Goal: Task Accomplishment & Management: Manage account settings

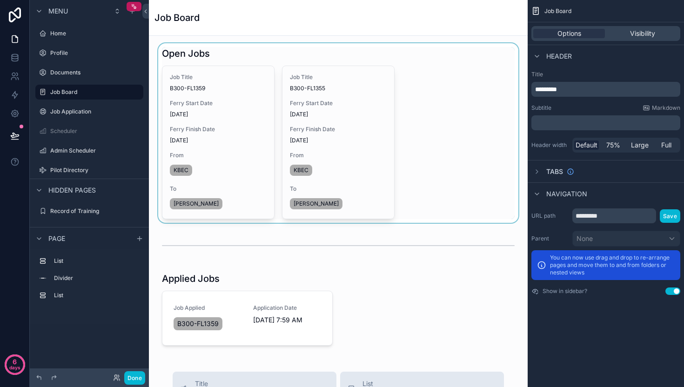
click at [395, 94] on div "scrollable content" at bounding box center [338, 133] width 364 height 180
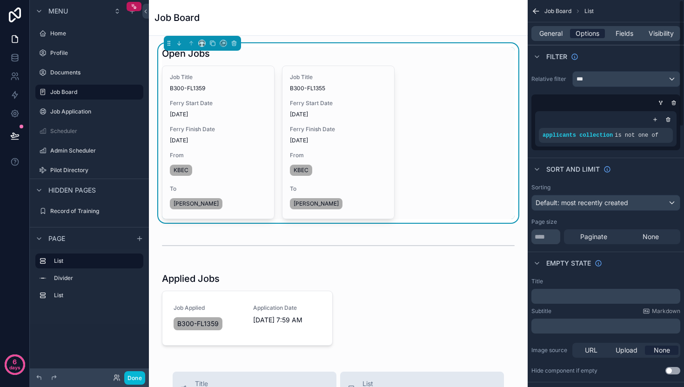
click at [585, 32] on span "Options" at bounding box center [587, 33] width 24 height 9
click at [612, 78] on div "***" at bounding box center [625, 79] width 107 height 15
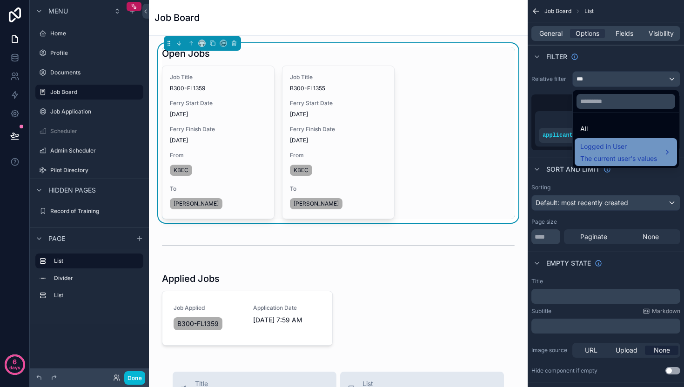
click at [601, 153] on div "Logged in User The current user's values" at bounding box center [618, 152] width 77 height 22
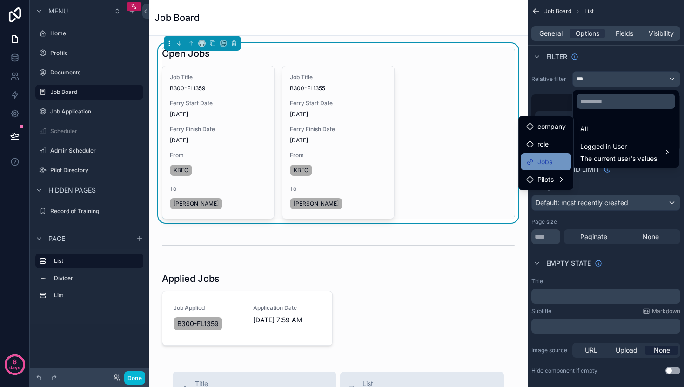
click at [548, 163] on span "Jobs" at bounding box center [544, 161] width 15 height 11
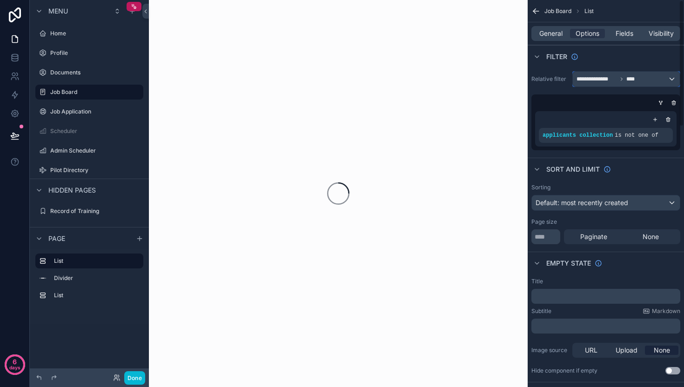
drag, startPoint x: 599, startPoint y: 80, endPoint x: 604, endPoint y: 76, distance: 6.3
click at [604, 76] on span "**********" at bounding box center [596, 78] width 40 height 7
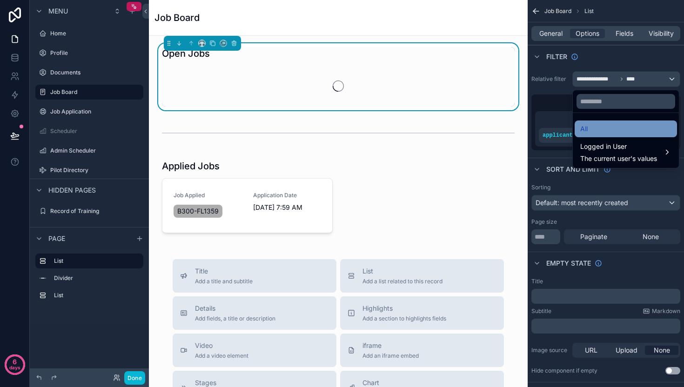
click at [592, 126] on div "All" at bounding box center [625, 128] width 91 height 11
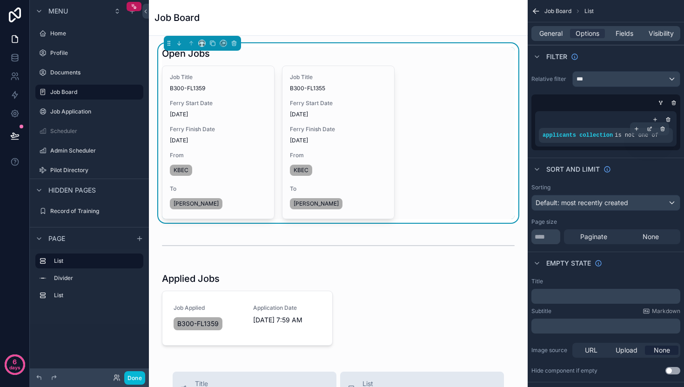
click at [628, 135] on span "is not one of" at bounding box center [636, 135] width 44 height 7
click at [648, 130] on icon "scrollable content" at bounding box center [649, 129] width 6 height 6
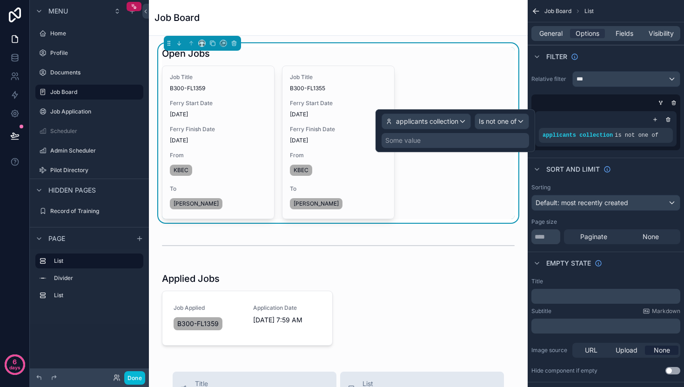
click at [451, 146] on div "Some value" at bounding box center [454, 140] width 147 height 15
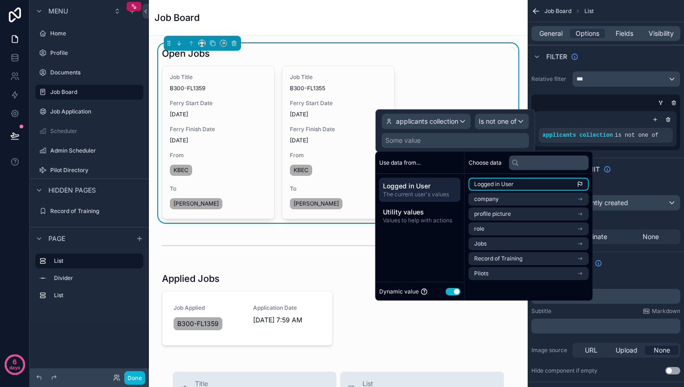
click at [492, 186] on span "Logged in User" at bounding box center [494, 183] width 40 height 7
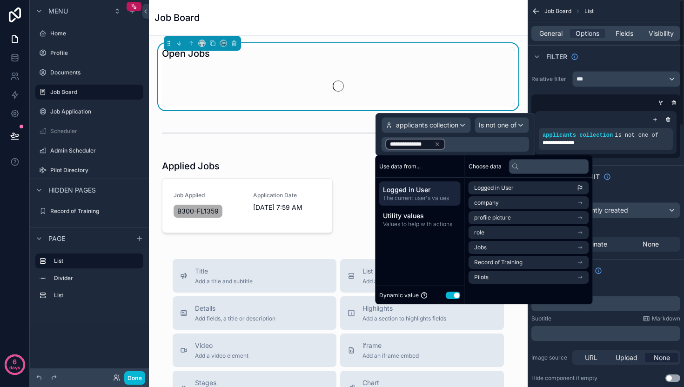
click at [653, 181] on div "Sort And Limit" at bounding box center [605, 176] width 156 height 22
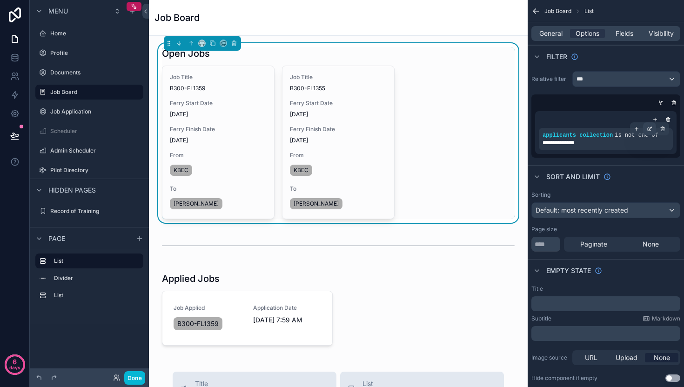
click at [646, 128] on icon "scrollable content" at bounding box center [649, 129] width 6 height 6
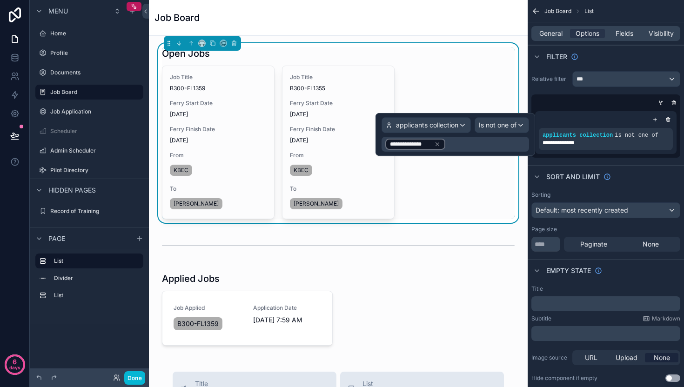
click at [438, 145] on icon at bounding box center [437, 144] width 7 height 7
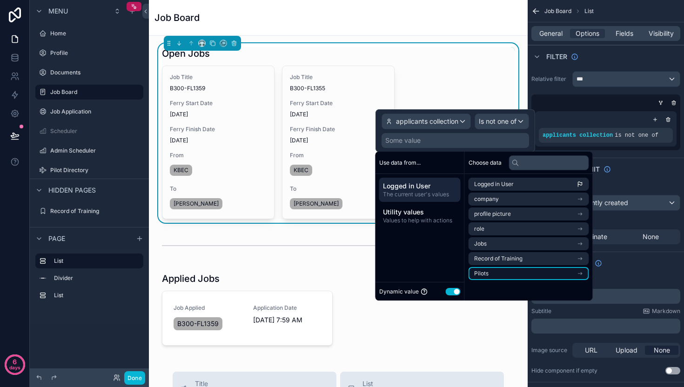
click at [504, 276] on li "Pilots" at bounding box center [528, 273] width 120 height 13
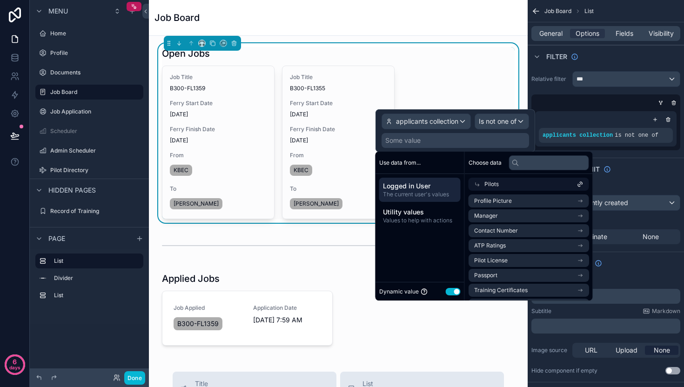
click at [511, 186] on div "Pilots" at bounding box center [528, 184] width 120 height 13
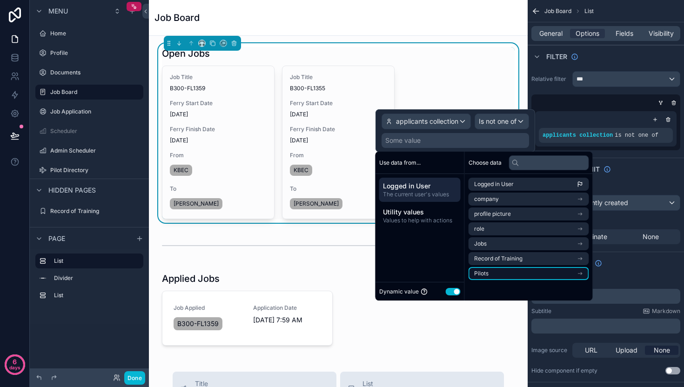
click at [503, 271] on li "Pilots" at bounding box center [528, 273] width 120 height 13
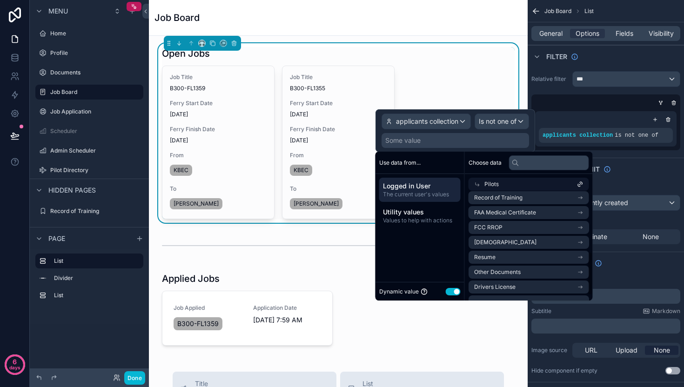
scroll to position [164, 0]
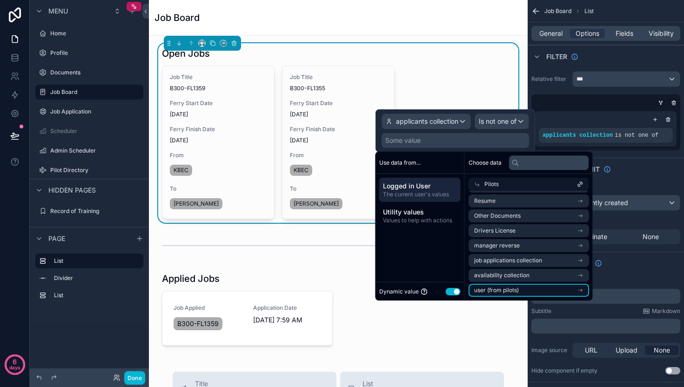
click at [500, 290] on span "user (from pilots)" at bounding box center [496, 289] width 45 height 7
click at [497, 286] on li "Pilots" at bounding box center [528, 290] width 120 height 13
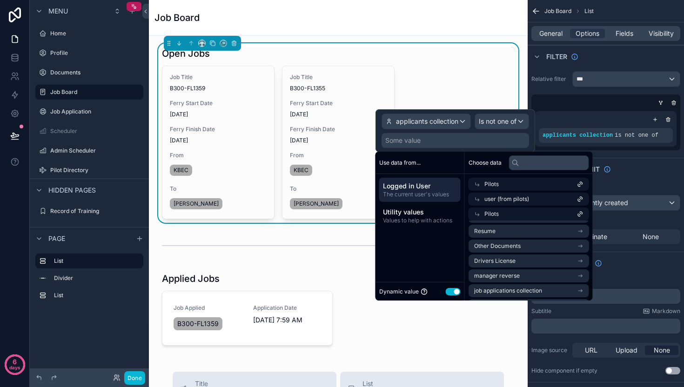
scroll to position [193, 0]
click at [497, 290] on span "user (from pilots)" at bounding box center [496, 289] width 45 height 7
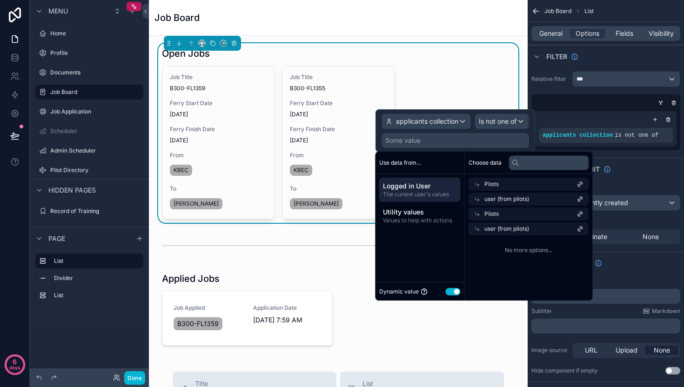
click at [502, 183] on div "Pilots" at bounding box center [528, 184] width 120 height 13
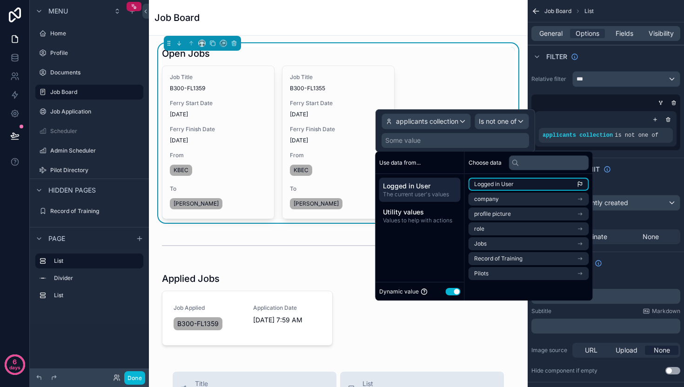
click at [505, 186] on span "Logged in User" at bounding box center [494, 183] width 40 height 7
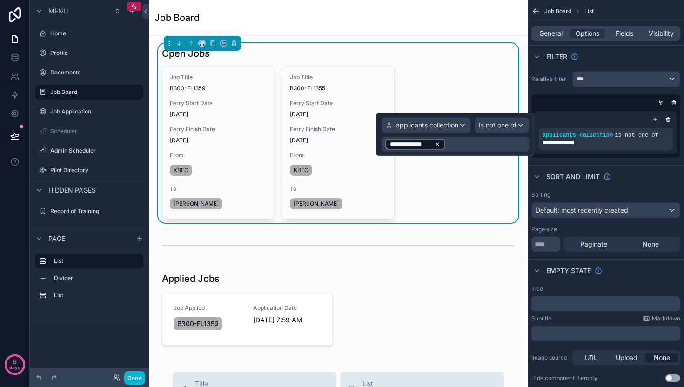
click at [436, 145] on icon at bounding box center [436, 144] width 3 height 3
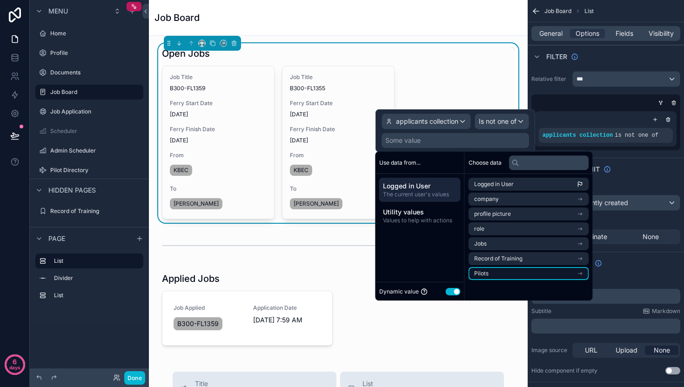
click at [518, 268] on li "Pilots" at bounding box center [528, 273] width 120 height 13
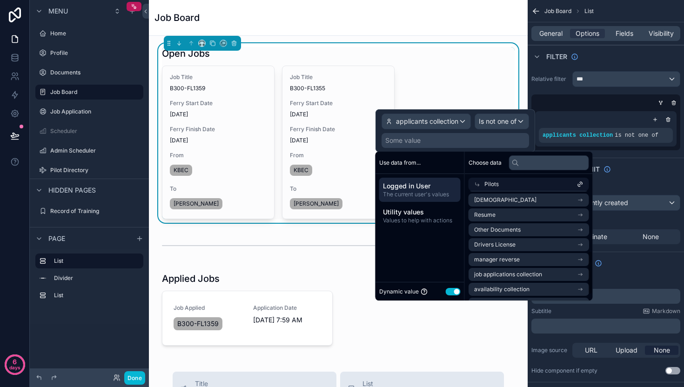
scroll to position [164, 0]
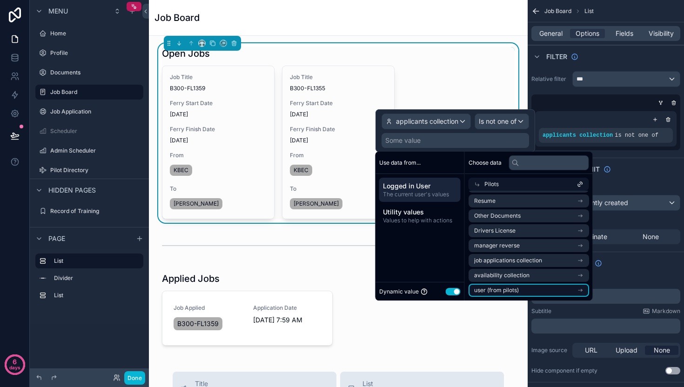
click at [509, 287] on span "user (from pilots)" at bounding box center [496, 289] width 45 height 7
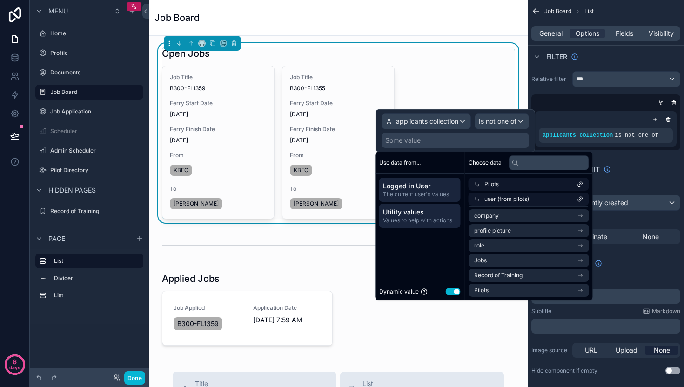
click at [411, 213] on span "Utility values" at bounding box center [420, 211] width 74 height 9
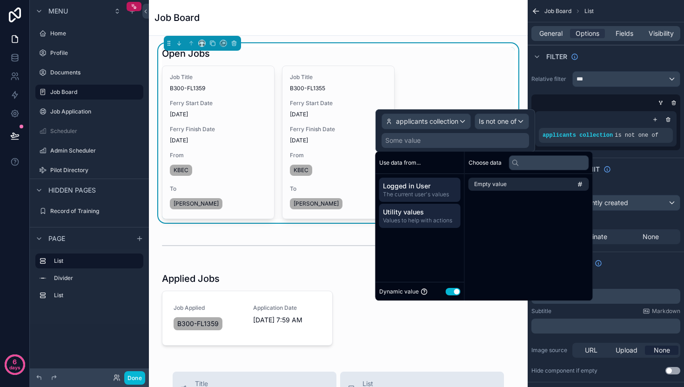
click at [409, 188] on span "Logged in User" at bounding box center [420, 185] width 74 height 9
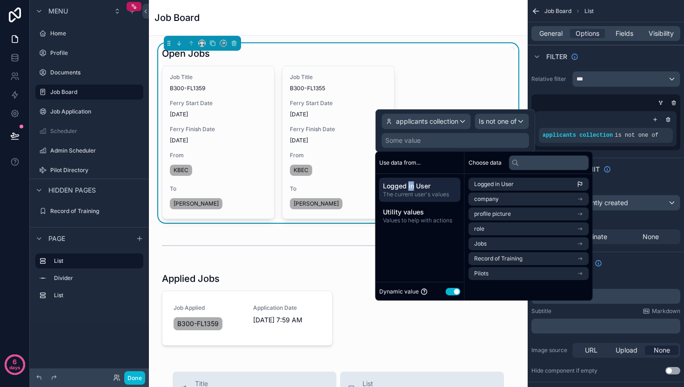
click at [409, 188] on span "Logged in User" at bounding box center [420, 185] width 74 height 9
click at [501, 187] on span "Logged in User" at bounding box center [494, 183] width 40 height 7
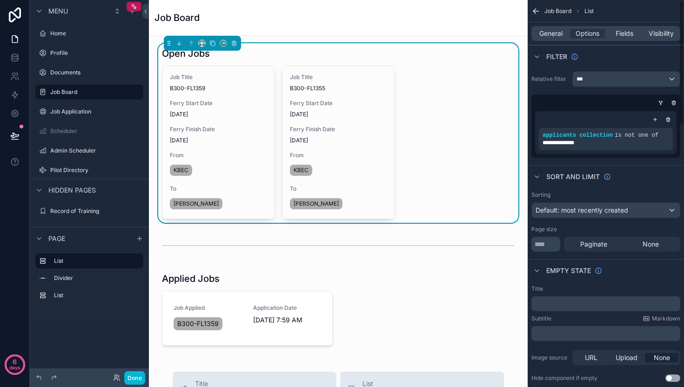
click at [631, 172] on div "Sort And Limit" at bounding box center [605, 176] width 156 height 22
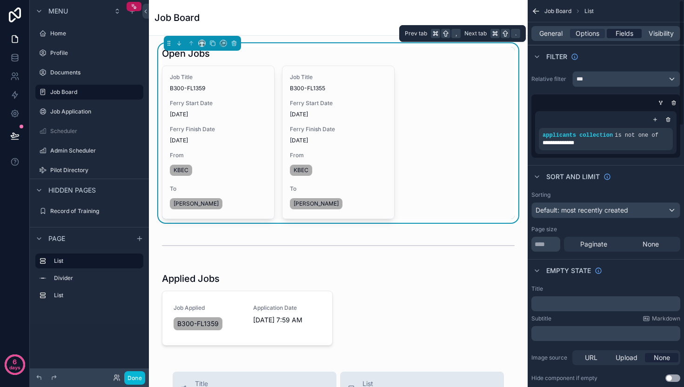
click at [622, 35] on span "Fields" at bounding box center [624, 33] width 18 height 9
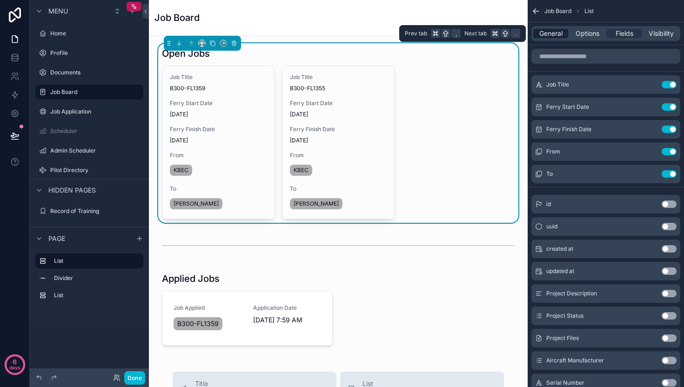
click at [549, 36] on span "General" at bounding box center [550, 33] width 23 height 9
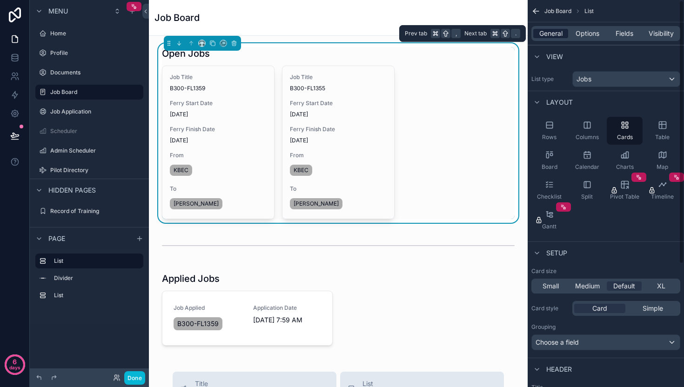
click at [567, 35] on div "General" at bounding box center [550, 33] width 35 height 9
click at [579, 34] on span "Options" at bounding box center [587, 33] width 24 height 9
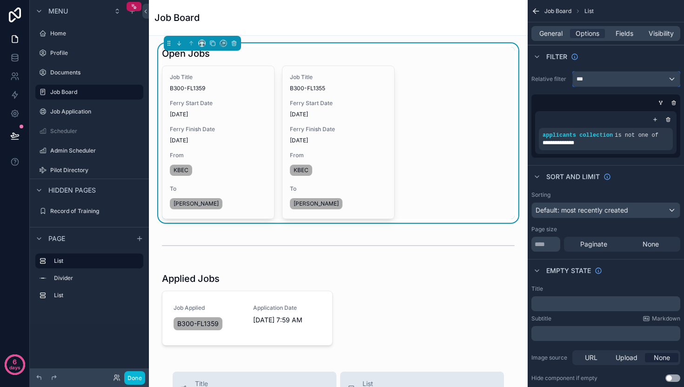
click at [607, 79] on div "***" at bounding box center [625, 79] width 107 height 15
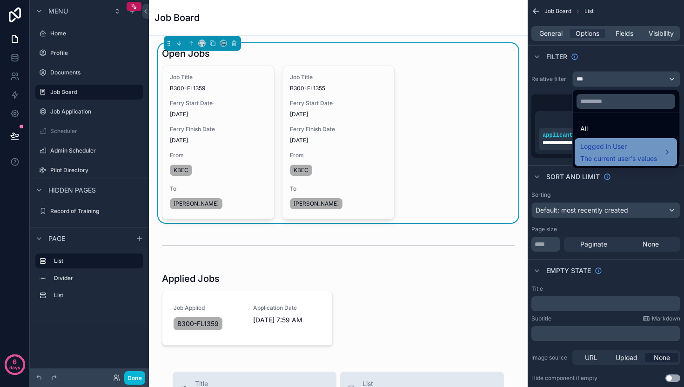
click at [603, 153] on div "Logged in User The current user's values" at bounding box center [618, 152] width 77 height 22
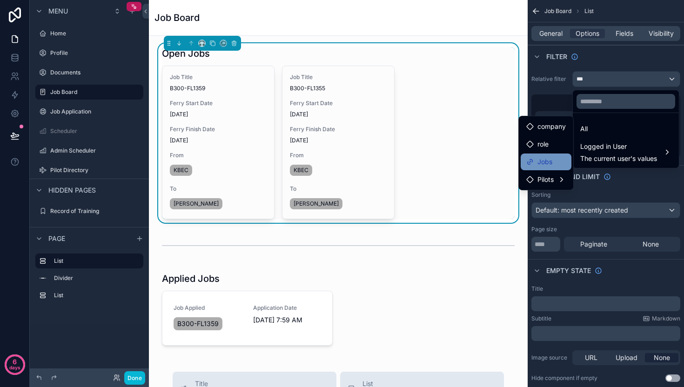
click at [551, 164] on span "Jobs" at bounding box center [544, 161] width 15 height 11
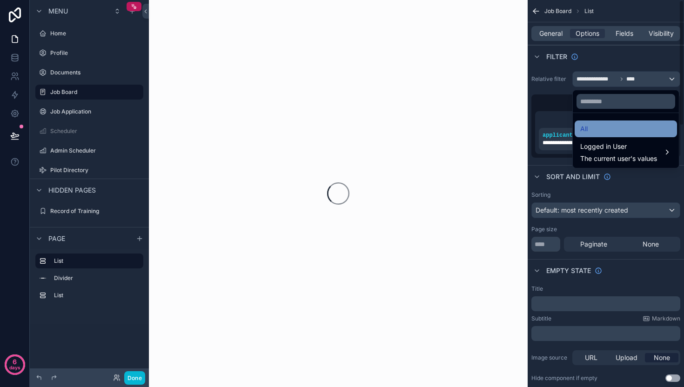
click at [589, 126] on div "All" at bounding box center [625, 128] width 91 height 11
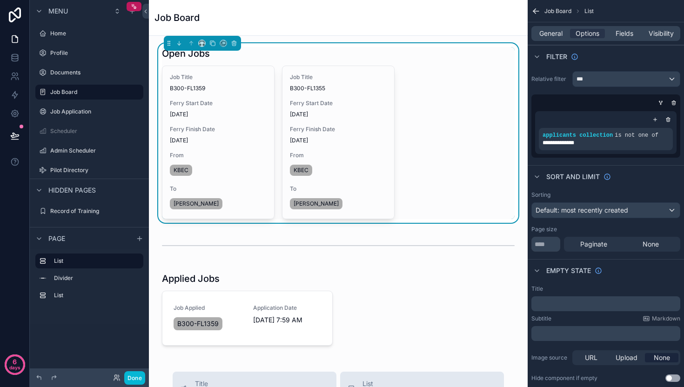
click at [600, 106] on div "scrollable content" at bounding box center [603, 102] width 149 height 9
drag, startPoint x: 596, startPoint y: 103, endPoint x: 634, endPoint y: 119, distance: 41.5
click at [596, 103] on div "scrollable content" at bounding box center [603, 102] width 149 height 9
click at [664, 120] on div "scrollable content" at bounding box center [667, 119] width 9 height 9
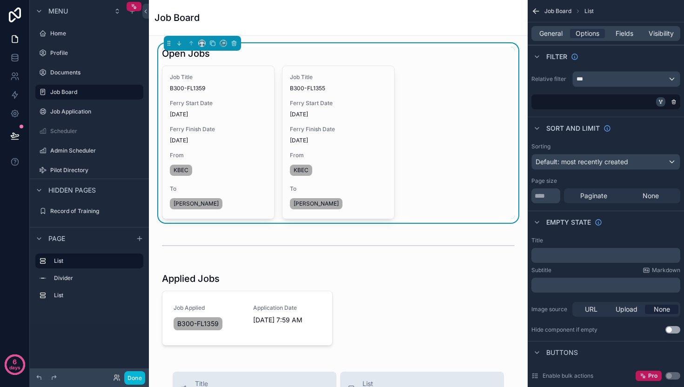
click at [659, 103] on icon "scrollable content" at bounding box center [661, 102] width 6 height 6
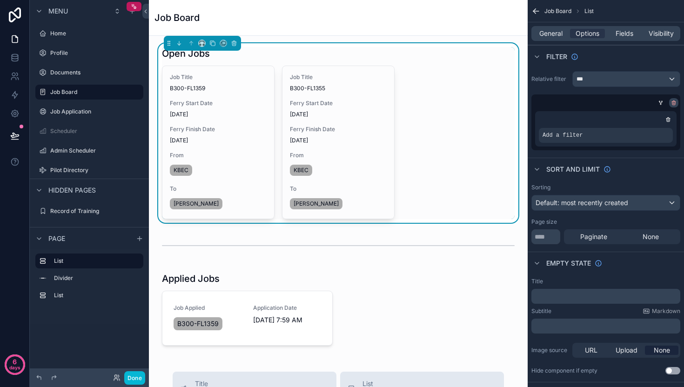
click at [674, 102] on icon "scrollable content" at bounding box center [674, 103] width 6 height 6
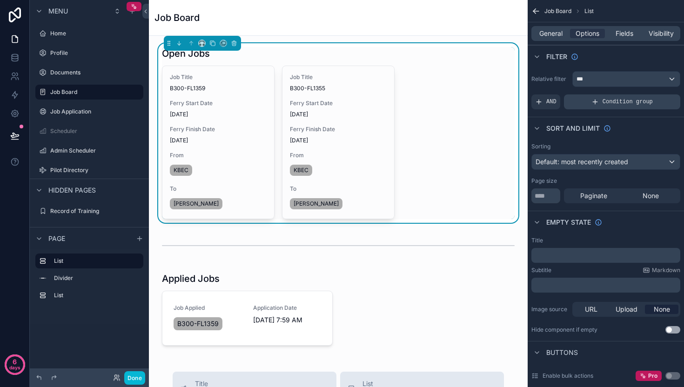
click at [592, 104] on icon "scrollable content" at bounding box center [594, 101] width 7 height 7
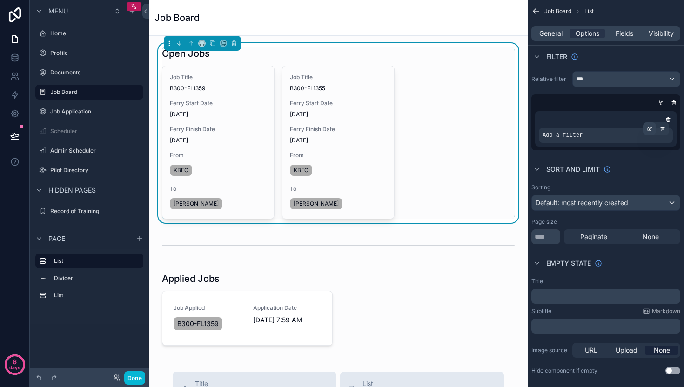
click at [650, 129] on icon "scrollable content" at bounding box center [649, 129] width 6 height 6
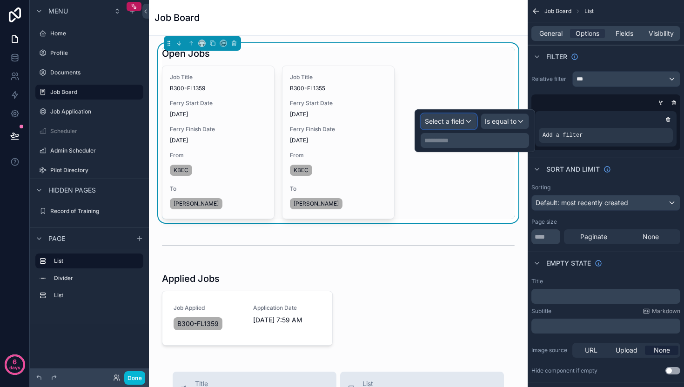
click at [463, 122] on span "Select a field" at bounding box center [445, 121] width 40 height 8
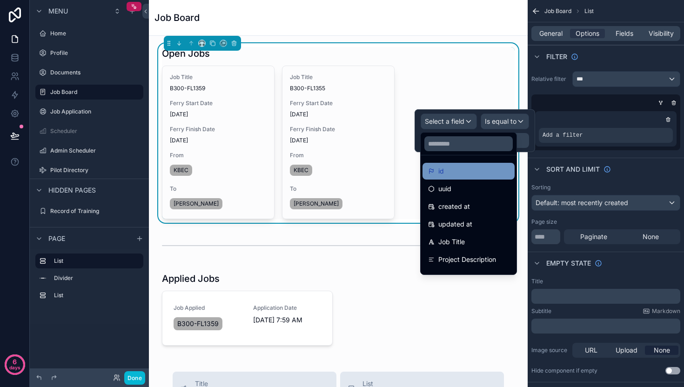
click at [455, 177] on div "id" at bounding box center [468, 171] width 92 height 17
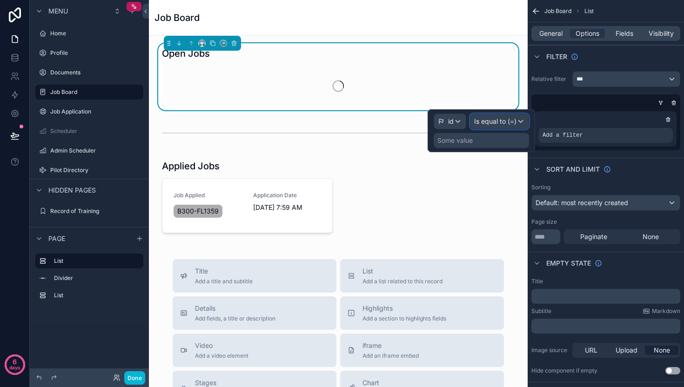
click at [499, 123] on span "Is equal to (=)" at bounding box center [495, 121] width 42 height 9
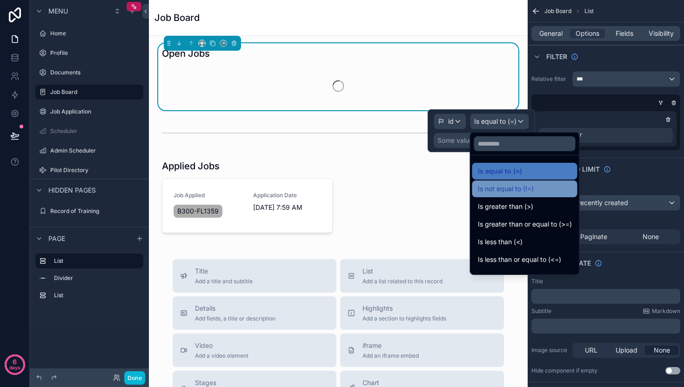
click at [502, 192] on span "Is not equal to (!=)" at bounding box center [506, 188] width 56 height 11
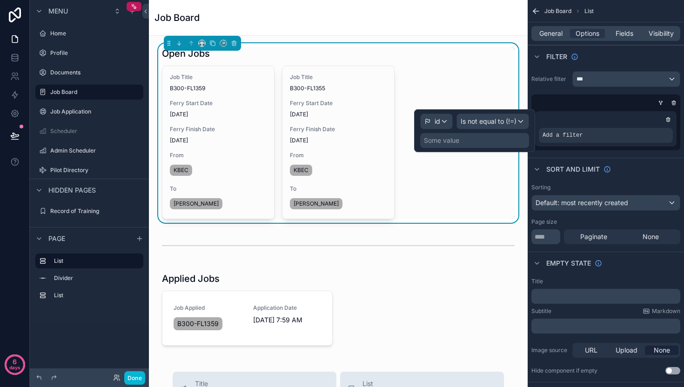
click at [473, 139] on div "Some value" at bounding box center [474, 140] width 109 height 15
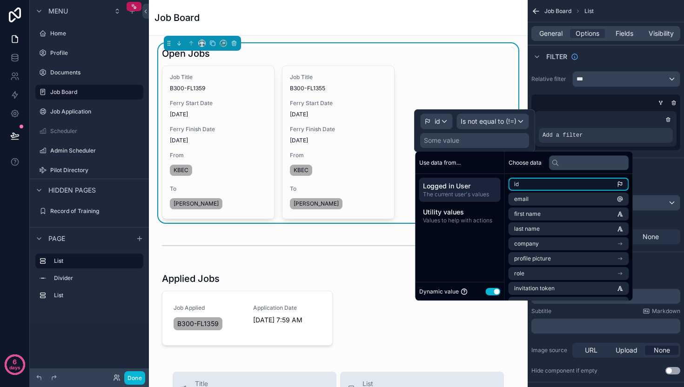
click at [533, 185] on li "id" at bounding box center [568, 184] width 120 height 13
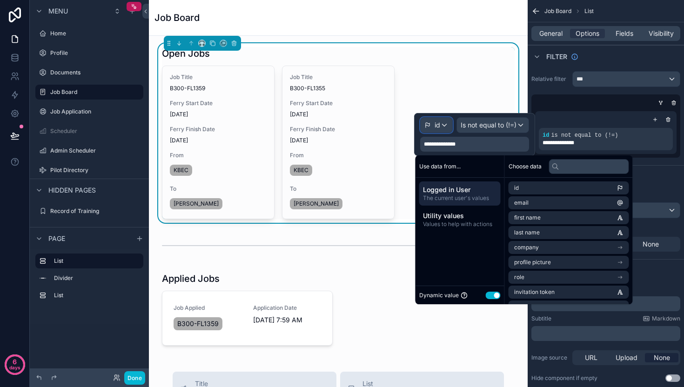
click at [437, 126] on span "id" at bounding box center [437, 124] width 6 height 9
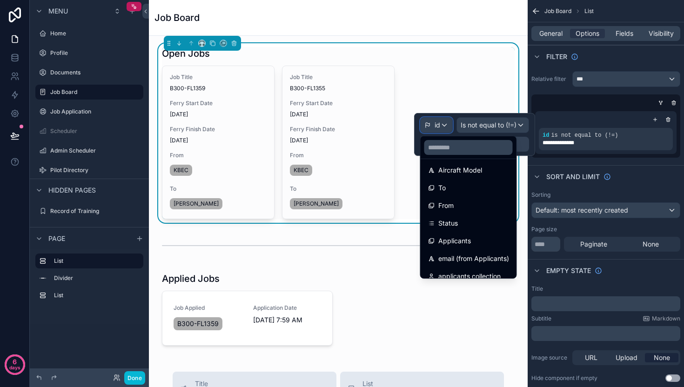
scroll to position [243, 0]
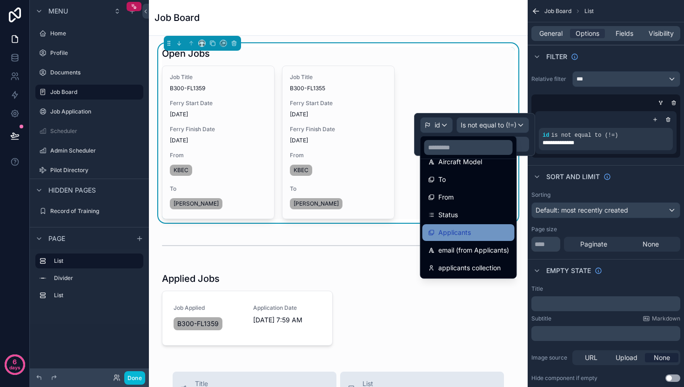
click at [485, 235] on div "Applicants" at bounding box center [468, 232] width 81 height 11
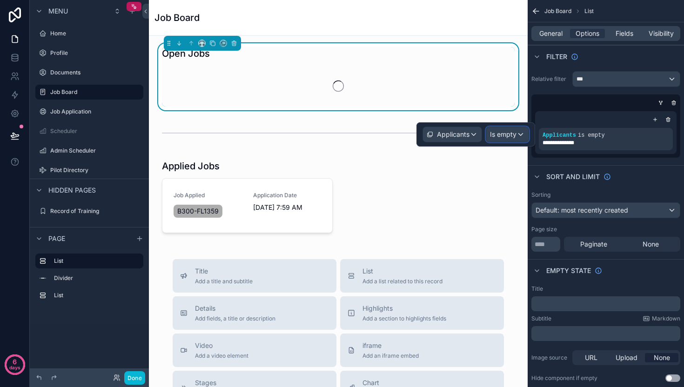
click at [500, 132] on span "Is empty" at bounding box center [503, 134] width 27 height 9
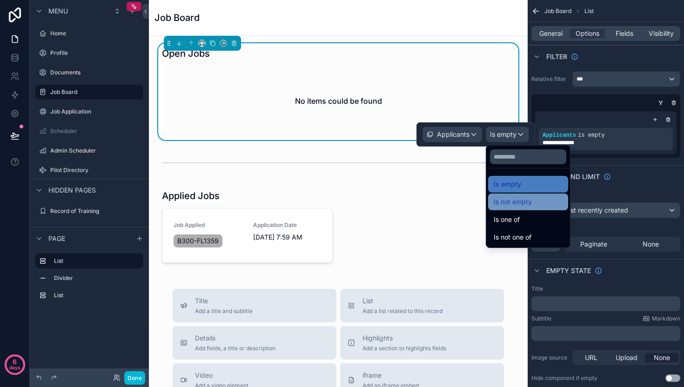
click at [515, 206] on span "Is not empty" at bounding box center [512, 201] width 38 height 11
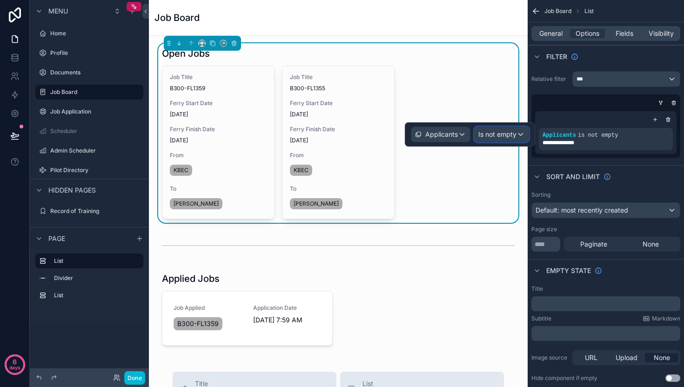
click at [488, 132] on span "Is not empty" at bounding box center [497, 134] width 38 height 9
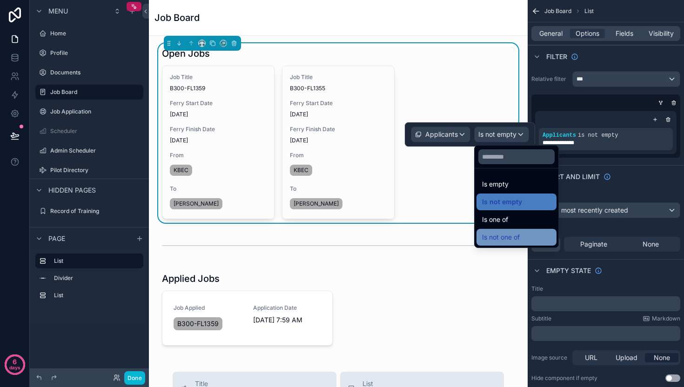
click at [507, 233] on span "Is not one of" at bounding box center [501, 237] width 38 height 11
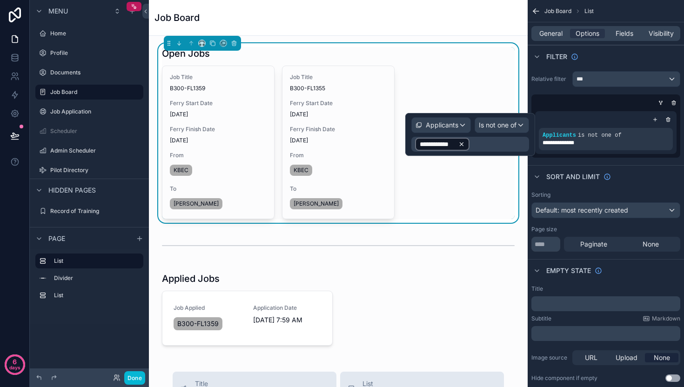
click at [464, 142] on icon at bounding box center [461, 144] width 7 height 7
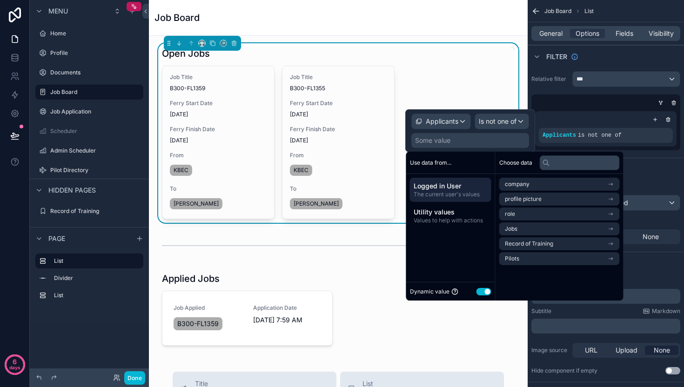
click at [455, 189] on span "Logged in User" at bounding box center [450, 185] width 74 height 9
drag, startPoint x: 527, startPoint y: 263, endPoint x: 536, endPoint y: 229, distance: 35.0
click at [536, 229] on ul "company profile picture role Jobs Record of Training Pilots" at bounding box center [559, 221] width 120 height 87
click at [536, 229] on li "Jobs" at bounding box center [559, 228] width 120 height 13
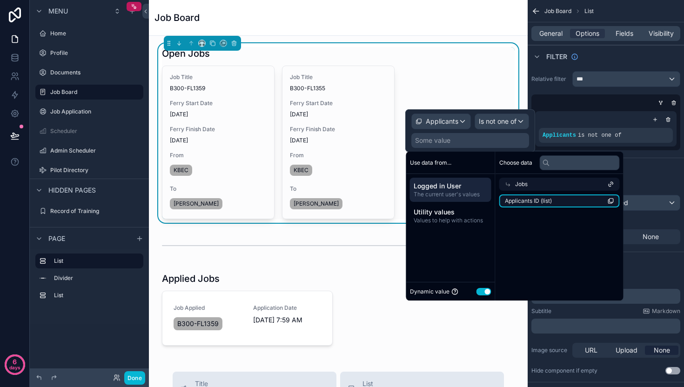
click at [542, 200] on span "Applicants ID (list)" at bounding box center [528, 200] width 47 height 7
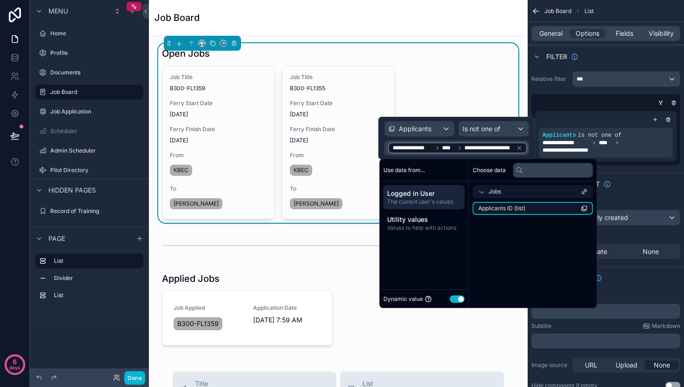
click at [565, 209] on li "Applicants ID (list)" at bounding box center [532, 208] width 120 height 13
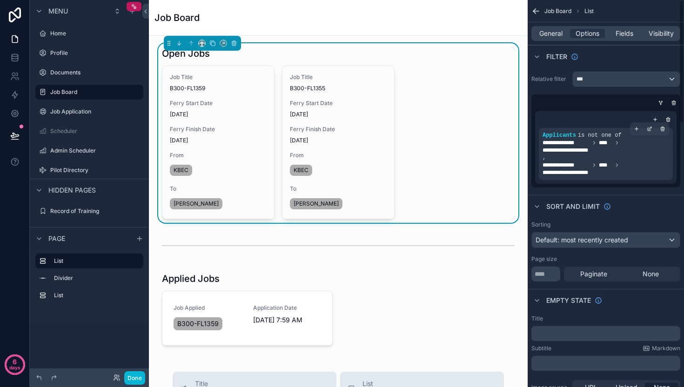
click at [622, 172] on span "**********" at bounding box center [605, 168] width 126 height 15
click at [586, 170] on span "**********" at bounding box center [575, 172] width 67 height 7
click at [613, 104] on div "scrollable content" at bounding box center [603, 102] width 149 height 9
drag, startPoint x: 623, startPoint y: 156, endPoint x: 576, endPoint y: 142, distance: 48.6
click at [622, 156] on div "**********" at bounding box center [605, 154] width 126 height 45
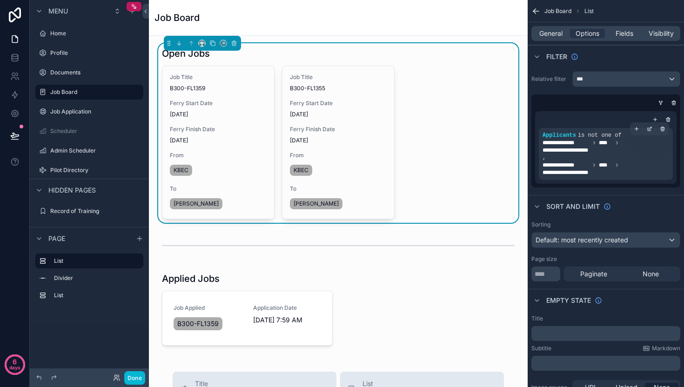
click at [573, 141] on span "**********" at bounding box center [565, 142] width 47 height 7
click at [621, 216] on div "Sort And Limit" at bounding box center [605, 206] width 156 height 22
click at [619, 77] on div "***" at bounding box center [625, 79] width 107 height 15
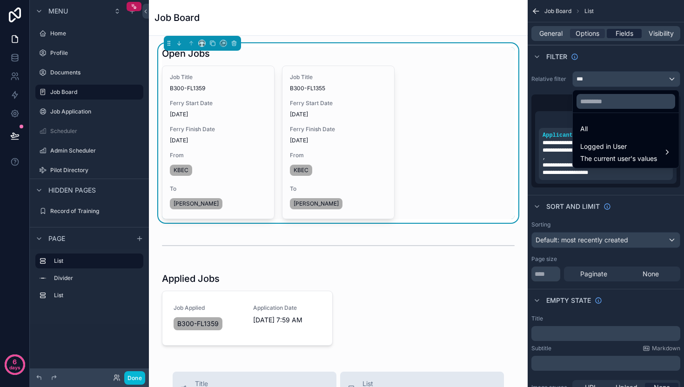
click at [629, 37] on div "scrollable content" at bounding box center [342, 193] width 684 height 387
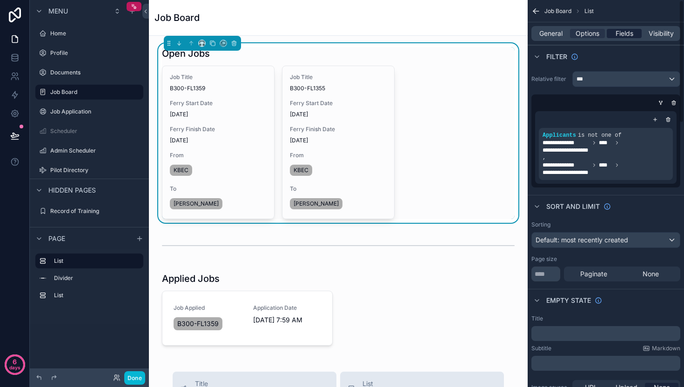
click at [629, 37] on span "Fields" at bounding box center [624, 33] width 18 height 9
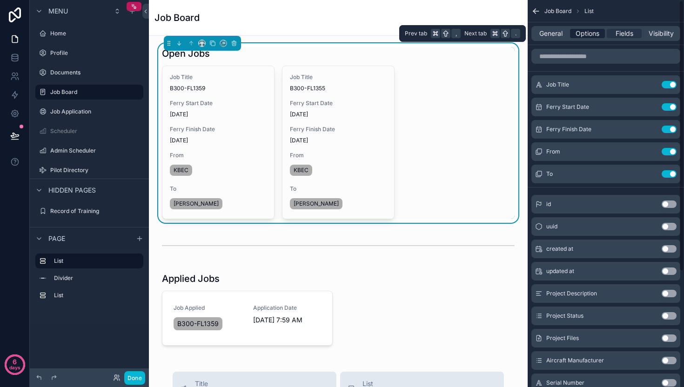
click at [589, 35] on span "Options" at bounding box center [587, 33] width 24 height 9
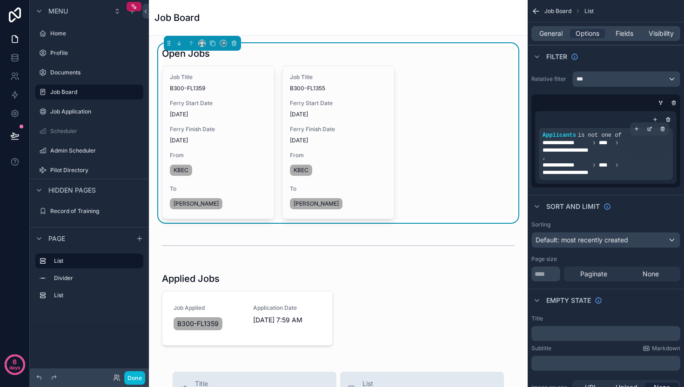
click at [614, 143] on icon "scrollable content" at bounding box center [617, 143] width 6 height 6
click at [638, 130] on icon "scrollable content" at bounding box center [636, 129] width 6 height 6
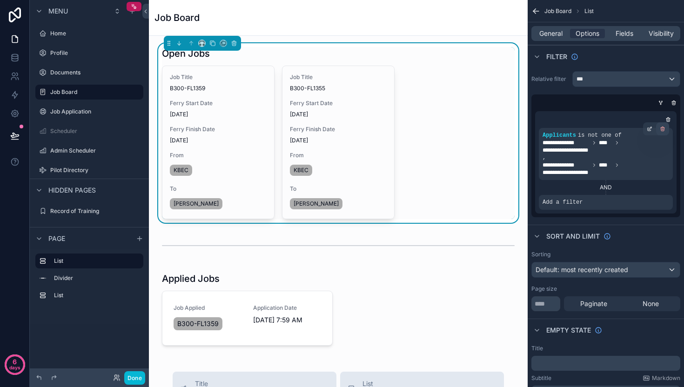
click at [664, 130] on icon "scrollable content" at bounding box center [662, 129] width 3 height 3
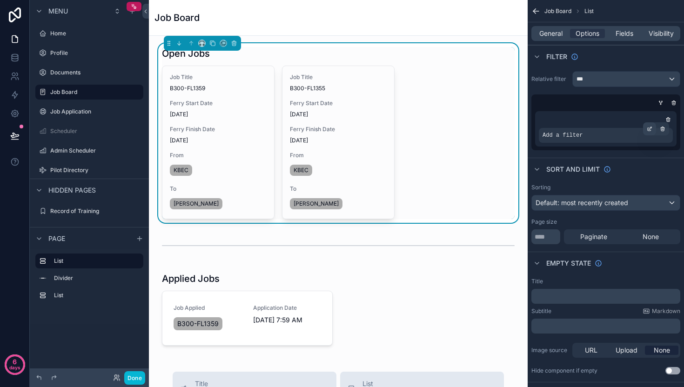
click at [649, 130] on icon "scrollable content" at bounding box center [648, 129] width 3 height 3
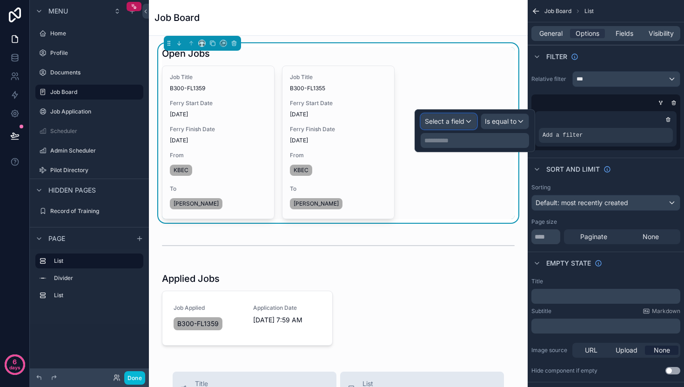
click at [439, 123] on span "Select a field" at bounding box center [445, 121] width 40 height 8
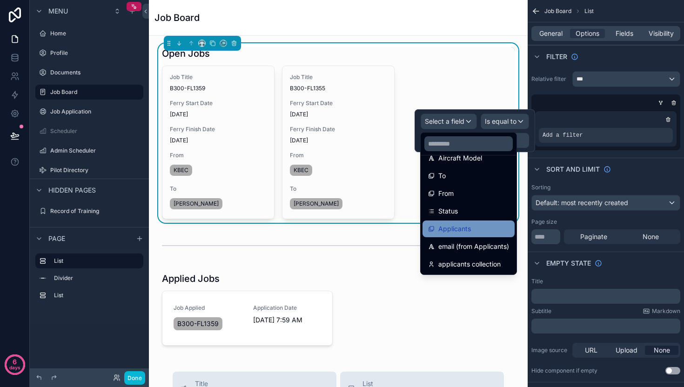
click at [458, 226] on span "Applicants" at bounding box center [454, 228] width 33 height 11
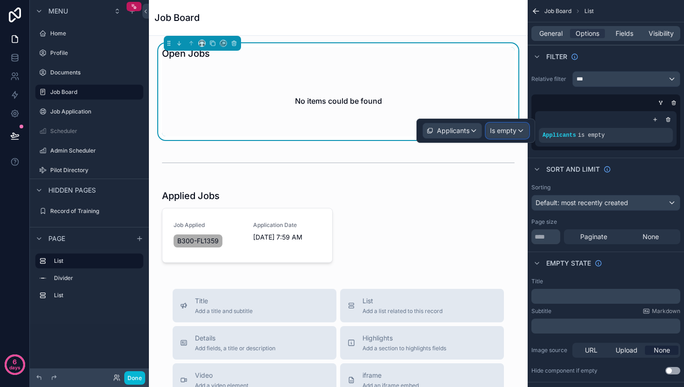
click at [510, 134] on span "Is empty" at bounding box center [503, 130] width 27 height 9
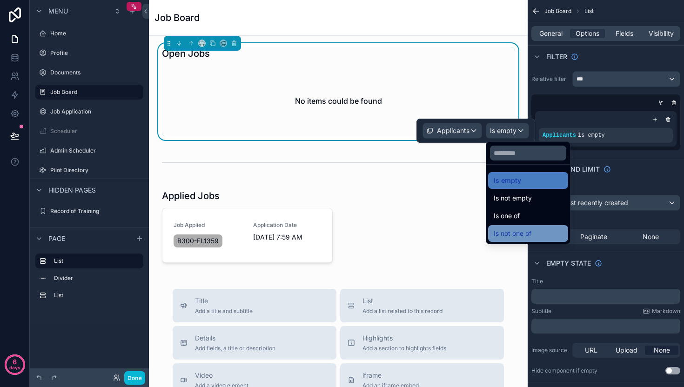
click at [514, 230] on span "Is not one of" at bounding box center [512, 233] width 38 height 11
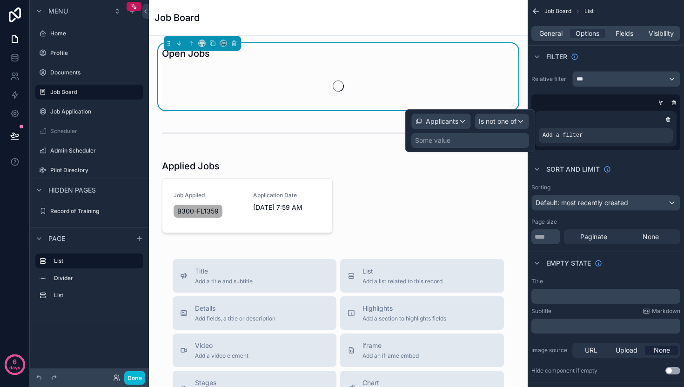
click at [437, 145] on div "Some value" at bounding box center [432, 140] width 35 height 9
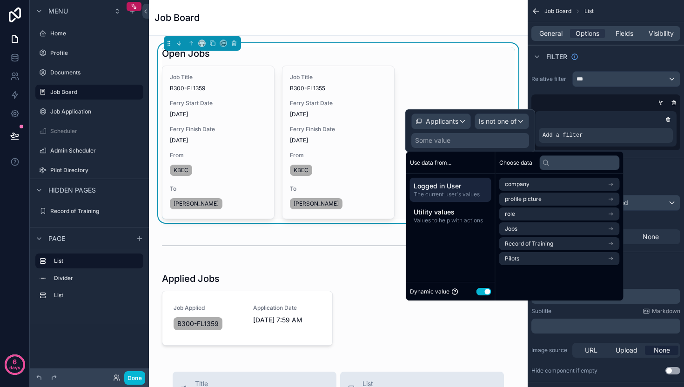
click at [432, 192] on span "The current user's values" at bounding box center [450, 194] width 74 height 7
click at [538, 261] on li "Pilots" at bounding box center [559, 258] width 120 height 13
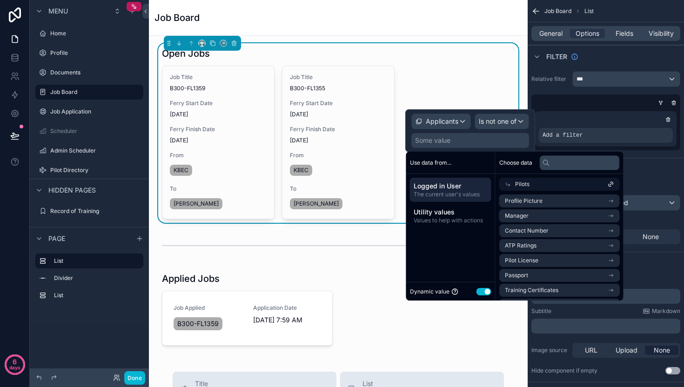
click at [544, 184] on div "Pilots" at bounding box center [559, 184] width 120 height 13
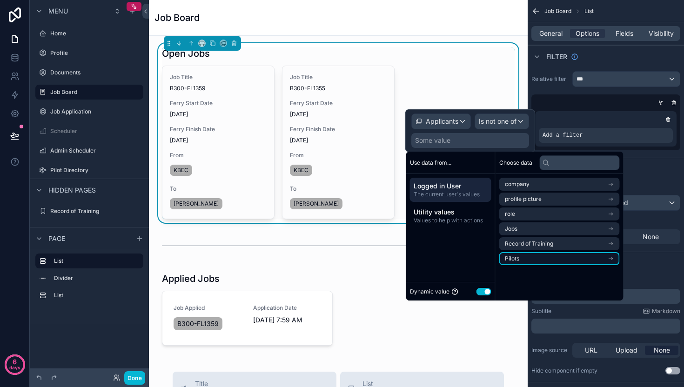
click at [532, 259] on li "Pilots" at bounding box center [559, 258] width 120 height 13
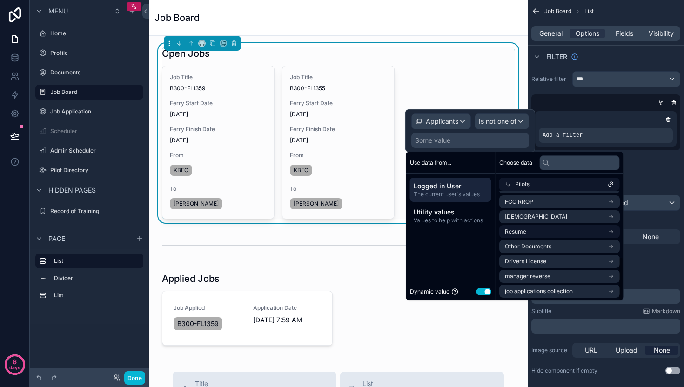
scroll to position [164, 0]
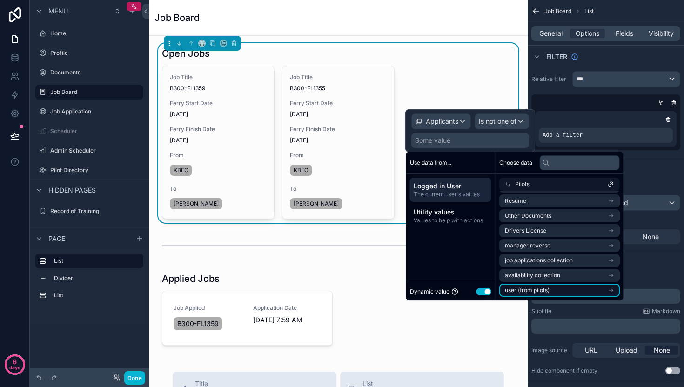
click at [537, 291] on span "user (from pilots)" at bounding box center [527, 289] width 45 height 7
click at [531, 284] on li "Pilots" at bounding box center [559, 290] width 120 height 13
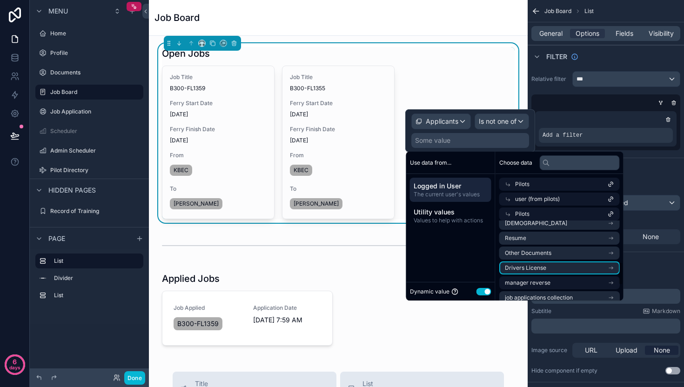
scroll to position [193, 0]
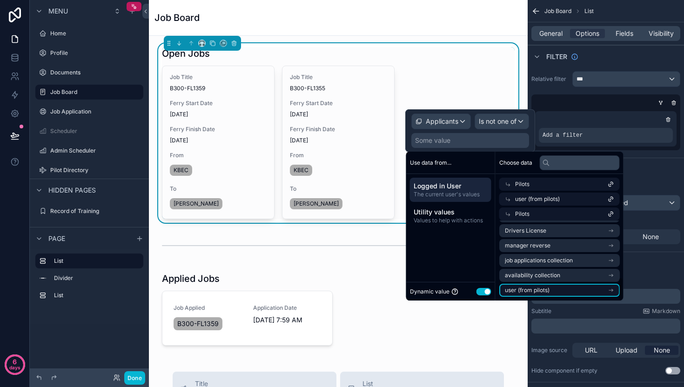
click at [529, 290] on span "user (from pilots)" at bounding box center [527, 289] width 45 height 7
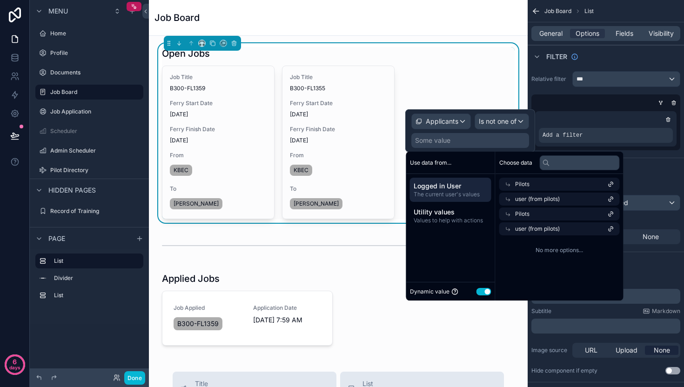
click at [536, 226] on span "user (from pilots)" at bounding box center [537, 228] width 45 height 7
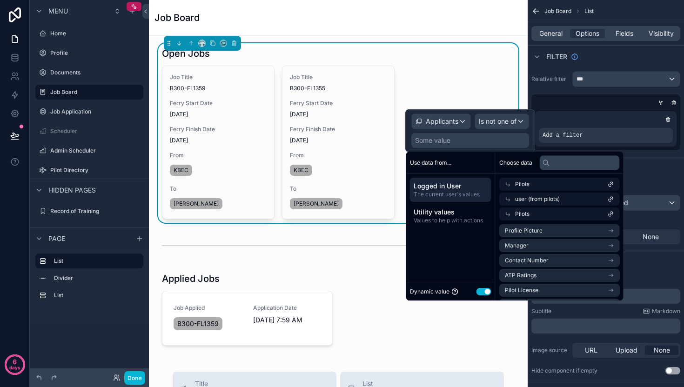
click at [432, 189] on span "Logged in User" at bounding box center [450, 185] width 74 height 9
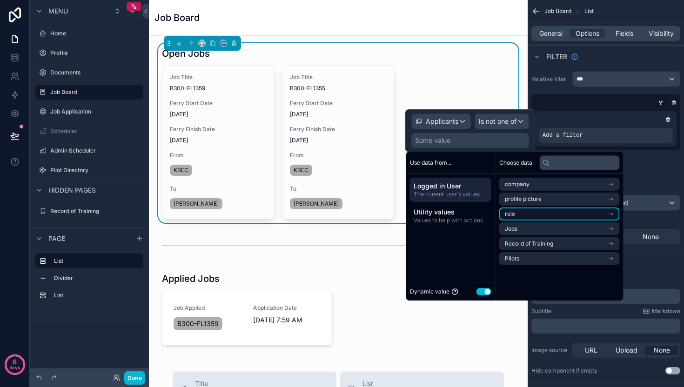
click at [534, 211] on li "role" at bounding box center [559, 213] width 120 height 13
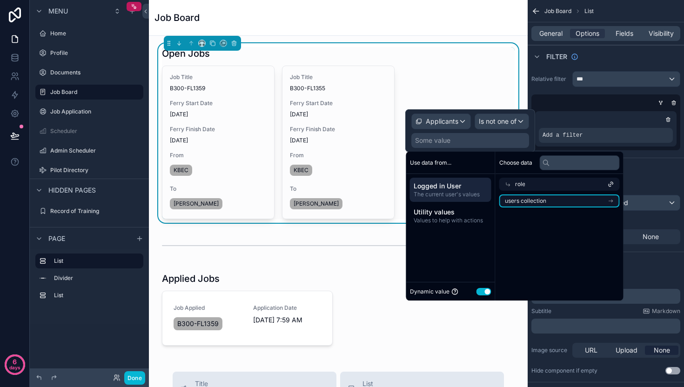
click at [530, 202] on span "users collection" at bounding box center [525, 200] width 41 height 7
click at [554, 197] on span "users collection" at bounding box center [535, 198] width 41 height 7
click at [543, 193] on div "users collection" at bounding box center [559, 201] width 128 height 20
click at [531, 182] on div "role" at bounding box center [559, 184] width 120 height 13
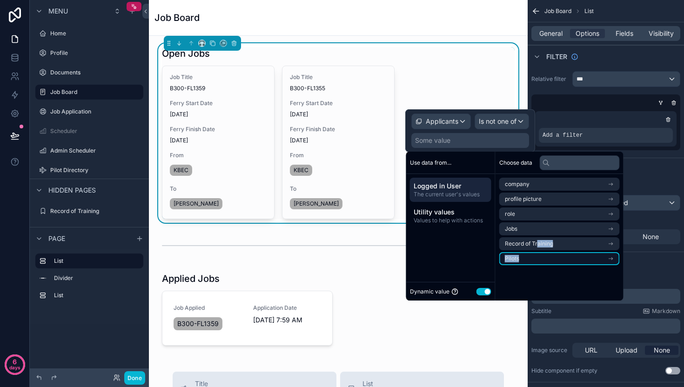
drag, startPoint x: 538, startPoint y: 240, endPoint x: 535, endPoint y: 260, distance: 19.7
click at [535, 260] on ul "company profile picture role Jobs Record of Training Pilots" at bounding box center [559, 221] width 120 height 87
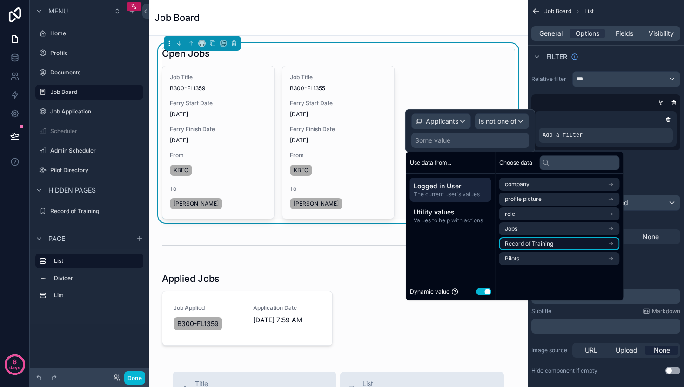
click at [541, 245] on span "Record of Training" at bounding box center [529, 243] width 48 height 7
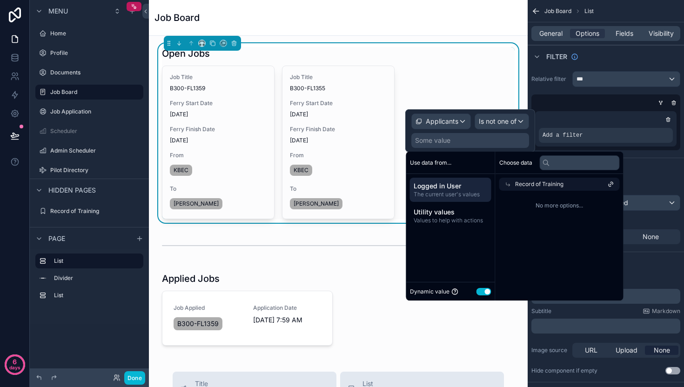
click at [514, 181] on div "Record of Training" at bounding box center [559, 184] width 120 height 13
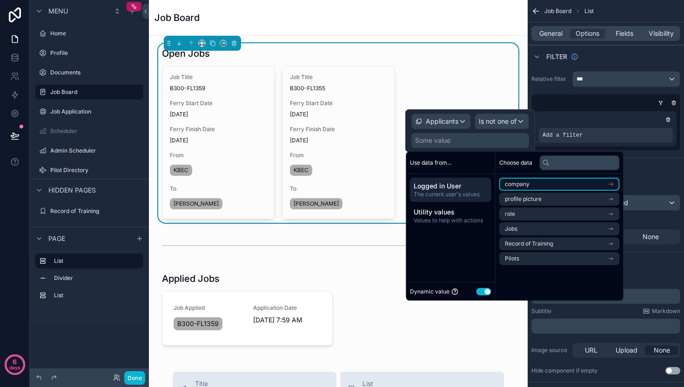
click at [536, 189] on li "company" at bounding box center [559, 184] width 120 height 13
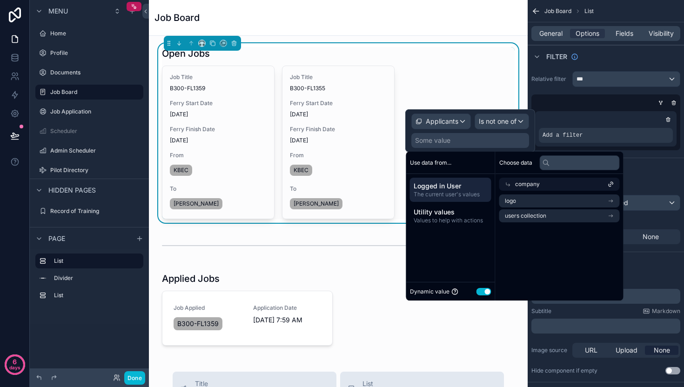
click at [534, 182] on span "company" at bounding box center [527, 183] width 25 height 7
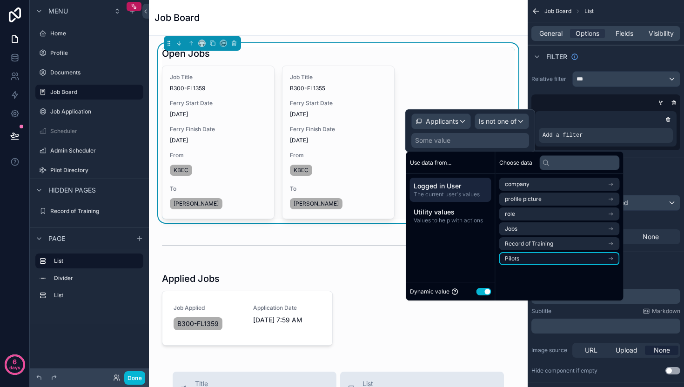
click at [529, 258] on li "Pilots" at bounding box center [559, 258] width 120 height 13
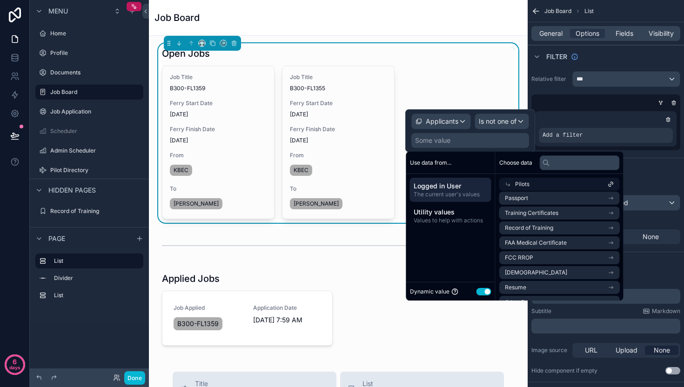
scroll to position [164, 0]
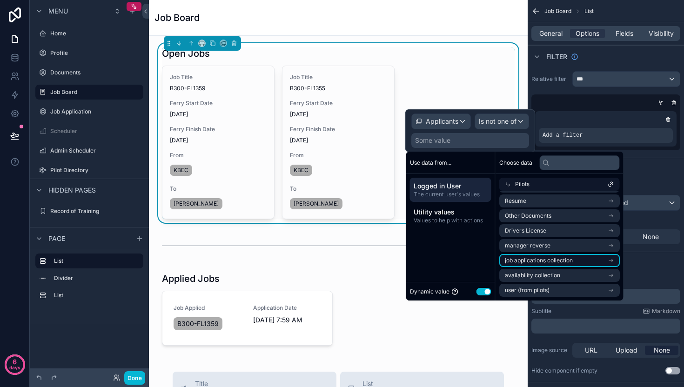
click at [536, 259] on span "job applications collection" at bounding box center [539, 260] width 68 height 7
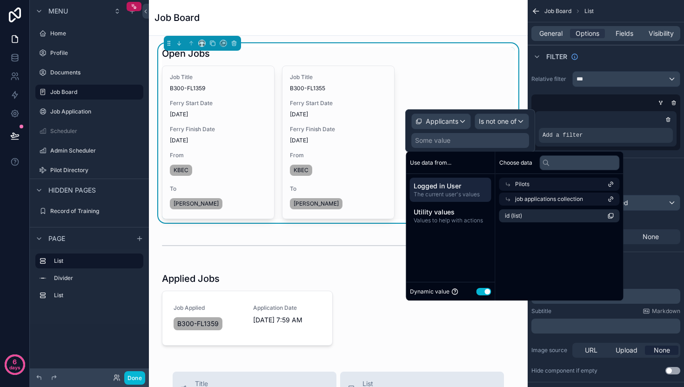
scroll to position [0, 0]
click at [531, 217] on li "id (list)" at bounding box center [559, 215] width 120 height 13
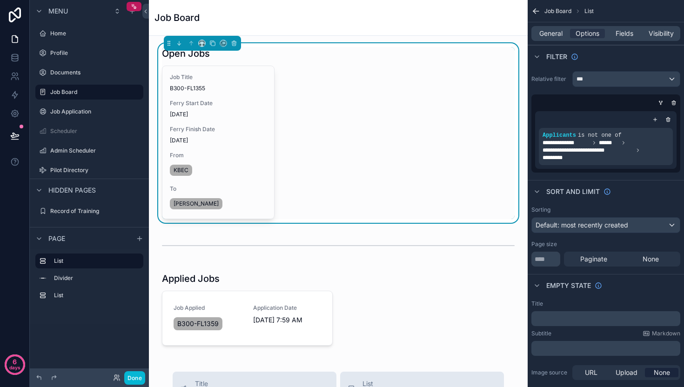
click at [653, 195] on div "Sort And Limit" at bounding box center [605, 191] width 156 height 22
click at [114, 379] on icon at bounding box center [116, 377] width 7 height 7
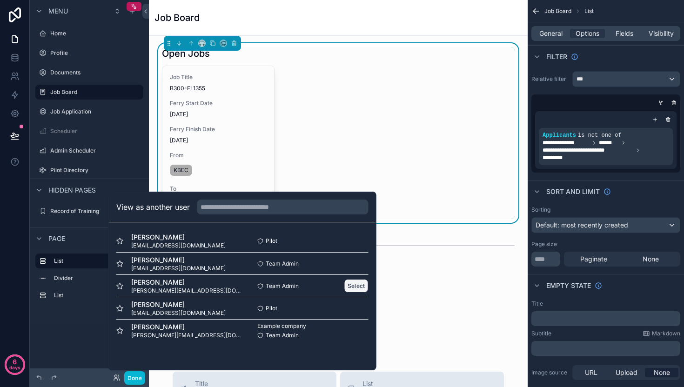
click at [355, 287] on button "Select" at bounding box center [356, 285] width 24 height 13
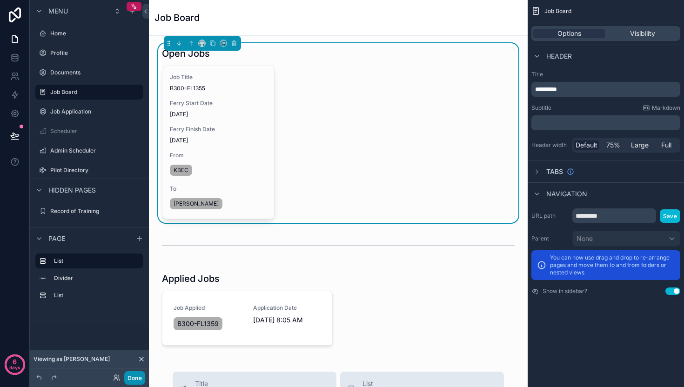
click at [135, 377] on button "Done" at bounding box center [134, 377] width 21 height 13
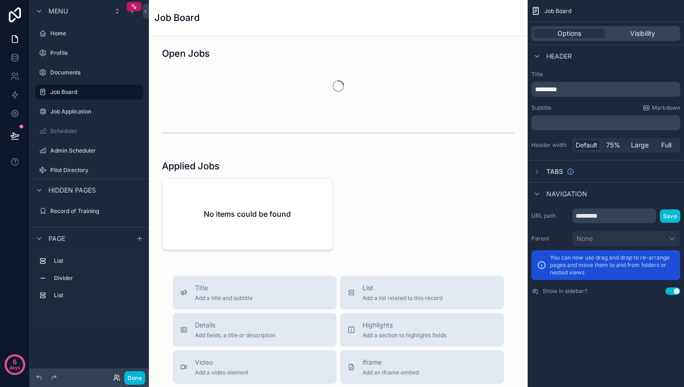
click at [112, 377] on div "Done" at bounding box center [126, 377] width 37 height 13
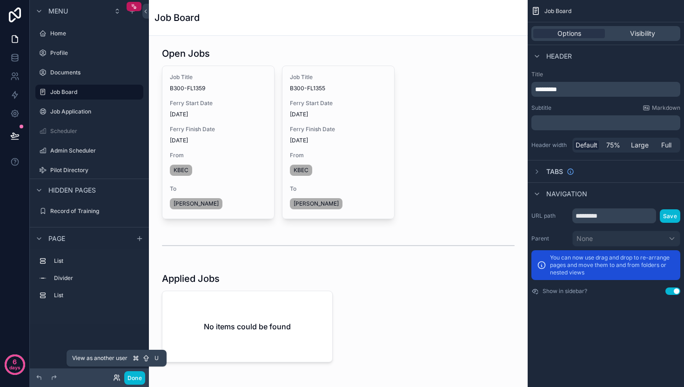
click at [113, 377] on icon at bounding box center [116, 377] width 7 height 7
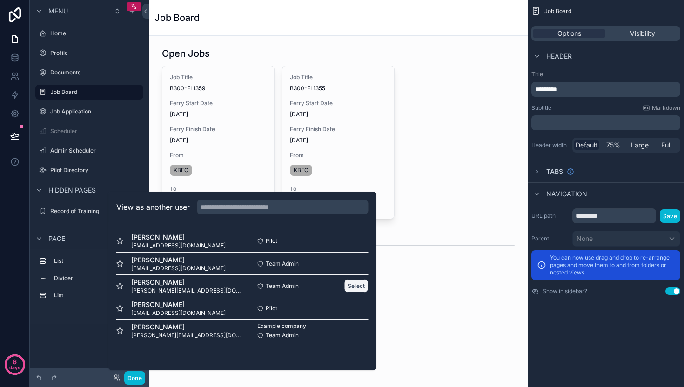
click at [355, 284] on button "Select" at bounding box center [356, 285] width 24 height 13
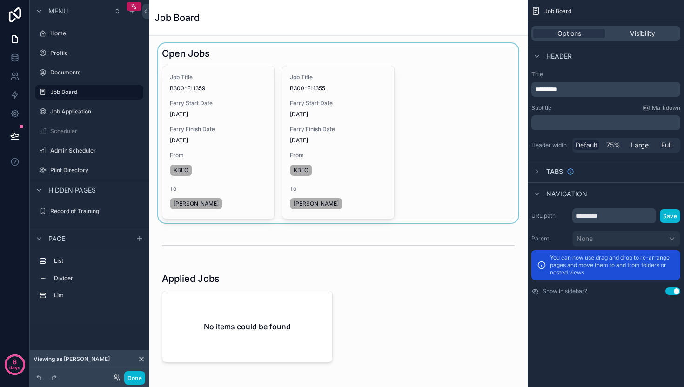
click at [360, 143] on div "scrollable content" at bounding box center [338, 133] width 364 height 180
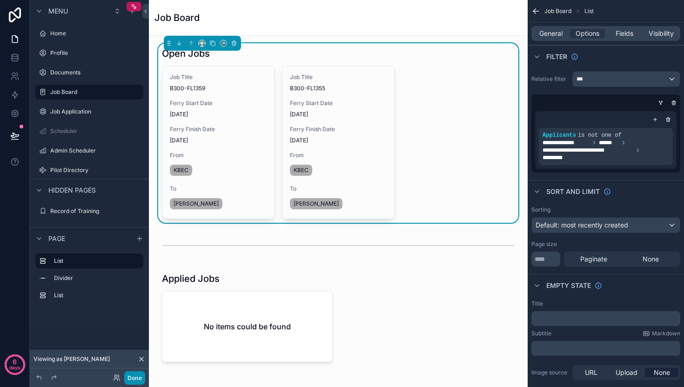
click at [139, 377] on button "Done" at bounding box center [134, 377] width 21 height 13
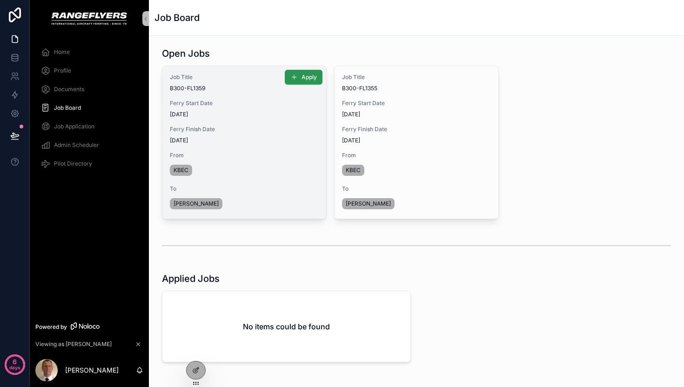
click at [307, 78] on span "Apply" at bounding box center [308, 76] width 15 height 7
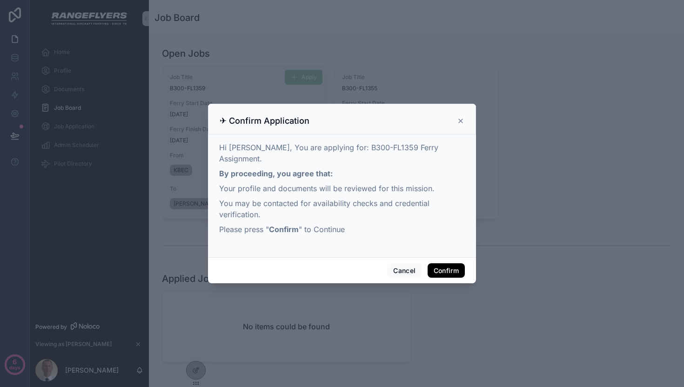
click at [451, 266] on button "Confirm" at bounding box center [445, 270] width 37 height 15
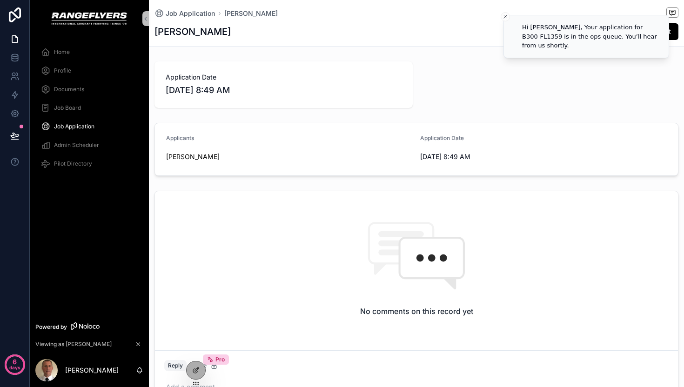
click at [73, 105] on span "Job Board" at bounding box center [67, 107] width 27 height 7
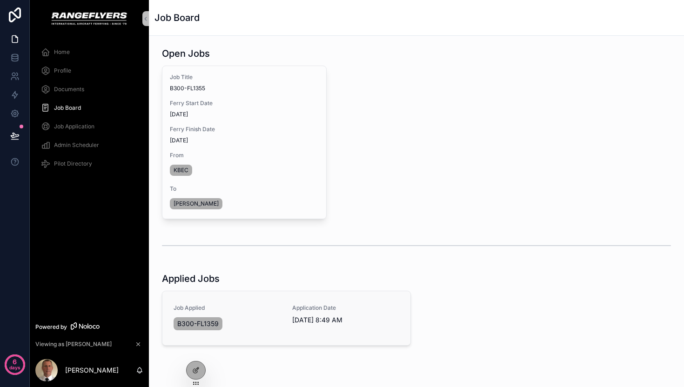
scroll to position [37, 0]
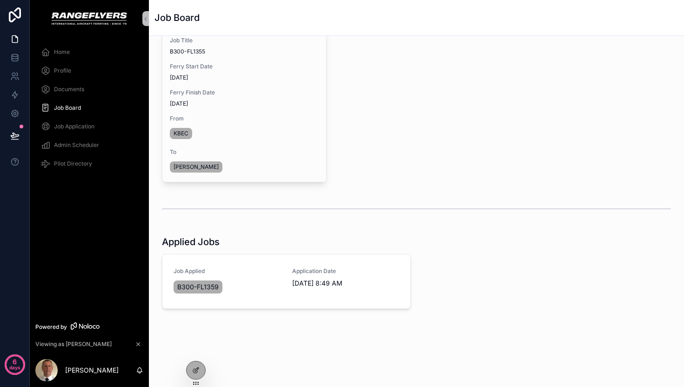
click at [77, 126] on span "Job Application" at bounding box center [74, 126] width 40 height 7
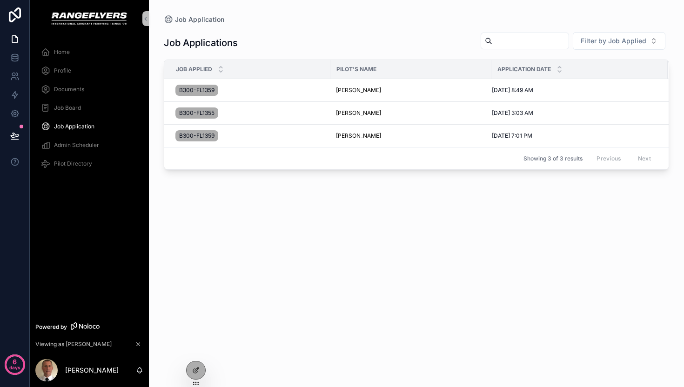
click at [68, 109] on span "Job Board" at bounding box center [67, 107] width 27 height 7
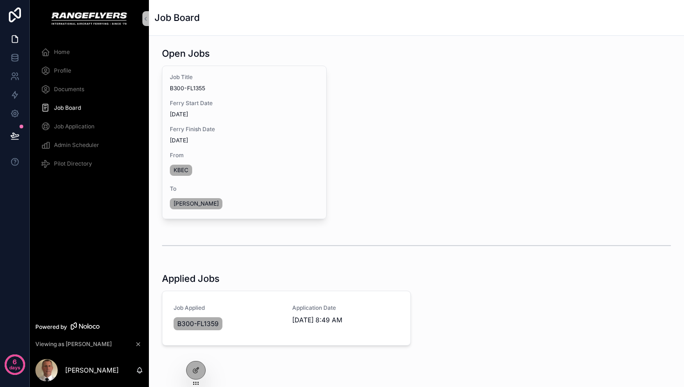
click at [73, 122] on div "Job Application" at bounding box center [89, 126] width 97 height 15
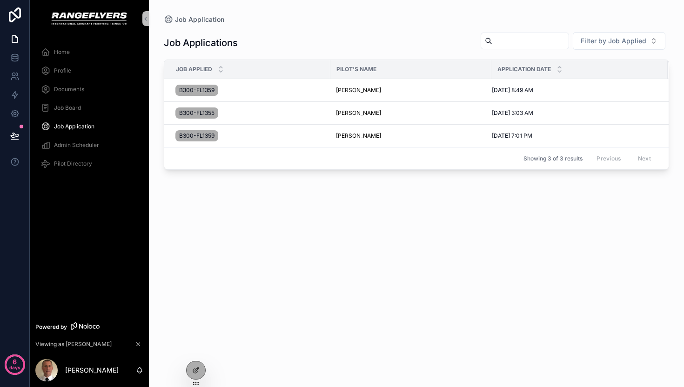
click at [70, 108] on span "Job Board" at bounding box center [67, 107] width 27 height 7
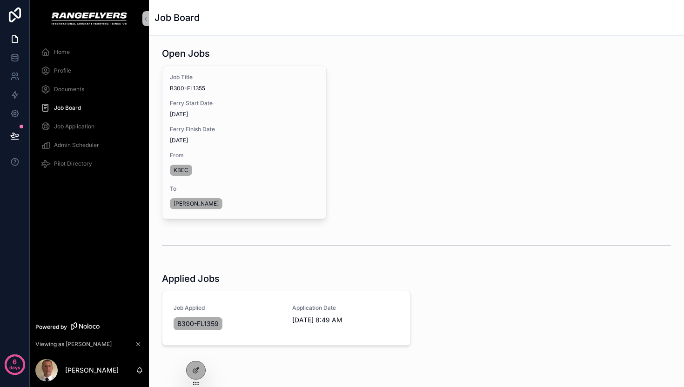
click at [65, 129] on span "Job Application" at bounding box center [74, 126] width 40 height 7
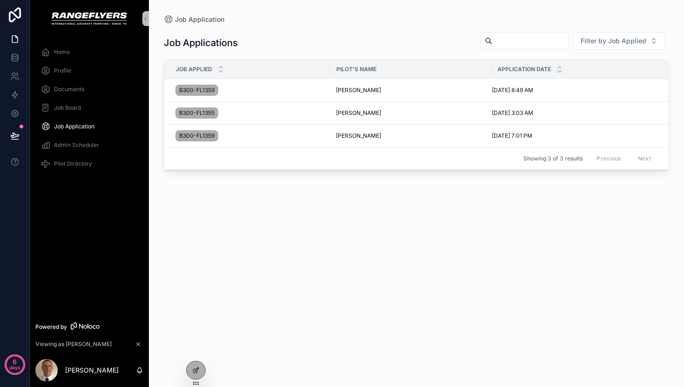
click at [66, 111] on span "Job Board" at bounding box center [67, 107] width 27 height 7
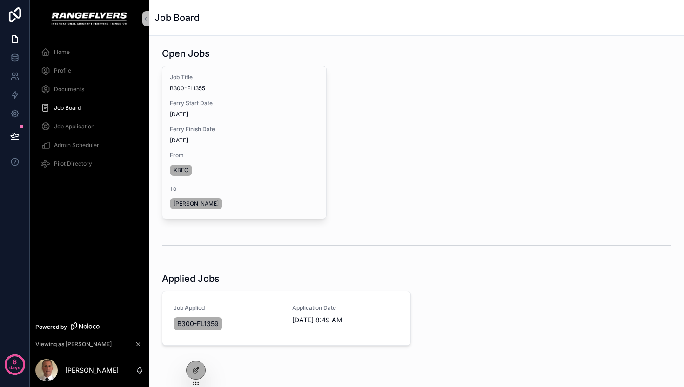
click at [76, 126] on span "Job Application" at bounding box center [74, 126] width 40 height 7
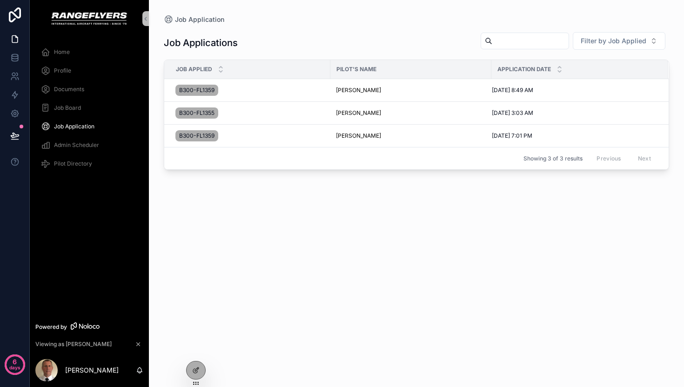
click at [78, 105] on span "Job Board" at bounding box center [67, 107] width 27 height 7
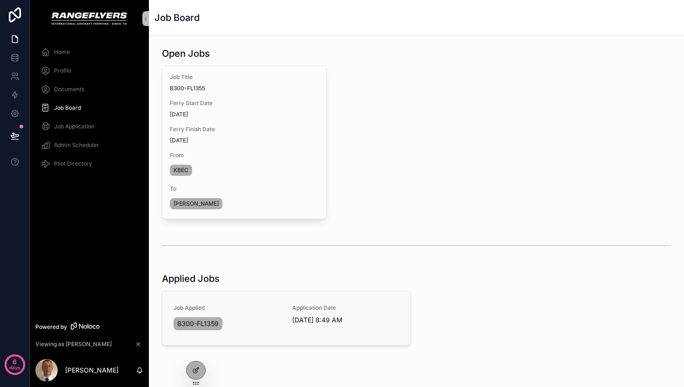
scroll to position [37, 0]
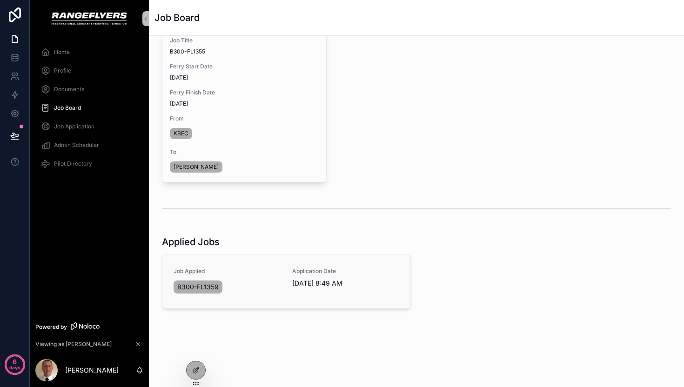
click at [350, 293] on div "Application Date 8/13/2025 8:49 AM" at bounding box center [345, 281] width 107 height 28
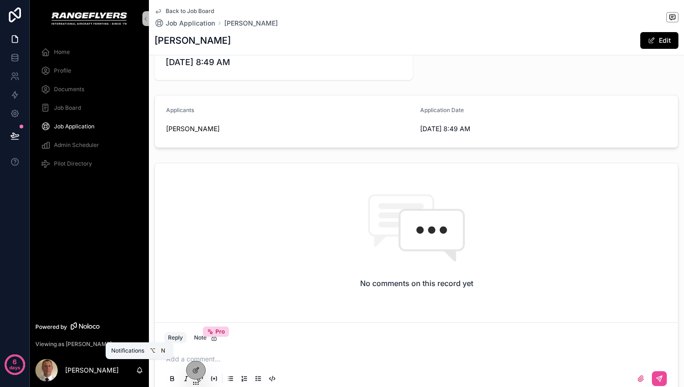
click at [138, 371] on icon "scrollable content" at bounding box center [139, 369] width 5 height 4
click at [122, 370] on div "[PERSON_NAME]" at bounding box center [89, 369] width 119 height 33
click at [200, 374] on div at bounding box center [195, 370] width 19 height 18
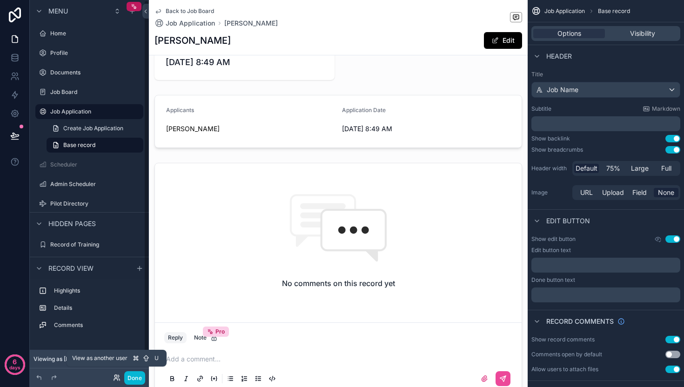
click at [117, 379] on icon at bounding box center [116, 377] width 7 height 7
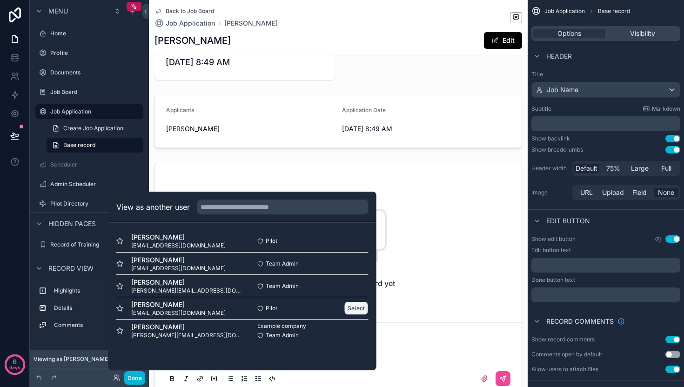
click at [352, 308] on button "Select" at bounding box center [356, 307] width 24 height 13
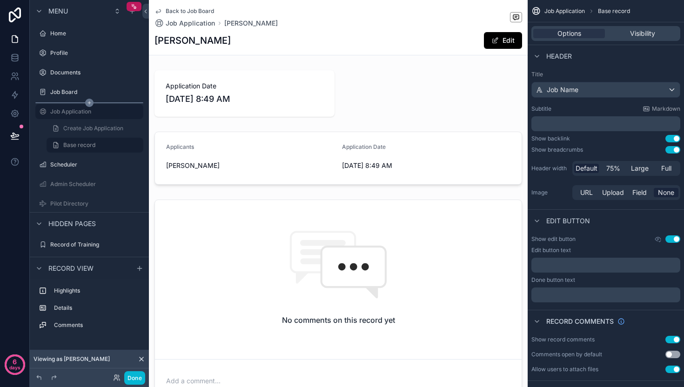
click at [88, 99] on icon "scrollable content" at bounding box center [89, 103] width 8 height 8
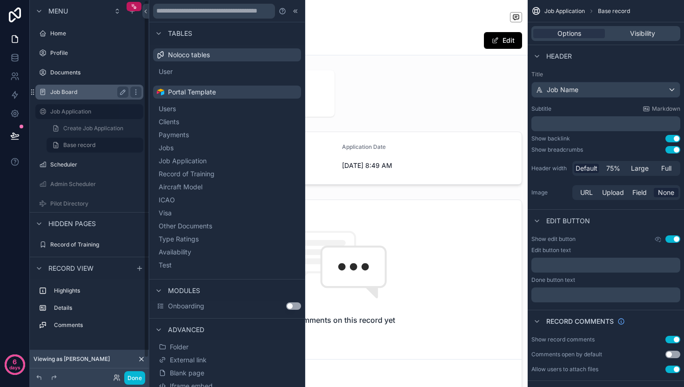
click at [71, 93] on label "Job Board" at bounding box center [87, 91] width 74 height 7
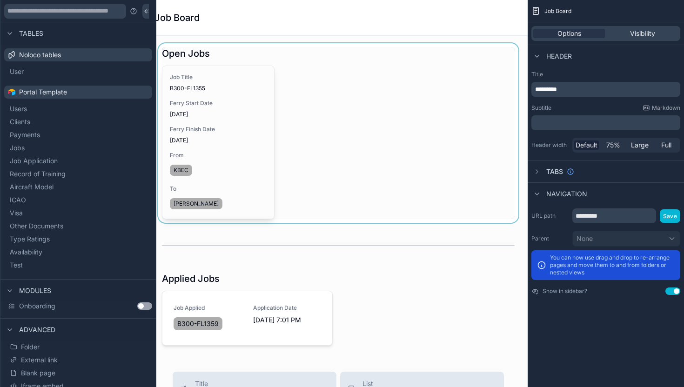
click at [230, 118] on div "scrollable content" at bounding box center [338, 133] width 364 height 180
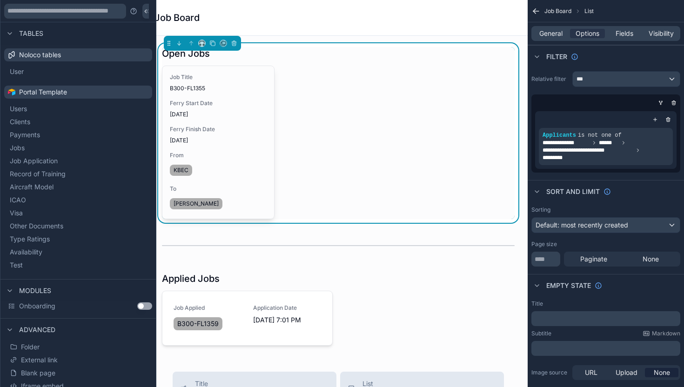
click at [387, 106] on div "Job Title B300-FL1355 Ferry Start Date 8/25/2025 Ferry Finish Date 8/29/2025 Fr…" at bounding box center [338, 142] width 352 height 153
click at [378, 254] on div "scrollable content" at bounding box center [338, 245] width 364 height 31
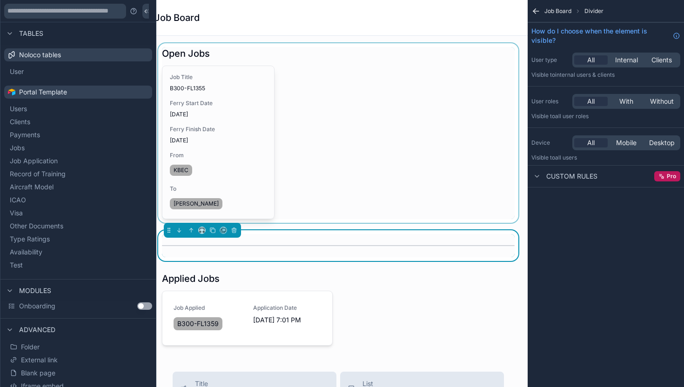
scroll to position [19, 0]
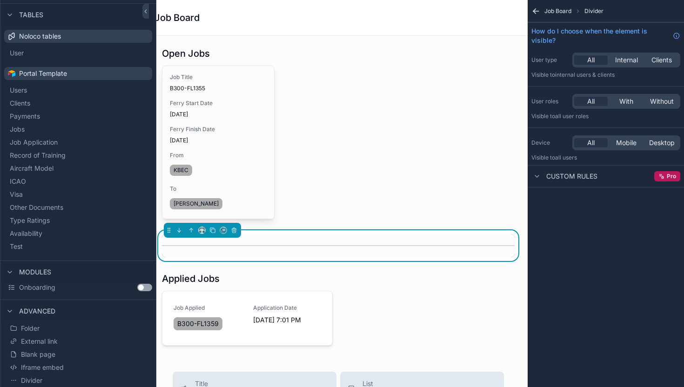
click at [16, 14] on div "Tables" at bounding box center [23, 14] width 39 height 11
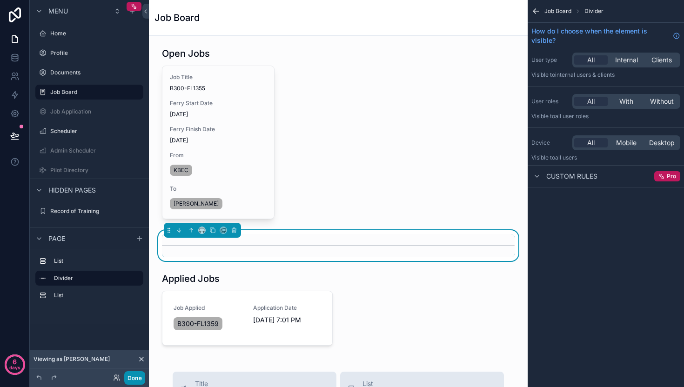
click at [132, 374] on button "Done" at bounding box center [134, 377] width 21 height 13
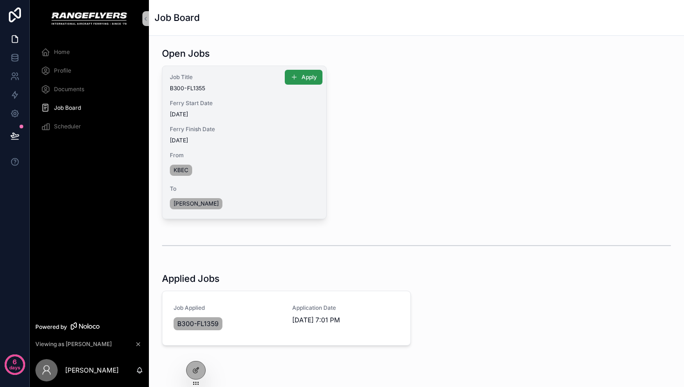
click at [301, 79] on span "Apply" at bounding box center [308, 76] width 15 height 7
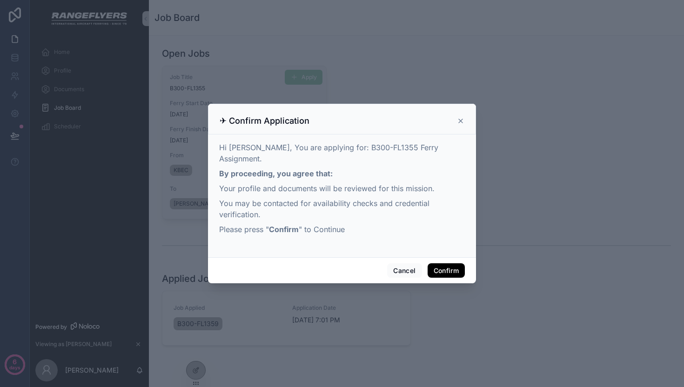
click at [452, 263] on button "Confirm" at bounding box center [445, 270] width 37 height 15
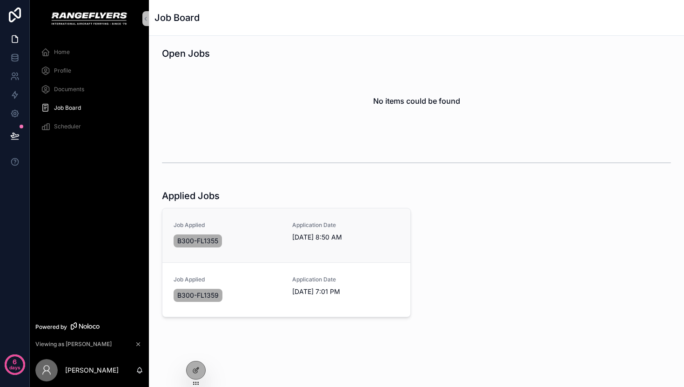
click at [286, 227] on div "Job Applied B300-FL1355 Application Date 8/13/2025 8:50 AM" at bounding box center [286, 235] width 226 height 28
click at [270, 236] on div "B300-FL1355" at bounding box center [226, 241] width 107 height 17
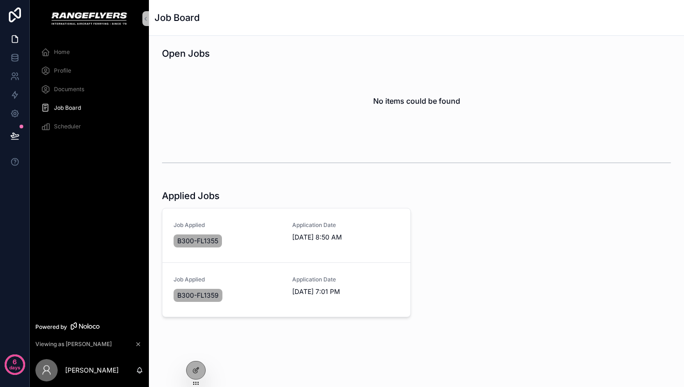
scroll to position [8, 0]
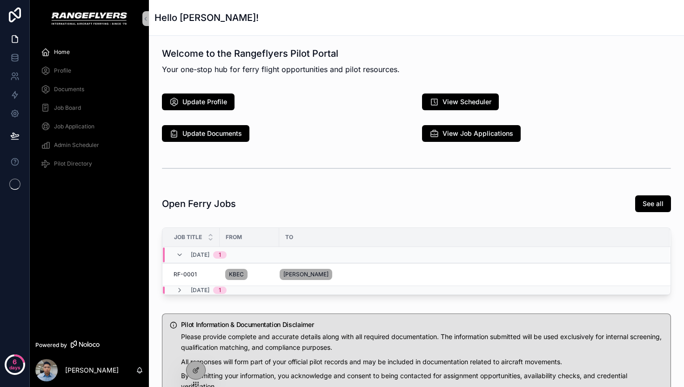
click at [63, 130] on span "Job Application" at bounding box center [74, 126] width 40 height 7
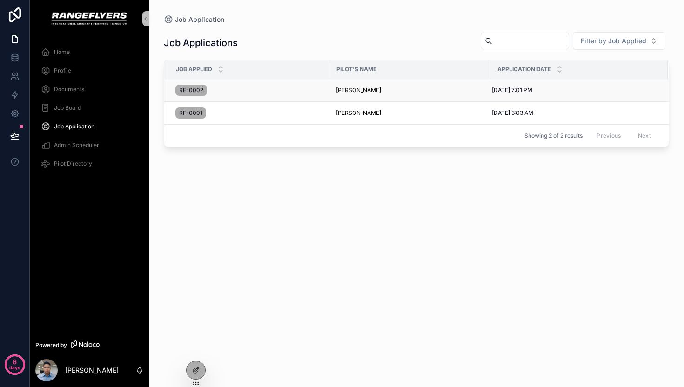
click at [199, 93] on span "RF-0002" at bounding box center [191, 89] width 24 height 7
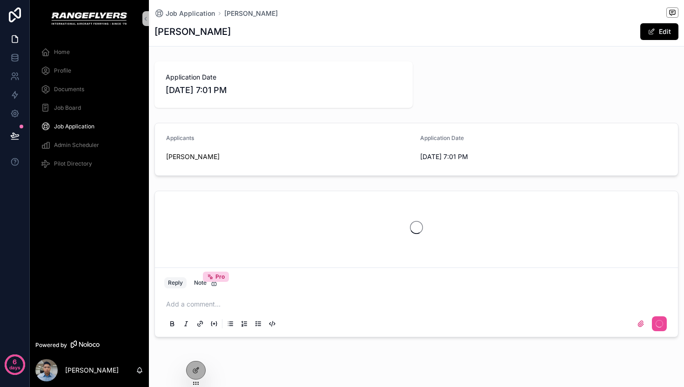
click at [61, 113] on div "Job Board" at bounding box center [89, 107] width 97 height 15
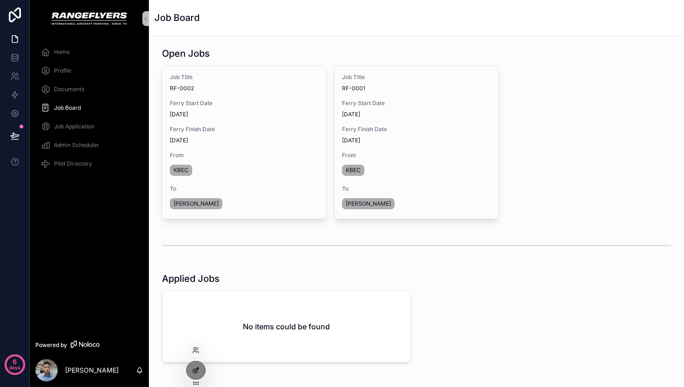
click at [189, 370] on div at bounding box center [195, 370] width 19 height 18
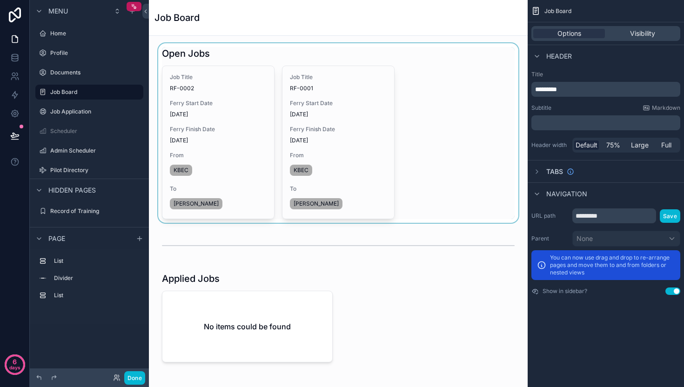
click at [334, 126] on div "scrollable content" at bounding box center [338, 133] width 364 height 180
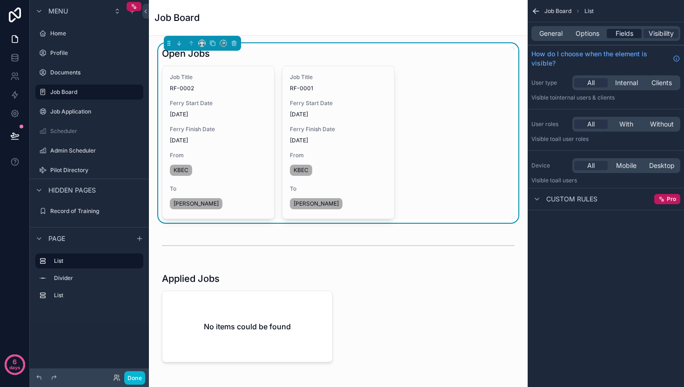
click at [629, 31] on span "Fields" at bounding box center [624, 33] width 18 height 9
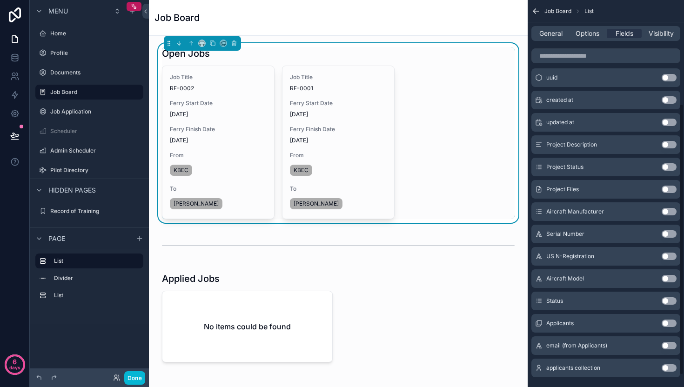
scroll to position [148, 0]
click at [665, 212] on button "Use setting" at bounding box center [668, 212] width 15 height 7
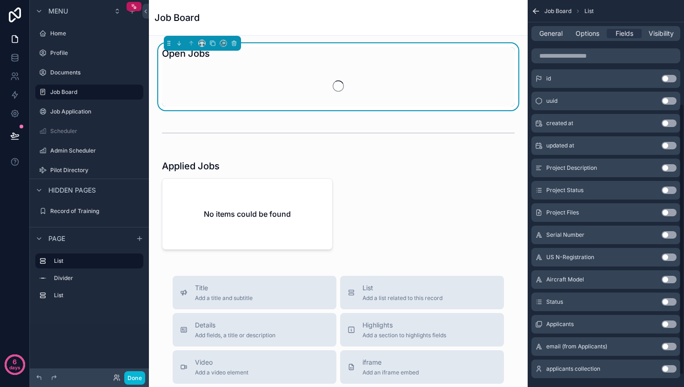
click at [666, 280] on button "Use setting" at bounding box center [668, 279] width 15 height 7
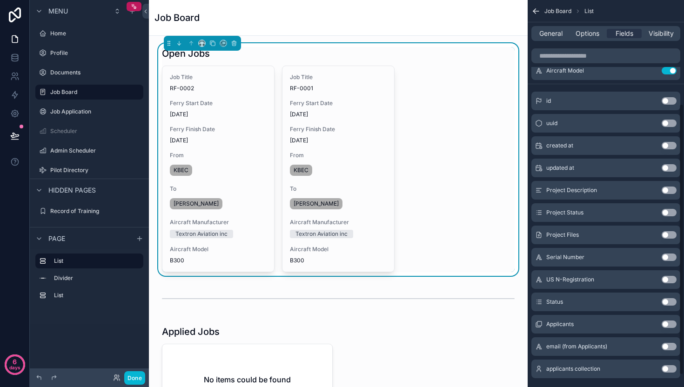
scroll to position [0, 0]
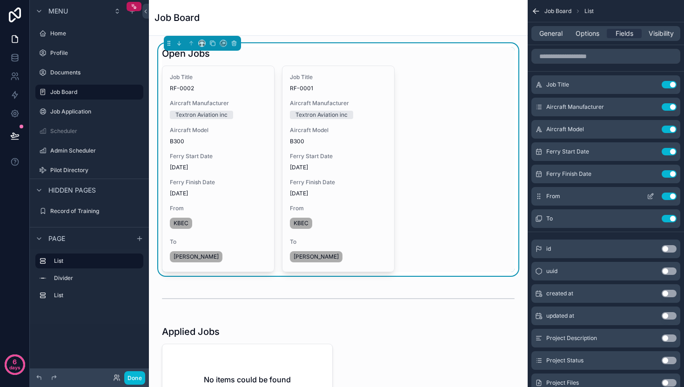
click at [648, 196] on icon "scrollable content" at bounding box center [649, 196] width 7 height 7
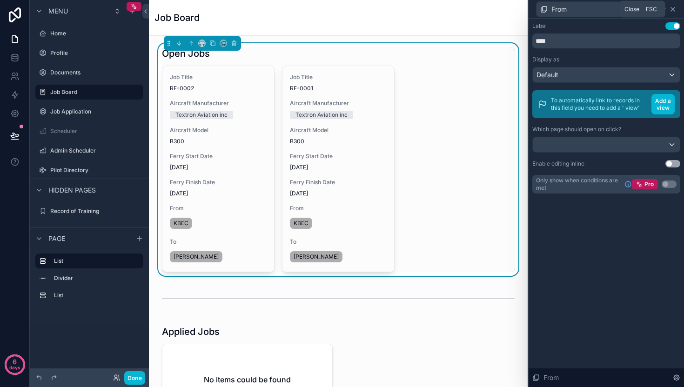
click at [675, 11] on icon at bounding box center [672, 9] width 7 height 7
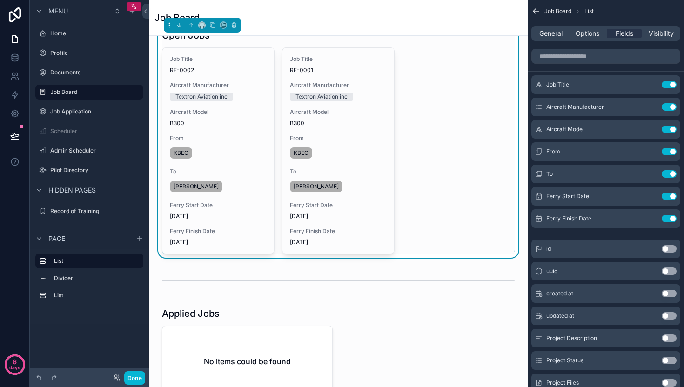
scroll to position [19, 0]
click at [79, 40] on div "Home" at bounding box center [89, 33] width 104 height 15
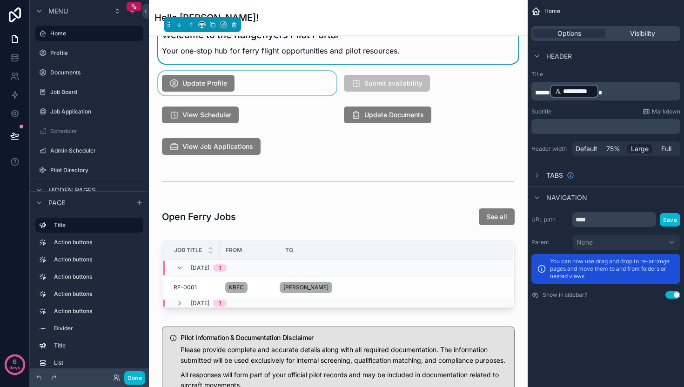
click at [200, 88] on div "scrollable content" at bounding box center [247, 83] width 182 height 24
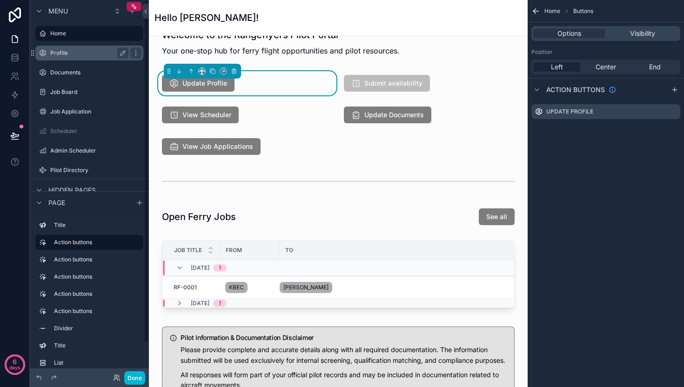
click at [73, 54] on label "Profile" at bounding box center [87, 52] width 74 height 7
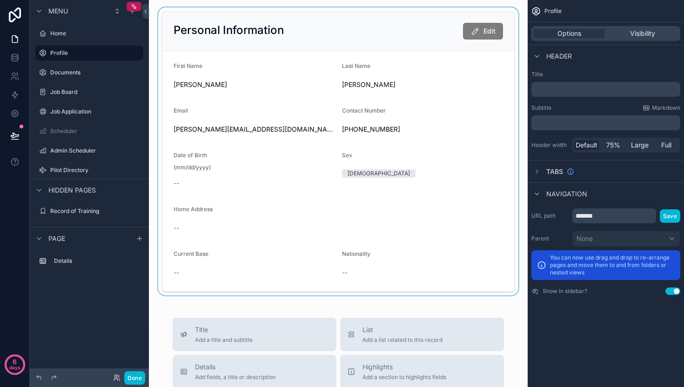
click at [472, 33] on div "scrollable content" at bounding box center [338, 151] width 364 height 288
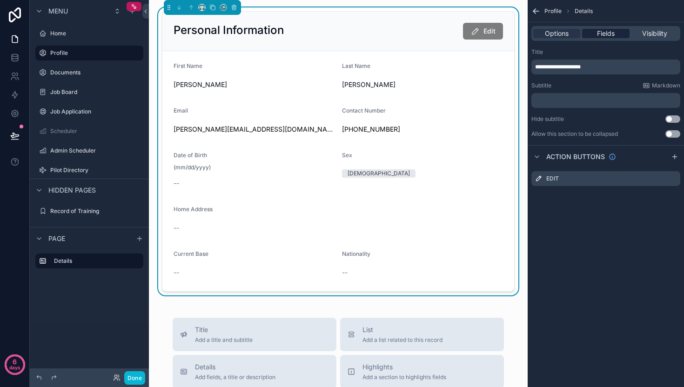
click at [603, 33] on span "Fields" at bounding box center [606, 33] width 18 height 9
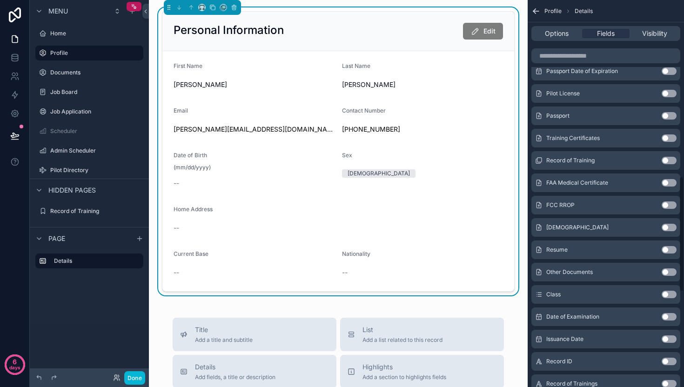
scroll to position [929, 0]
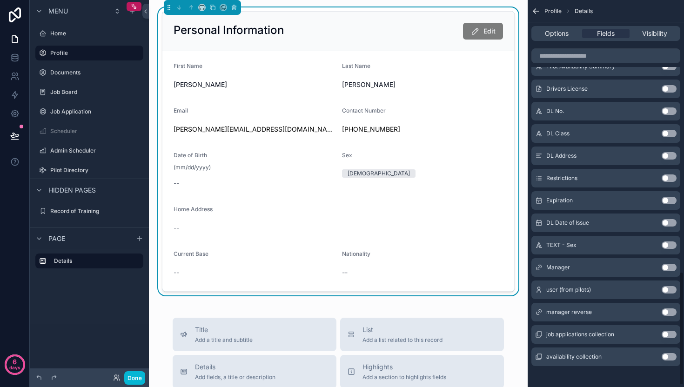
click at [668, 243] on button "Use setting" at bounding box center [668, 244] width 15 height 7
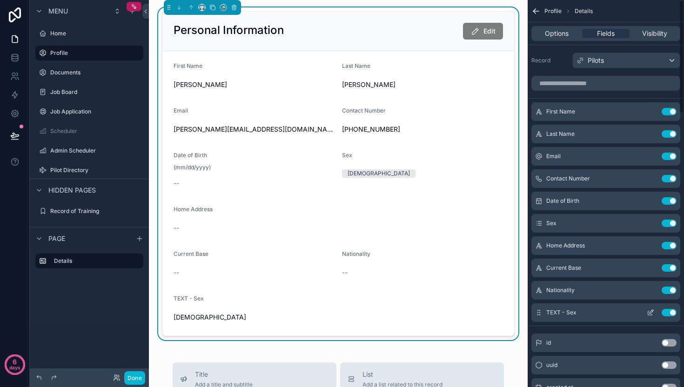
scroll to position [2, 0]
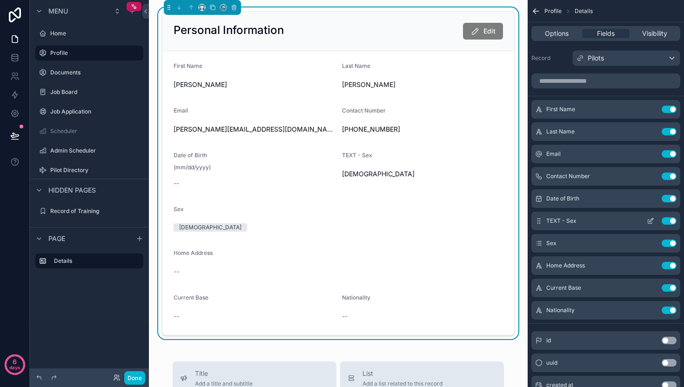
click at [652, 221] on icon "scrollable content" at bounding box center [649, 220] width 7 height 7
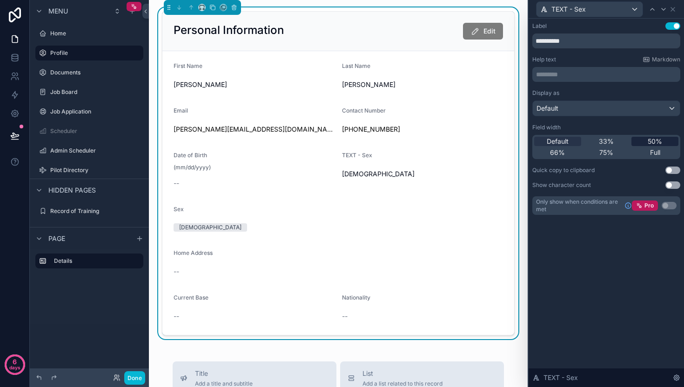
click at [658, 144] on span "50%" at bounding box center [654, 141] width 14 height 9
click at [672, 7] on icon at bounding box center [672, 9] width 7 height 7
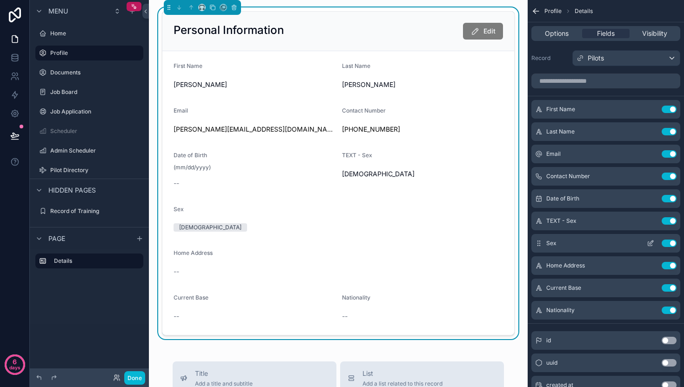
click at [667, 240] on button "Use setting" at bounding box center [668, 242] width 15 height 7
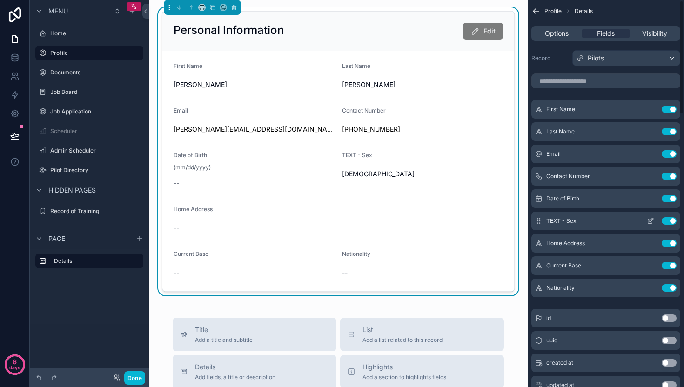
click at [652, 223] on icon "scrollable content" at bounding box center [649, 220] width 7 height 7
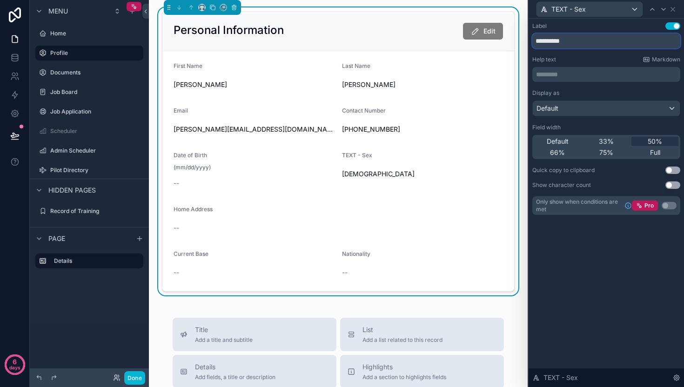
drag, startPoint x: 558, startPoint y: 41, endPoint x: 472, endPoint y: 40, distance: 86.0
click at [472, 40] on div "**********" at bounding box center [342, 193] width 684 height 387
type input "***"
click at [586, 279] on div "Label Use setting *** Help text Markdown ********* ﻿ Display as Default Field w…" at bounding box center [605, 203] width 155 height 368
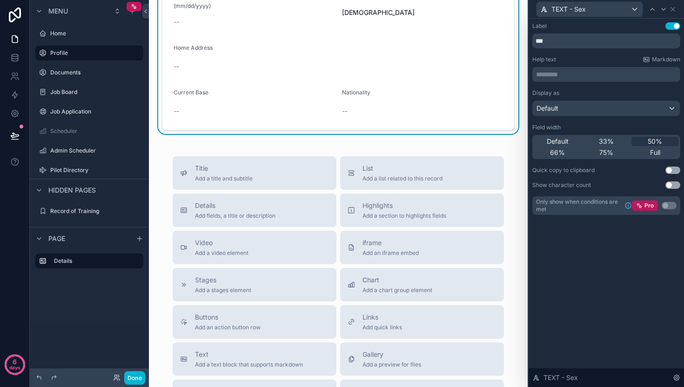
scroll to position [0, 0]
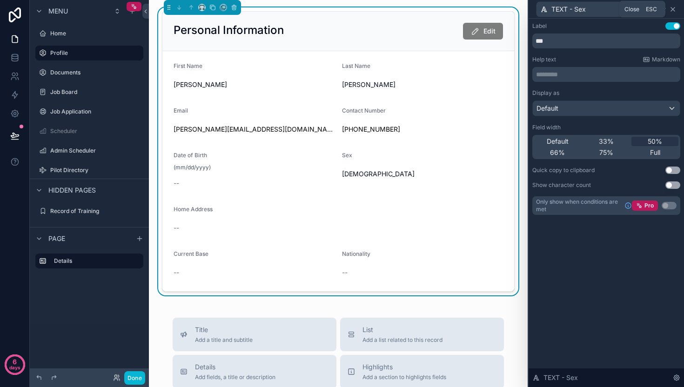
click at [673, 8] on icon at bounding box center [673, 9] width 4 height 4
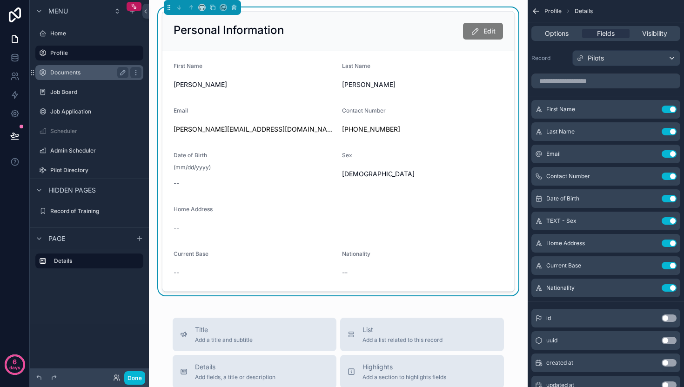
click at [72, 69] on label "Documents" at bounding box center [87, 72] width 74 height 7
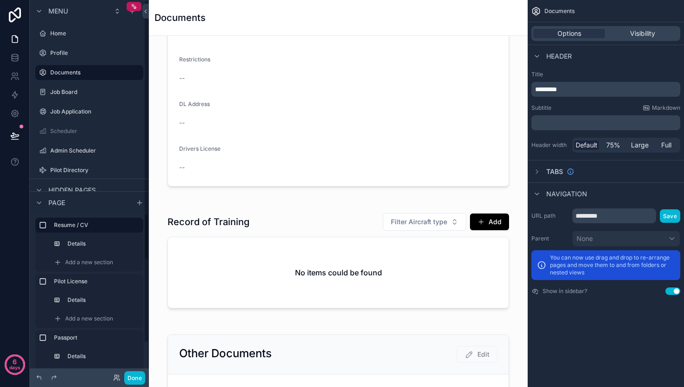
scroll to position [952, 0]
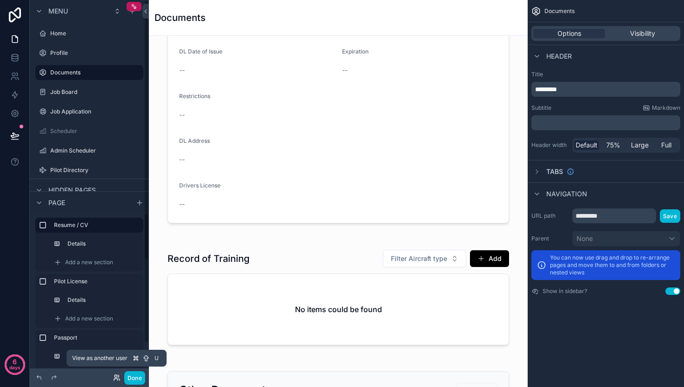
click at [118, 377] on icon at bounding box center [118, 376] width 1 height 2
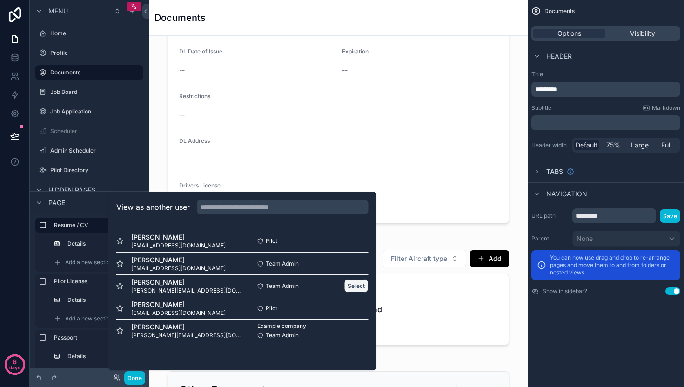
click at [354, 286] on button "Select" at bounding box center [356, 285] width 24 height 13
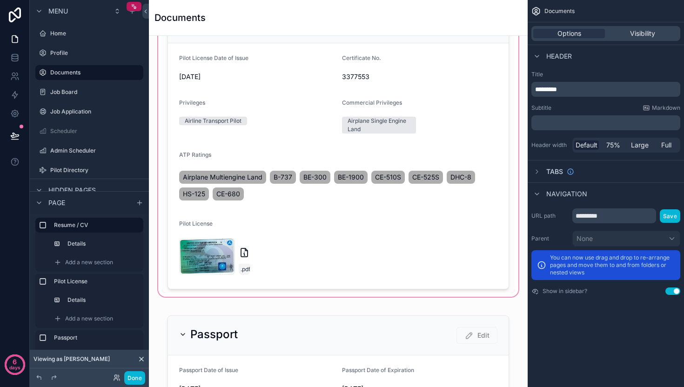
scroll to position [190, 0]
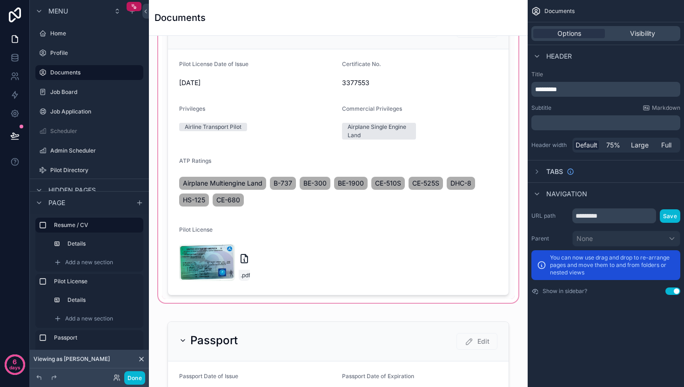
click at [444, 107] on div "scrollable content" at bounding box center [338, 152] width 364 height 305
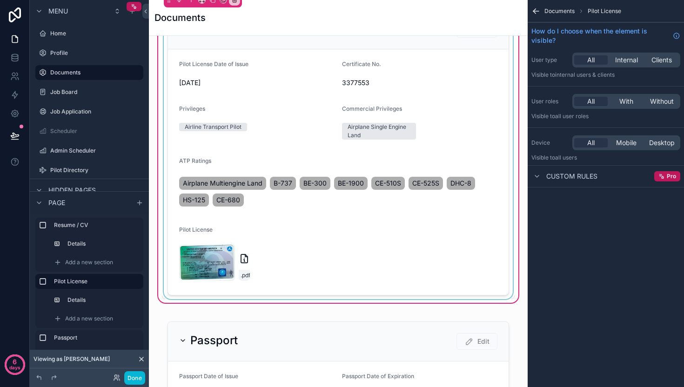
click at [252, 114] on div "scrollable content" at bounding box center [338, 152] width 352 height 293
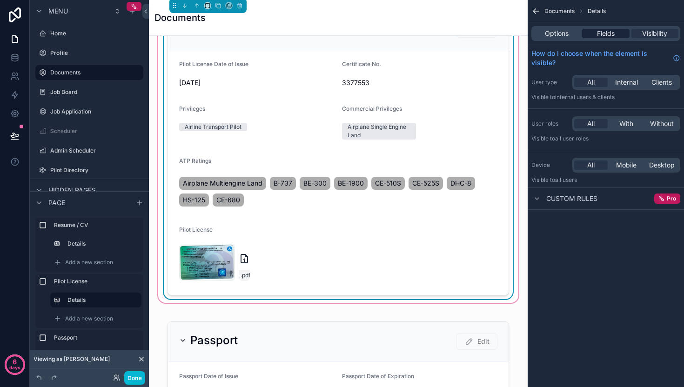
click at [599, 37] on span "Fields" at bounding box center [606, 33] width 18 height 9
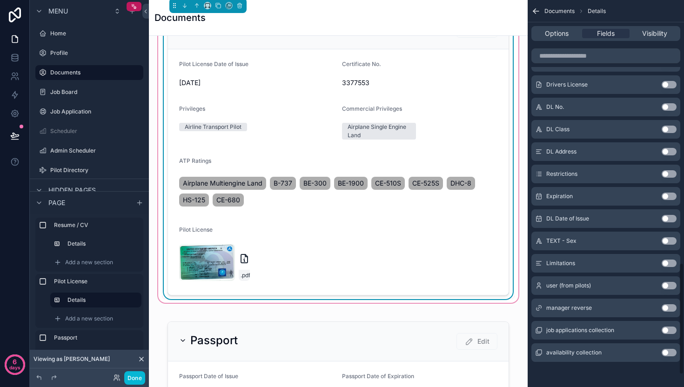
scroll to position [951, 0]
click at [666, 265] on button "Use setting" at bounding box center [668, 262] width 15 height 7
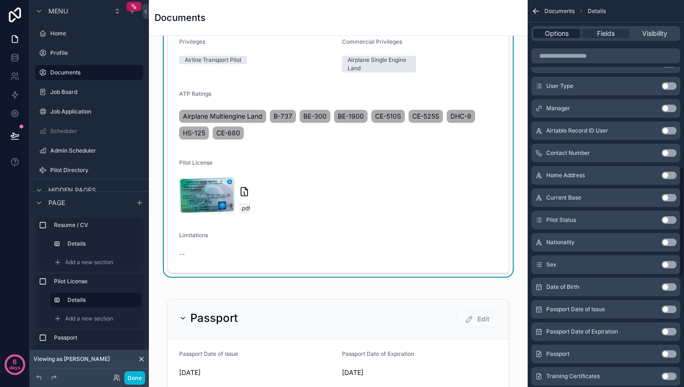
scroll to position [349, 0]
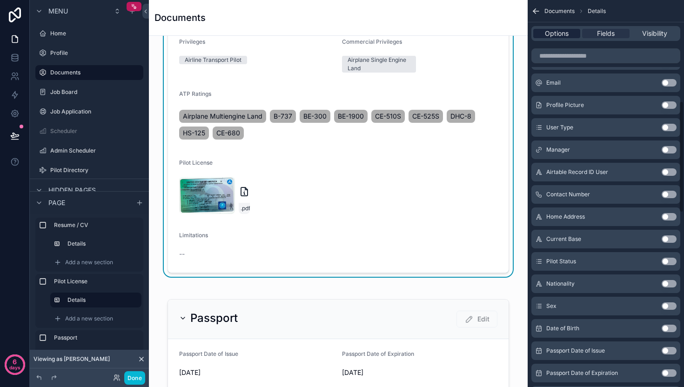
click at [557, 33] on span "Options" at bounding box center [557, 33] width 24 height 9
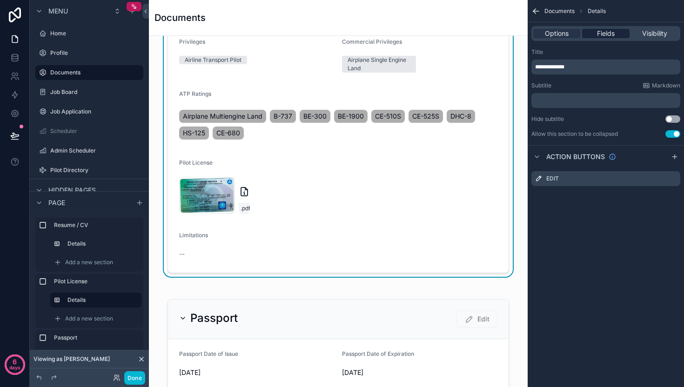
click at [614, 33] on span "Fields" at bounding box center [606, 33] width 18 height 9
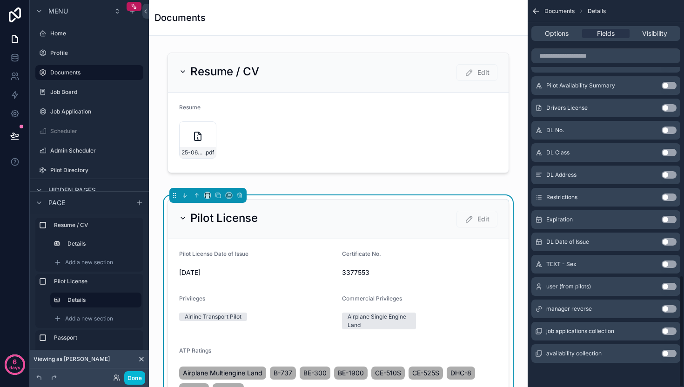
scroll to position [951, 0]
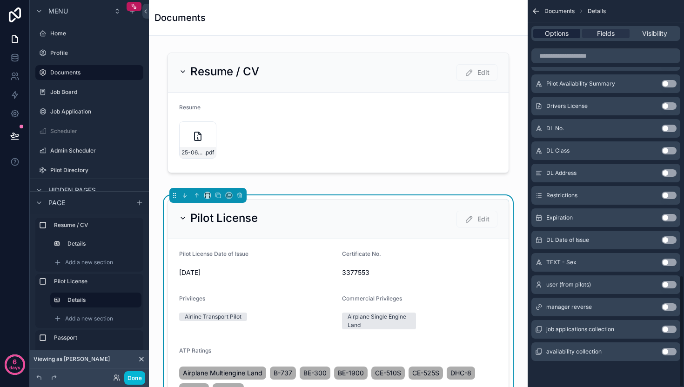
click at [549, 32] on span "Options" at bounding box center [557, 33] width 24 height 9
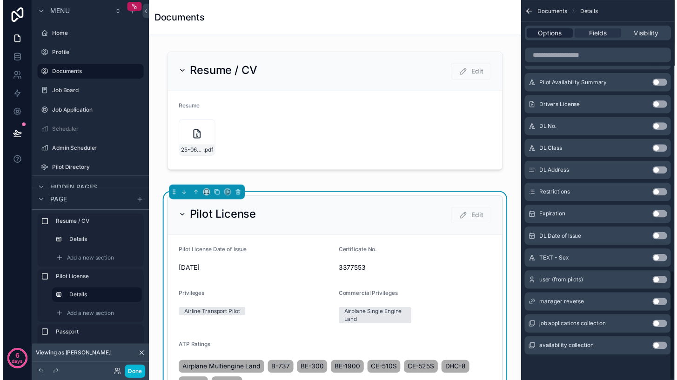
scroll to position [0, 0]
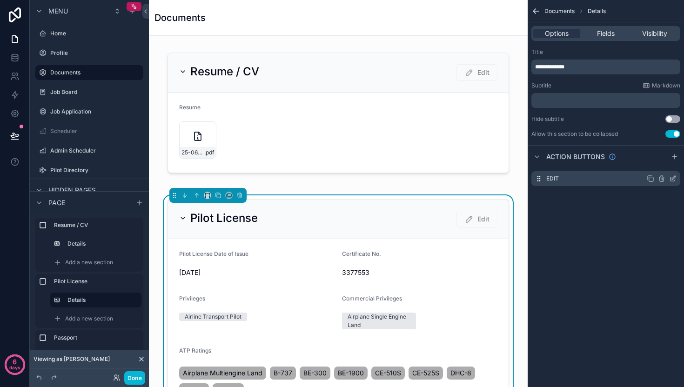
click at [672, 179] on icon "scrollable content" at bounding box center [672, 178] width 7 height 7
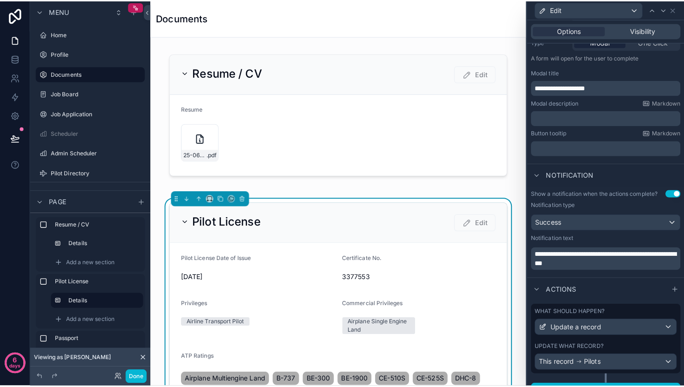
scroll to position [139, 0]
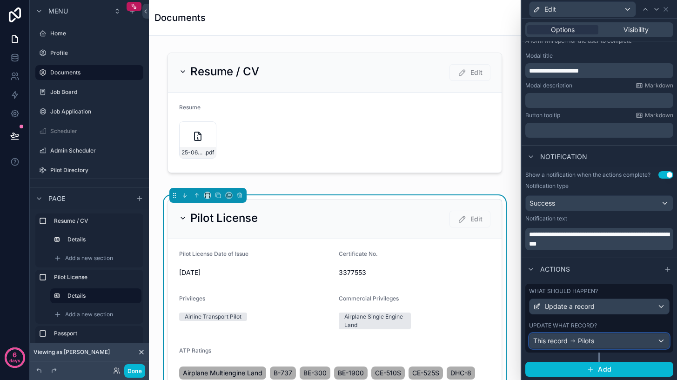
click at [603, 341] on div "This record Pilots" at bounding box center [599, 340] width 140 height 15
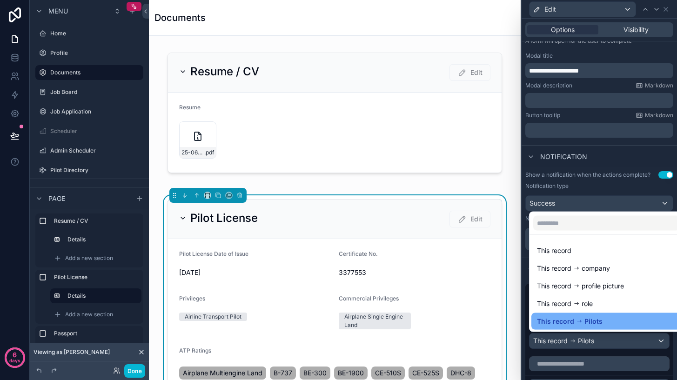
click at [594, 322] on span "Pilots" at bounding box center [593, 321] width 18 height 11
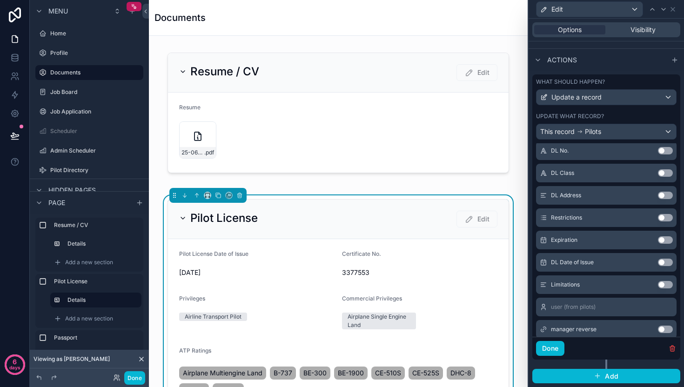
scroll to position [992, 0]
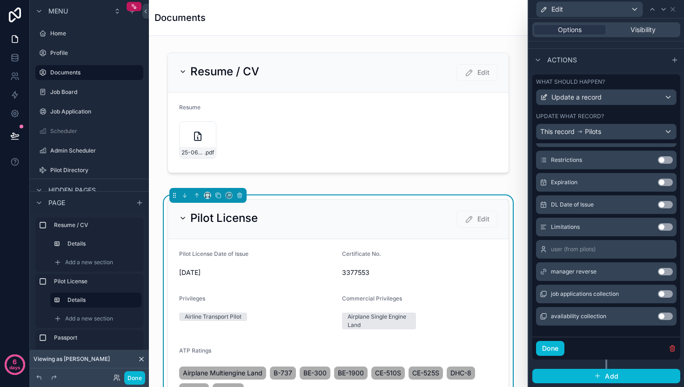
click at [658, 228] on button "Use setting" at bounding box center [665, 226] width 15 height 7
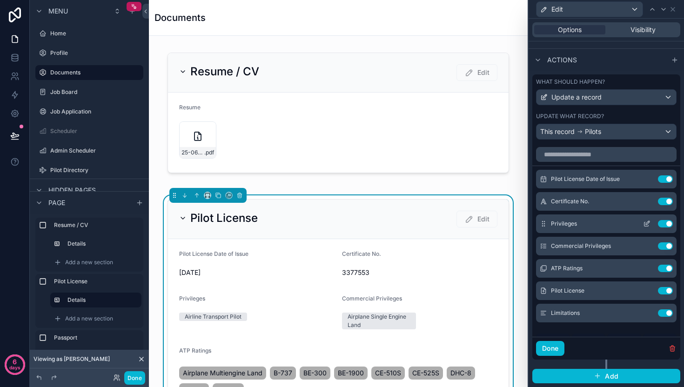
scroll to position [17, 0]
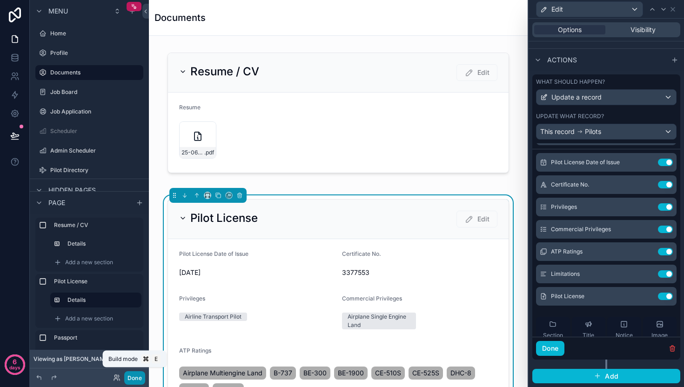
click at [136, 379] on button "Done" at bounding box center [134, 377] width 21 height 13
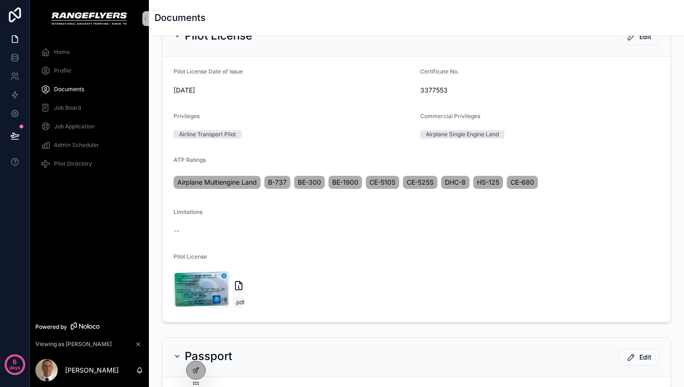
scroll to position [144, 0]
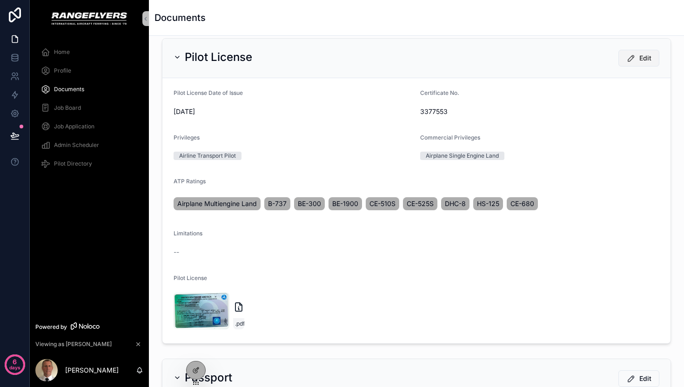
click at [639, 64] on button "Edit" at bounding box center [638, 58] width 41 height 17
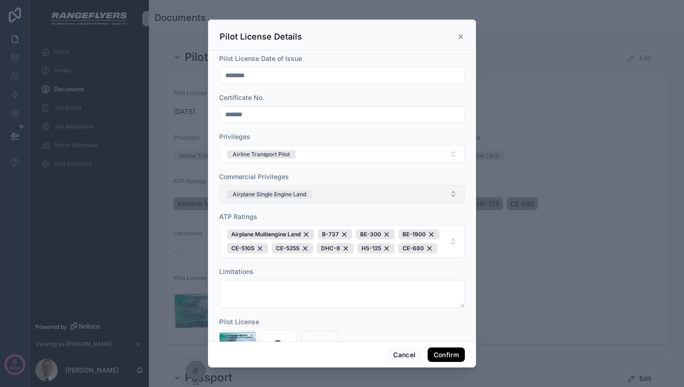
scroll to position [56, 0]
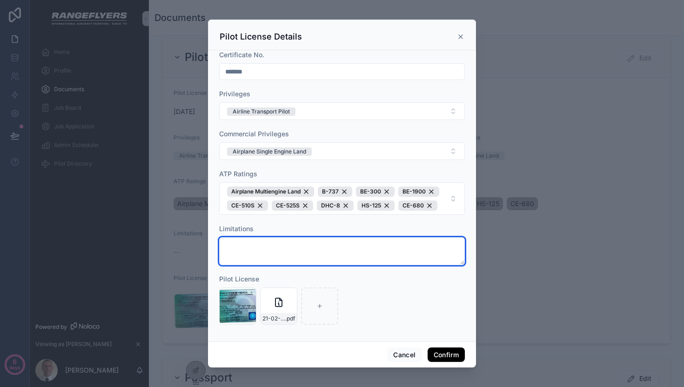
click at [286, 250] on textarea at bounding box center [342, 251] width 246 height 28
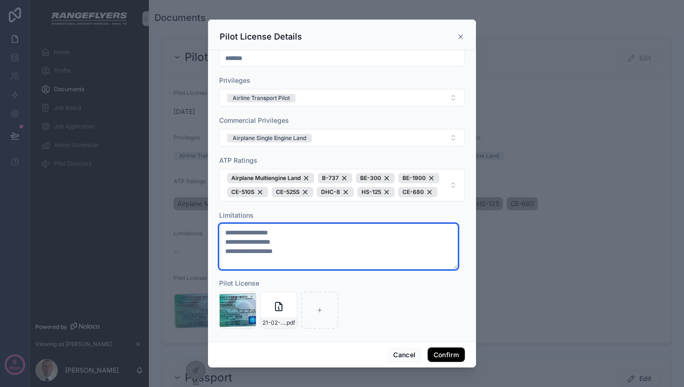
type textarea "**********"
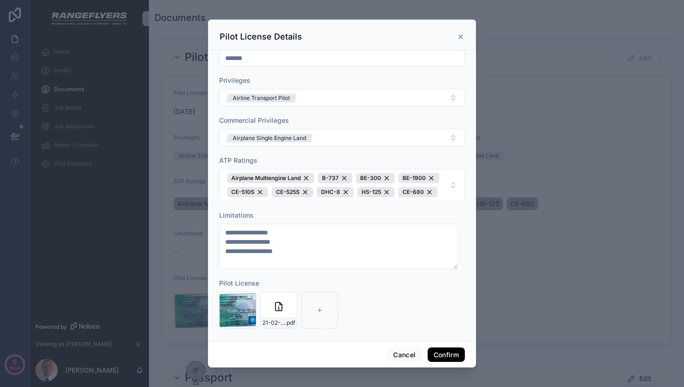
click at [445, 352] on button "Confirm" at bounding box center [445, 354] width 37 height 15
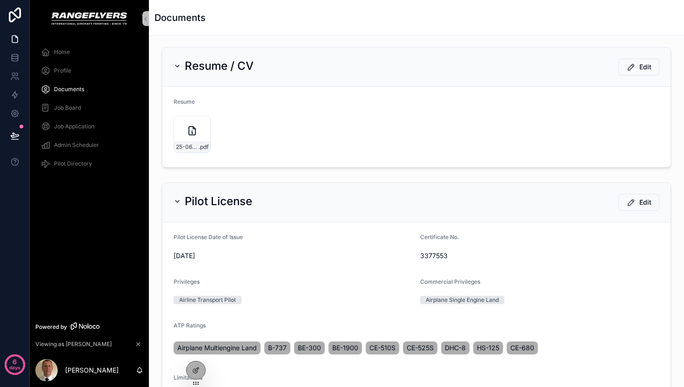
scroll to position [36, 0]
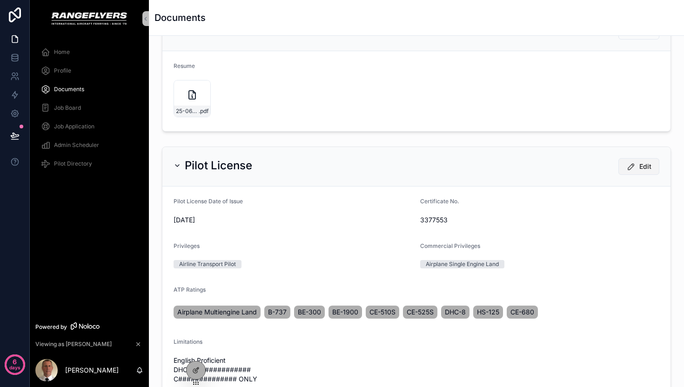
click at [639, 168] on span "Edit" at bounding box center [645, 166] width 12 height 9
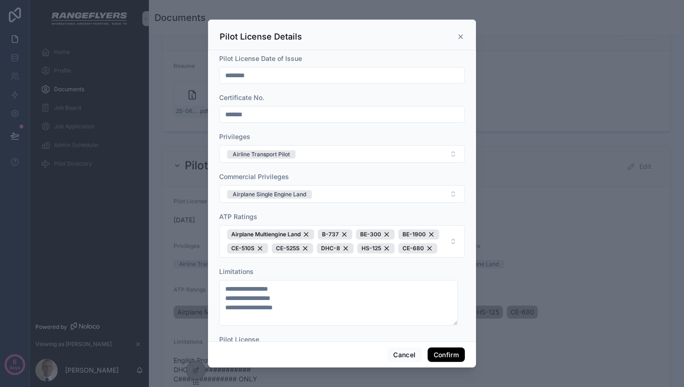
click at [458, 35] on icon at bounding box center [460, 36] width 7 height 7
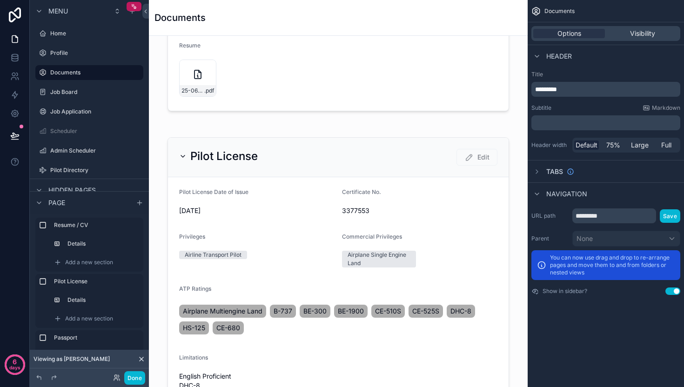
scroll to position [64, 0]
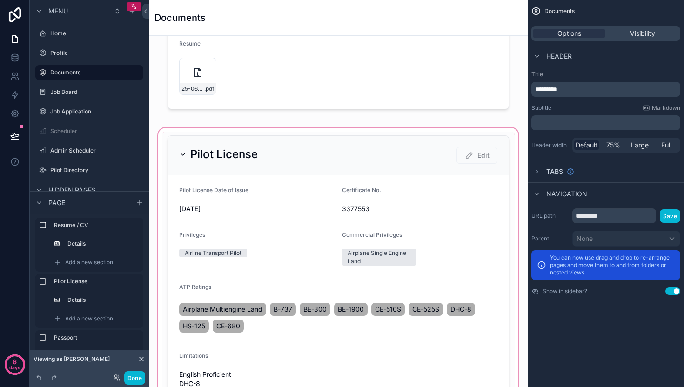
click at [299, 195] on div "scrollable content" at bounding box center [338, 319] width 364 height 386
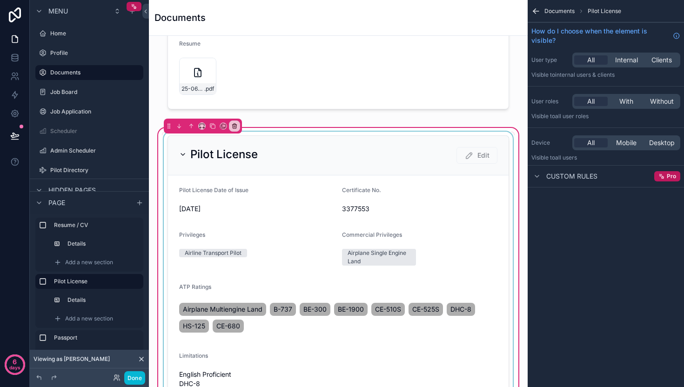
click at [284, 208] on div "scrollable content" at bounding box center [338, 319] width 352 height 375
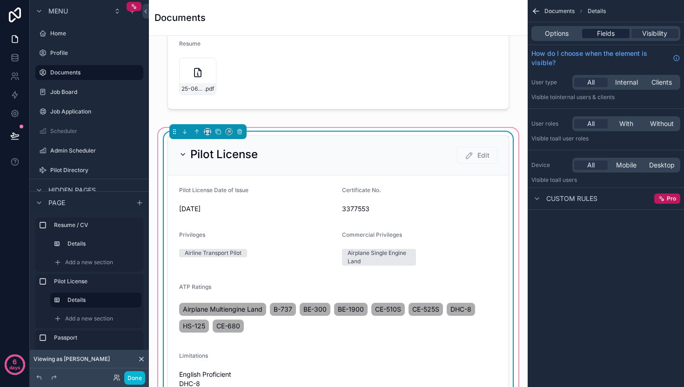
click at [605, 35] on span "Fields" at bounding box center [606, 33] width 18 height 9
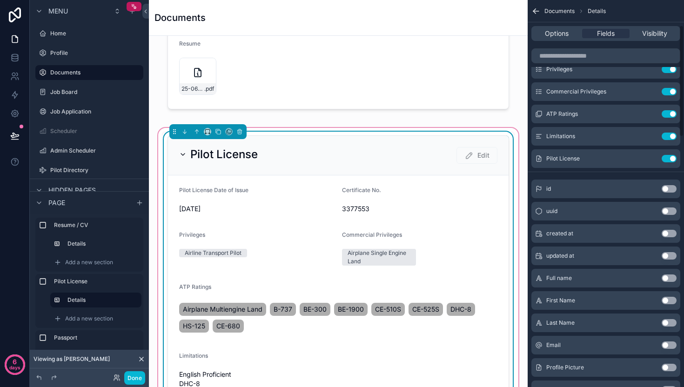
scroll to position [0, 0]
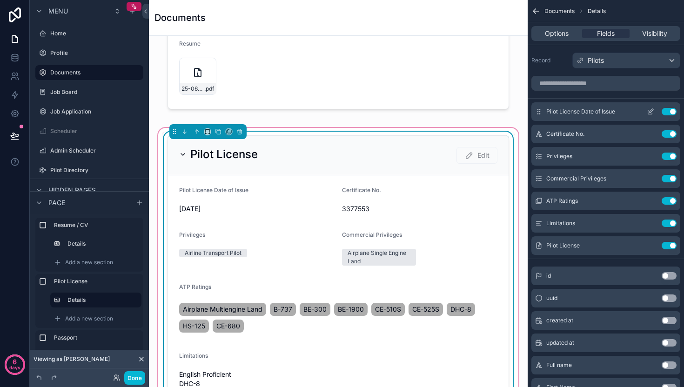
click at [648, 114] on icon "scrollable content" at bounding box center [650, 112] width 4 height 4
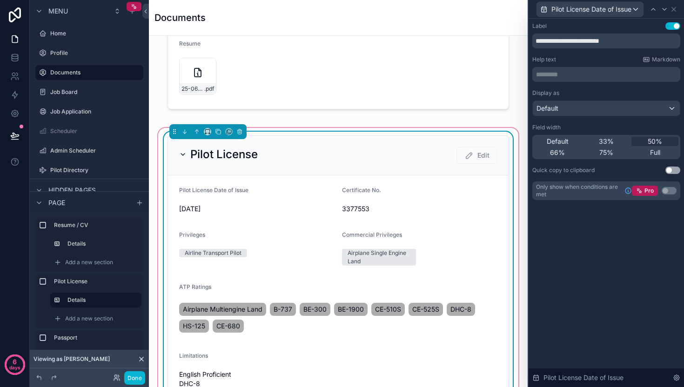
click at [567, 75] on p "********* ﻿" at bounding box center [607, 74] width 142 height 9
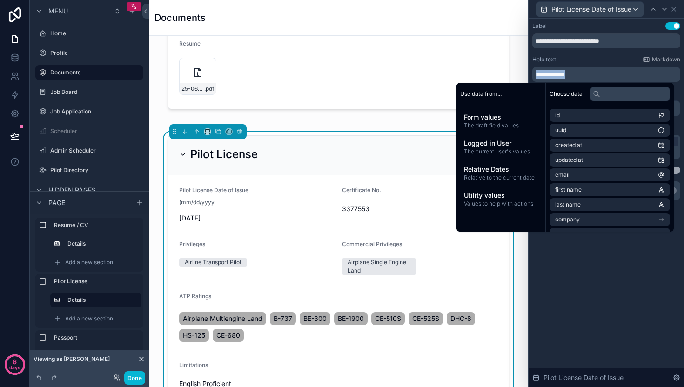
copy span "**********"
click at [632, 311] on div "**********" at bounding box center [605, 203] width 155 height 368
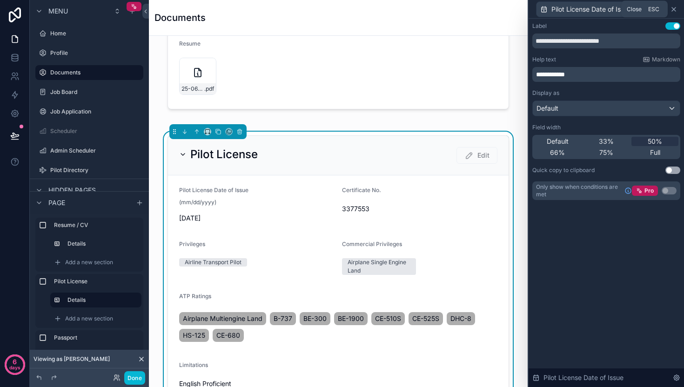
click at [674, 7] on icon at bounding box center [673, 9] width 7 height 7
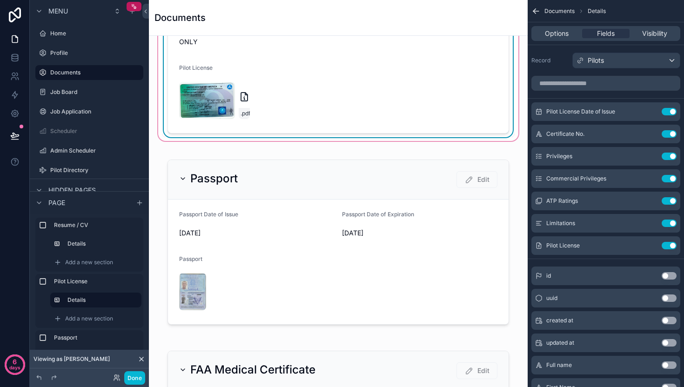
scroll to position [494, 0]
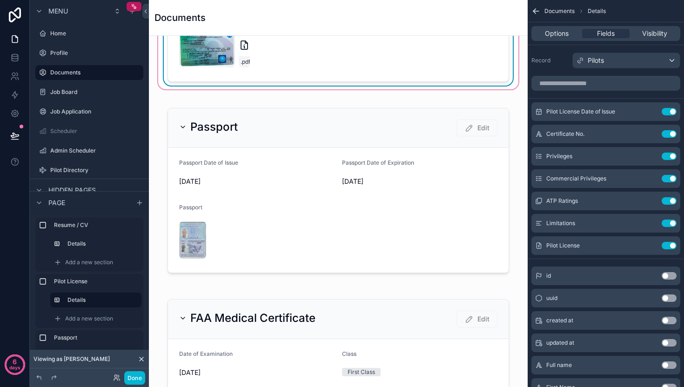
click at [374, 225] on div "scrollable content" at bounding box center [338, 191] width 364 height 184
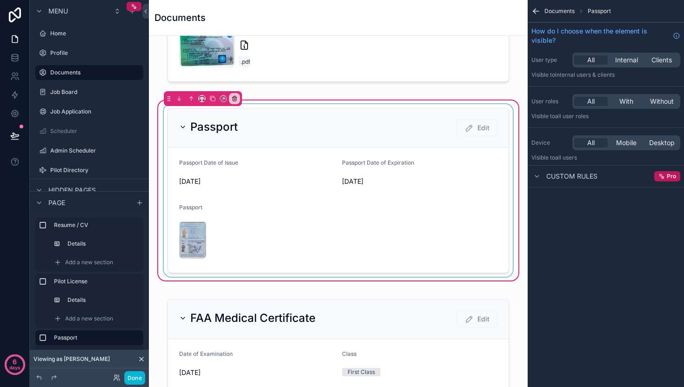
click at [361, 222] on div "scrollable content" at bounding box center [338, 190] width 352 height 173
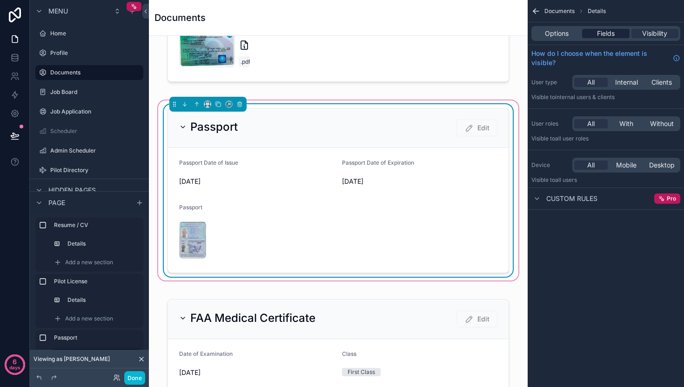
click at [619, 34] on div "Fields" at bounding box center [605, 33] width 47 height 9
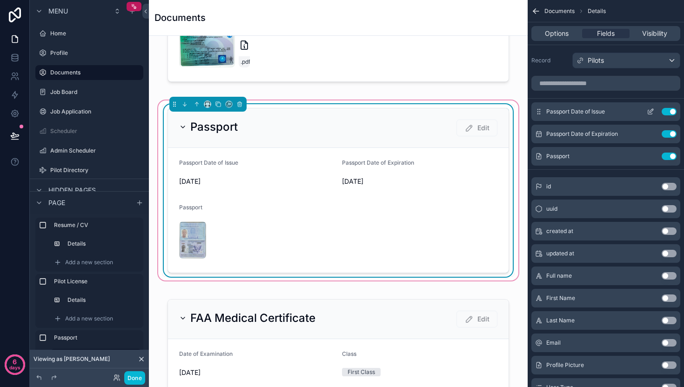
click at [646, 111] on icon "scrollable content" at bounding box center [649, 111] width 7 height 7
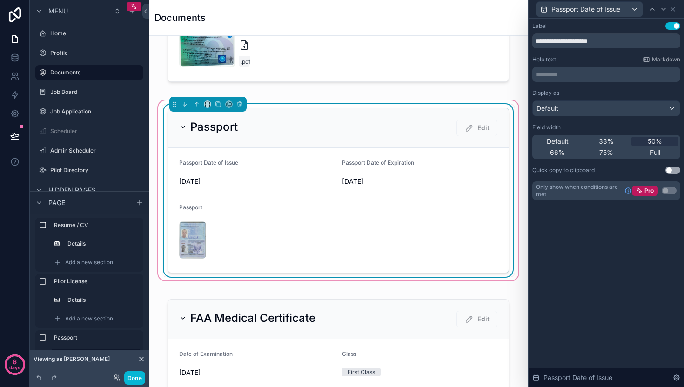
click at [572, 72] on p "********* ﻿" at bounding box center [607, 74] width 142 height 9
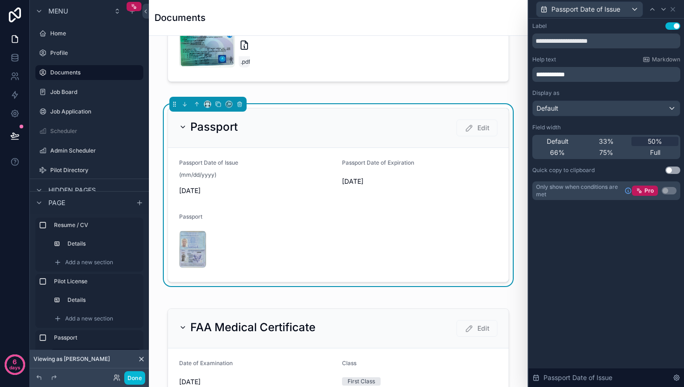
click at [676, 9] on div "Passport Date of Issue" at bounding box center [606, 9] width 148 height 18
click at [675, 10] on icon at bounding box center [672, 9] width 7 height 7
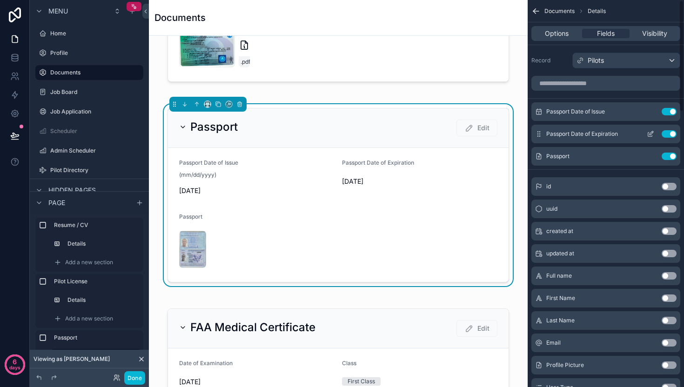
click at [650, 134] on icon "scrollable content" at bounding box center [651, 133] width 4 height 4
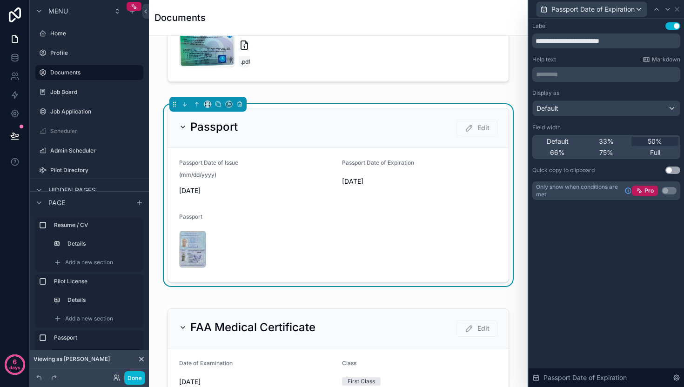
click at [585, 75] on p "********* ﻿" at bounding box center [607, 74] width 142 height 9
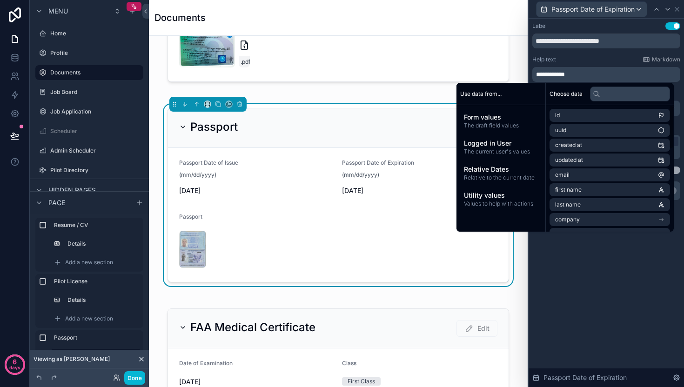
click at [642, 281] on div "**********" at bounding box center [605, 203] width 155 height 368
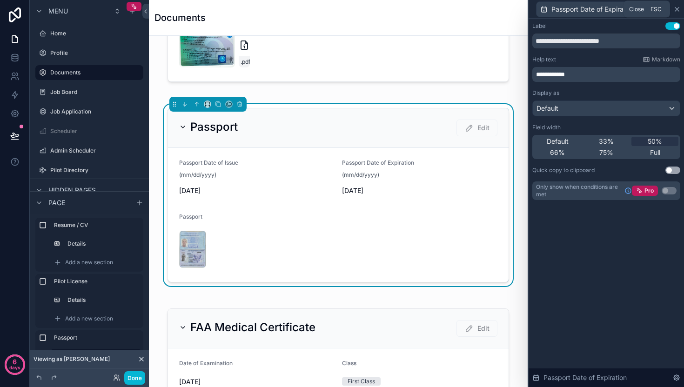
click at [678, 11] on icon at bounding box center [677, 9] width 4 height 4
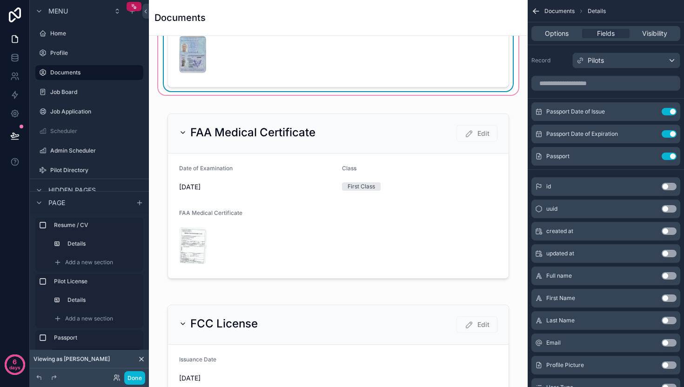
click at [292, 214] on div "scrollable content" at bounding box center [338, 196] width 364 height 184
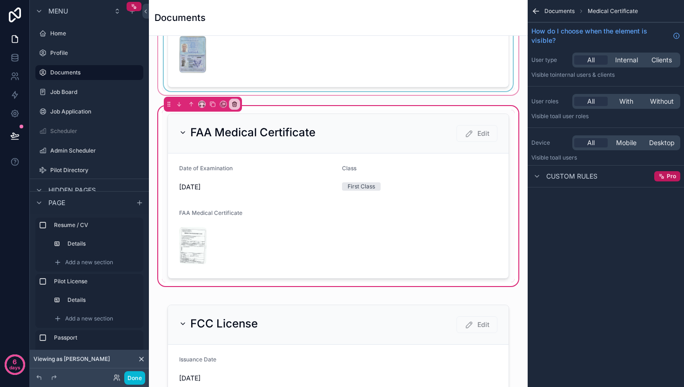
scroll to position [688, 0]
click at [292, 214] on div "scrollable content" at bounding box center [338, 197] width 352 height 173
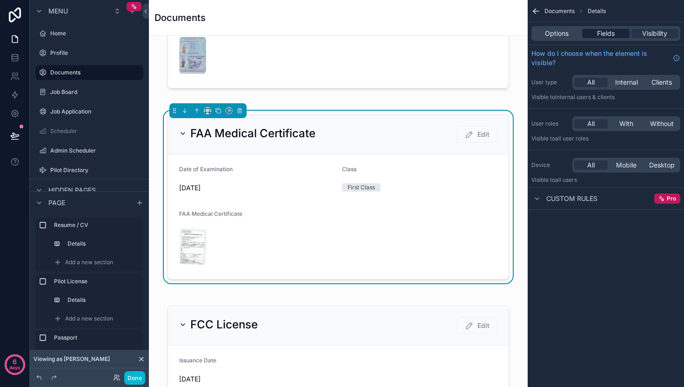
click at [608, 36] on span "Fields" at bounding box center [606, 33] width 18 height 9
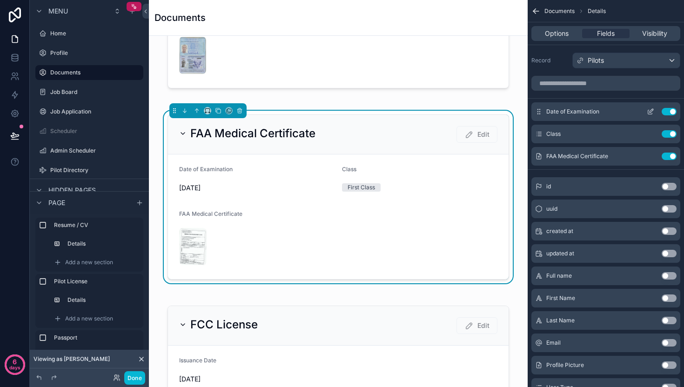
click at [650, 112] on icon "scrollable content" at bounding box center [651, 111] width 4 height 4
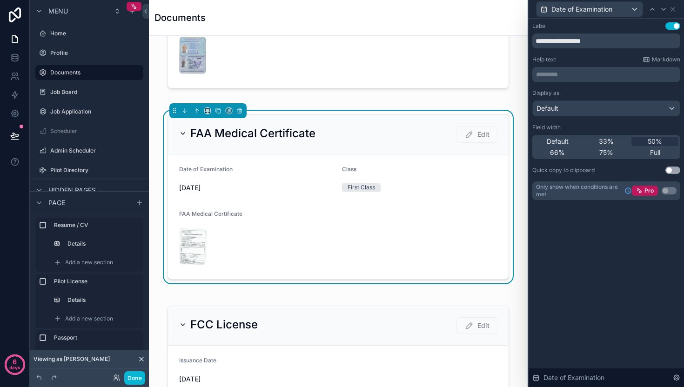
click at [578, 75] on p "********* ﻿" at bounding box center [607, 74] width 142 height 9
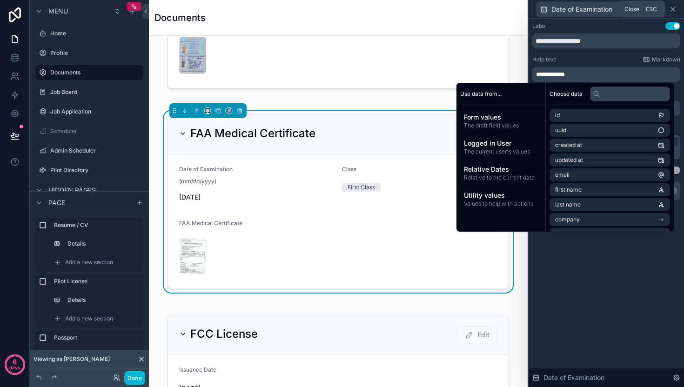
click at [673, 9] on icon at bounding box center [672, 9] width 7 height 7
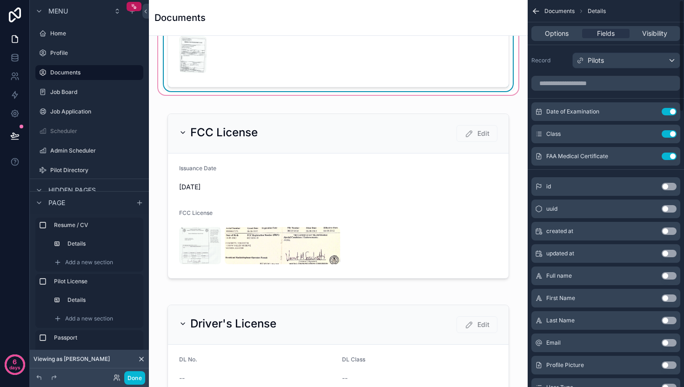
scroll to position [897, 0]
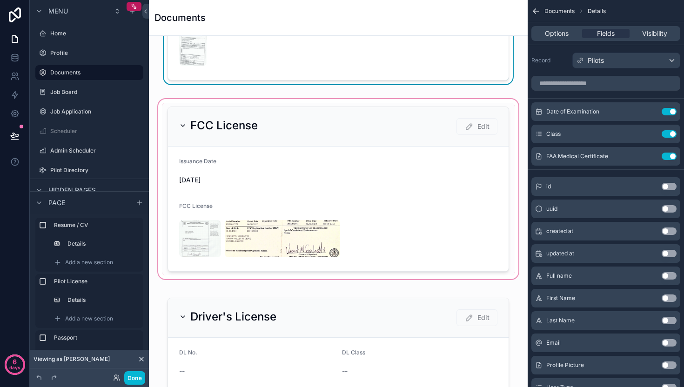
click at [417, 209] on div "scrollable content" at bounding box center [338, 189] width 364 height 184
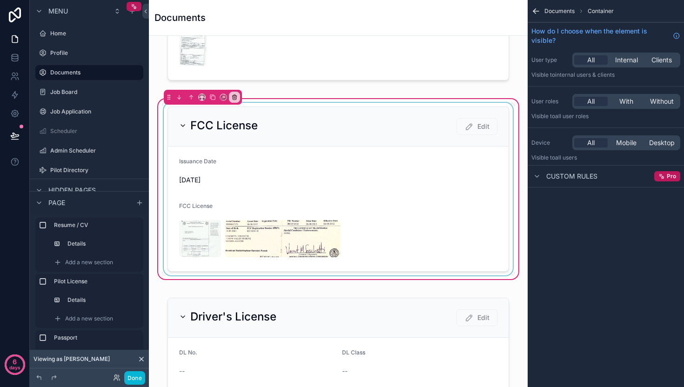
click at [417, 209] on div "scrollable content" at bounding box center [338, 189] width 352 height 173
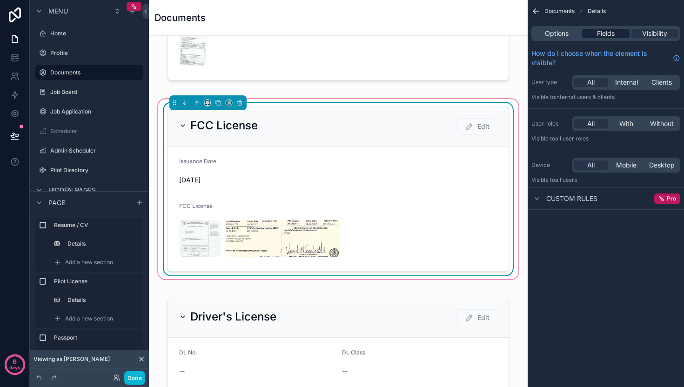
click at [605, 33] on span "Fields" at bounding box center [606, 33] width 18 height 9
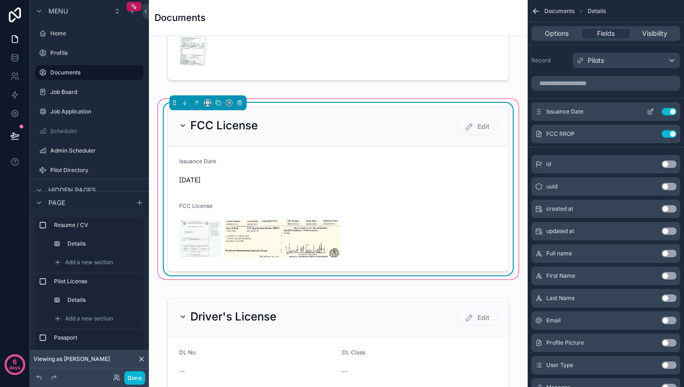
click at [649, 111] on icon "scrollable content" at bounding box center [651, 111] width 4 height 4
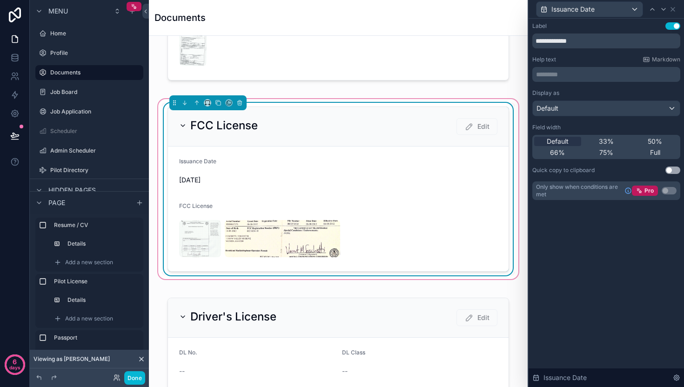
click at [583, 79] on p "********* ﻿" at bounding box center [607, 74] width 142 height 9
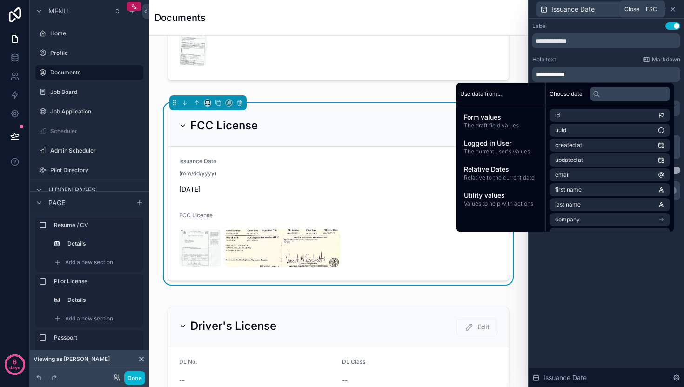
click at [672, 10] on icon at bounding box center [672, 9] width 7 height 7
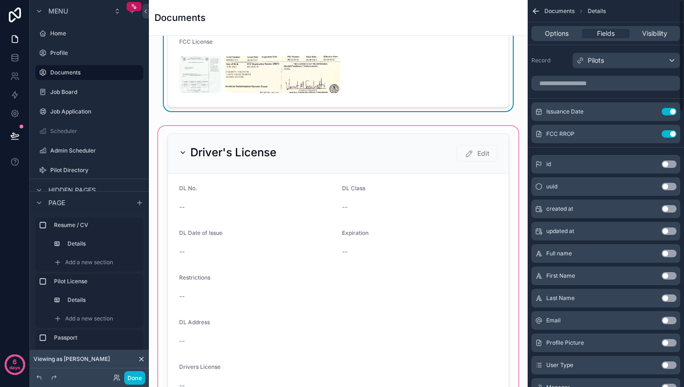
scroll to position [1075, 0]
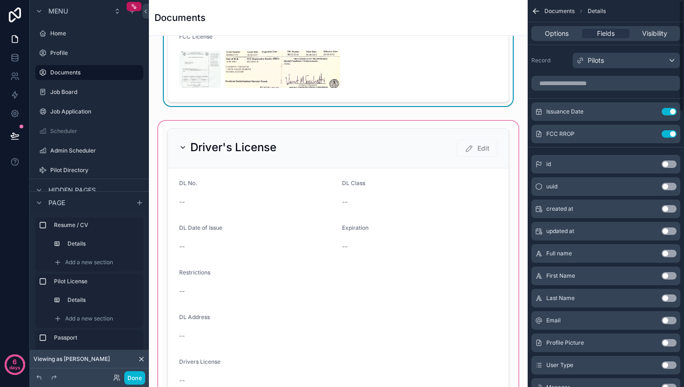
click at [384, 231] on div "scrollable content" at bounding box center [338, 264] width 364 height 290
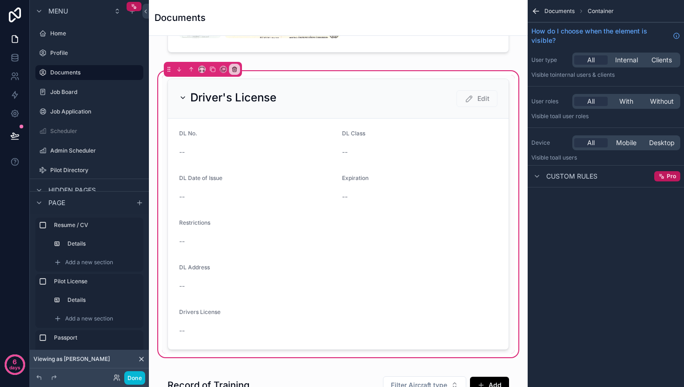
scroll to position [1124, 0]
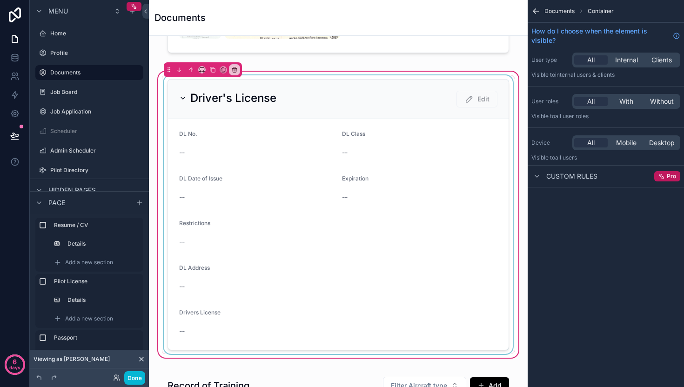
drag, startPoint x: 393, startPoint y: 220, endPoint x: 486, endPoint y: 158, distance: 112.0
click at [393, 220] on div "scrollable content" at bounding box center [338, 214] width 352 height 279
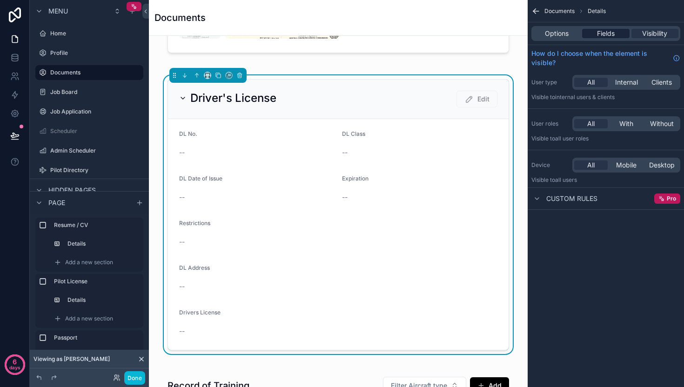
click at [608, 30] on span "Fields" at bounding box center [606, 33] width 18 height 9
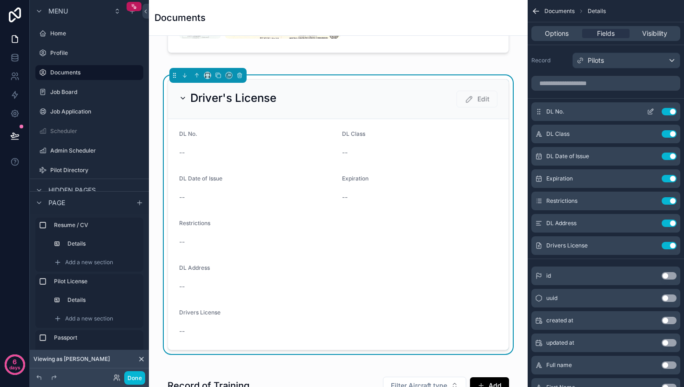
click at [651, 114] on icon "scrollable content" at bounding box center [649, 111] width 7 height 7
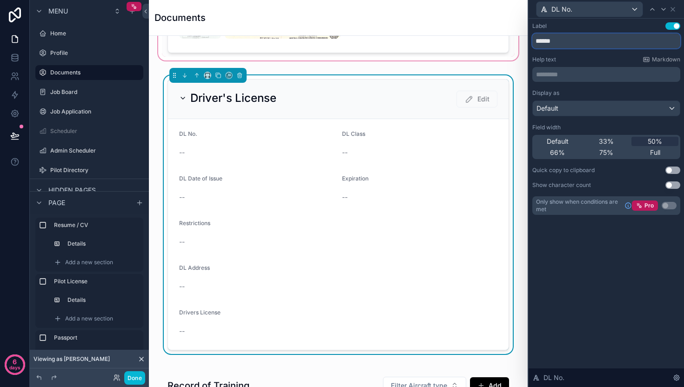
drag, startPoint x: 548, startPoint y: 44, endPoint x: 511, endPoint y: 42, distance: 36.8
click at [511, 42] on div "DL No. Label Use setting ****** Help text Markdown ********* ﻿ Display as Defau…" at bounding box center [342, 193] width 684 height 387
type input "***"
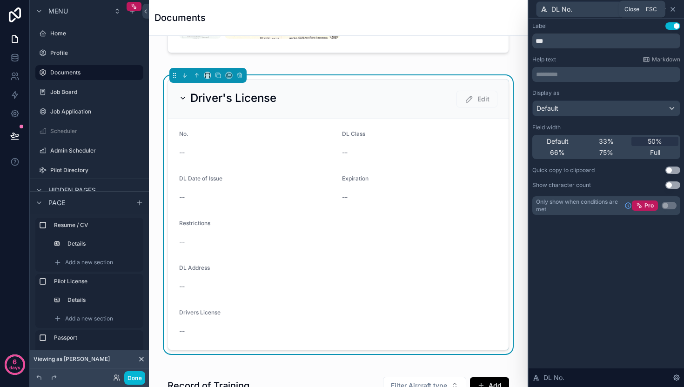
click at [673, 9] on icon at bounding box center [672, 9] width 7 height 7
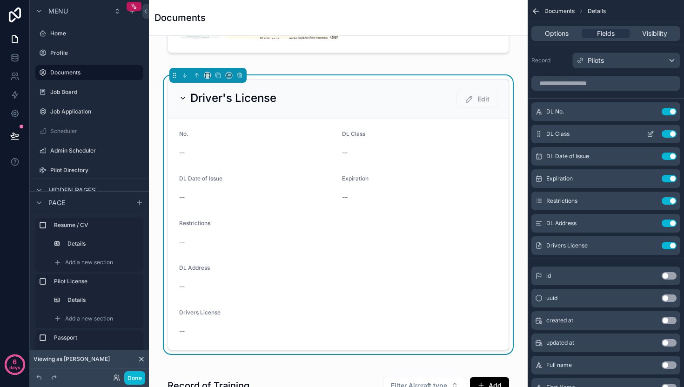
click at [651, 134] on icon "scrollable content" at bounding box center [649, 133] width 7 height 7
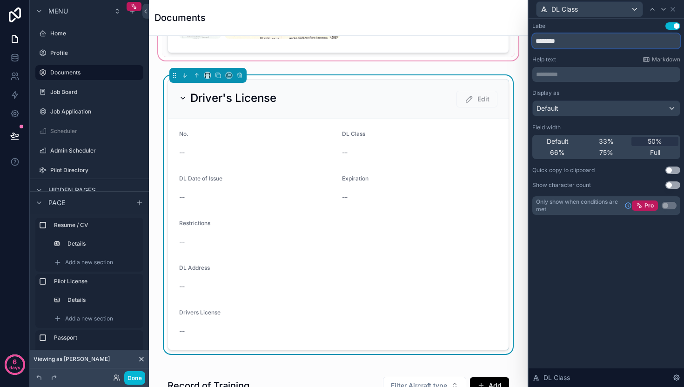
drag, startPoint x: 548, startPoint y: 44, endPoint x: 495, endPoint y: 42, distance: 52.6
click at [495, 42] on div "DL Class Label Use setting ******** Help text Markdown ********* ﻿ Display as D…" at bounding box center [342, 193] width 684 height 387
type input "*****"
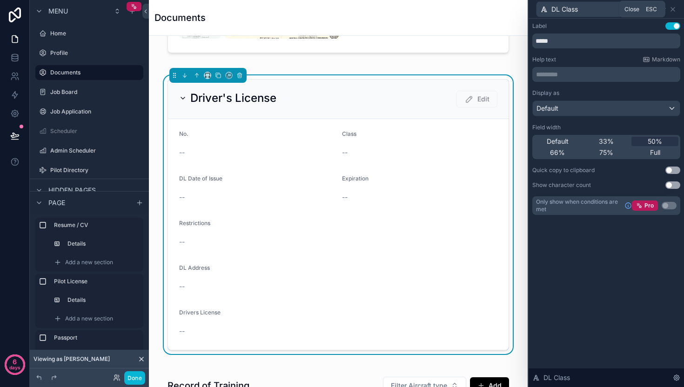
drag, startPoint x: 673, startPoint y: 9, endPoint x: 664, endPoint y: 13, distance: 10.8
click at [673, 9] on icon at bounding box center [672, 9] width 7 height 7
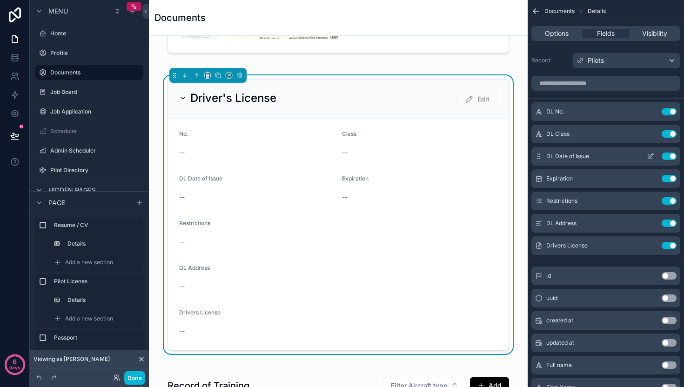
click at [652, 159] on icon "scrollable content" at bounding box center [650, 157] width 4 height 4
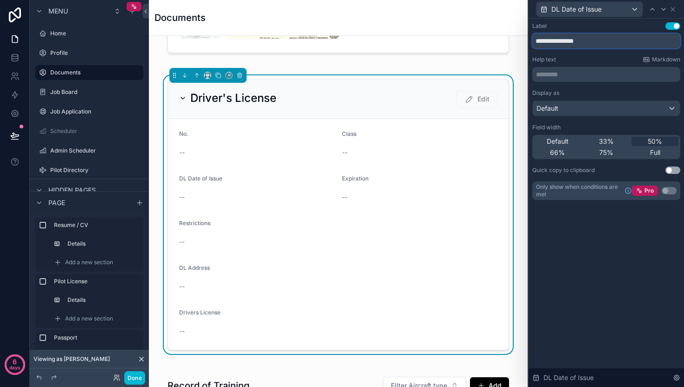
drag, startPoint x: 547, startPoint y: 40, endPoint x: 514, endPoint y: 41, distance: 33.5
click at [514, 41] on div "**********" at bounding box center [342, 193] width 684 height 387
type input "**********"
click at [570, 72] on p "********* ﻿" at bounding box center [607, 74] width 142 height 9
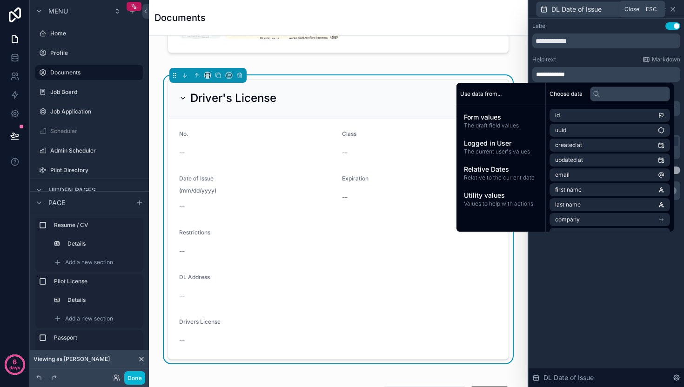
click at [673, 6] on icon at bounding box center [672, 9] width 7 height 7
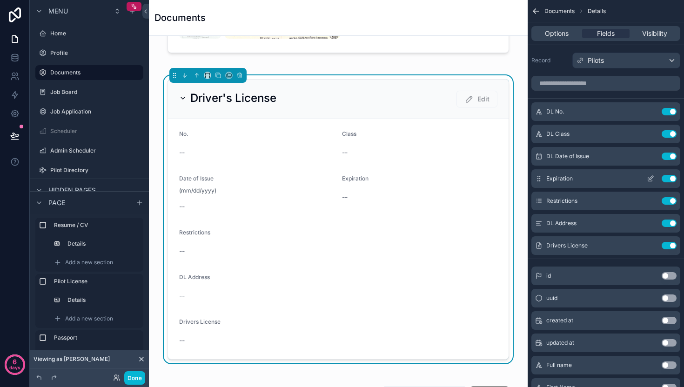
click at [651, 180] on icon "scrollable content" at bounding box center [649, 178] width 7 height 7
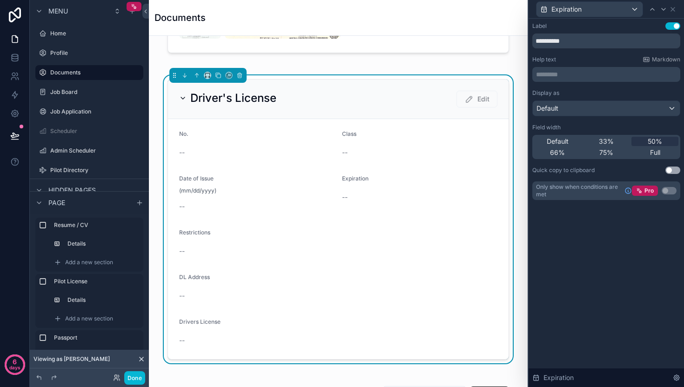
click at [561, 75] on p "********* ﻿" at bounding box center [607, 74] width 142 height 9
click at [590, 259] on div "**********" at bounding box center [605, 203] width 155 height 368
click at [674, 7] on icon at bounding box center [672, 9] width 7 height 7
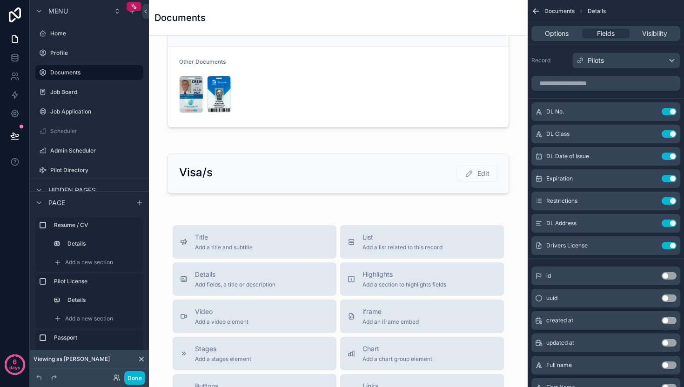
scroll to position [1624, 0]
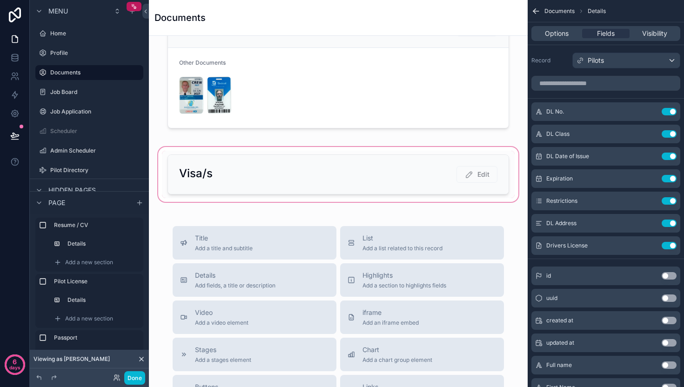
click at [346, 185] on div "scrollable content" at bounding box center [338, 174] width 364 height 59
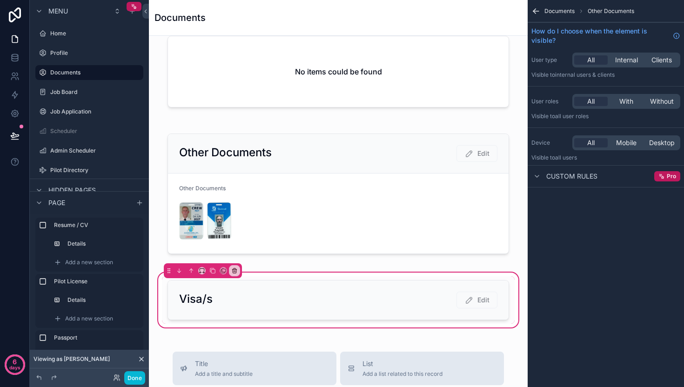
scroll to position [1490, 0]
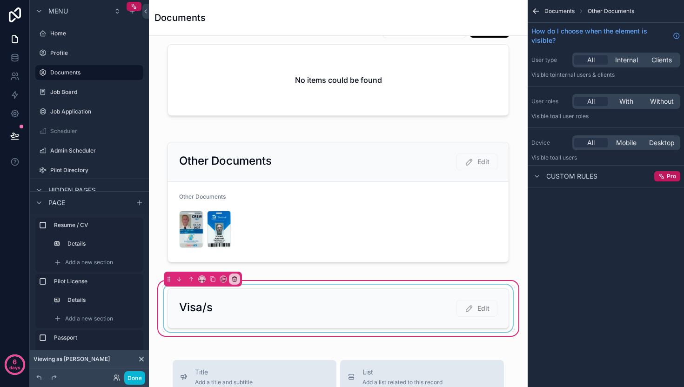
click at [474, 308] on div "scrollable content" at bounding box center [338, 308] width 352 height 47
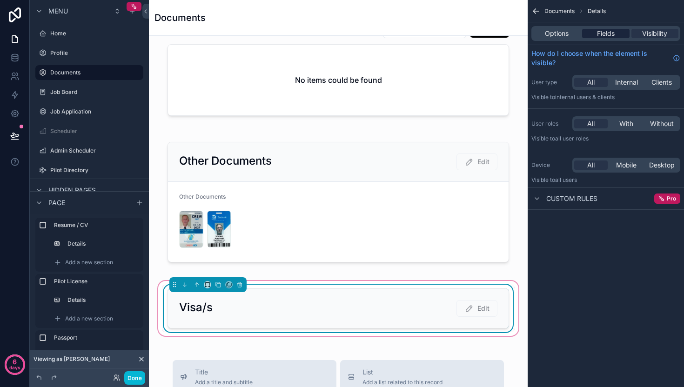
click at [601, 37] on span "Fields" at bounding box center [606, 33] width 18 height 9
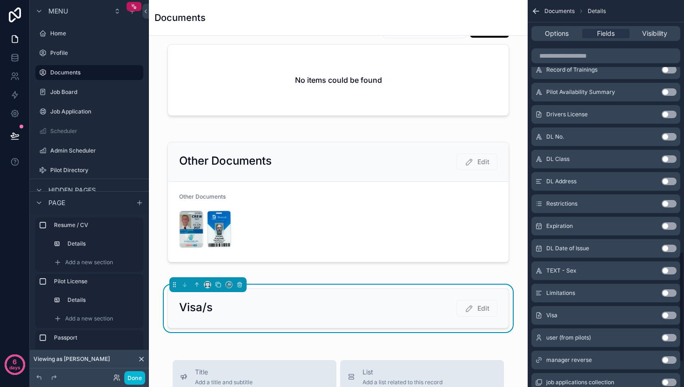
scroll to position [969, 0]
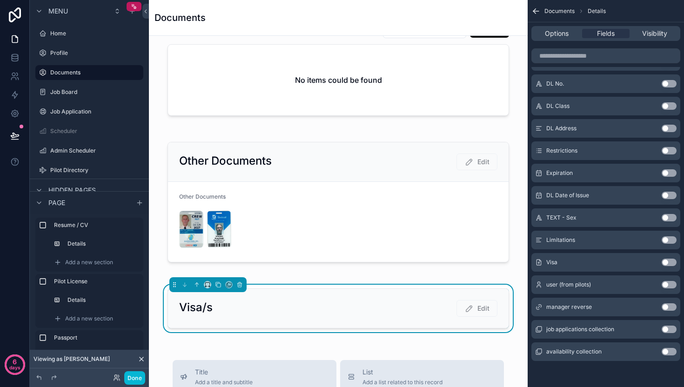
click at [667, 262] on button "Use setting" at bounding box center [668, 262] width 15 height 7
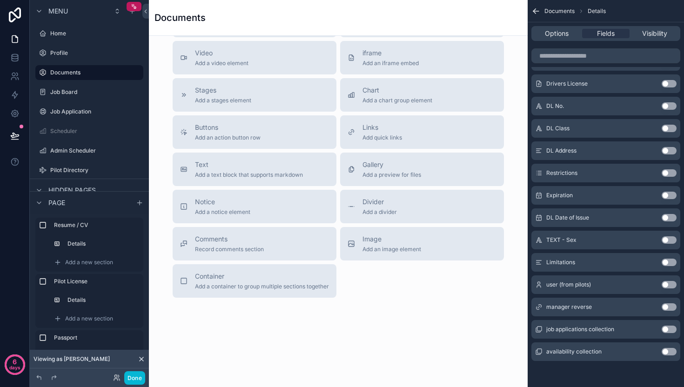
scroll to position [1670, 0]
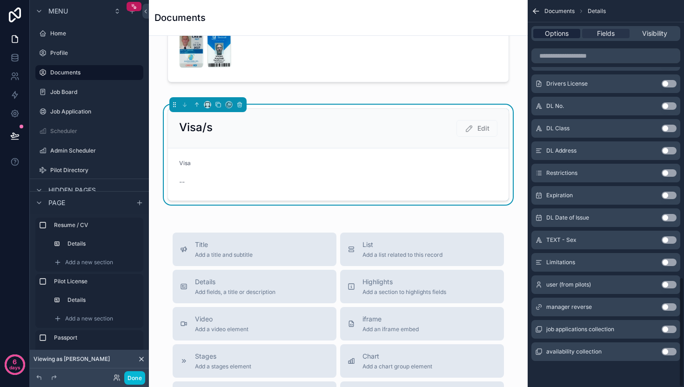
click at [550, 33] on span "Options" at bounding box center [557, 33] width 24 height 9
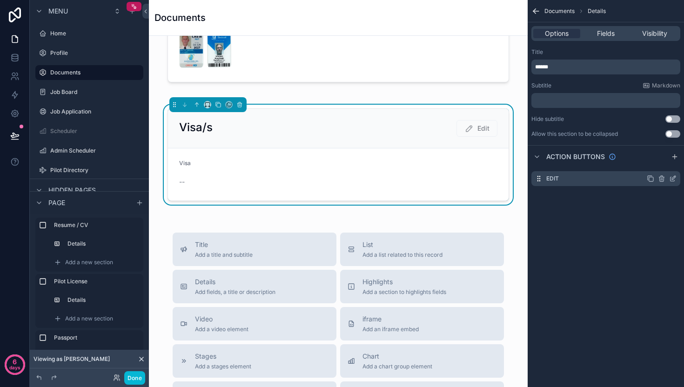
click at [672, 180] on icon "scrollable content" at bounding box center [674, 178] width 4 height 4
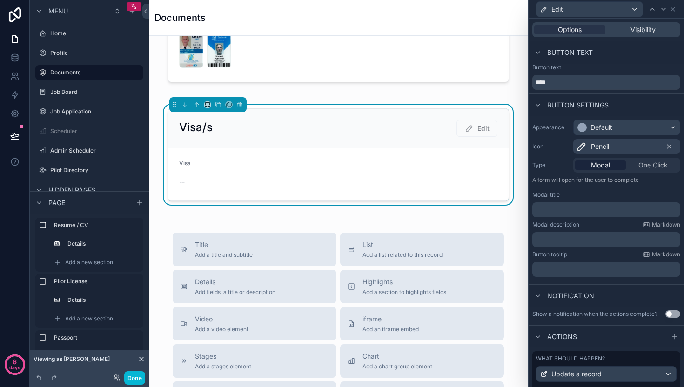
scroll to position [60, 0]
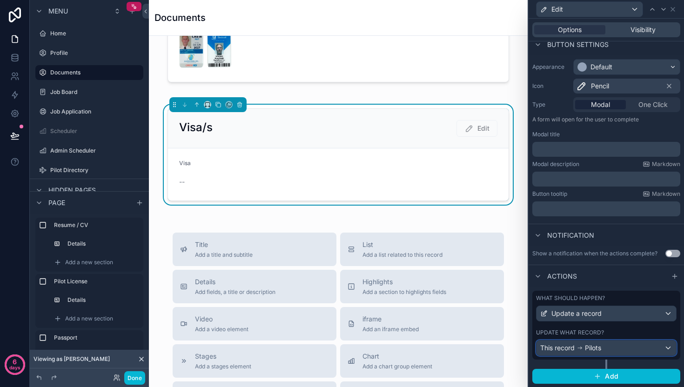
click at [612, 349] on div "This record Pilots" at bounding box center [606, 347] width 140 height 15
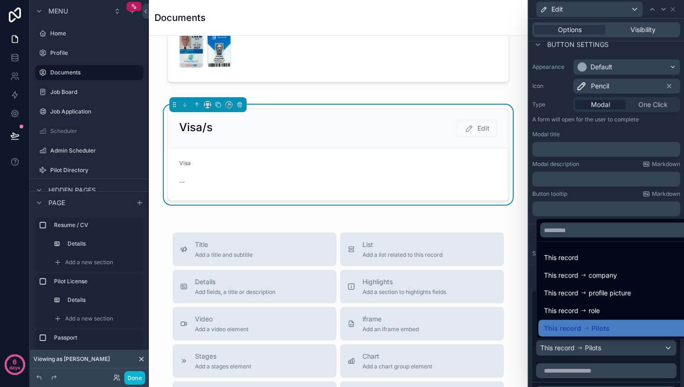
click at [588, 330] on div "This record Pilots" at bounding box center [577, 328] width 66 height 11
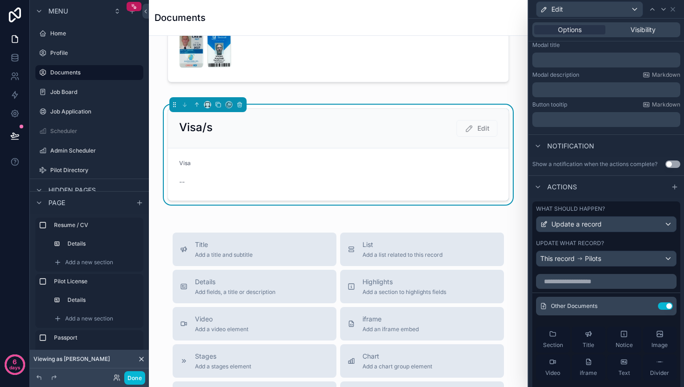
scroll to position [277, 0]
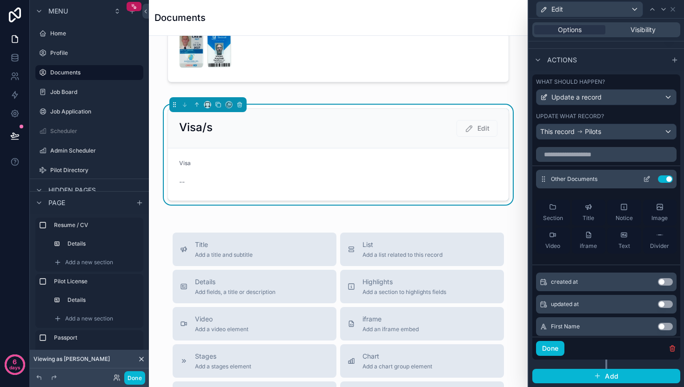
click at [658, 181] on button "Use setting" at bounding box center [665, 178] width 15 height 7
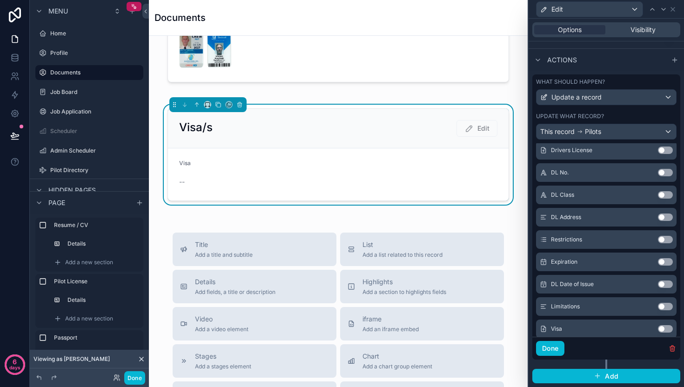
scroll to position [1007, 0]
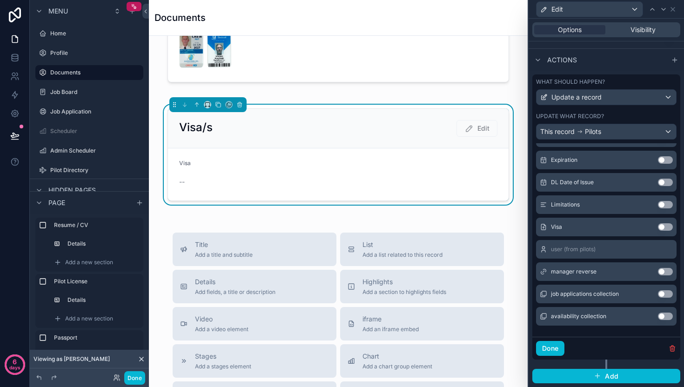
click at [658, 225] on button "Use setting" at bounding box center [665, 226] width 15 height 7
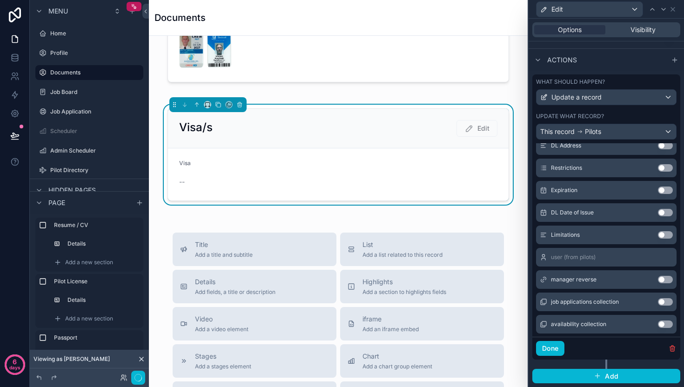
scroll to position [1015, 0]
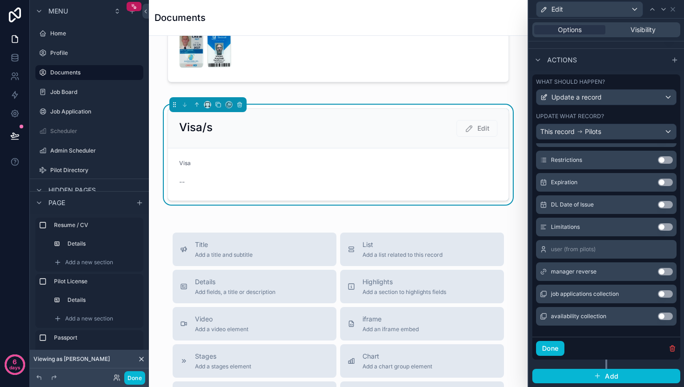
drag, startPoint x: 669, startPoint y: 8, endPoint x: 662, endPoint y: 10, distance: 7.2
click at [669, 8] on icon at bounding box center [672, 9] width 7 height 7
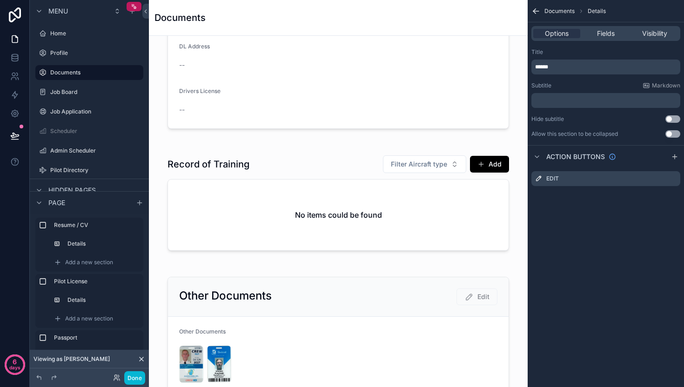
scroll to position [1324, 0]
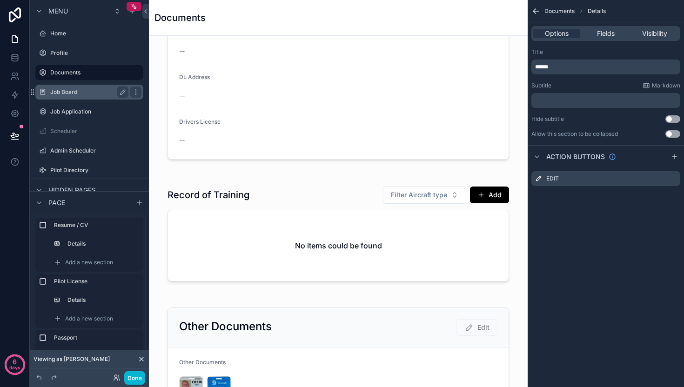
click at [72, 90] on label "Job Board" at bounding box center [87, 91] width 74 height 7
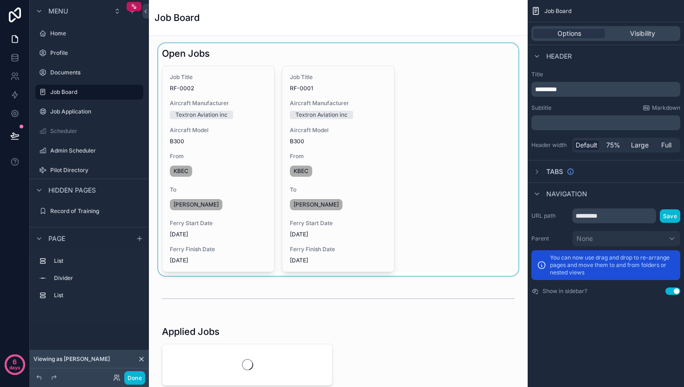
click at [370, 98] on div "scrollable content" at bounding box center [338, 159] width 364 height 233
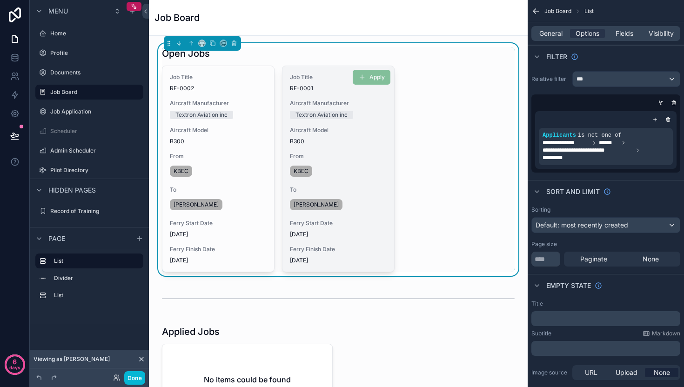
click at [352, 111] on div "Textron Aviation inc" at bounding box center [338, 115] width 97 height 8
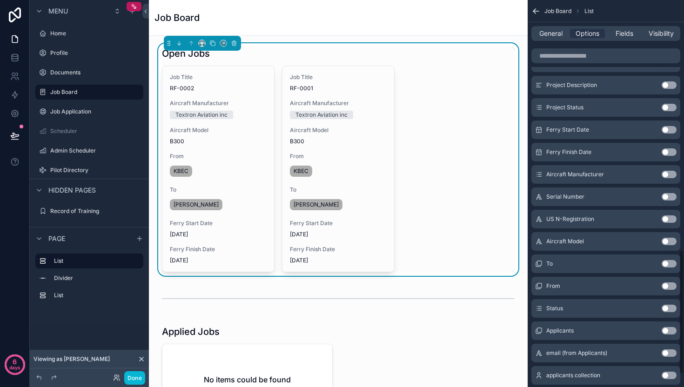
scroll to position [817, 0]
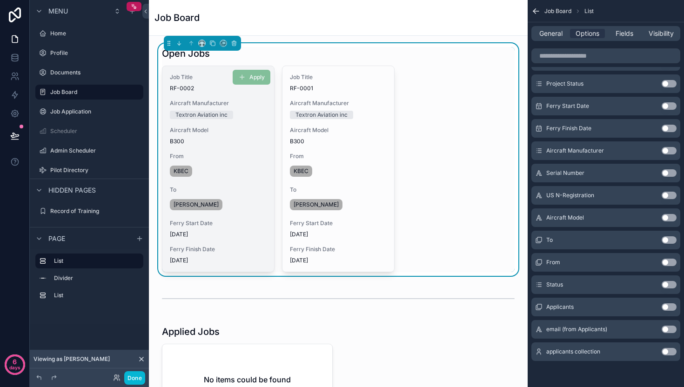
click at [226, 168] on div "KBEC" at bounding box center [218, 171] width 97 height 15
click at [225, 132] on span "Aircraft Model" at bounding box center [218, 129] width 97 height 7
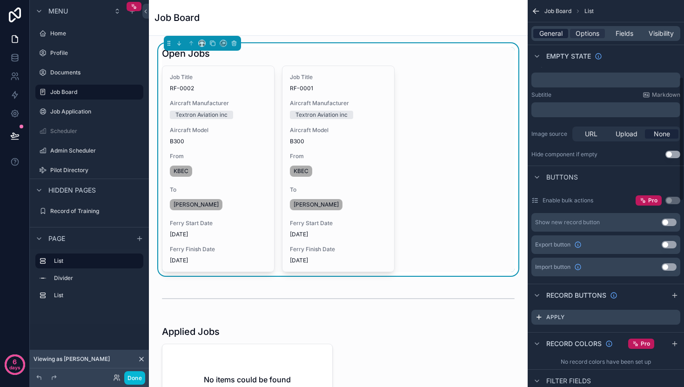
click at [552, 36] on span "General" at bounding box center [550, 33] width 23 height 9
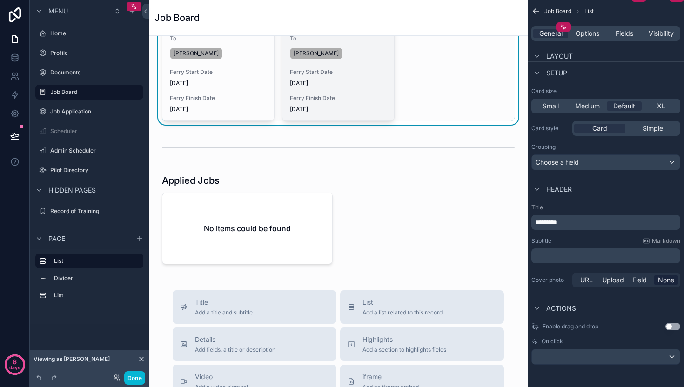
scroll to position [0, 0]
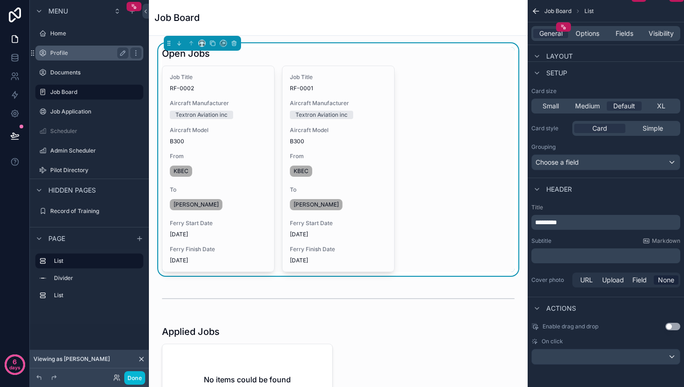
click at [62, 50] on label "Profile" at bounding box center [87, 52] width 74 height 7
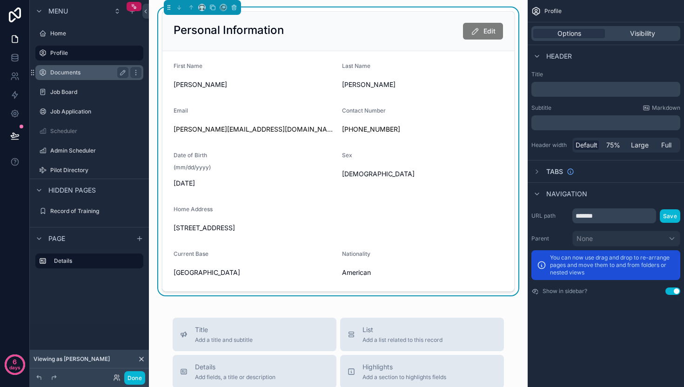
click at [66, 71] on label "Documents" at bounding box center [87, 72] width 74 height 7
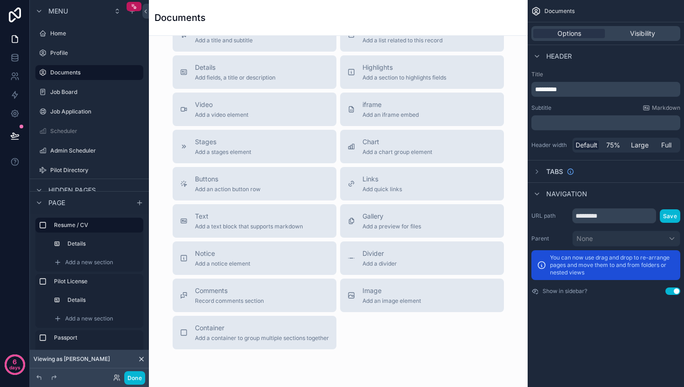
scroll to position [1936, 0]
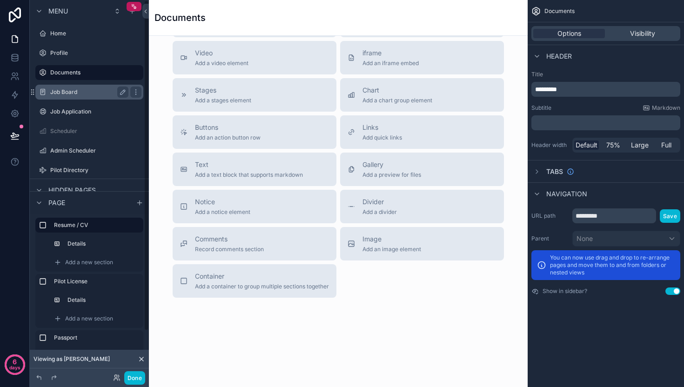
click at [104, 91] on label "Job Board" at bounding box center [87, 91] width 74 height 7
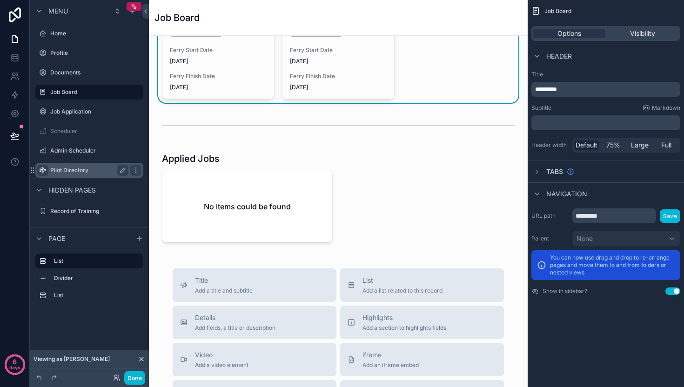
scroll to position [173, 0]
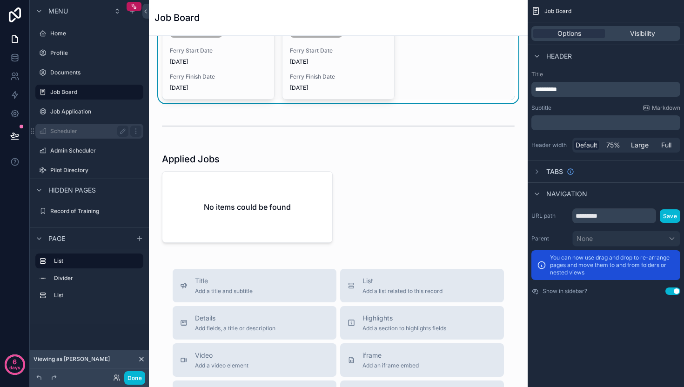
click at [64, 133] on label "Scheduler" at bounding box center [87, 130] width 74 height 7
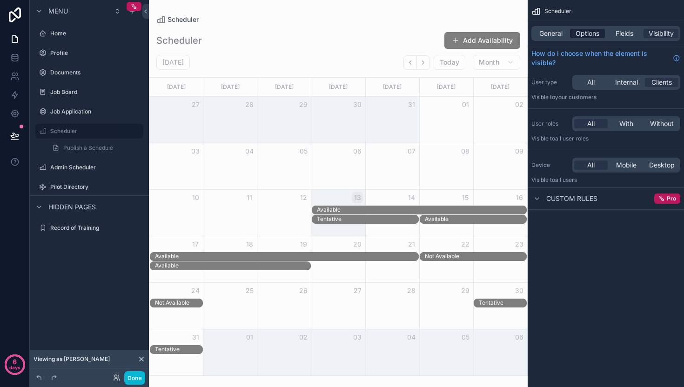
click at [593, 34] on span "Options" at bounding box center [587, 33] width 24 height 9
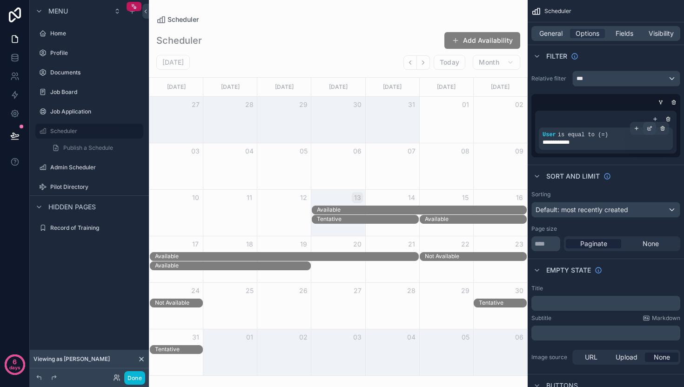
click at [651, 126] on icon "scrollable content" at bounding box center [650, 127] width 3 height 3
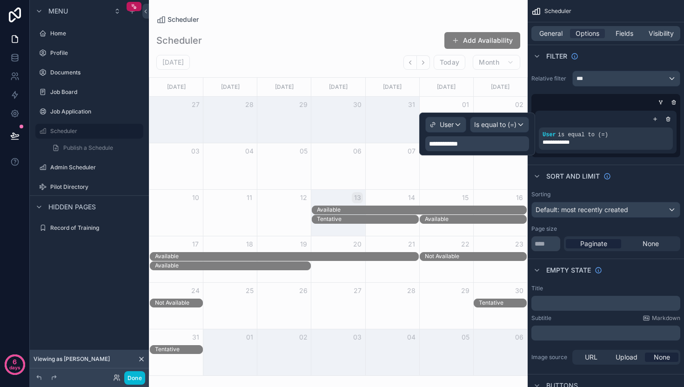
click at [444, 143] on span "**********" at bounding box center [446, 143] width 35 height 9
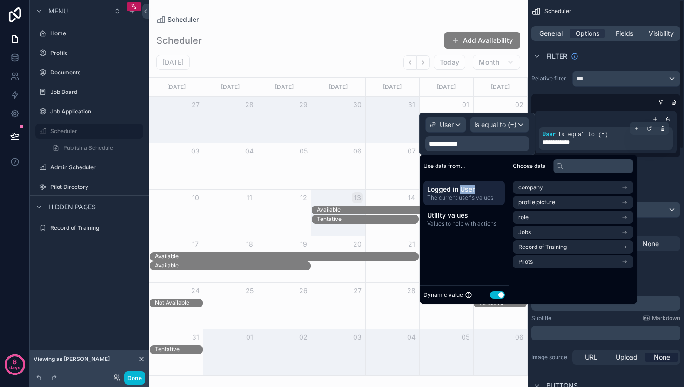
click at [590, 144] on div "**********" at bounding box center [605, 142] width 126 height 7
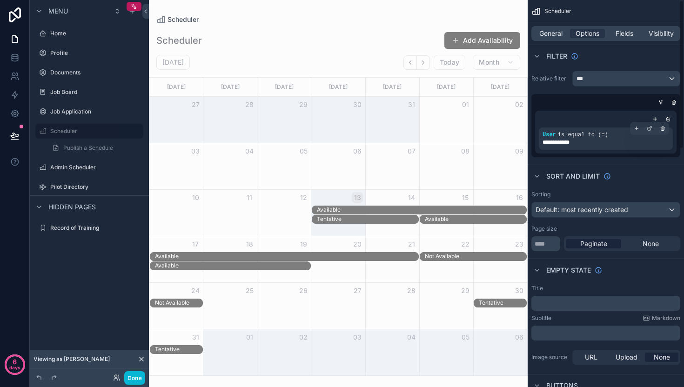
click at [570, 144] on span "**********" at bounding box center [562, 142] width 40 height 7
click at [563, 143] on span "**********" at bounding box center [562, 142] width 40 height 7
click at [659, 128] on div "scrollable content" at bounding box center [662, 128] width 13 height 13
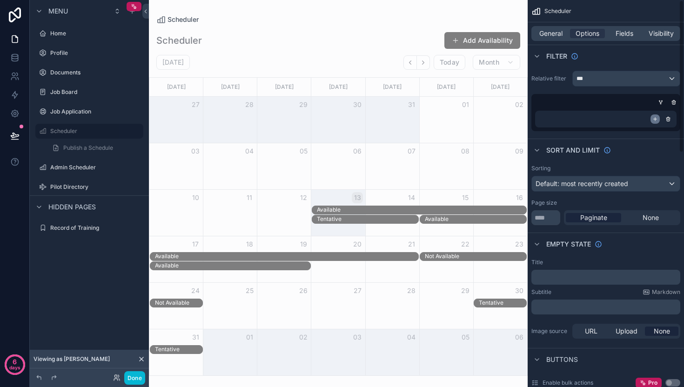
click at [655, 120] on icon "scrollable content" at bounding box center [655, 119] width 0 height 3
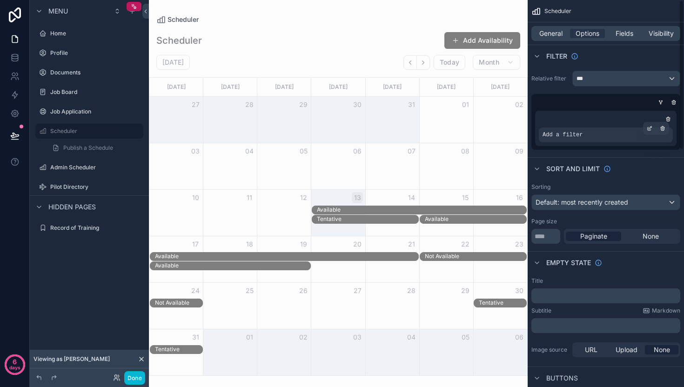
click at [579, 135] on span "Add a filter" at bounding box center [562, 134] width 40 height 7
click at [649, 128] on icon "scrollable content" at bounding box center [650, 127] width 3 height 3
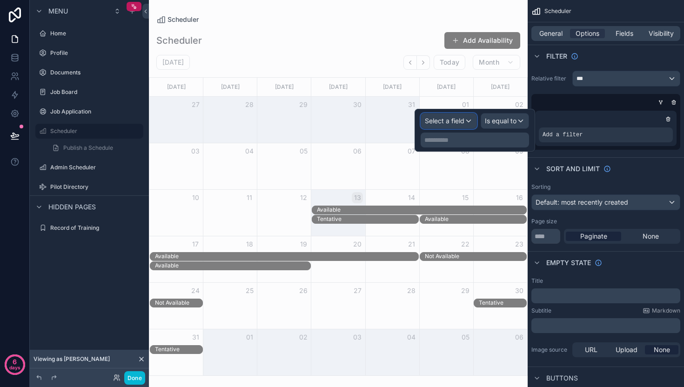
click at [462, 120] on span "Select a field" at bounding box center [445, 121] width 40 height 8
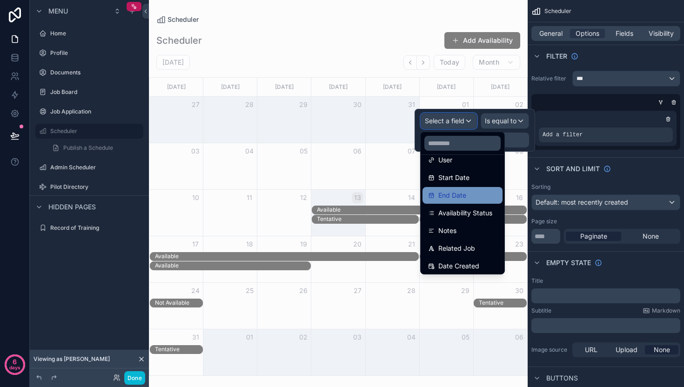
scroll to position [101, 0]
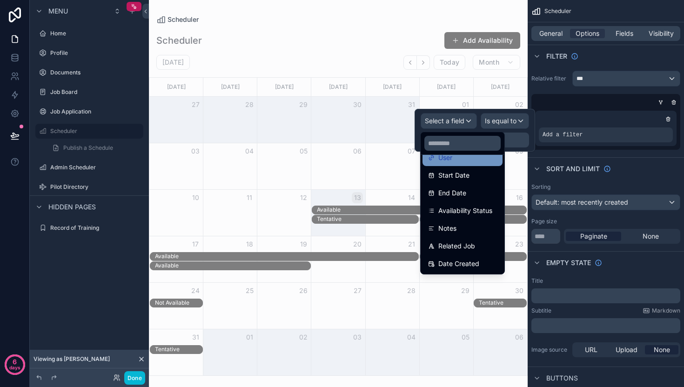
click at [459, 162] on div "User" at bounding box center [462, 157] width 69 height 11
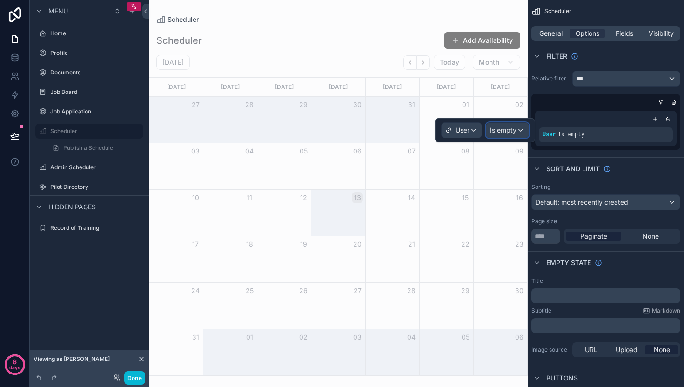
click at [499, 133] on span "Is empty" at bounding box center [503, 130] width 27 height 9
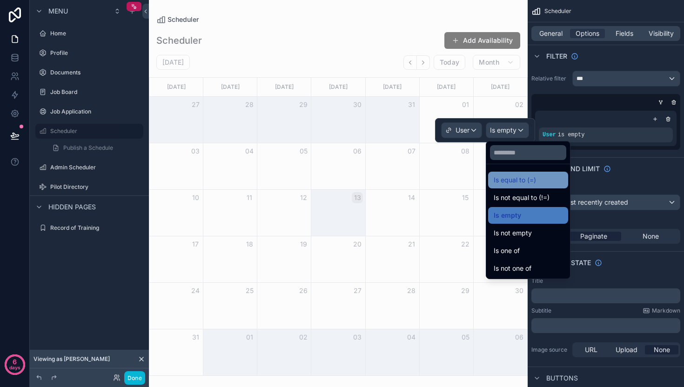
click at [512, 177] on span "Is equal to (=)" at bounding box center [514, 179] width 42 height 11
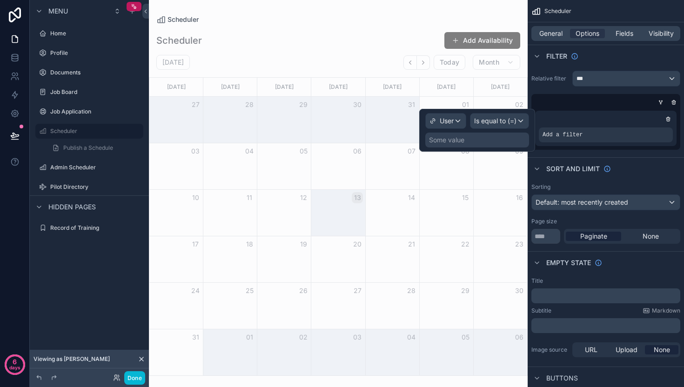
click at [450, 140] on div "Some value" at bounding box center [446, 139] width 35 height 9
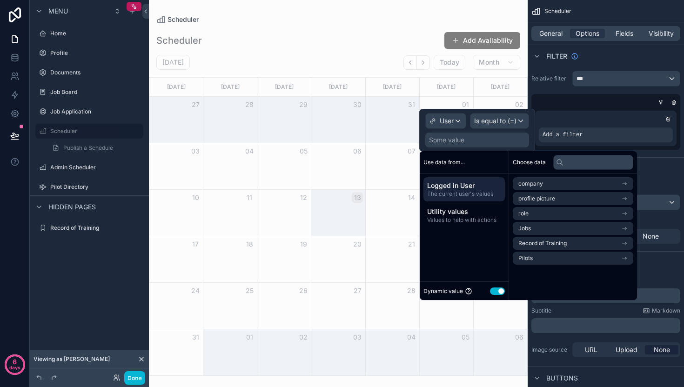
click at [466, 189] on span "Logged in User" at bounding box center [464, 185] width 74 height 9
click at [560, 262] on li "Pilots" at bounding box center [572, 258] width 120 height 13
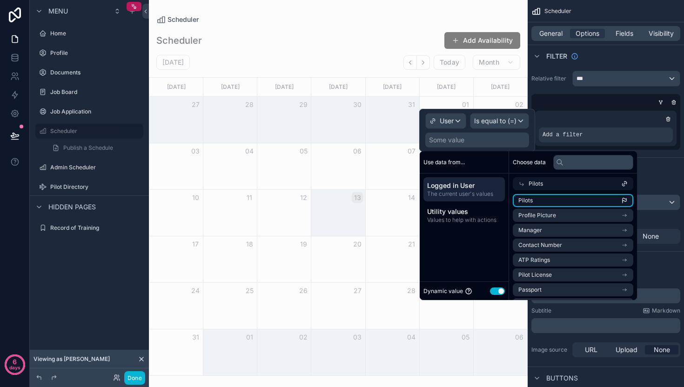
click at [552, 195] on li "Pilots" at bounding box center [572, 200] width 120 height 13
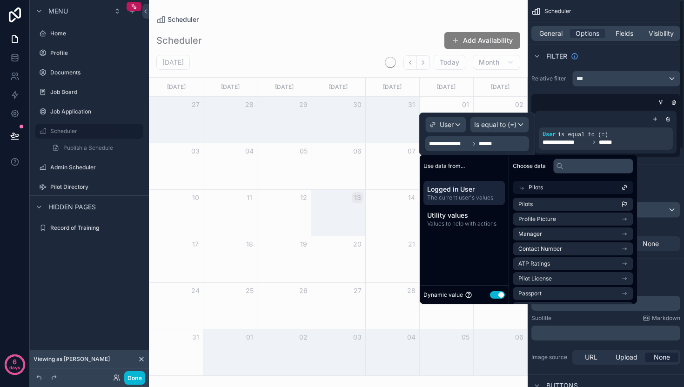
click at [650, 169] on div "Sort And Limit" at bounding box center [605, 176] width 156 height 22
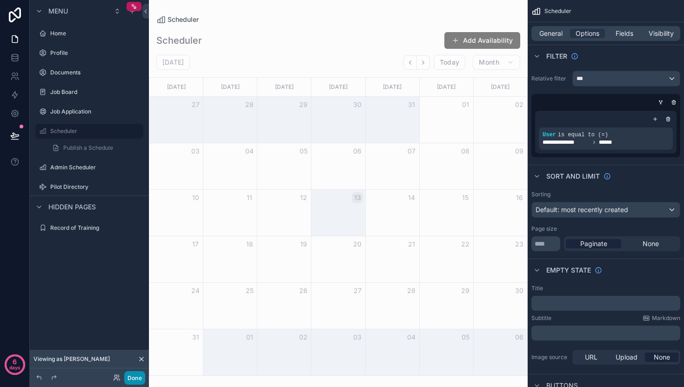
click at [134, 377] on button "Done" at bounding box center [134, 377] width 21 height 13
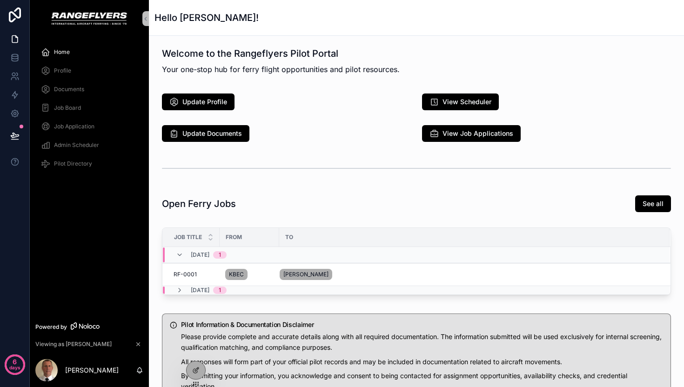
click at [72, 107] on span "Job Board" at bounding box center [67, 107] width 27 height 7
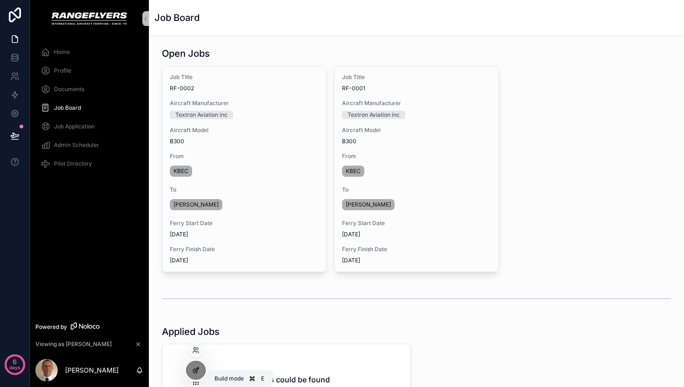
click at [197, 372] on icon at bounding box center [195, 371] width 4 height 4
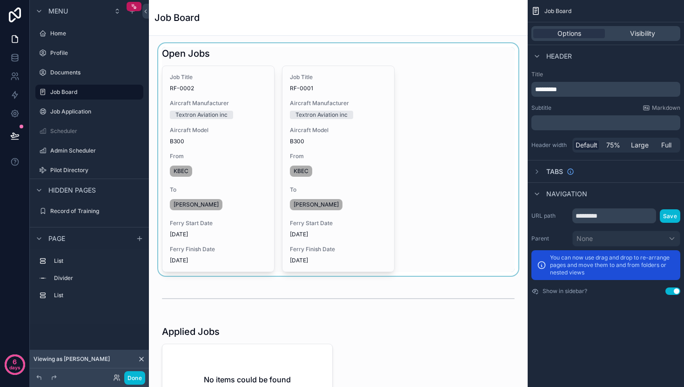
click at [323, 125] on div "scrollable content" at bounding box center [338, 159] width 364 height 233
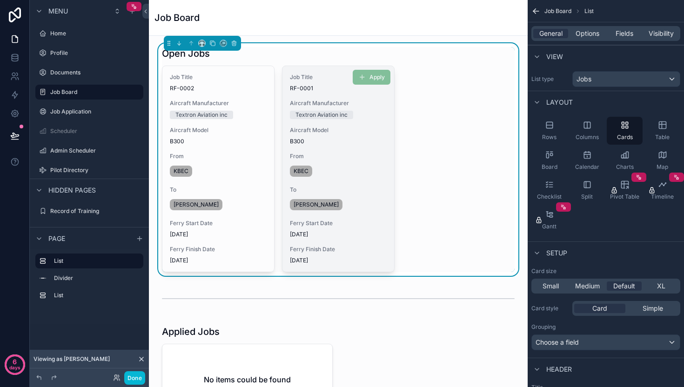
click at [355, 166] on div "KBEC" at bounding box center [338, 171] width 97 height 15
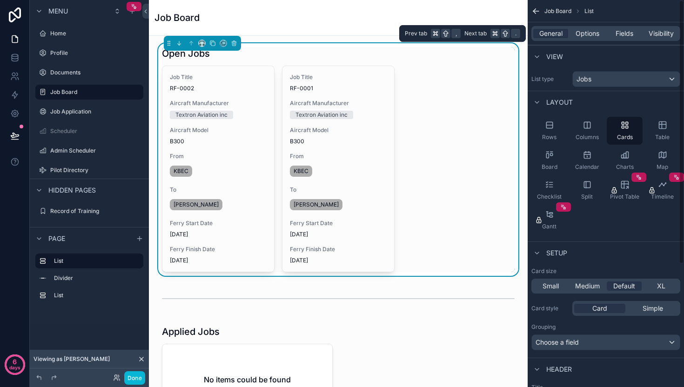
click at [553, 39] on div "General Options Fields Visibility" at bounding box center [605, 33] width 149 height 15
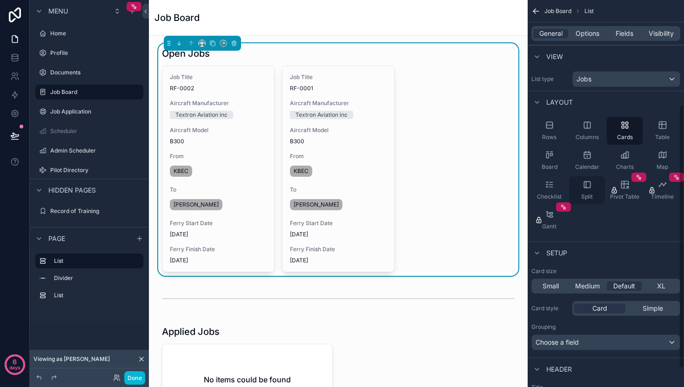
scroll to position [180, 0]
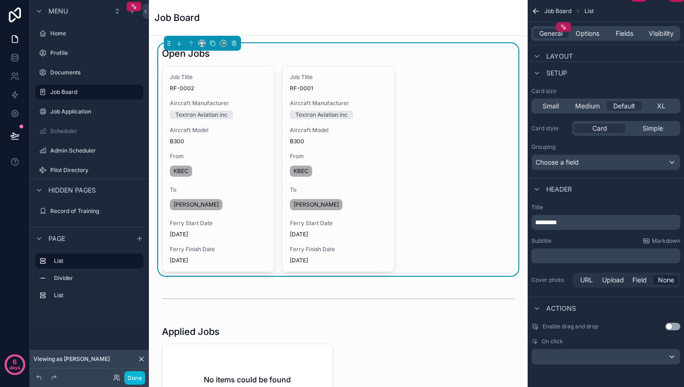
click at [417, 165] on div "Job Title RF-0002 Aircraft Manufacturer Textron Aviation inc Aircraft Model B30…" at bounding box center [338, 169] width 352 height 206
click at [585, 34] on span "Options" at bounding box center [587, 33] width 24 height 9
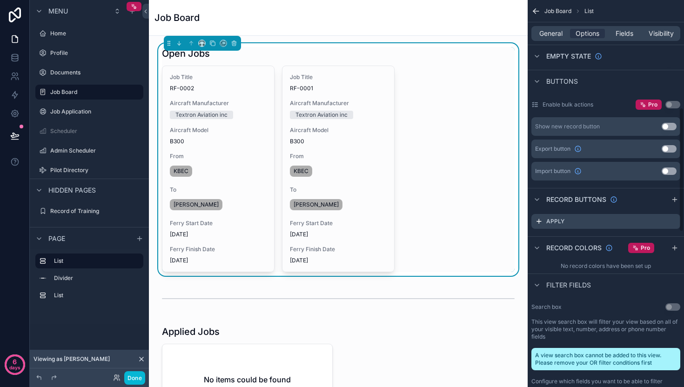
scroll to position [335, 0]
click at [672, 220] on icon "scrollable content" at bounding box center [672, 220] width 7 height 7
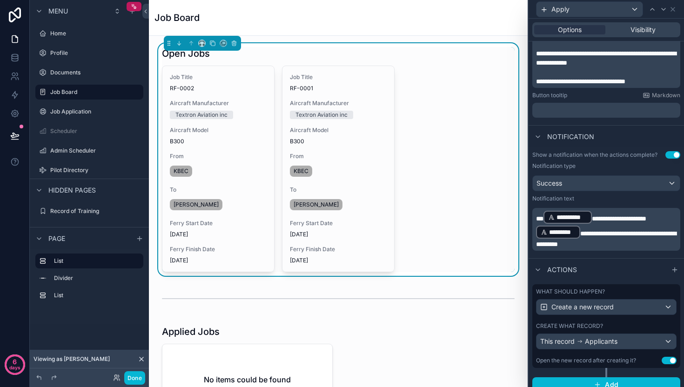
scroll to position [279, 0]
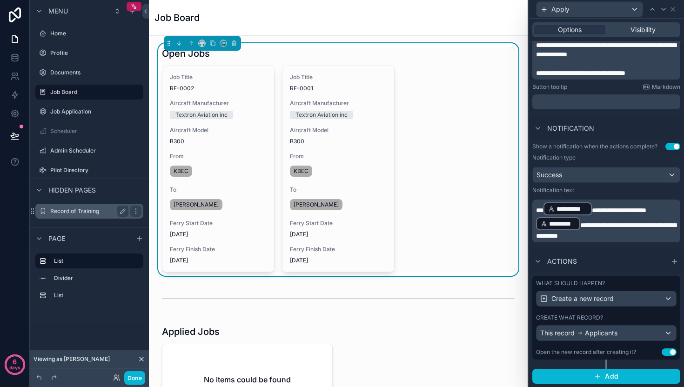
click at [75, 213] on label "Record of Training" at bounding box center [87, 210] width 74 height 7
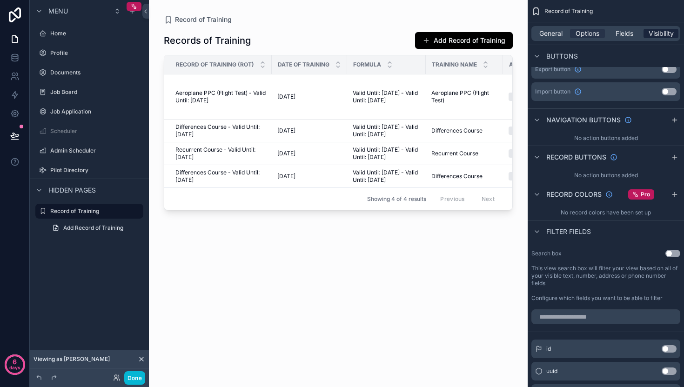
click at [669, 34] on span "Visibility" at bounding box center [660, 33] width 25 height 9
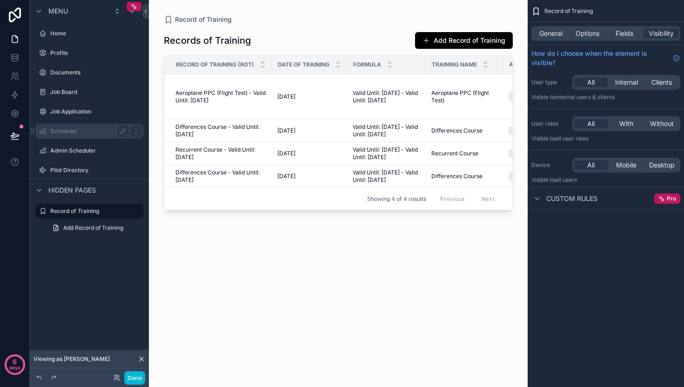
click at [81, 132] on label "Scheduler" at bounding box center [87, 130] width 74 height 7
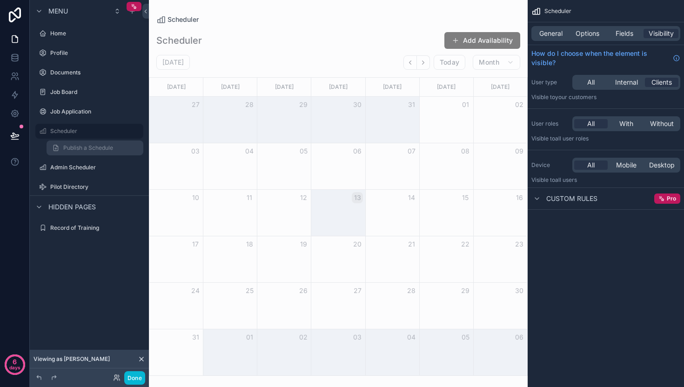
click at [77, 146] on span "Publish a Schedule" at bounding box center [88, 147] width 50 height 7
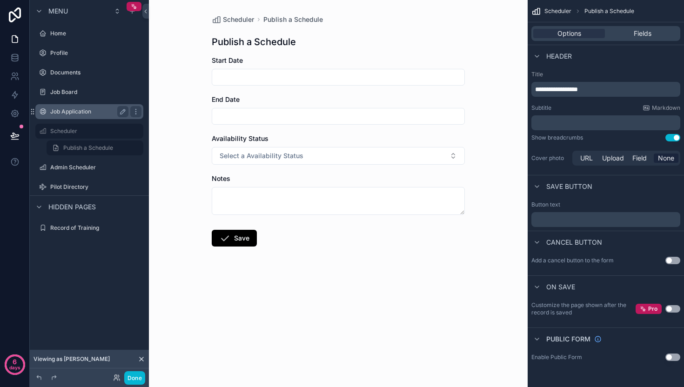
click at [74, 110] on label "Job Application" at bounding box center [87, 111] width 74 height 7
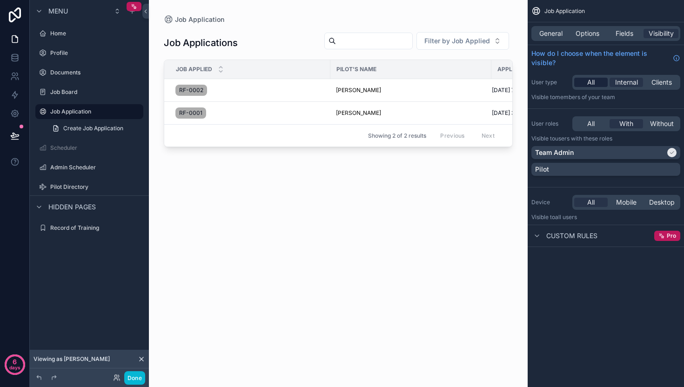
click at [589, 80] on span "All" at bounding box center [590, 82] width 7 height 9
click at [591, 124] on span "All" at bounding box center [590, 123] width 7 height 9
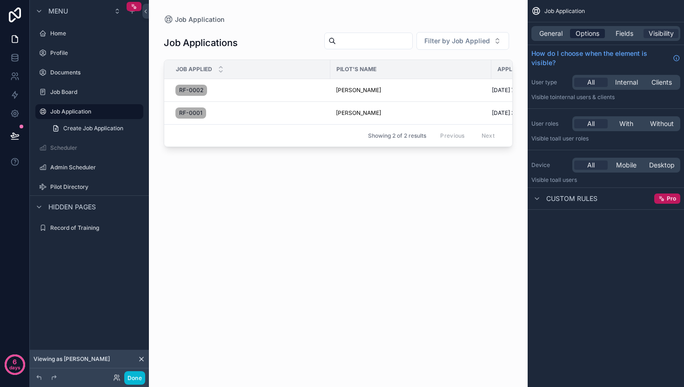
click at [588, 34] on span "Options" at bounding box center [587, 33] width 24 height 9
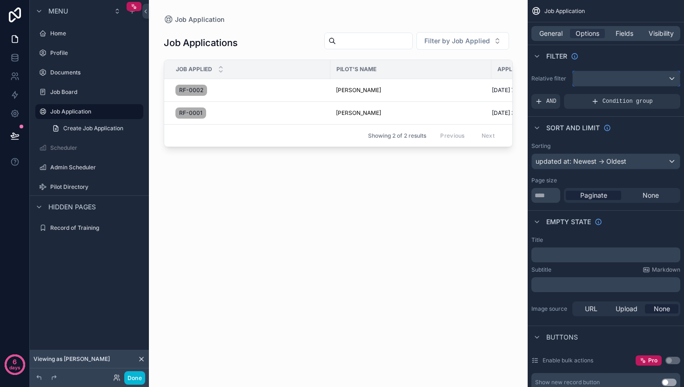
click at [605, 81] on div "scrollable content" at bounding box center [625, 78] width 107 height 15
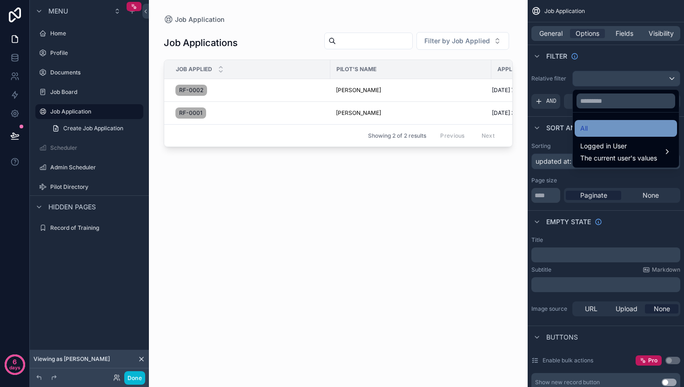
click at [585, 135] on div "All" at bounding box center [625, 128] width 102 height 17
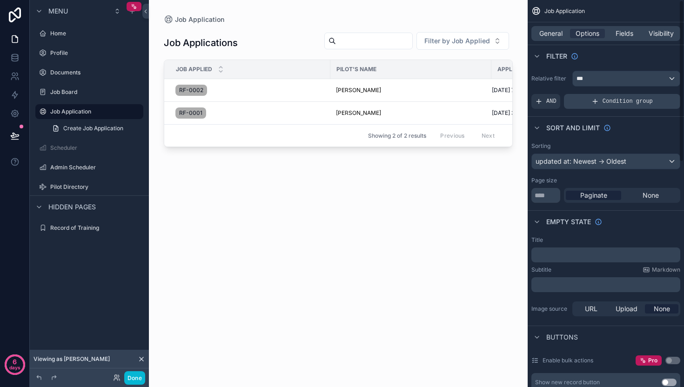
click at [591, 101] on icon "scrollable content" at bounding box center [594, 101] width 7 height 7
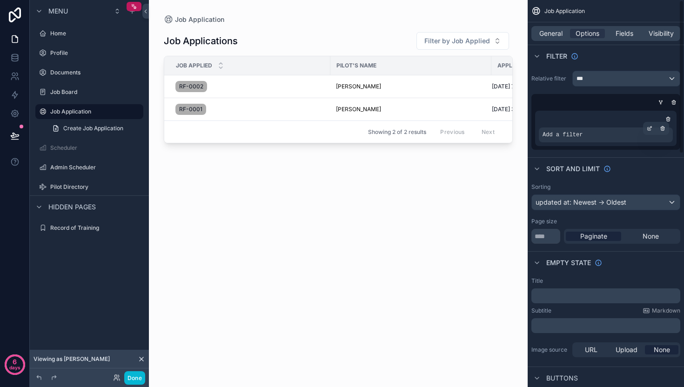
drag, startPoint x: 571, startPoint y: 134, endPoint x: 597, endPoint y: 133, distance: 26.1
click at [571, 134] on span "Add a filter" at bounding box center [562, 134] width 40 height 7
click at [652, 128] on div "scrollable content" at bounding box center [649, 128] width 13 height 13
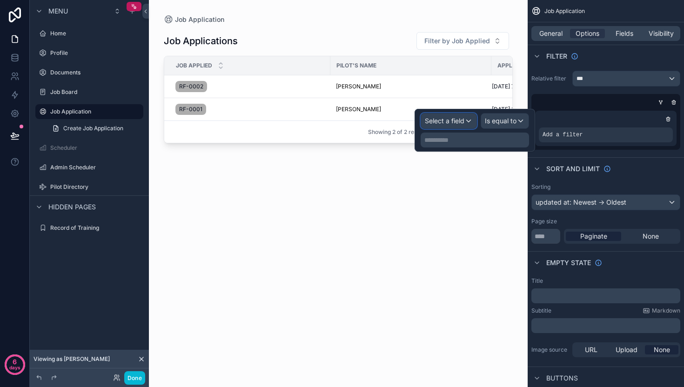
click at [437, 123] on span "Select a field" at bounding box center [445, 121] width 40 height 8
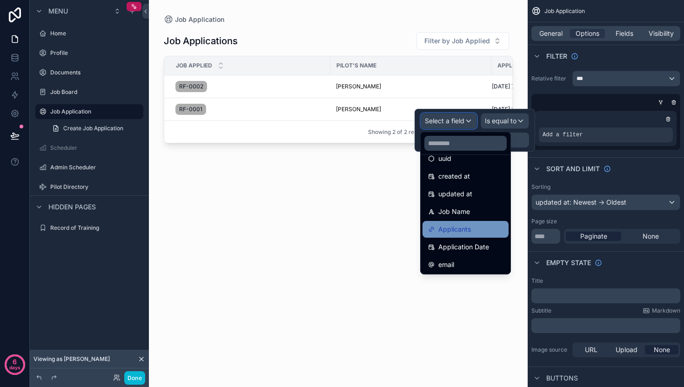
scroll to position [30, 0]
click at [459, 235] on div "Applicants" at bounding box center [465, 228] width 86 height 17
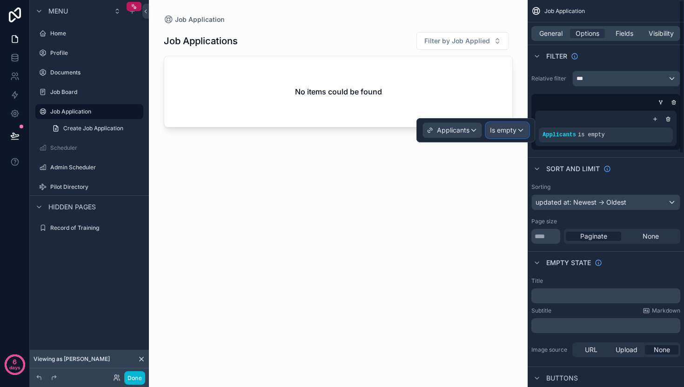
click at [508, 134] on span "Is empty" at bounding box center [503, 130] width 27 height 9
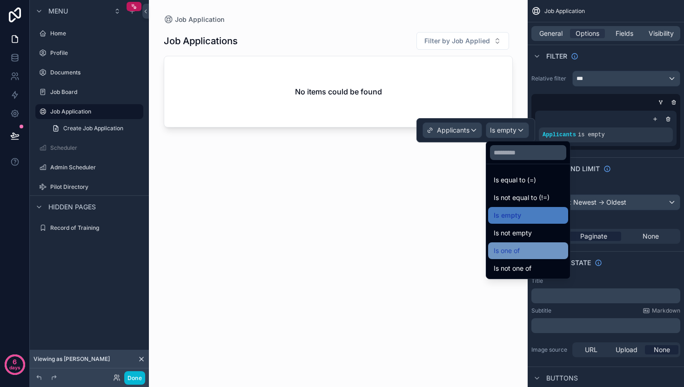
click at [519, 248] on span "Is one of" at bounding box center [506, 250] width 26 height 11
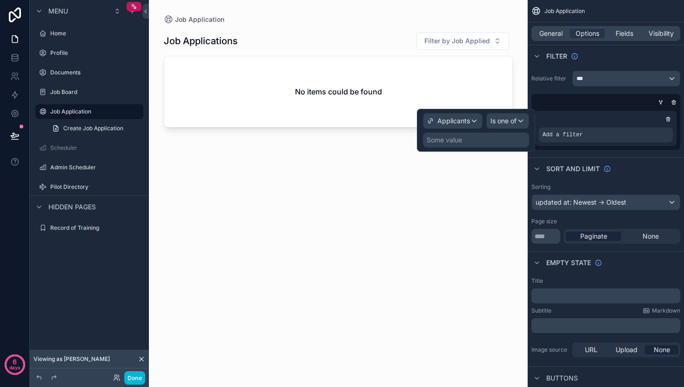
click at [470, 140] on div "Some value" at bounding box center [476, 140] width 106 height 15
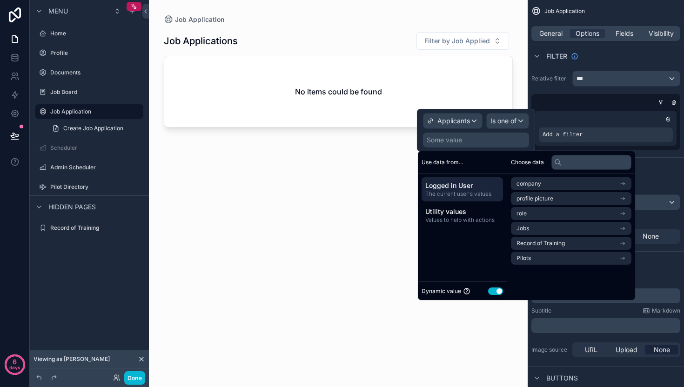
click at [444, 186] on span "Logged in User" at bounding box center [462, 185] width 74 height 9
click at [567, 259] on li "Pilots" at bounding box center [571, 258] width 120 height 13
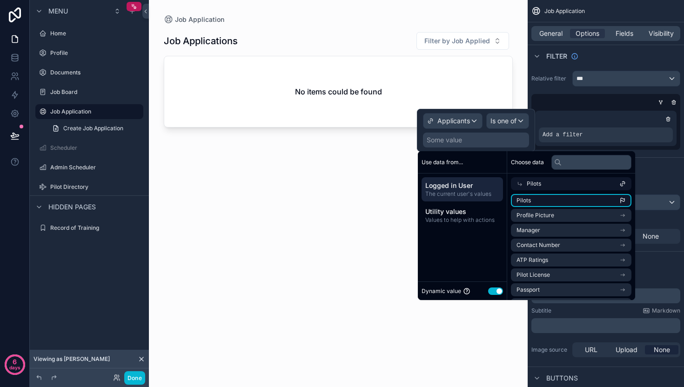
click at [560, 200] on li "Pilots" at bounding box center [571, 200] width 120 height 13
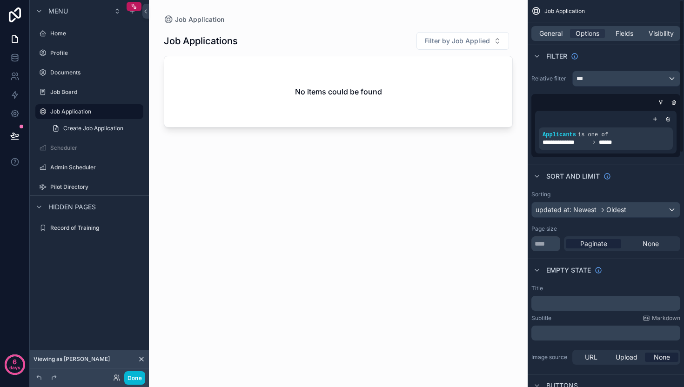
click at [650, 177] on div "Sort And Limit" at bounding box center [605, 176] width 156 height 22
click at [115, 379] on icon at bounding box center [116, 380] width 4 height 2
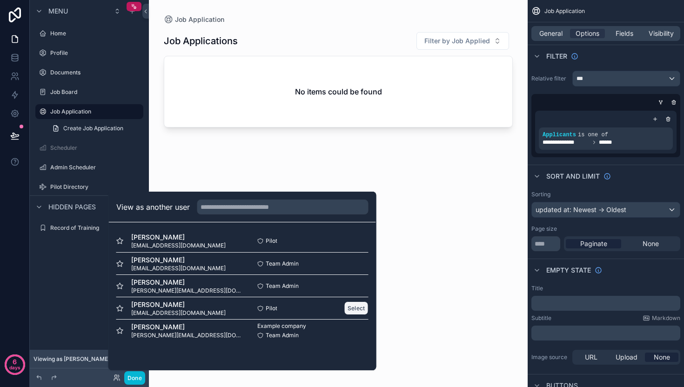
click at [348, 308] on button "Select" at bounding box center [356, 307] width 24 height 13
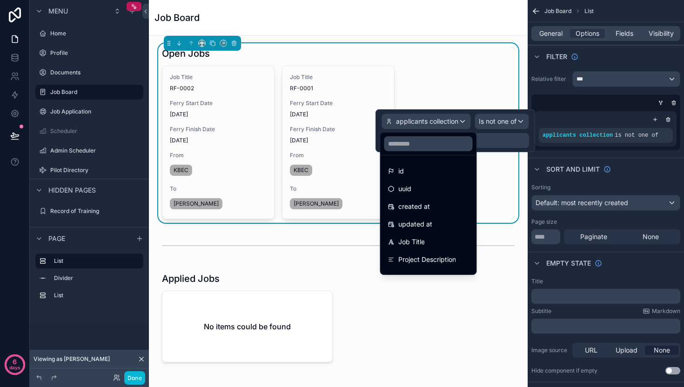
scroll to position [240, 0]
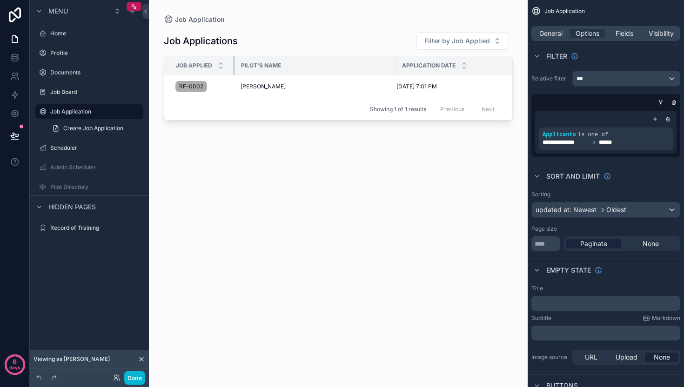
drag, startPoint x: 301, startPoint y: 67, endPoint x: 233, endPoint y: 72, distance: 67.6
click at [233, 72] on div "scrollable content" at bounding box center [235, 65] width 4 height 19
drag, startPoint x: 394, startPoint y: 66, endPoint x: 315, endPoint y: 70, distance: 78.7
click at [301, 71] on div "scrollable content" at bounding box center [303, 65] width 4 height 19
click at [629, 37] on span "Fields" at bounding box center [624, 33] width 18 height 9
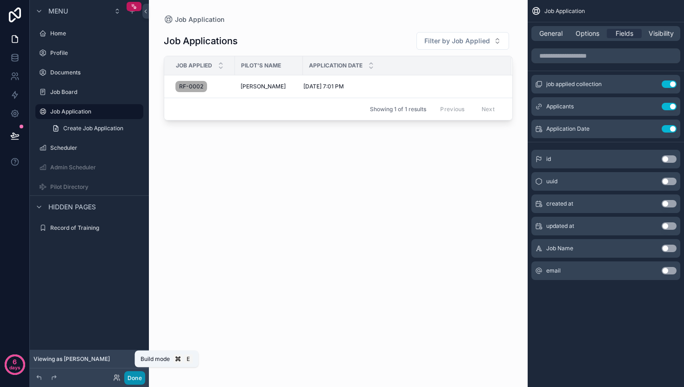
click at [127, 379] on button "Done" at bounding box center [134, 377] width 21 height 13
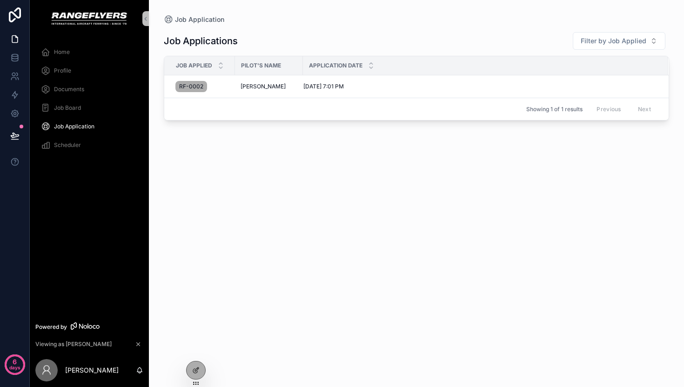
click at [69, 111] on span "Job Board" at bounding box center [67, 107] width 27 height 7
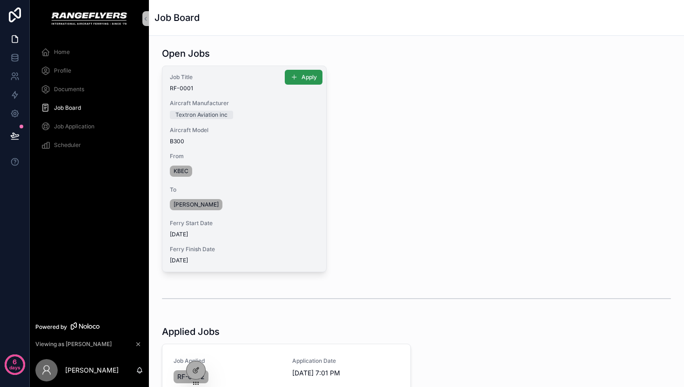
click at [301, 74] on span "Apply" at bounding box center [308, 76] width 15 height 7
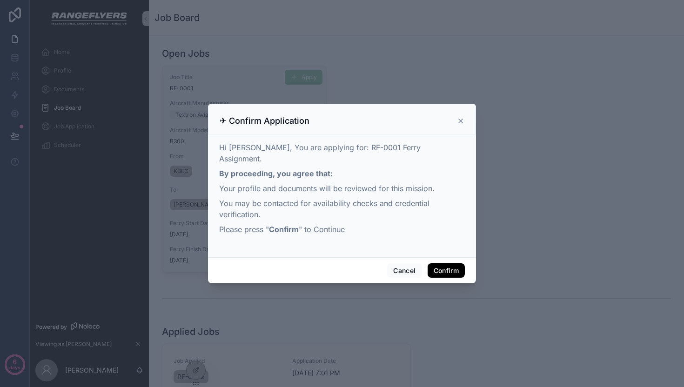
click at [438, 266] on button "Confirm" at bounding box center [445, 270] width 37 height 15
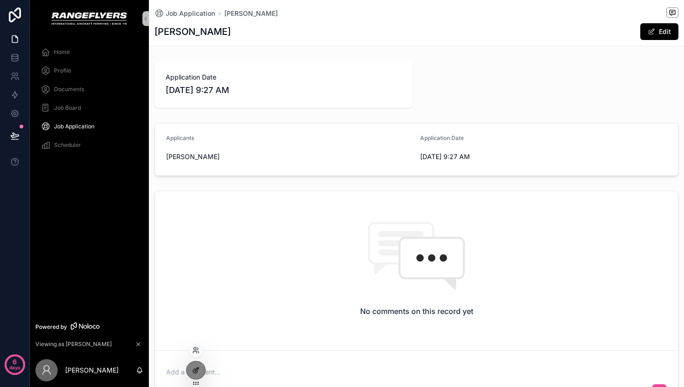
click at [192, 366] on div at bounding box center [195, 370] width 19 height 18
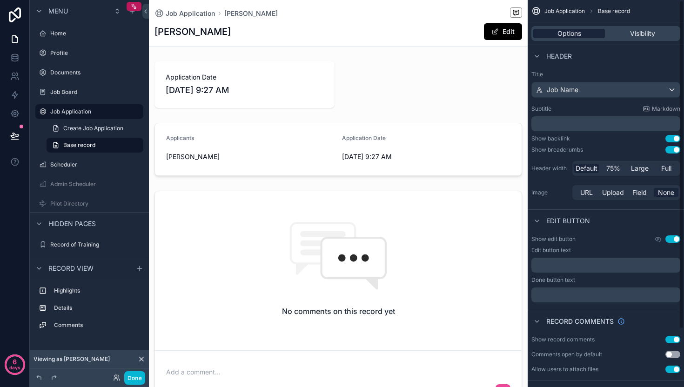
click at [584, 33] on div "Options" at bounding box center [569, 33] width 72 height 9
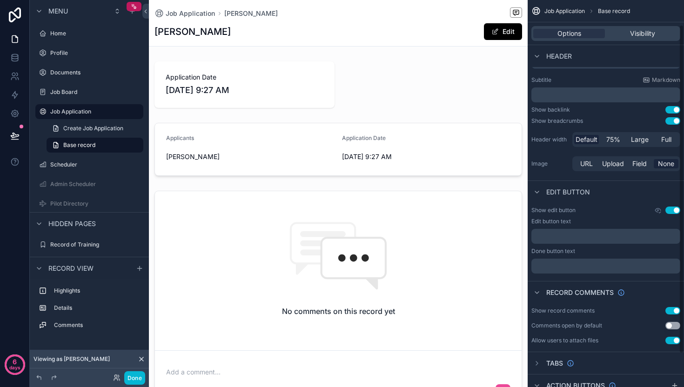
scroll to position [31, 0]
click at [493, 35] on button "Edit" at bounding box center [503, 31] width 38 height 17
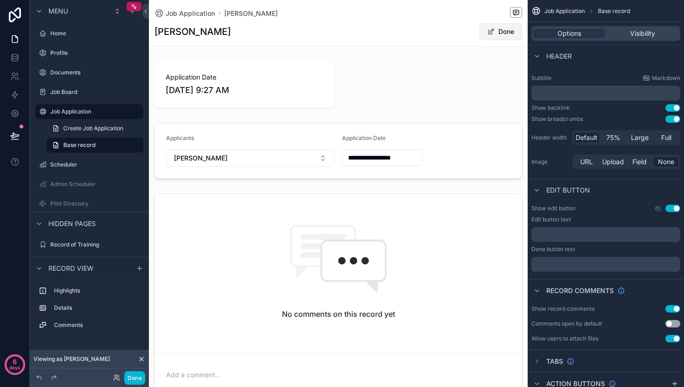
click at [492, 35] on button "Done" at bounding box center [500, 31] width 43 height 17
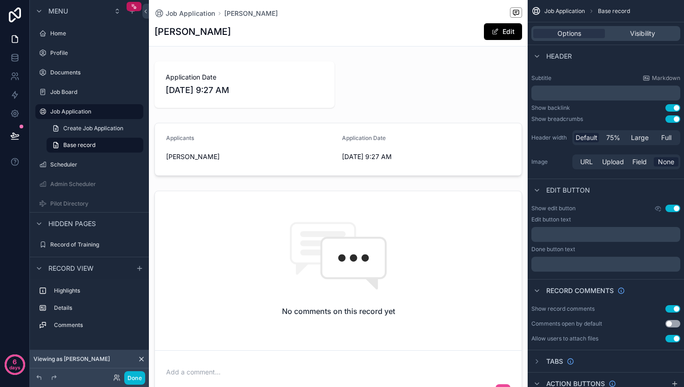
click at [582, 239] on div "﻿" at bounding box center [605, 234] width 149 height 15
click at [583, 234] on p "﻿" at bounding box center [606, 234] width 143 height 7
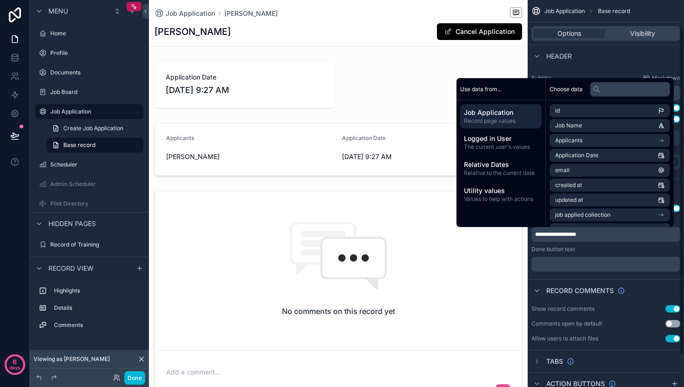
click at [602, 47] on div "Header" at bounding box center [605, 56] width 156 height 22
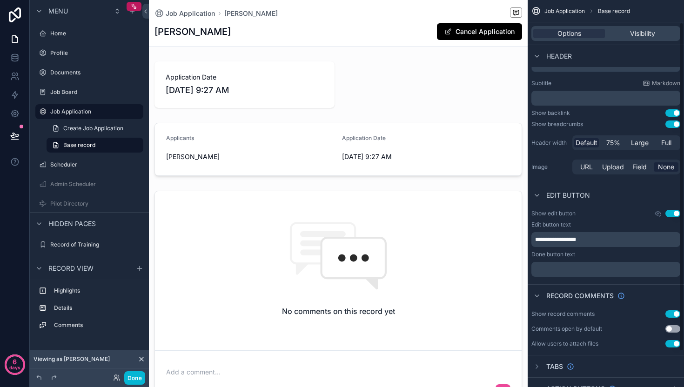
scroll to position [29, 0]
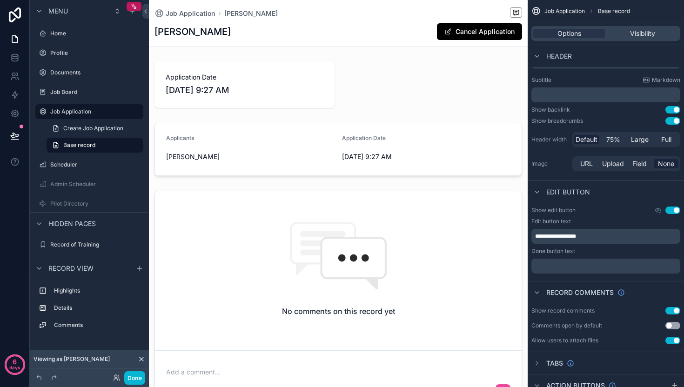
click at [605, 269] on p "﻿" at bounding box center [606, 265] width 143 height 7
click at [605, 275] on div "**********" at bounding box center [605, 240] width 156 height 74
click at [596, 266] on p "﻿" at bounding box center [606, 265] width 143 height 7
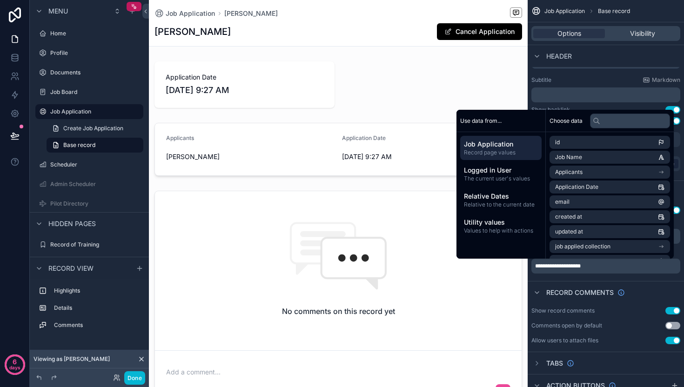
click at [655, 274] on div "**********" at bounding box center [605, 240] width 156 height 74
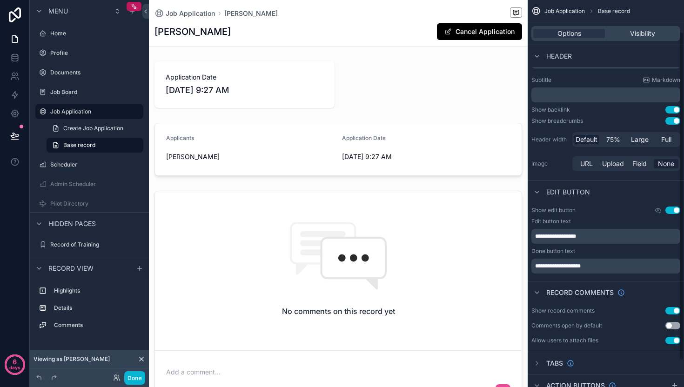
scroll to position [68, 0]
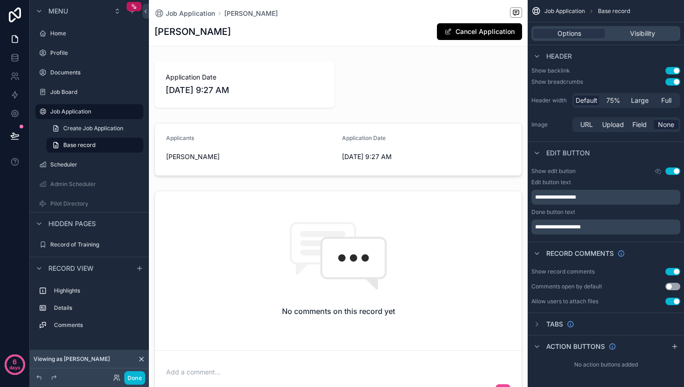
click at [673, 271] on button "Use setting" at bounding box center [672, 271] width 15 height 7
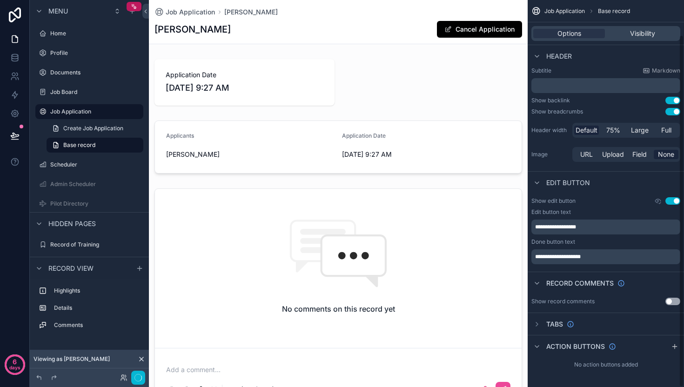
scroll to position [38, 0]
click at [669, 201] on button "Use setting" at bounding box center [672, 200] width 15 height 7
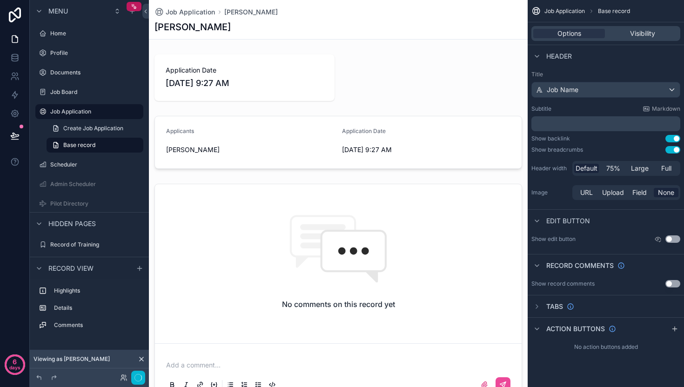
scroll to position [0, 0]
click at [674, 331] on icon "scrollable content" at bounding box center [674, 328] width 7 height 7
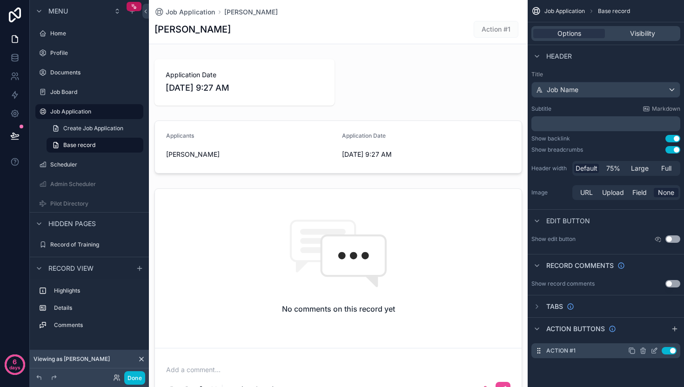
click at [652, 349] on icon "scrollable content" at bounding box center [653, 350] width 7 height 7
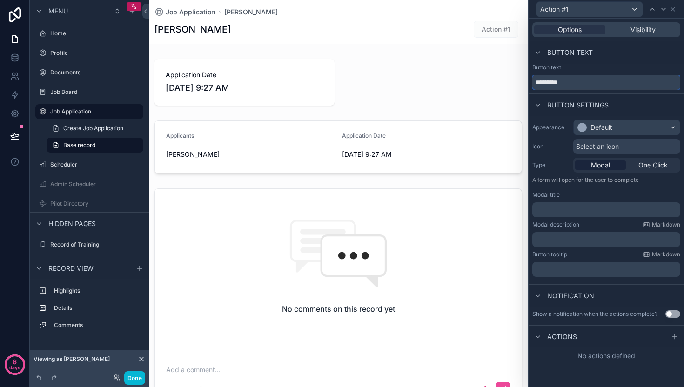
click at [579, 86] on input "*********" at bounding box center [606, 82] width 148 height 15
type input "**********"
click at [593, 122] on div "Default" at bounding box center [626, 127] width 106 height 15
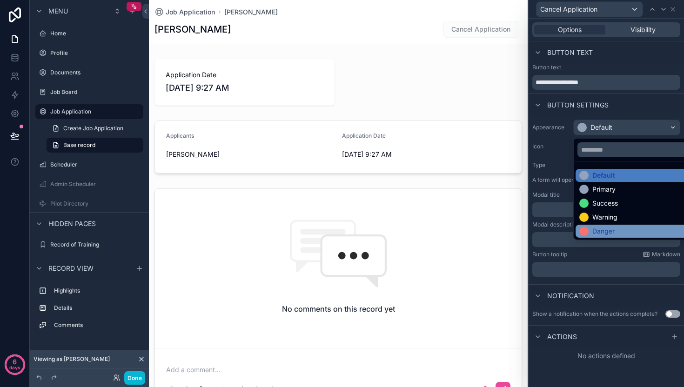
click at [593, 228] on div "Danger" at bounding box center [603, 230] width 22 height 9
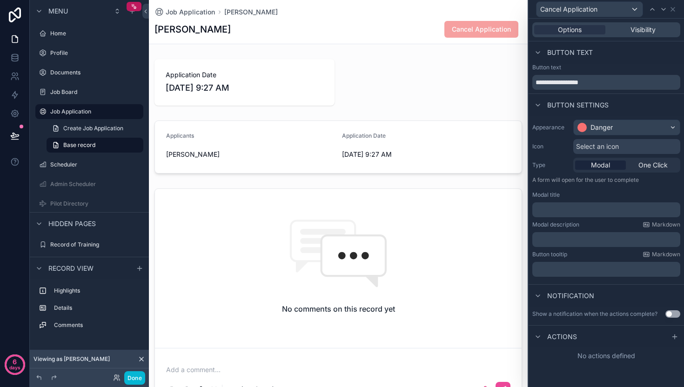
click at [609, 148] on span "Select an icon" at bounding box center [597, 146] width 43 height 9
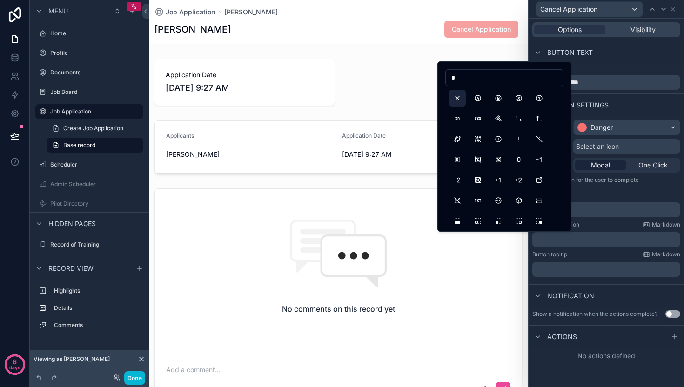
type input "*"
click at [456, 98] on button "X" at bounding box center [457, 98] width 17 height 17
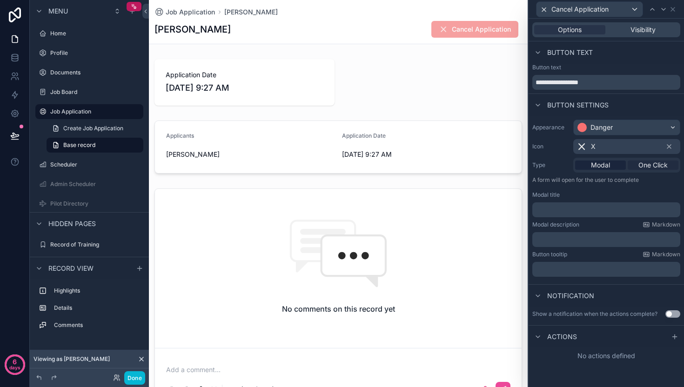
click at [641, 169] on span "One Click" at bounding box center [652, 164] width 29 height 9
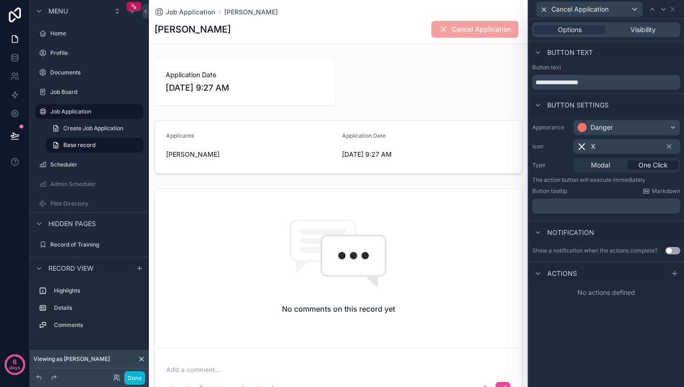
click at [672, 252] on button "Use setting" at bounding box center [672, 250] width 15 height 7
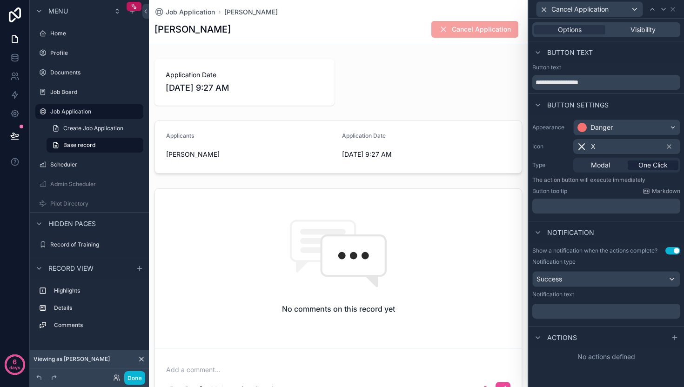
click at [591, 311] on p "﻿" at bounding box center [607, 310] width 142 height 9
click at [677, 336] on icon at bounding box center [674, 337] width 7 height 7
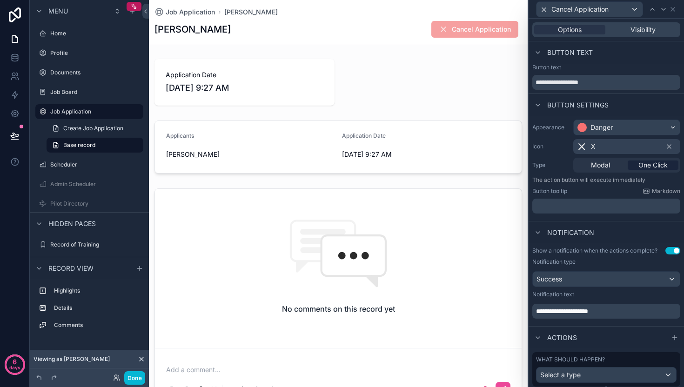
scroll to position [27, 0]
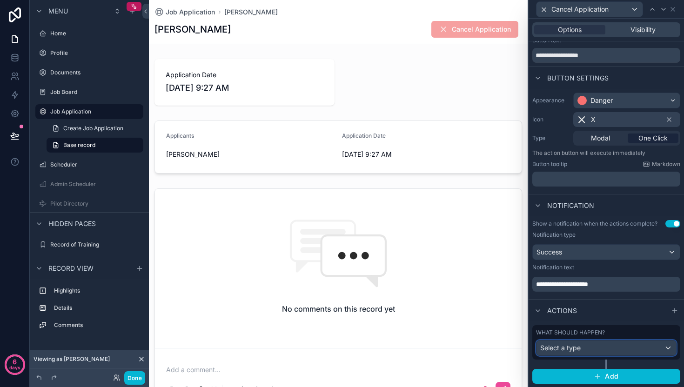
click at [577, 351] on span "Select a type" at bounding box center [560, 348] width 40 height 8
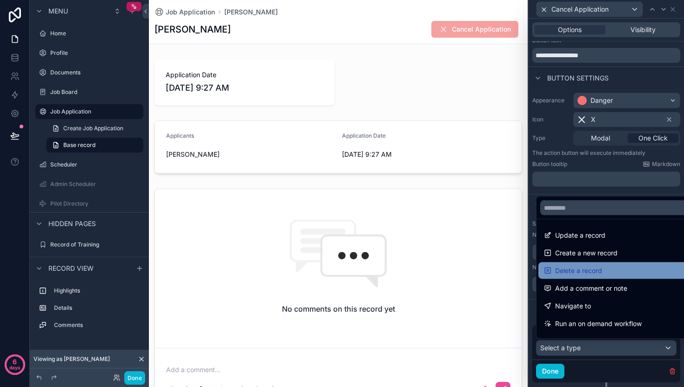
click at [584, 273] on span "Delete a record" at bounding box center [578, 270] width 47 height 11
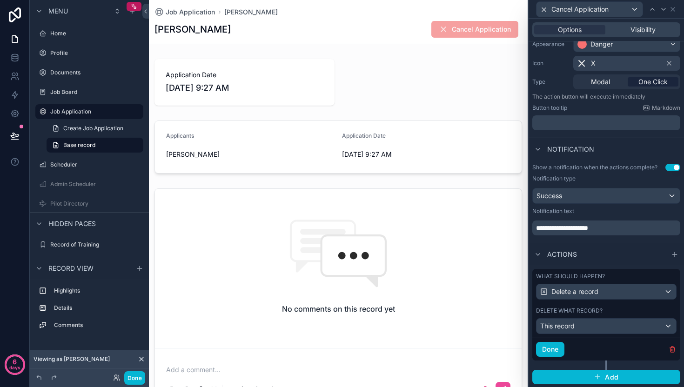
scroll to position [84, 0]
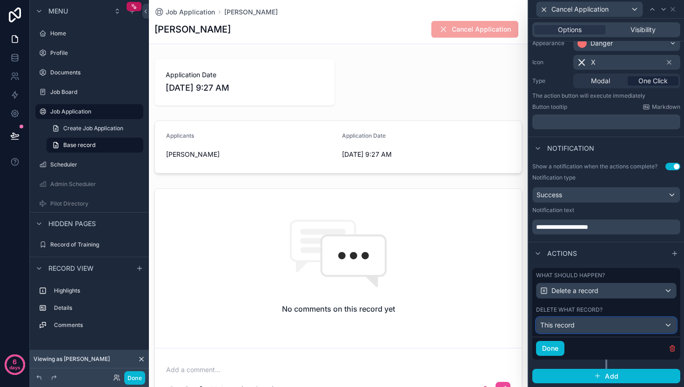
click at [592, 321] on div "This record" at bounding box center [606, 325] width 140 height 15
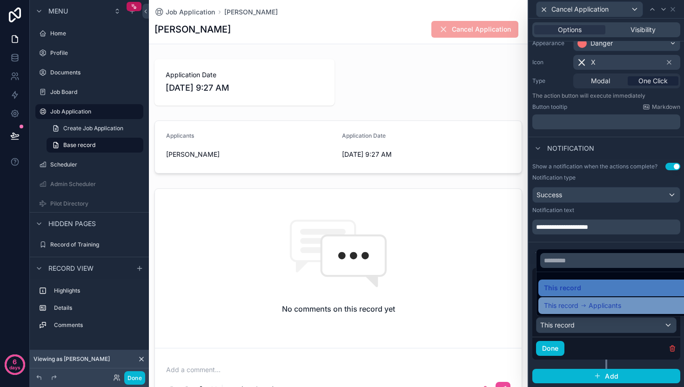
click at [594, 306] on span "Applicants" at bounding box center [604, 305] width 33 height 11
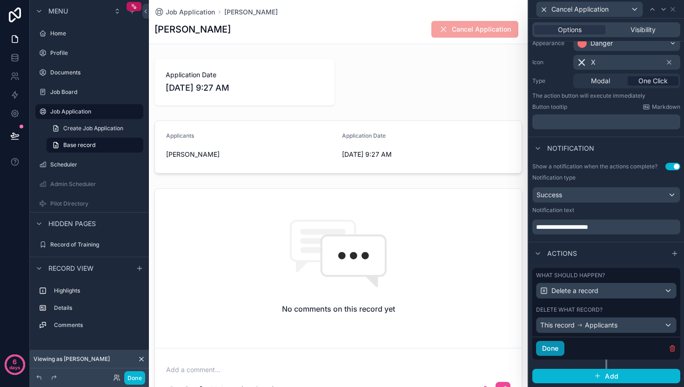
click at [550, 348] on button "Done" at bounding box center [550, 348] width 28 height 15
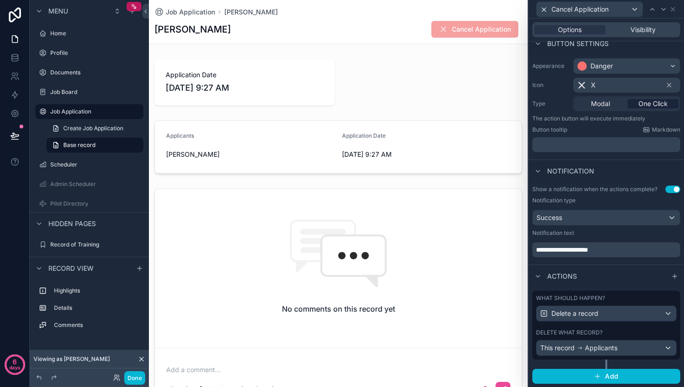
scroll to position [0, 0]
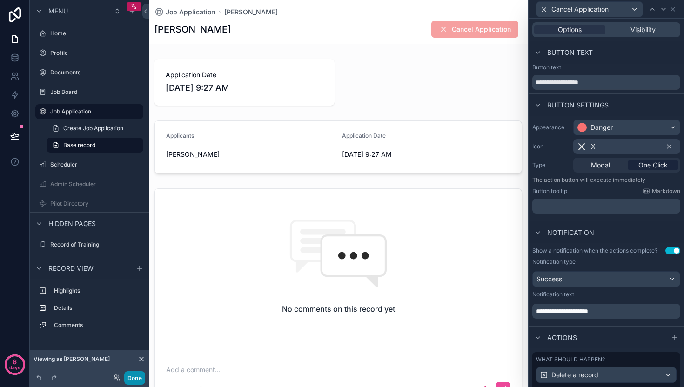
click at [133, 378] on button "Done" at bounding box center [134, 377] width 21 height 13
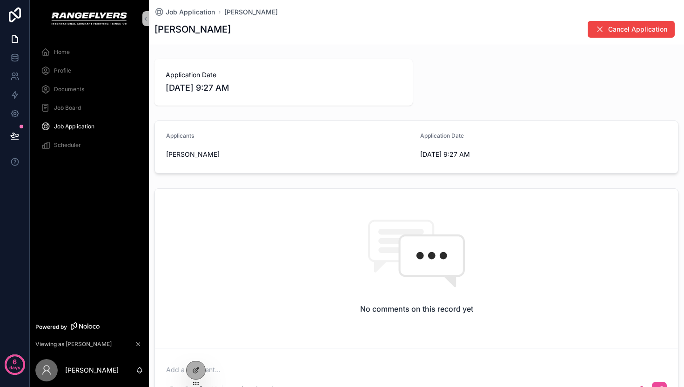
click at [54, 107] on span "Job Board" at bounding box center [67, 107] width 27 height 7
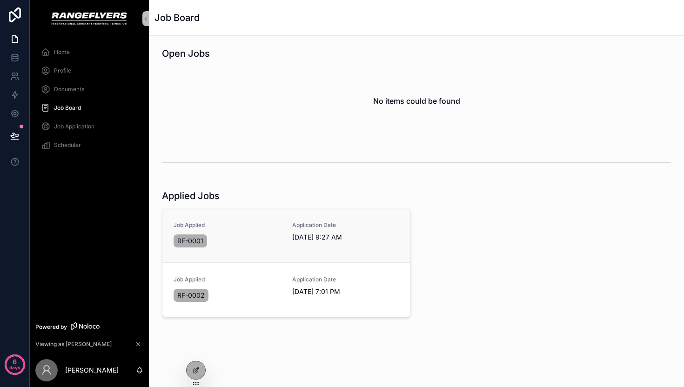
click at [317, 236] on span "[DATE] 9:27 AM" at bounding box center [345, 237] width 107 height 9
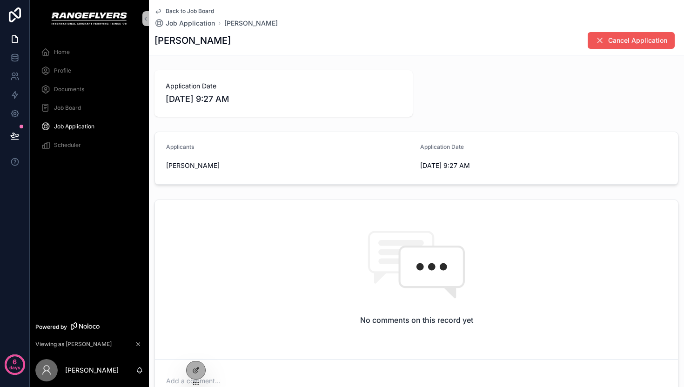
click at [612, 40] on span "Cancel Application" at bounding box center [637, 40] width 59 height 9
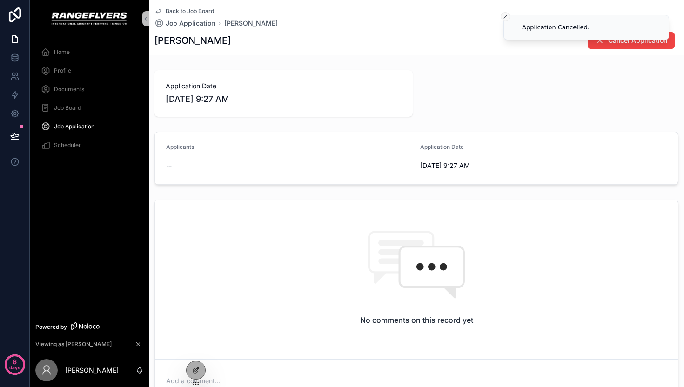
click at [501, 14] on button "Close toast" at bounding box center [504, 16] width 9 height 9
click at [74, 107] on span "Job Board" at bounding box center [67, 107] width 27 height 7
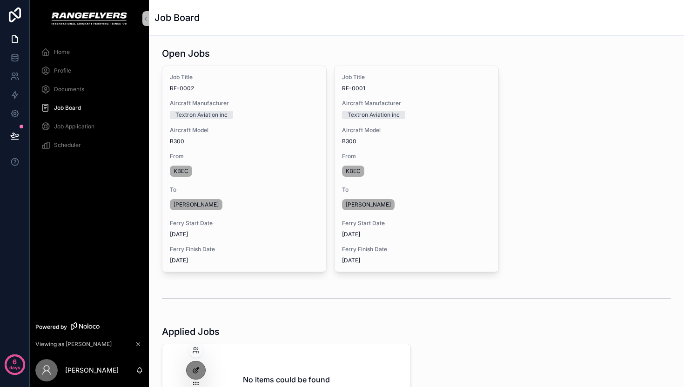
click at [195, 372] on icon at bounding box center [195, 369] width 7 height 7
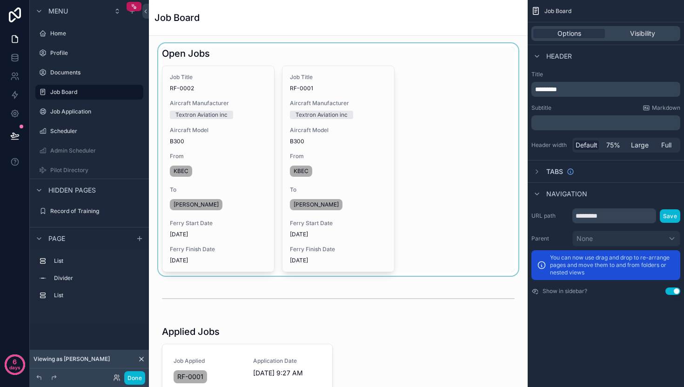
click at [407, 113] on div "scrollable content" at bounding box center [338, 159] width 364 height 233
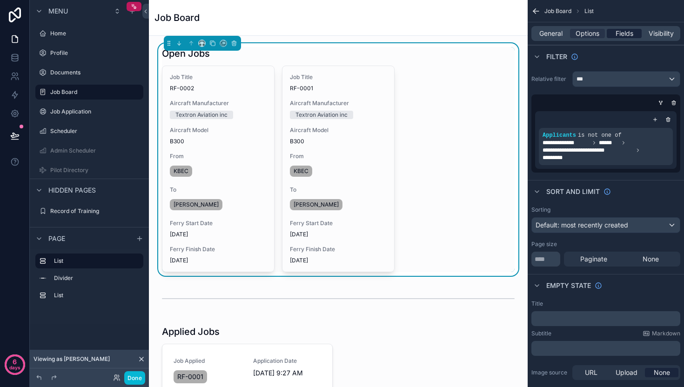
click at [623, 33] on span "Fields" at bounding box center [624, 33] width 18 height 9
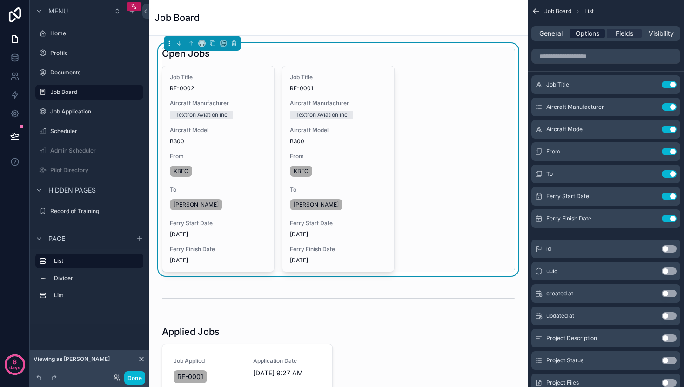
click at [590, 32] on span "Options" at bounding box center [587, 33] width 24 height 9
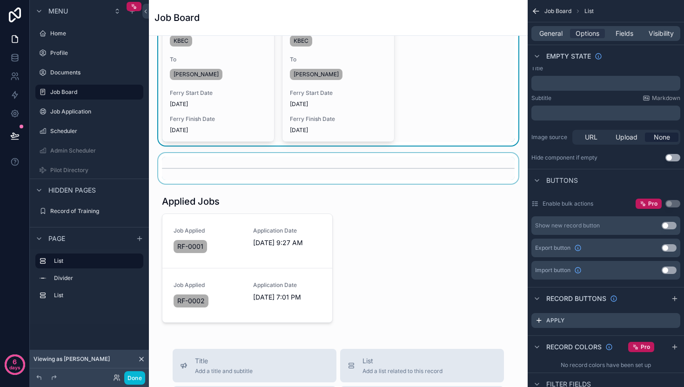
scroll to position [123, 0]
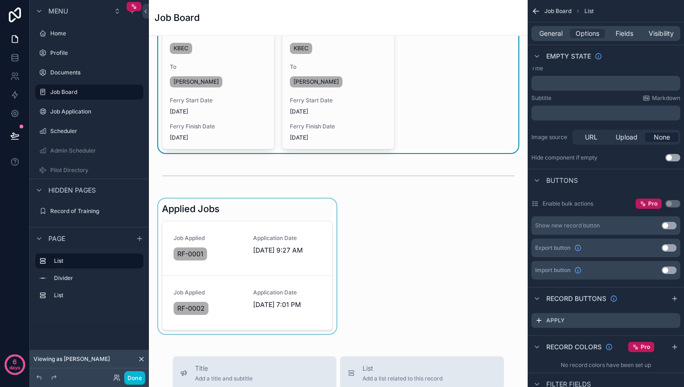
click at [271, 248] on div "scrollable content" at bounding box center [247, 266] width 182 height 135
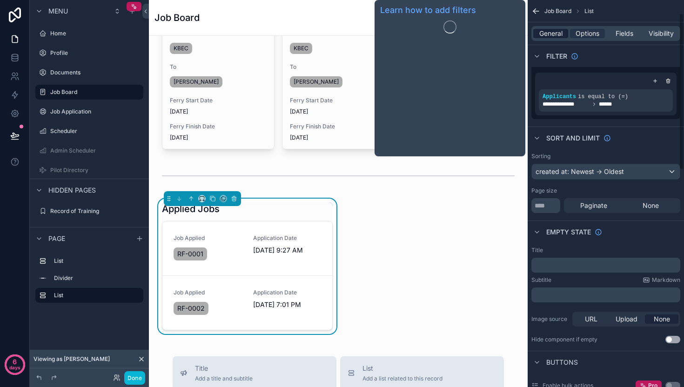
scroll to position [33, 0]
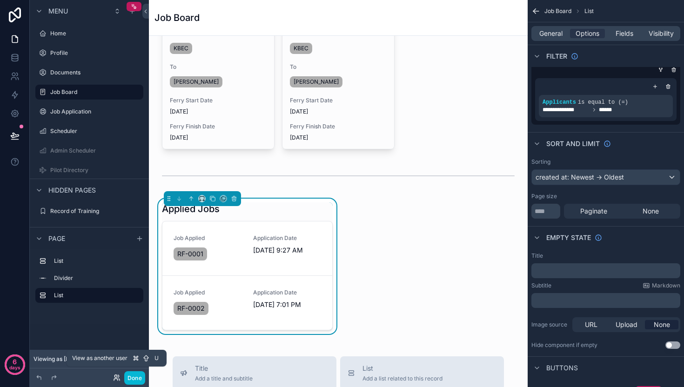
click at [114, 376] on icon at bounding box center [116, 377] width 7 height 7
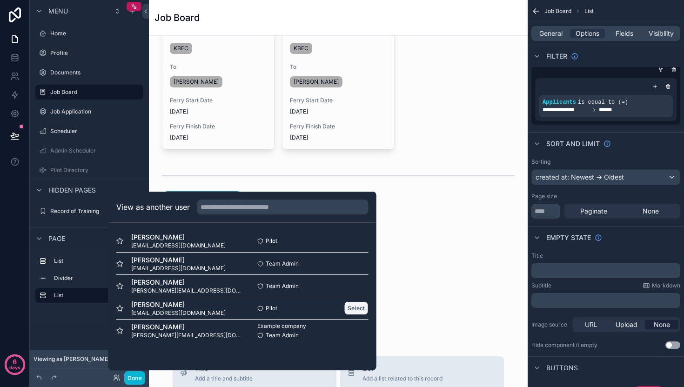
click at [362, 305] on button "Select" at bounding box center [356, 307] width 24 height 13
click at [358, 308] on button "Select" at bounding box center [356, 307] width 24 height 13
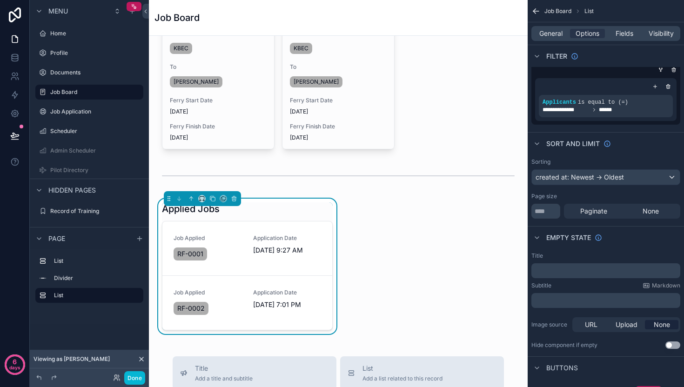
click at [439, 250] on div "Open Jobs Job Title RF-0002 Aircraft Manufacturer Textron Aviation inc Aircraft…" at bounding box center [338, 337] width 379 height 849
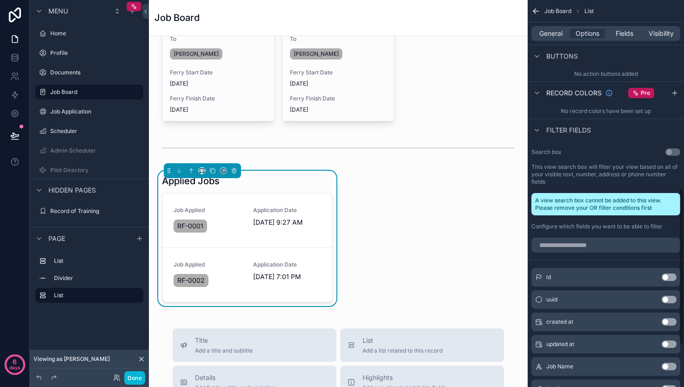
scroll to position [458, 0]
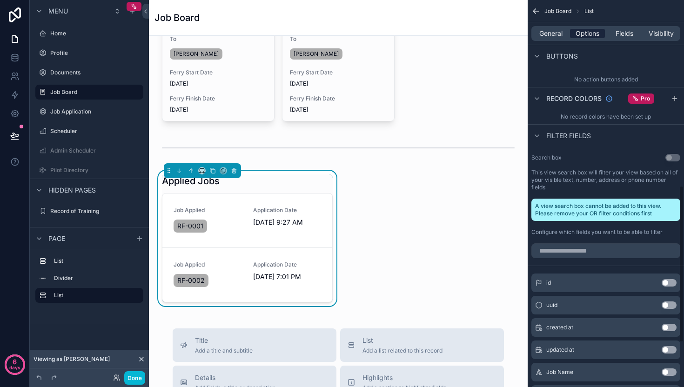
click at [590, 35] on span "Options" at bounding box center [587, 33] width 24 height 9
click at [73, 111] on label "Job Application" at bounding box center [87, 111] width 74 height 7
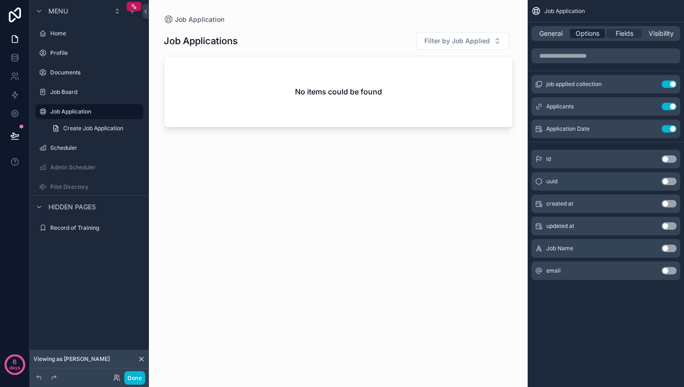
click at [593, 34] on span "Options" at bounding box center [587, 33] width 24 height 9
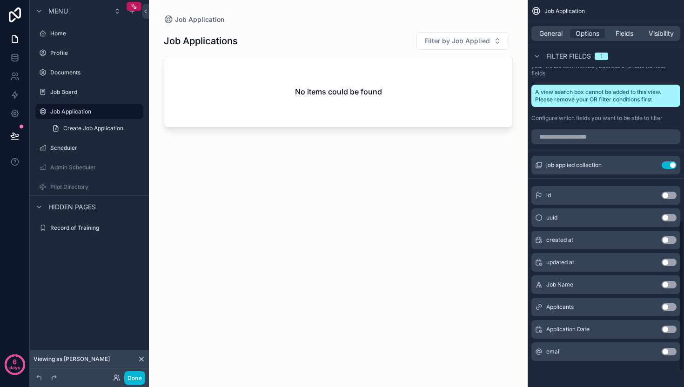
scroll to position [447, 0]
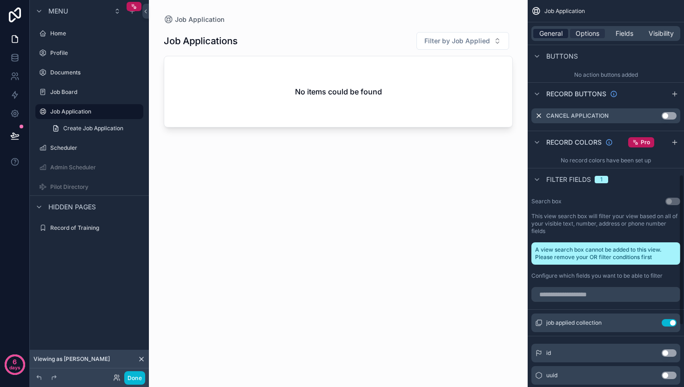
click at [552, 33] on span "General" at bounding box center [550, 33] width 23 height 9
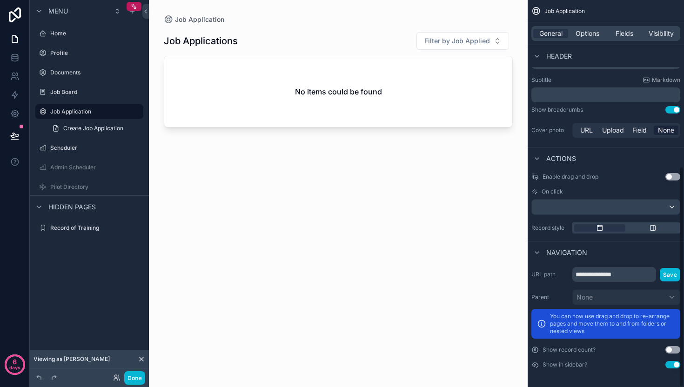
scroll to position [291, 0]
click at [672, 365] on button "Use setting" at bounding box center [672, 364] width 15 height 7
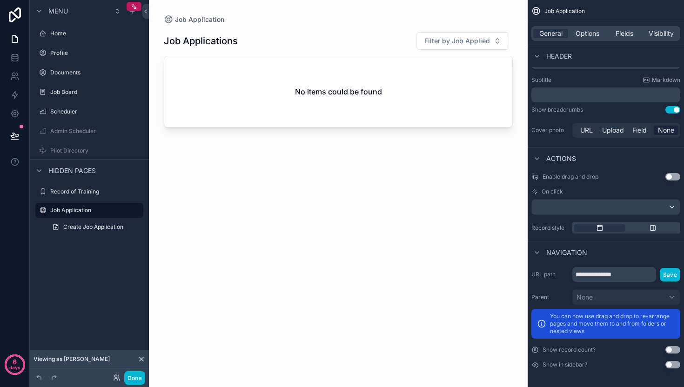
drag, startPoint x: 671, startPoint y: 364, endPoint x: 646, endPoint y: 364, distance: 24.6
click at [646, 364] on div "Show in sidebar? Use setting" at bounding box center [605, 364] width 149 height 7
click at [592, 35] on span "Options" at bounding box center [587, 33] width 24 height 9
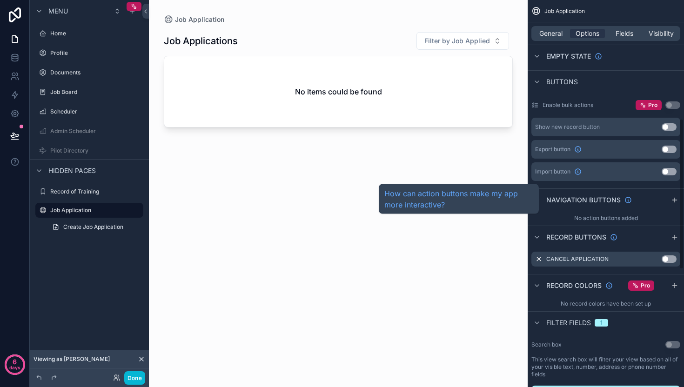
scroll to position [305, 0]
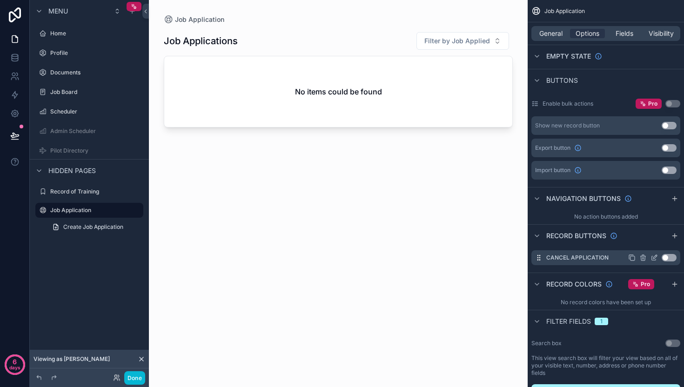
click at [666, 258] on button "Use setting" at bounding box center [668, 257] width 15 height 7
click at [652, 258] on icon "scrollable content" at bounding box center [653, 257] width 7 height 7
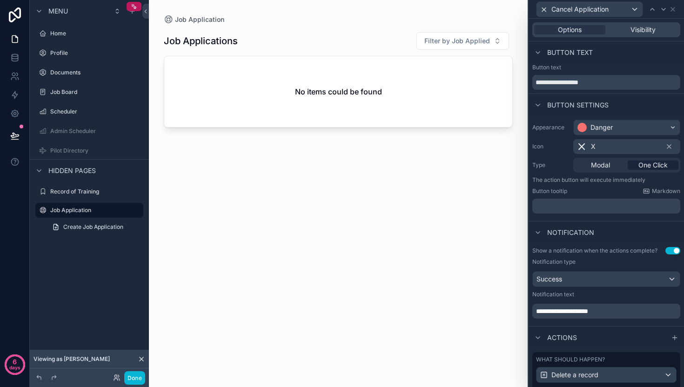
scroll to position [61, 0]
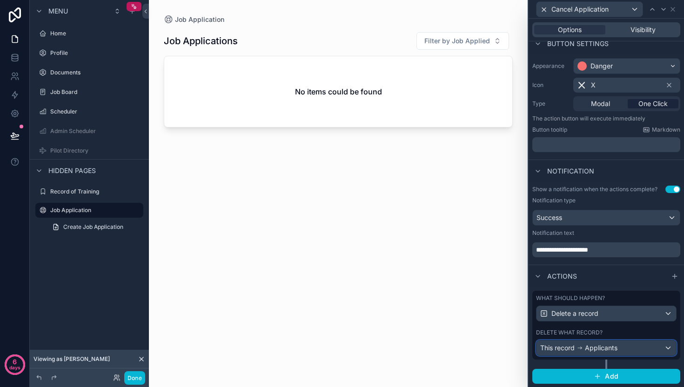
click at [599, 348] on span "Applicants" at bounding box center [601, 347] width 33 height 9
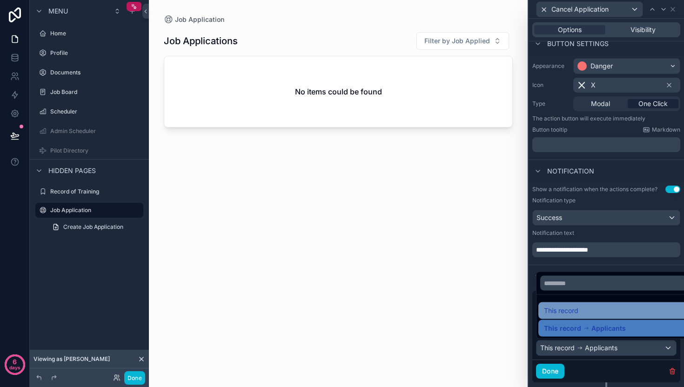
click at [590, 317] on div "This record" at bounding box center [613, 310] width 150 height 17
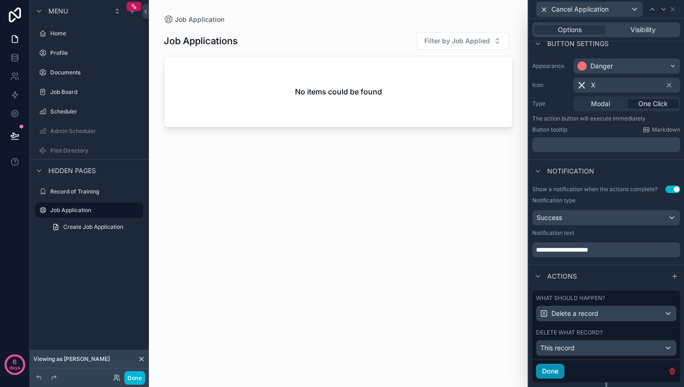
click at [554, 373] on button "Done" at bounding box center [550, 371] width 28 height 15
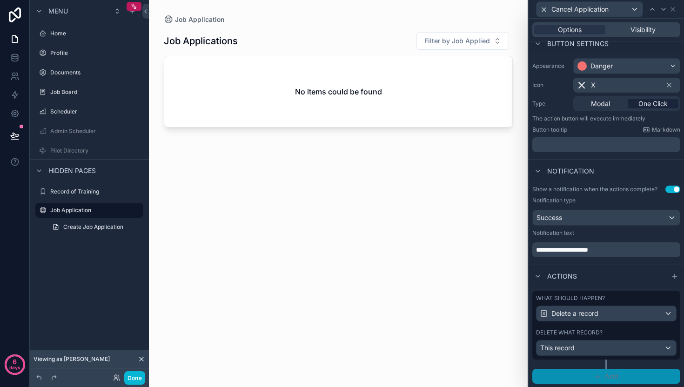
click at [606, 380] on button "Add" at bounding box center [606, 376] width 148 height 15
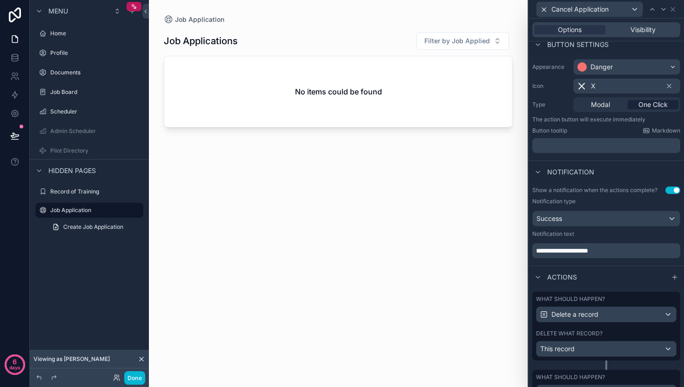
scroll to position [105, 0]
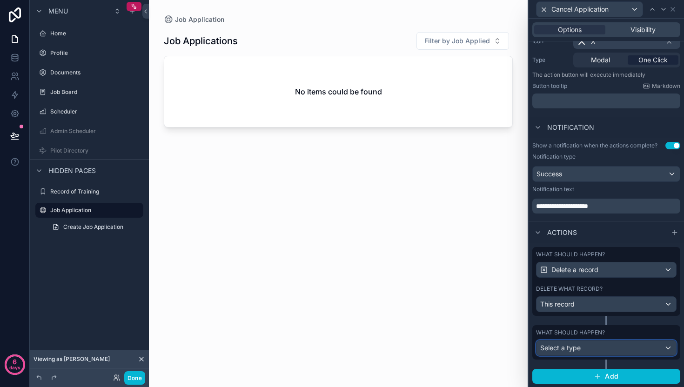
click at [584, 344] on div "Select a type" at bounding box center [606, 347] width 140 height 15
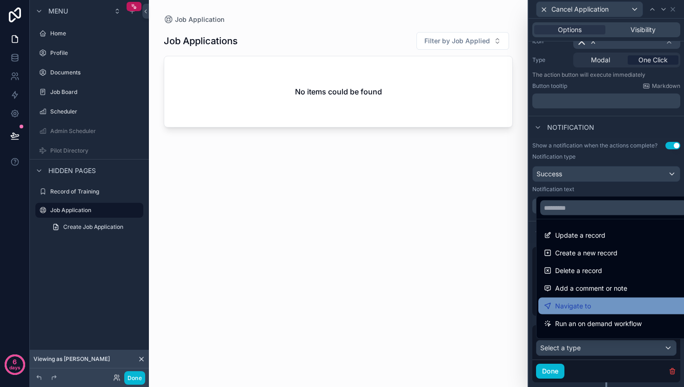
click at [588, 299] on div "Navigate to" at bounding box center [613, 306] width 150 height 17
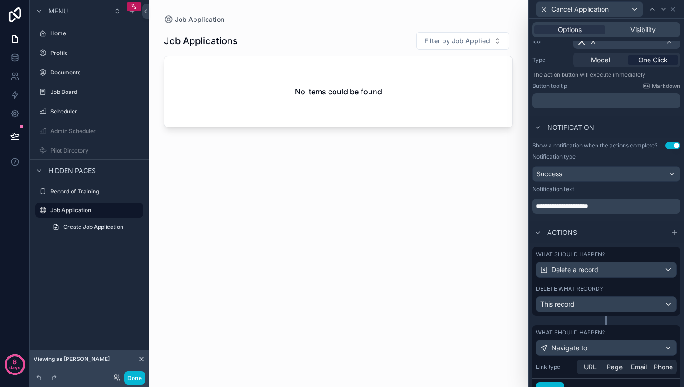
scroll to position [146, 0]
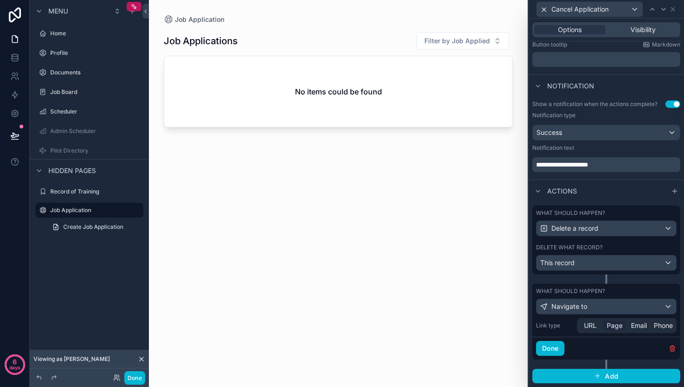
click at [617, 327] on span "Page" at bounding box center [614, 325] width 16 height 9
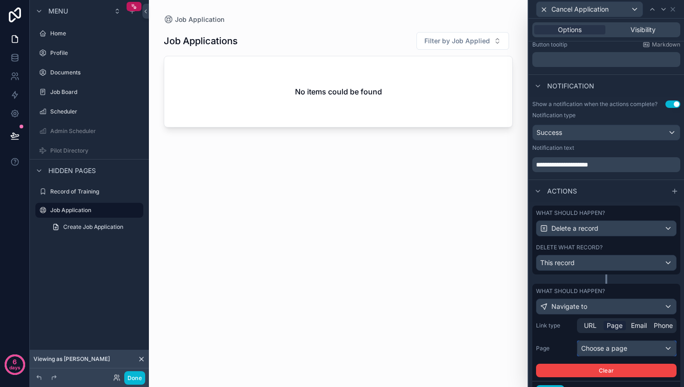
click at [593, 348] on div "Choose a page" at bounding box center [626, 348] width 99 height 15
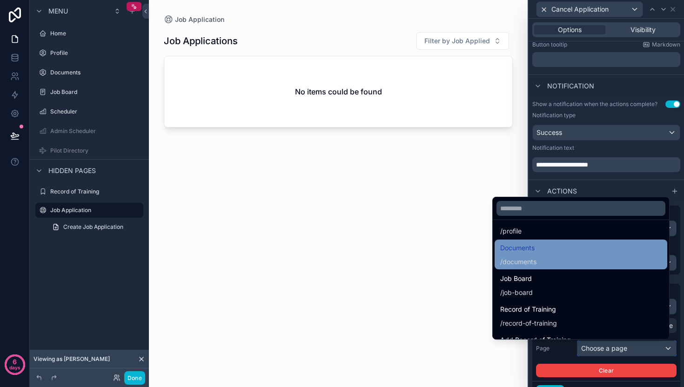
scroll to position [43, 0]
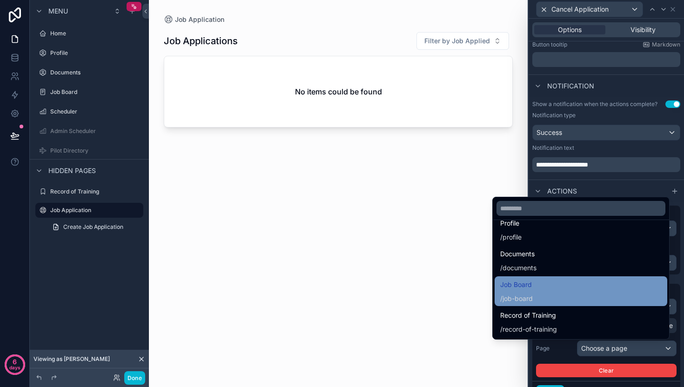
click at [549, 291] on div "Job Board / job-board" at bounding box center [580, 291] width 161 height 24
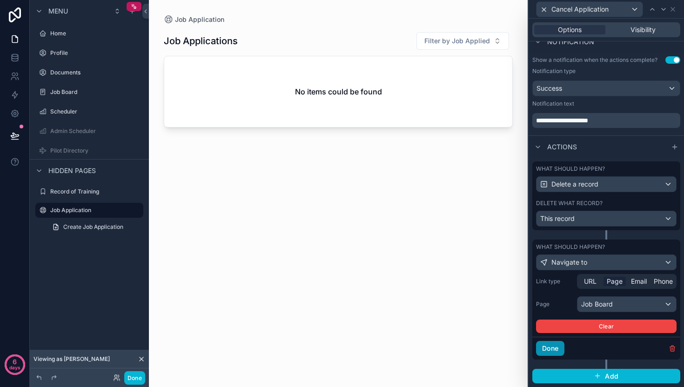
click at [552, 347] on button "Done" at bounding box center [550, 348] width 28 height 15
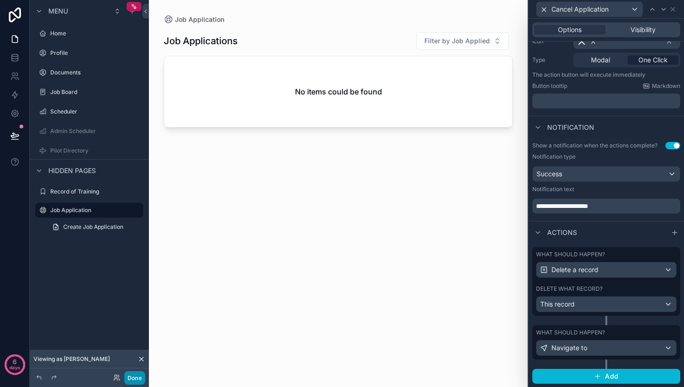
click at [129, 377] on button "Done" at bounding box center [134, 377] width 21 height 13
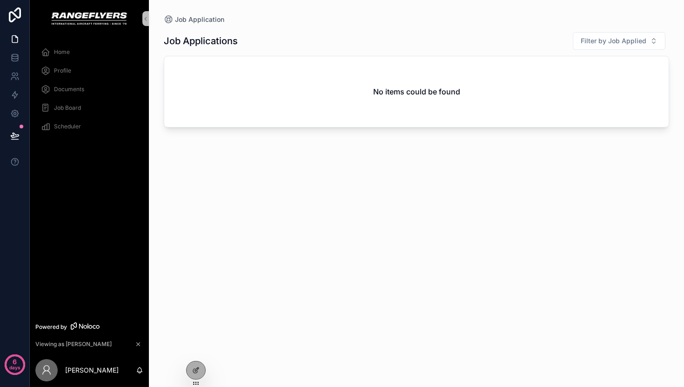
click at [76, 110] on span "Job Board" at bounding box center [67, 107] width 27 height 7
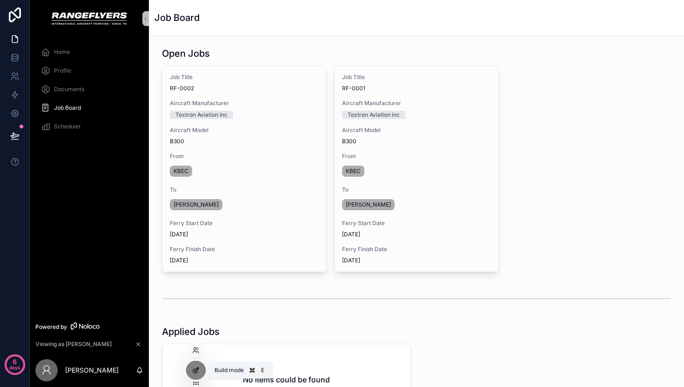
click at [196, 370] on icon at bounding box center [197, 369] width 4 height 4
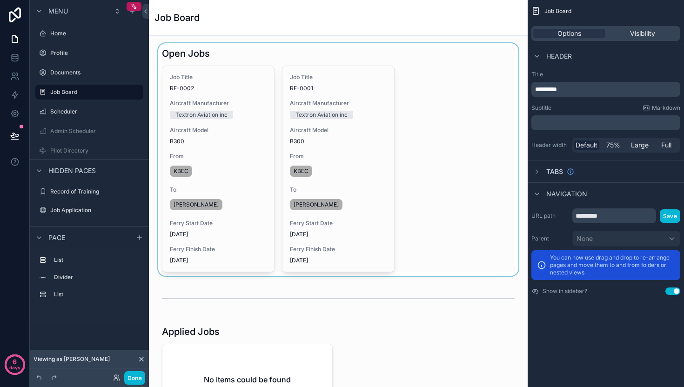
click at [438, 138] on div "scrollable content" at bounding box center [338, 159] width 364 height 233
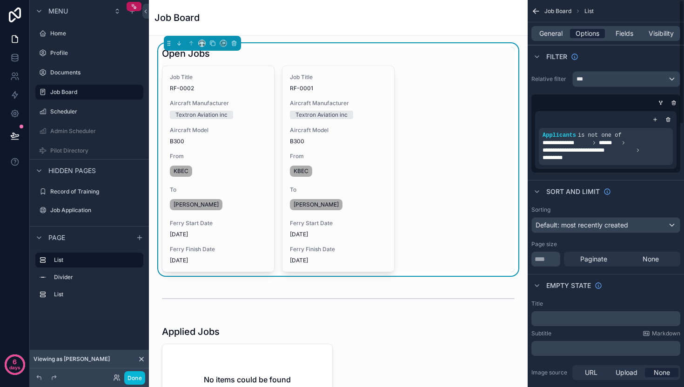
click at [585, 36] on span "Options" at bounding box center [587, 33] width 24 height 9
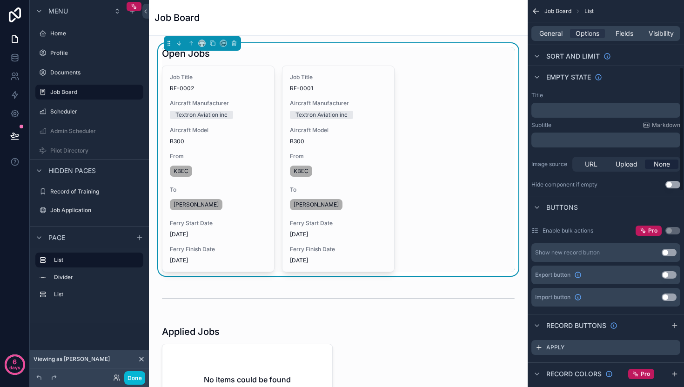
scroll to position [301, 0]
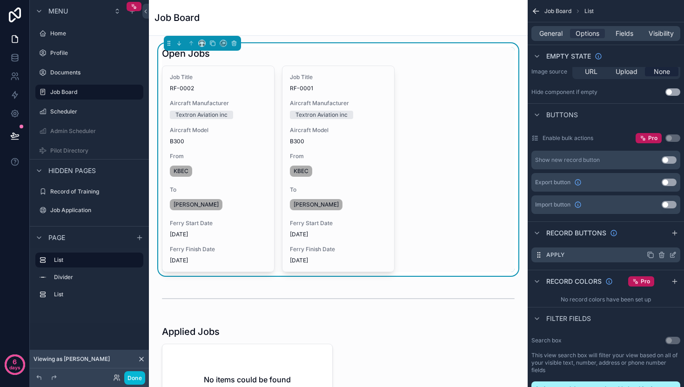
click at [670, 255] on icon "scrollable content" at bounding box center [672, 255] width 4 height 4
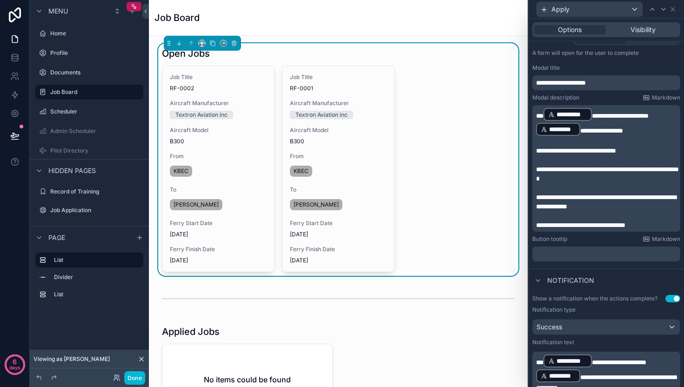
scroll to position [279, 0]
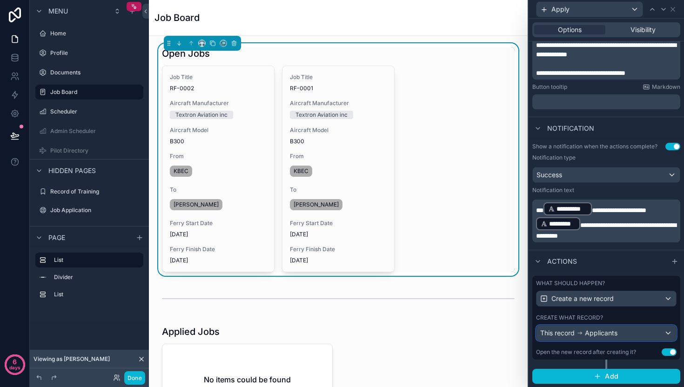
click at [620, 334] on div "This record Applicants" at bounding box center [606, 333] width 140 height 15
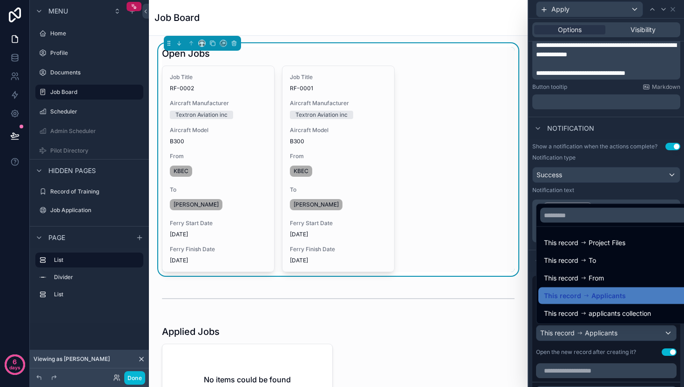
click at [606, 337] on div at bounding box center [605, 193] width 155 height 387
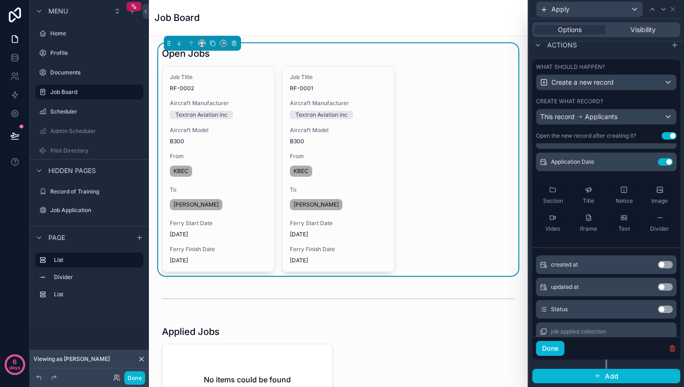
scroll to position [55, 0]
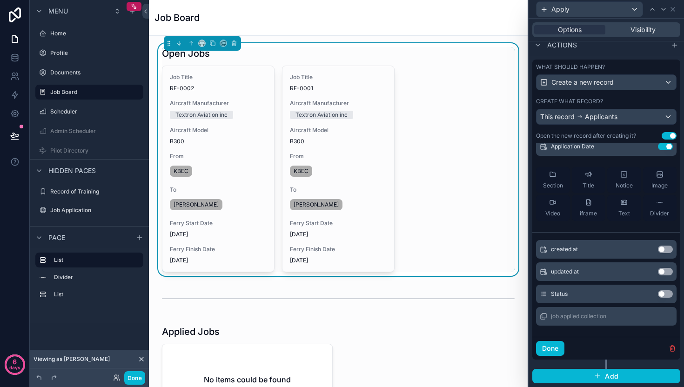
click at [658, 294] on button "Use setting" at bounding box center [665, 293] width 15 height 7
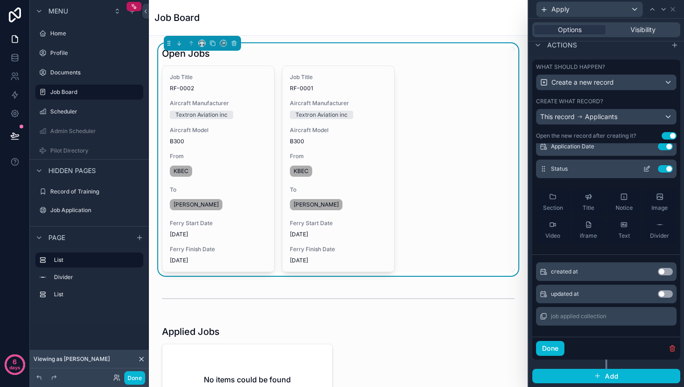
click at [643, 168] on icon at bounding box center [646, 168] width 7 height 7
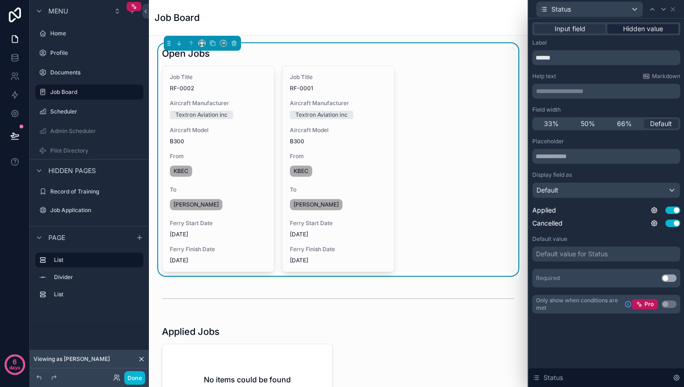
click at [654, 26] on span "Hidden value" at bounding box center [643, 28] width 40 height 9
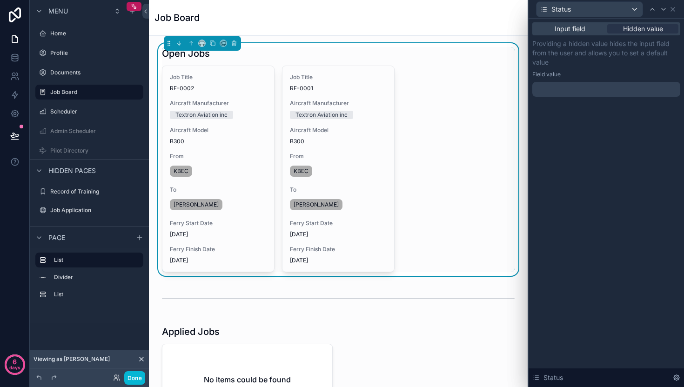
click at [579, 90] on div at bounding box center [606, 89] width 148 height 15
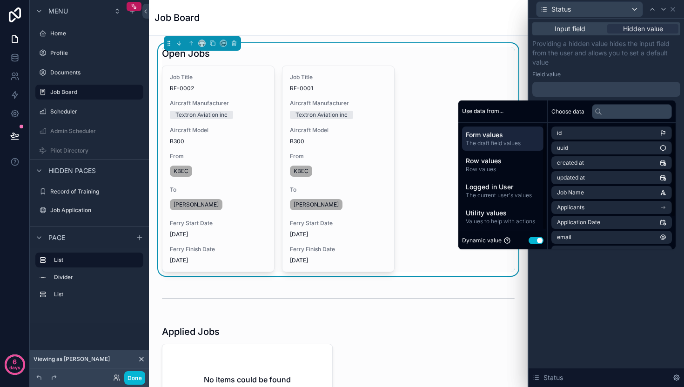
click at [591, 92] on div at bounding box center [606, 89] width 148 height 15
click at [605, 83] on div at bounding box center [606, 89] width 148 height 15
click at [487, 218] on span "Values to help with actions" at bounding box center [503, 221] width 74 height 7
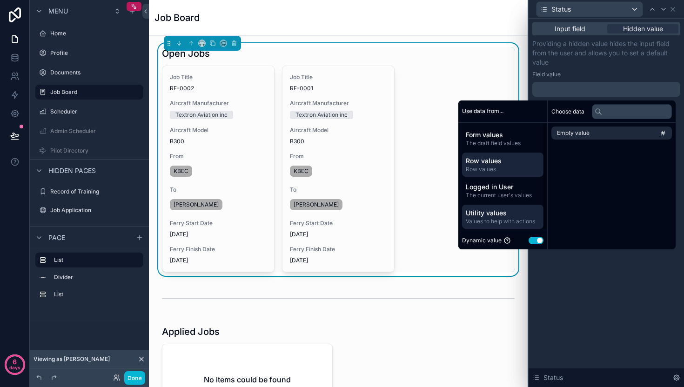
click at [481, 166] on span "Row values" at bounding box center [503, 169] width 74 height 7
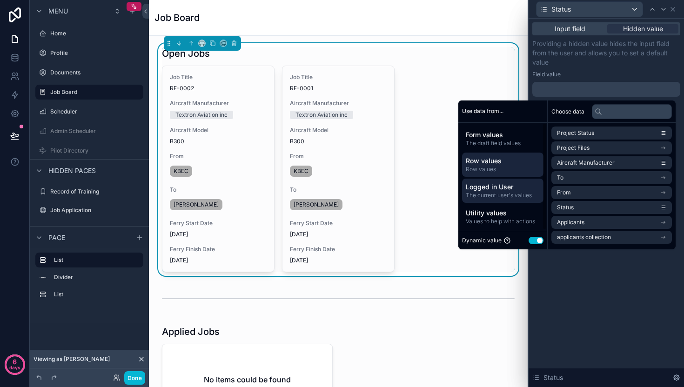
click at [483, 194] on span "The current user's values" at bounding box center [503, 195] width 74 height 7
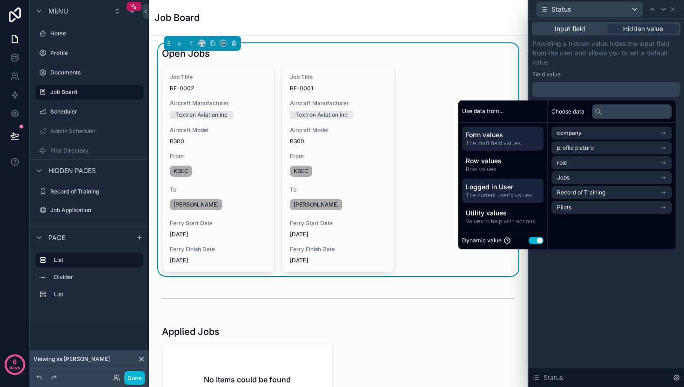
click at [482, 137] on span "Form values" at bounding box center [503, 134] width 74 height 9
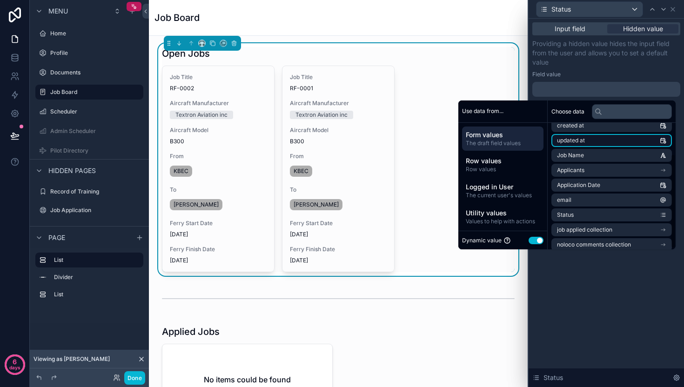
scroll to position [43, 0]
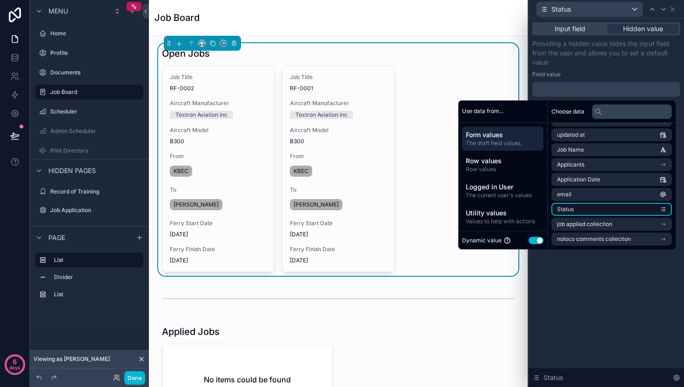
click at [590, 205] on li "Status" at bounding box center [611, 209] width 120 height 13
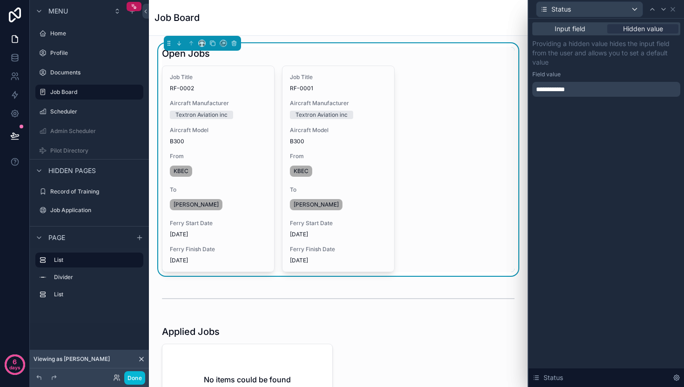
click at [606, 98] on div "**********" at bounding box center [605, 69] width 155 height 100
click at [568, 93] on span "**********" at bounding box center [553, 89] width 35 height 9
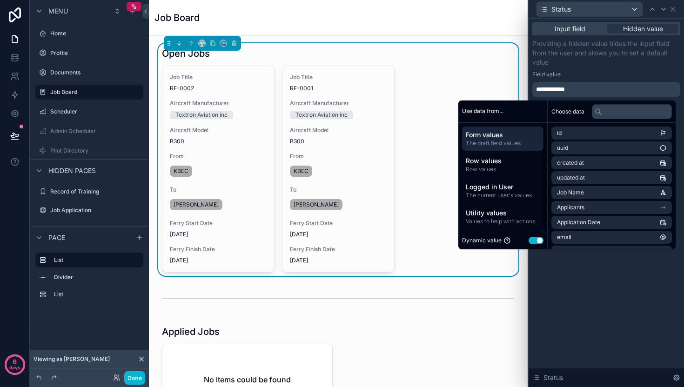
click at [529, 241] on button "Use setting" at bounding box center [535, 240] width 15 height 7
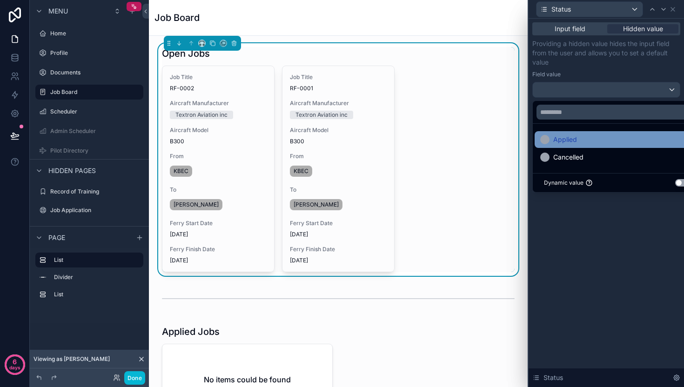
click at [562, 142] on span "Applied" at bounding box center [565, 139] width 24 height 11
click at [612, 254] on div "Input field Hidden value Providing a hidden value hides the input field from th…" at bounding box center [605, 203] width 155 height 368
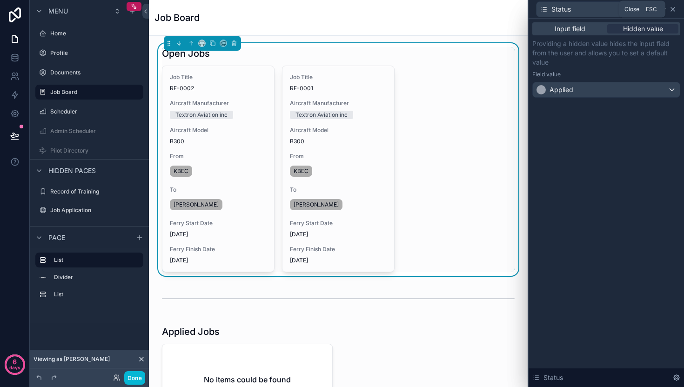
click at [672, 12] on icon at bounding box center [672, 9] width 7 height 7
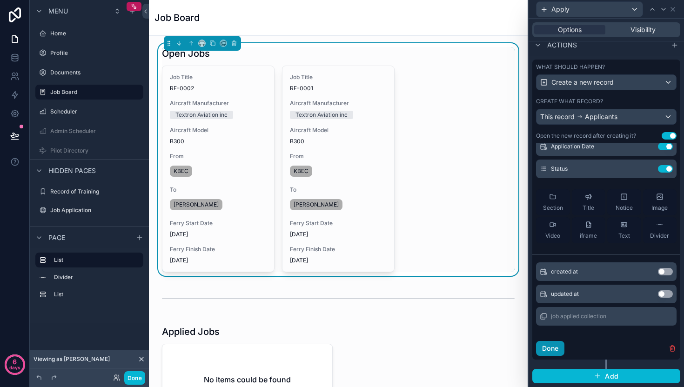
click at [557, 348] on button "Done" at bounding box center [550, 348] width 28 height 15
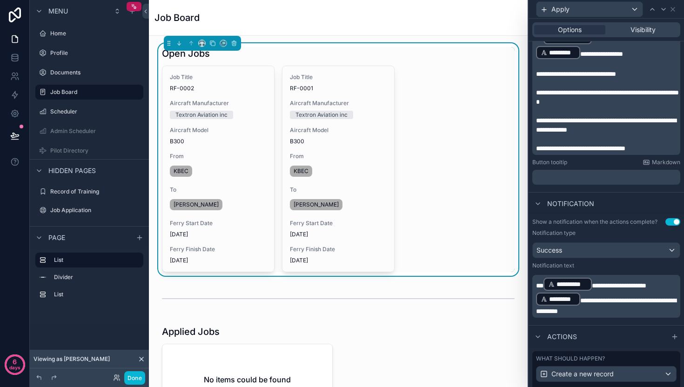
scroll to position [279, 0]
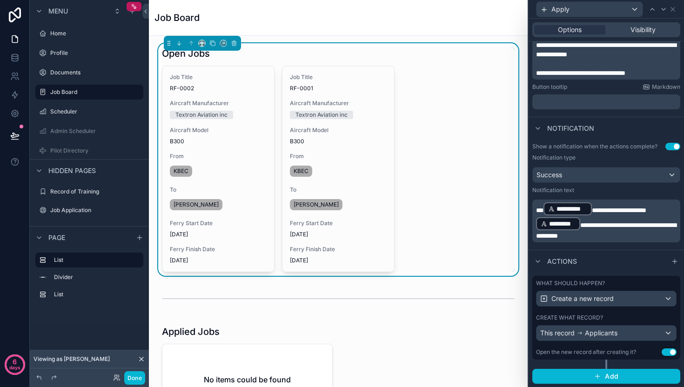
click at [661, 350] on button "Use setting" at bounding box center [668, 351] width 15 height 7
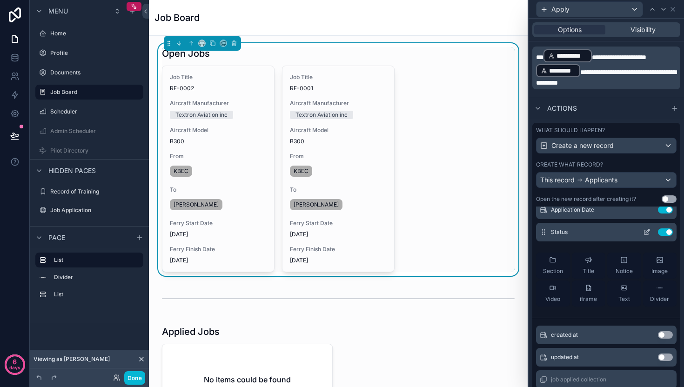
scroll to position [495, 0]
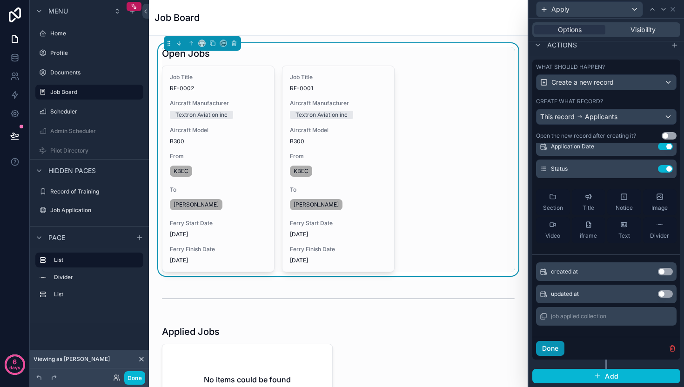
click at [563, 345] on button "Done" at bounding box center [550, 348] width 28 height 15
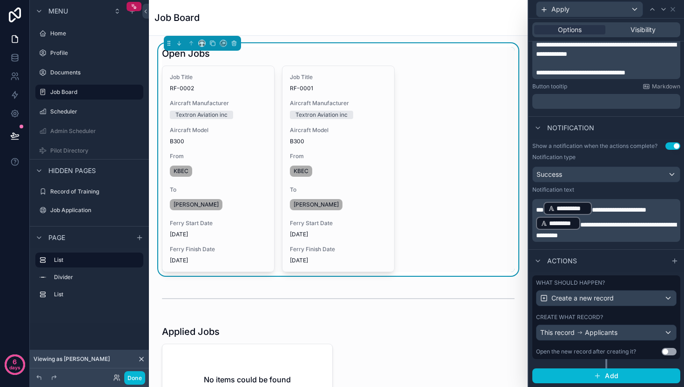
scroll to position [279, 0]
click at [605, 374] on span "Add" at bounding box center [611, 376] width 13 height 8
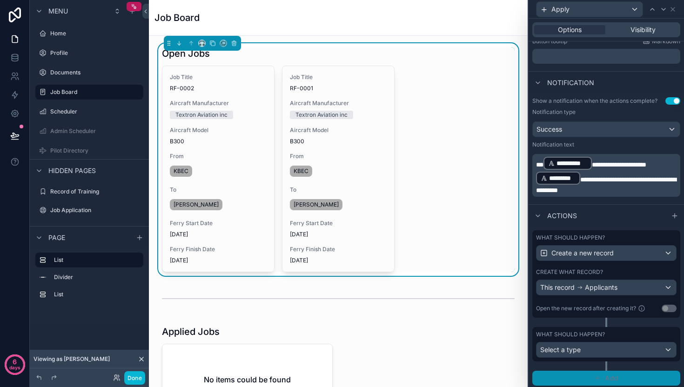
scroll to position [326, 0]
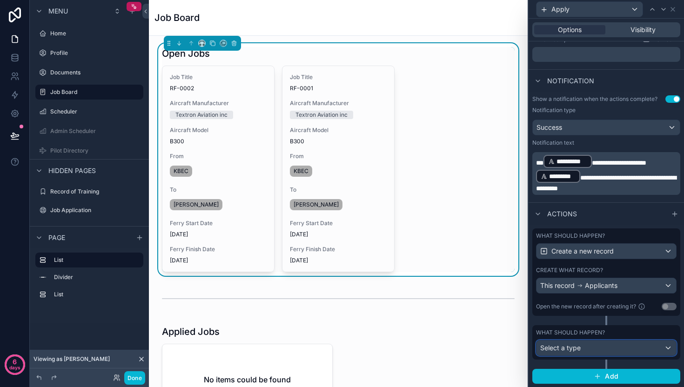
click at [590, 346] on div "Select a type" at bounding box center [606, 347] width 140 height 15
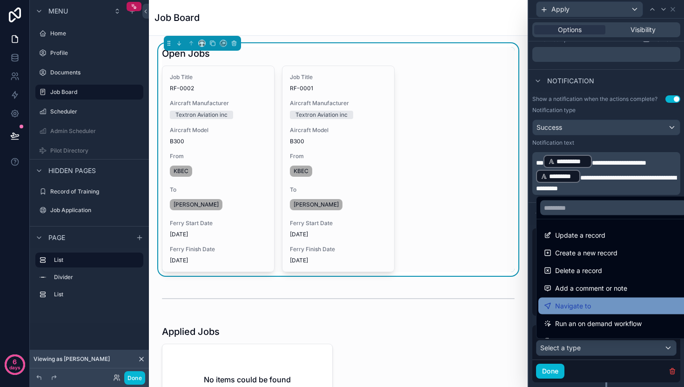
click at [586, 307] on span "Navigate to" at bounding box center [573, 305] width 36 height 11
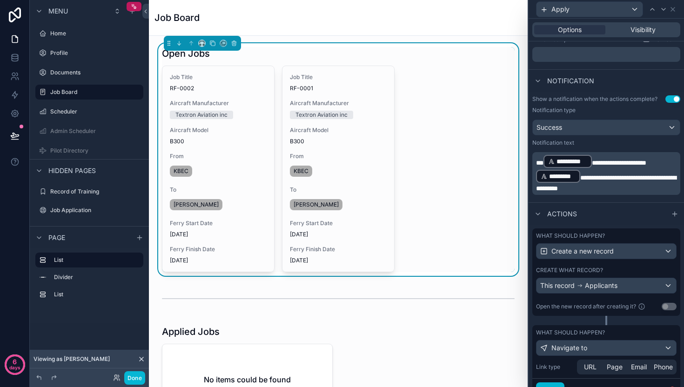
scroll to position [368, 0]
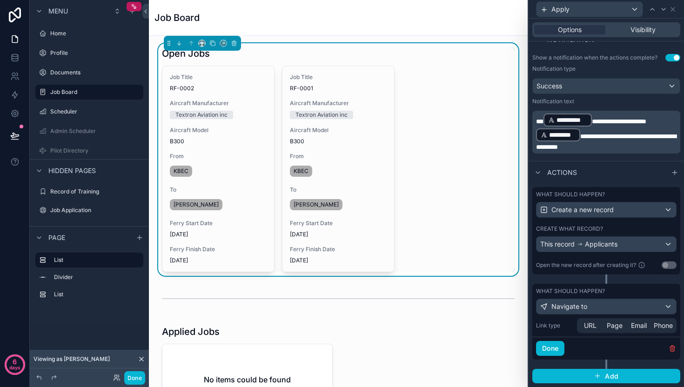
drag, startPoint x: 609, startPoint y: 324, endPoint x: 607, endPoint y: 281, distance: 42.8
click at [609, 324] on span "Page" at bounding box center [614, 325] width 16 height 9
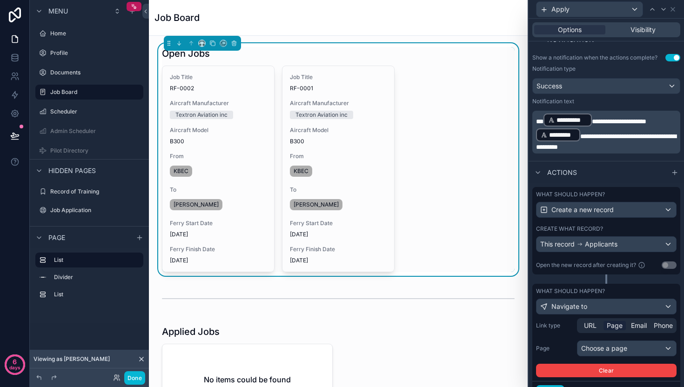
scroll to position [412, 0]
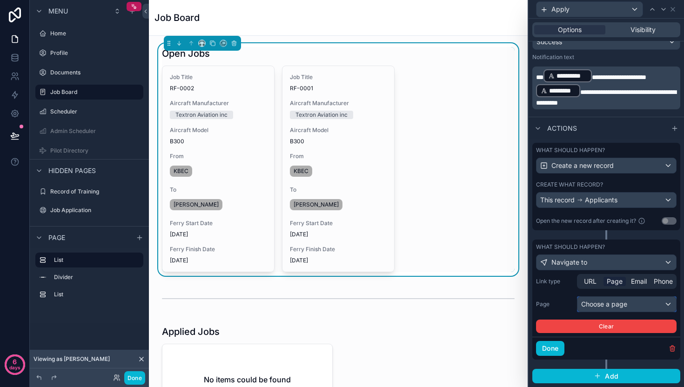
click at [599, 300] on div "Choose a page" at bounding box center [626, 304] width 99 height 15
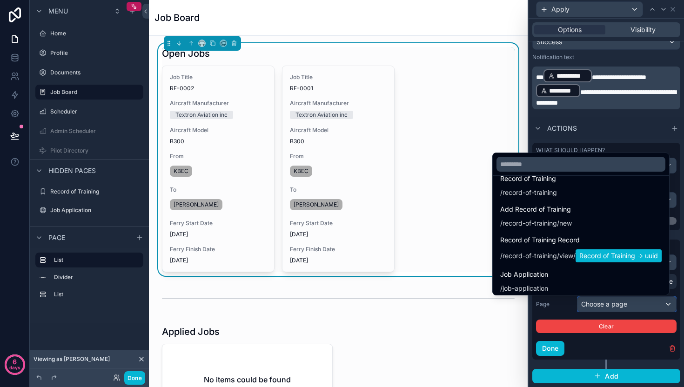
scroll to position [154, 0]
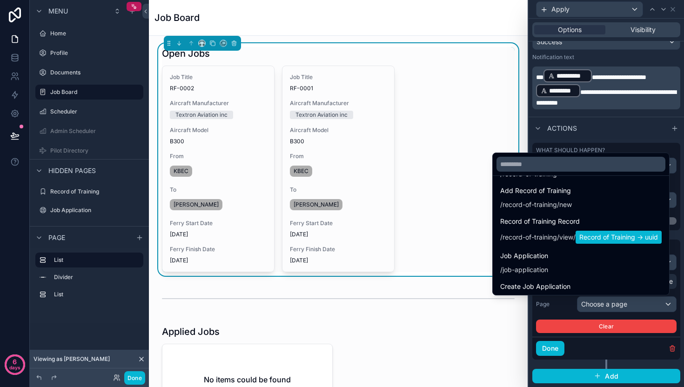
click at [543, 266] on div "Job Application / job-application" at bounding box center [580, 262] width 161 height 24
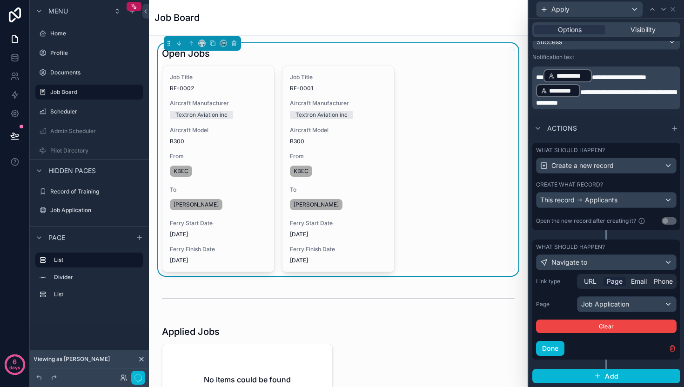
scroll to position [410, 0]
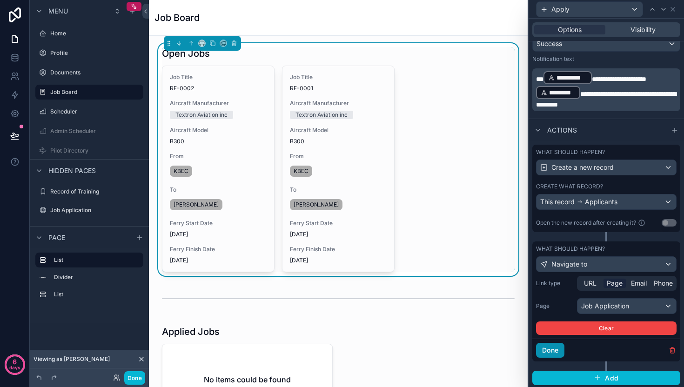
click at [558, 352] on button "Done" at bounding box center [550, 350] width 28 height 15
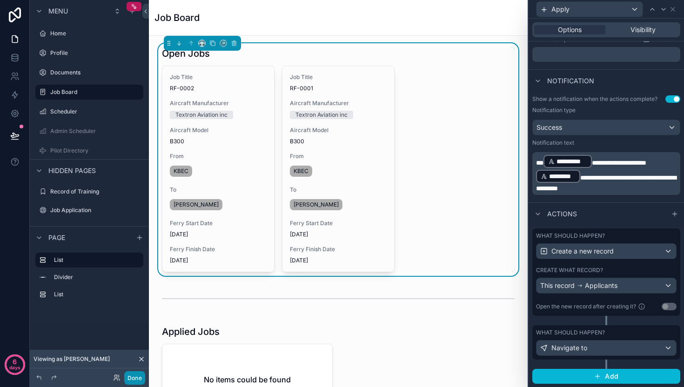
click at [132, 381] on button "Done" at bounding box center [134, 377] width 21 height 13
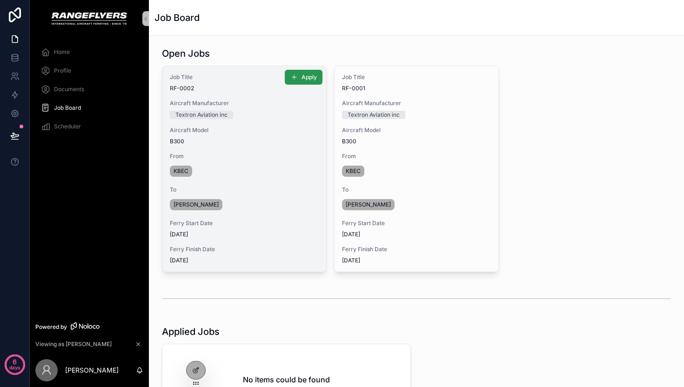
click at [295, 80] on button "Apply" at bounding box center [304, 77] width 38 height 15
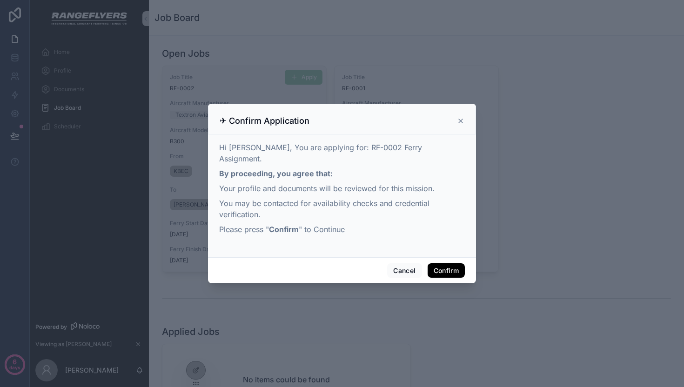
click at [439, 266] on button "Confirm" at bounding box center [445, 270] width 37 height 15
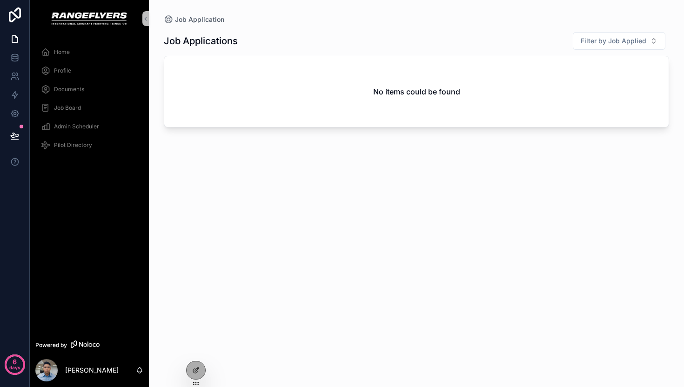
click at [61, 108] on span "Job Board" at bounding box center [67, 107] width 27 height 7
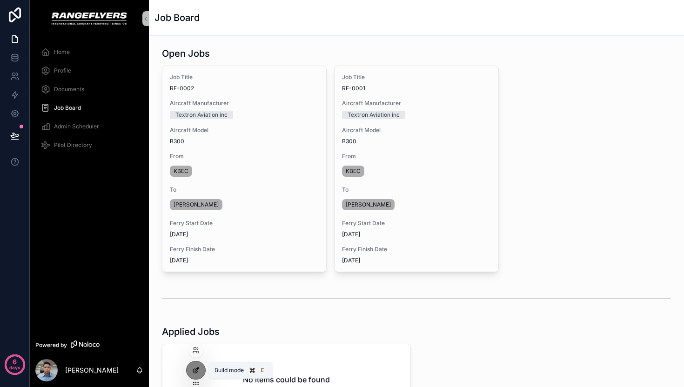
click at [193, 373] on icon at bounding box center [195, 369] width 7 height 7
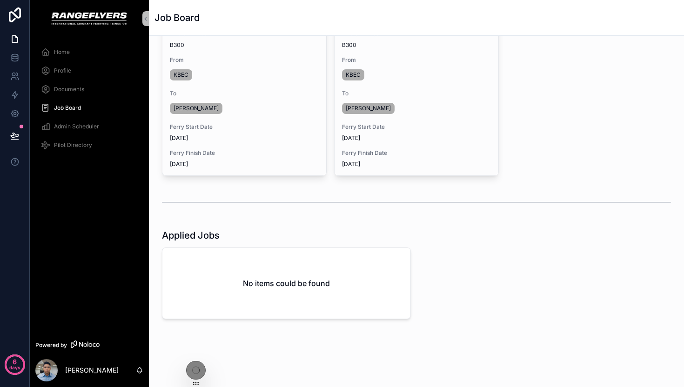
scroll to position [106, 0]
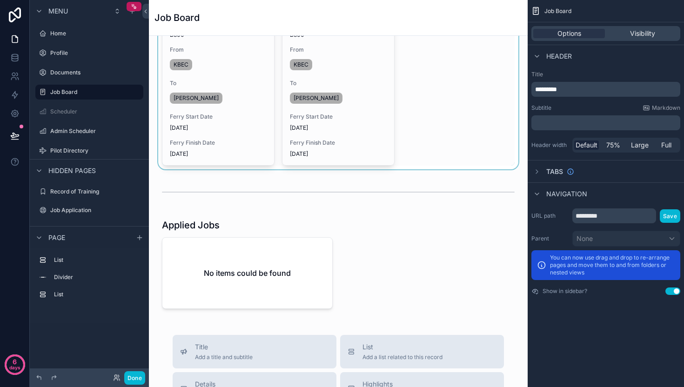
click at [420, 121] on div "scrollable content" at bounding box center [338, 53] width 364 height 233
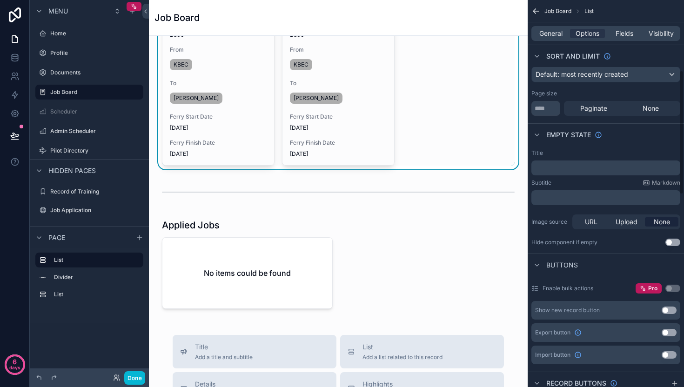
scroll to position [331, 0]
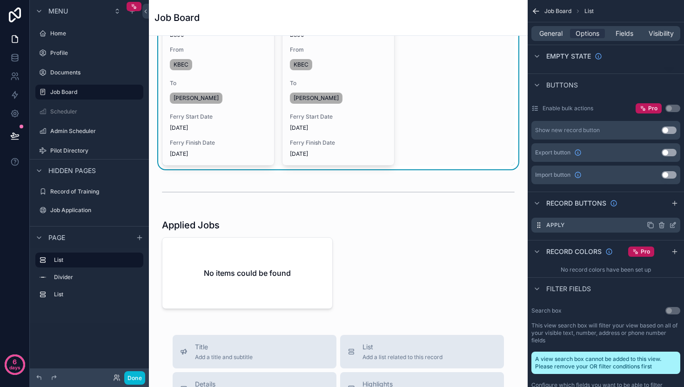
click at [672, 225] on icon "scrollable content" at bounding box center [674, 224] width 4 height 4
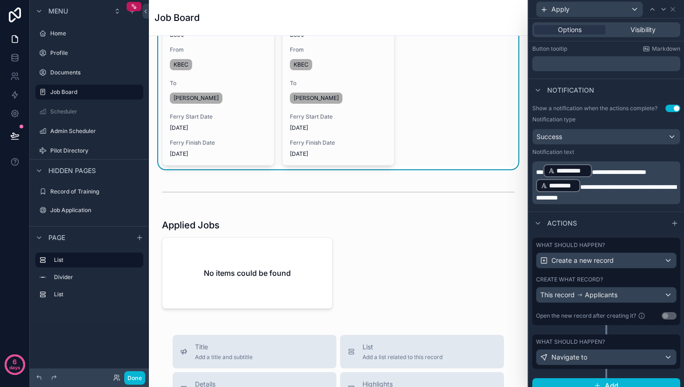
scroll to position [326, 0]
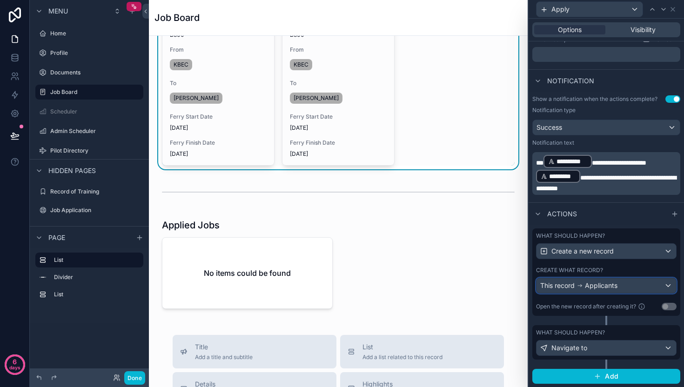
click at [603, 283] on span "Applicants" at bounding box center [601, 285] width 33 height 9
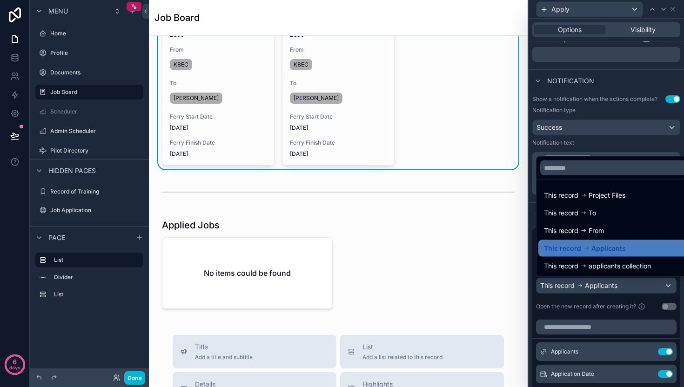
click at [610, 309] on div at bounding box center [605, 193] width 155 height 387
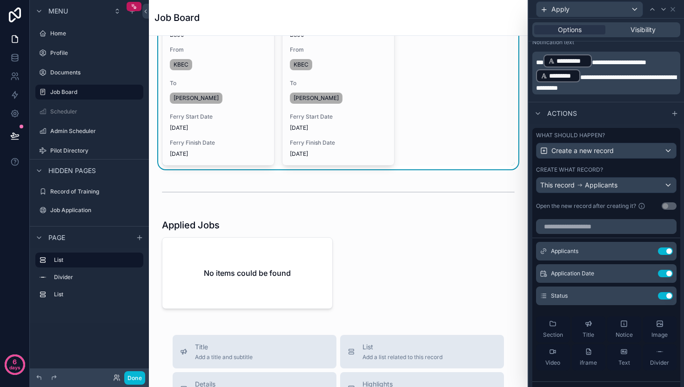
scroll to position [440, 0]
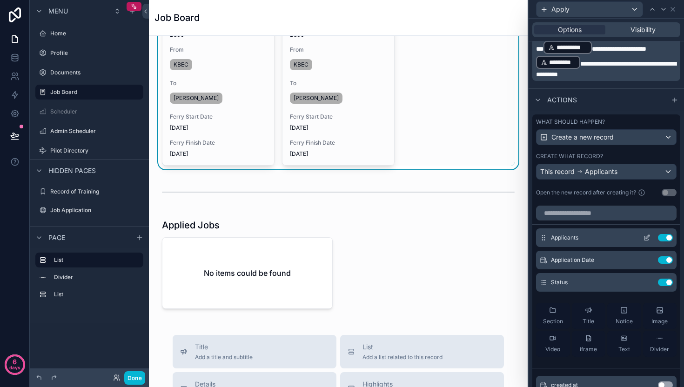
click at [645, 238] on icon at bounding box center [647, 237] width 4 height 4
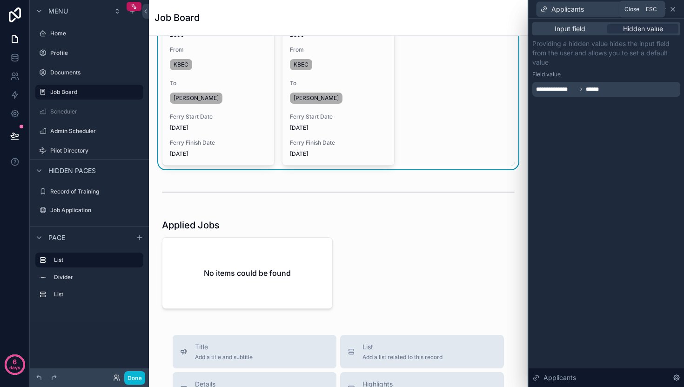
click at [675, 12] on icon at bounding box center [672, 9] width 7 height 7
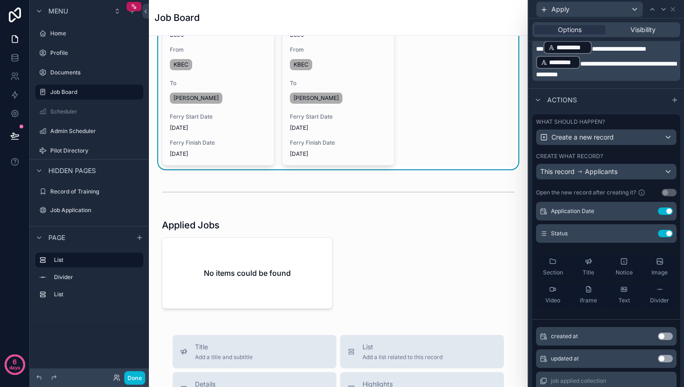
scroll to position [55, 0]
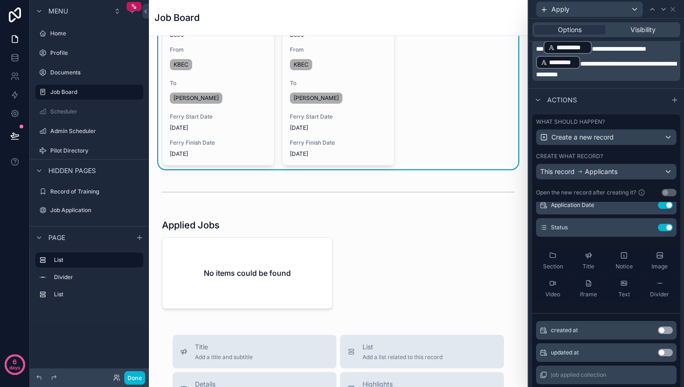
click at [658, 331] on button "Use setting" at bounding box center [665, 329] width 15 height 7
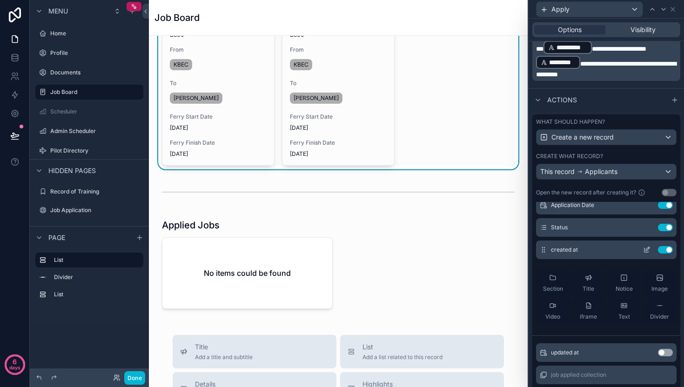
click at [658, 251] on button "Use setting" at bounding box center [665, 249] width 15 height 7
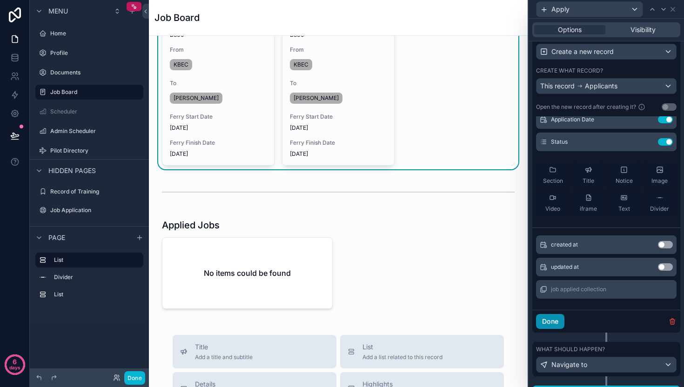
click at [558, 320] on button "Done" at bounding box center [550, 321] width 28 height 15
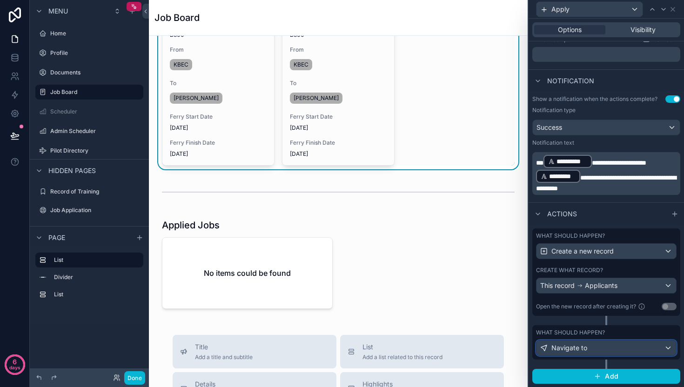
click at [641, 351] on div "Navigate to" at bounding box center [606, 347] width 140 height 15
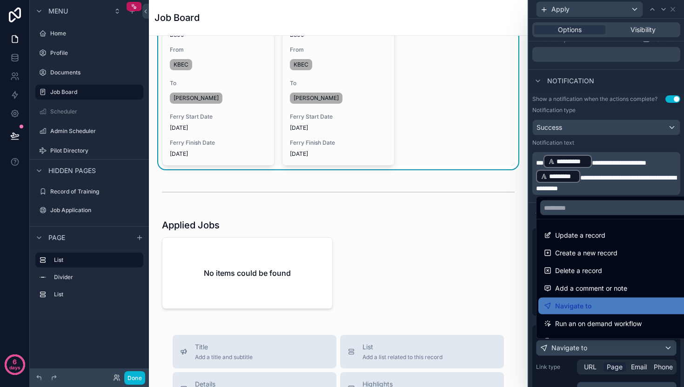
click at [633, 140] on div at bounding box center [605, 193] width 155 height 387
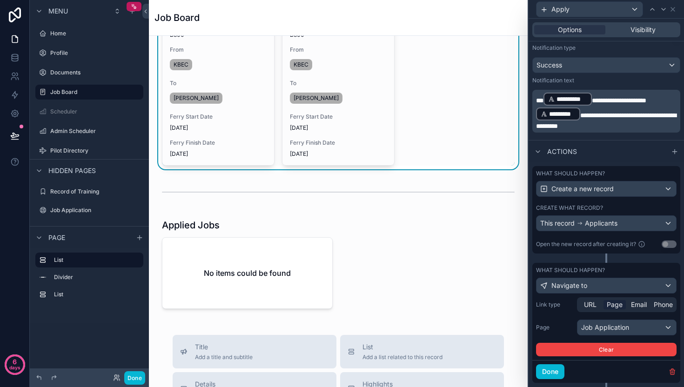
scroll to position [412, 0]
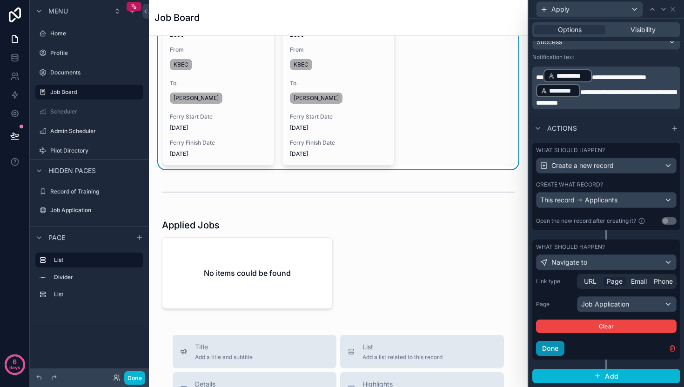
click at [553, 346] on button "Done" at bounding box center [550, 348] width 28 height 15
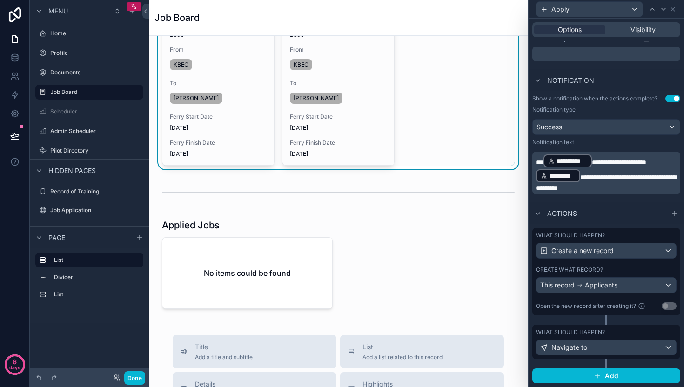
scroll to position [326, 0]
click at [140, 377] on button "Done" at bounding box center [134, 377] width 21 height 13
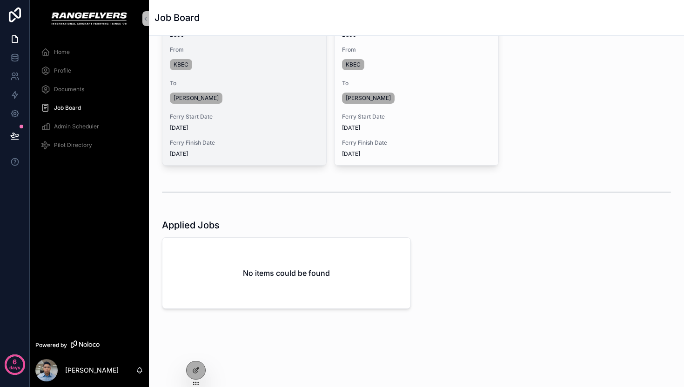
click at [245, 101] on div "[PERSON_NAME]" at bounding box center [244, 98] width 149 height 15
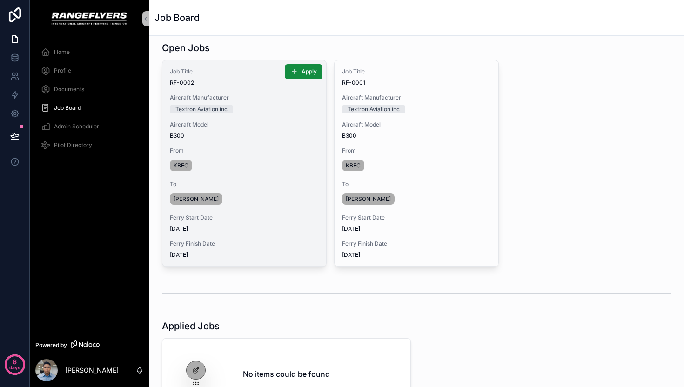
scroll to position [0, 0]
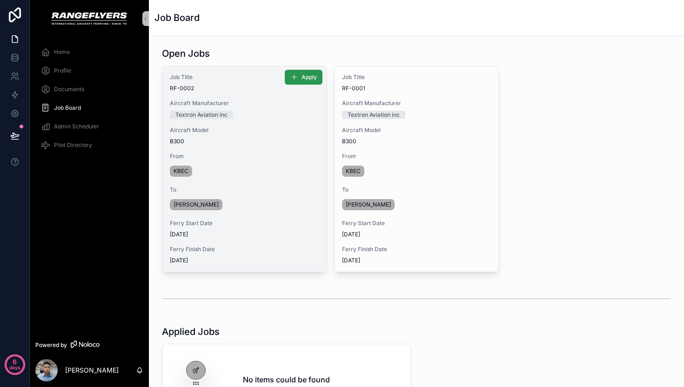
click at [302, 75] on span "Apply" at bounding box center [308, 76] width 15 height 7
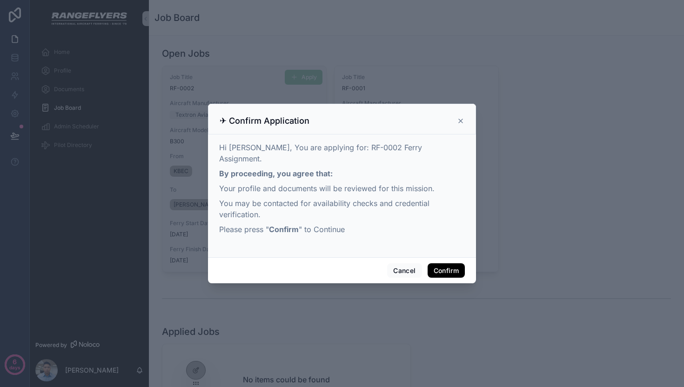
click at [445, 265] on button "Confirm" at bounding box center [445, 270] width 37 height 15
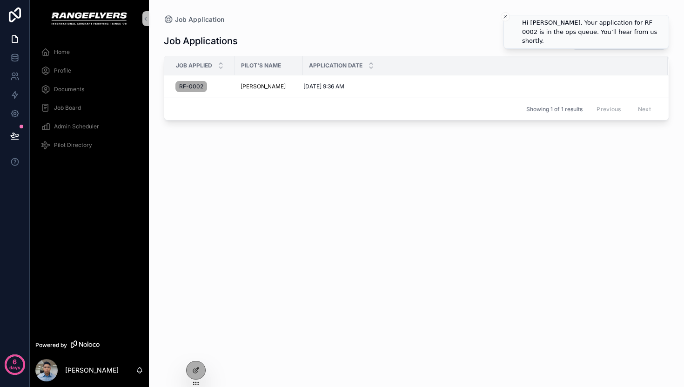
drag, startPoint x: 504, startPoint y: 18, endPoint x: 499, endPoint y: 19, distance: 5.2
click at [504, 18] on icon "Close toast" at bounding box center [505, 17] width 6 height 6
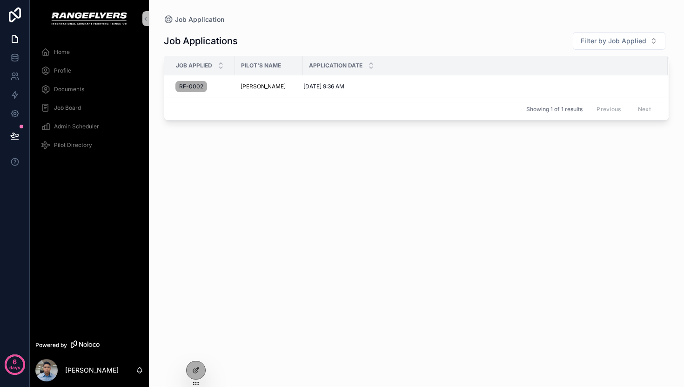
click at [72, 106] on span "Job Board" at bounding box center [67, 107] width 27 height 7
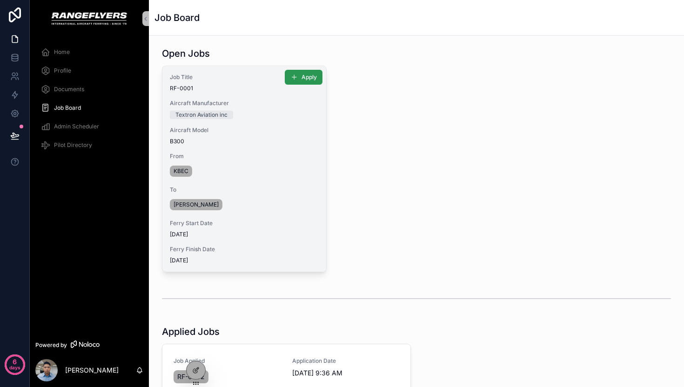
click at [300, 81] on button "Apply" at bounding box center [304, 77] width 38 height 15
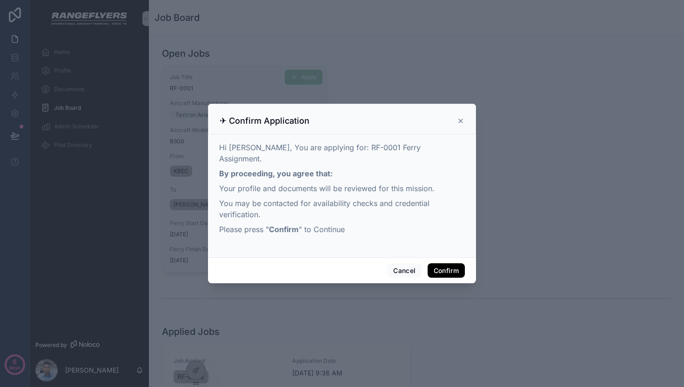
click at [445, 266] on button "Confirm" at bounding box center [445, 270] width 37 height 15
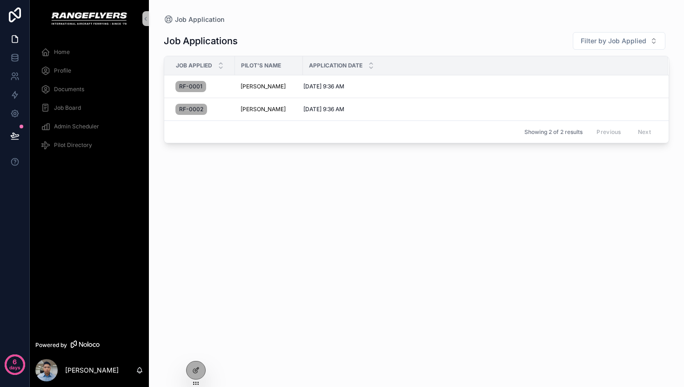
click at [0, 0] on icon "scrollable content" at bounding box center [0, 0] width 0 height 0
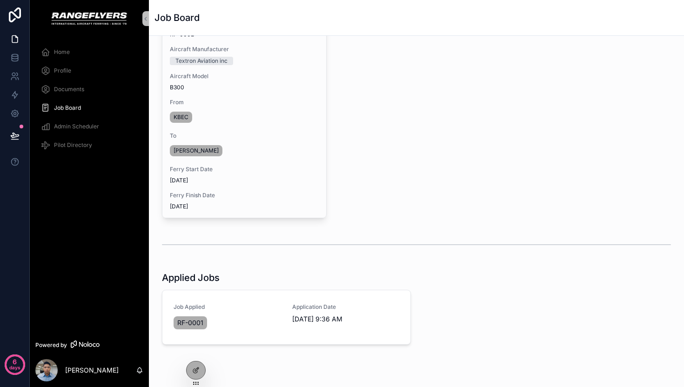
scroll to position [90, 0]
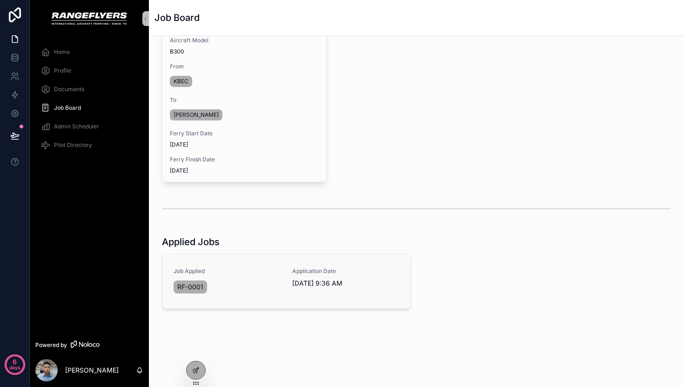
click at [275, 288] on div "RF-0001" at bounding box center [226, 287] width 107 height 17
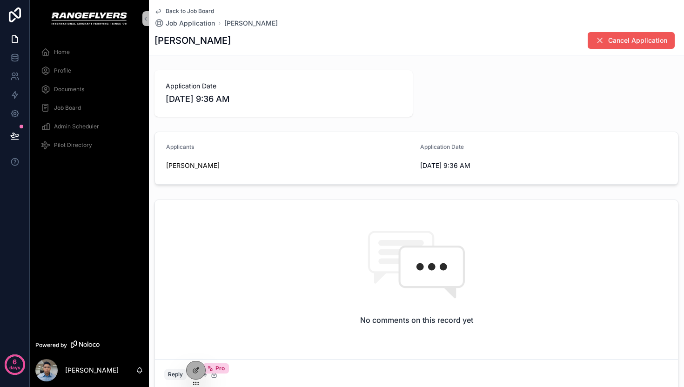
click at [624, 40] on span "Cancel Application" at bounding box center [637, 40] width 59 height 9
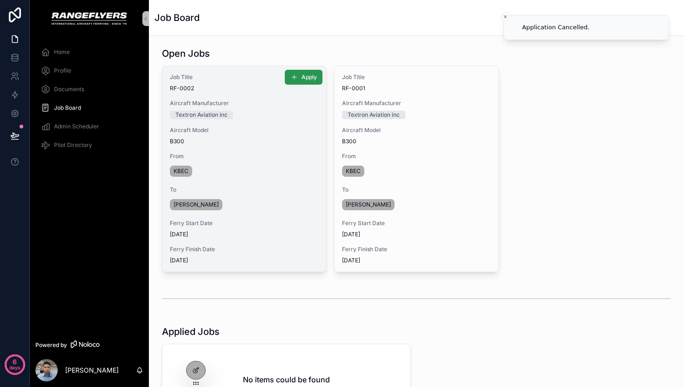
click at [304, 80] on span "Apply" at bounding box center [308, 76] width 15 height 7
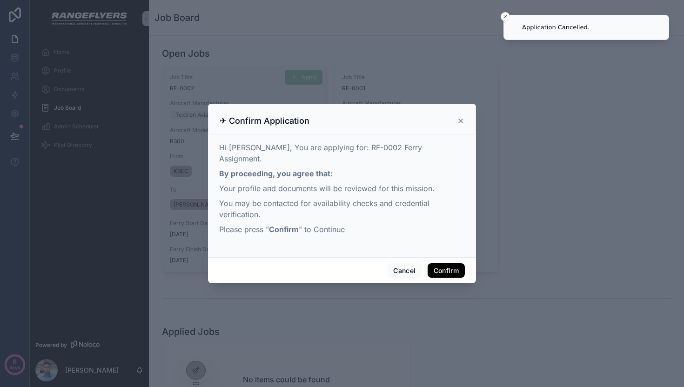
click at [438, 263] on button "Confirm" at bounding box center [445, 270] width 37 height 15
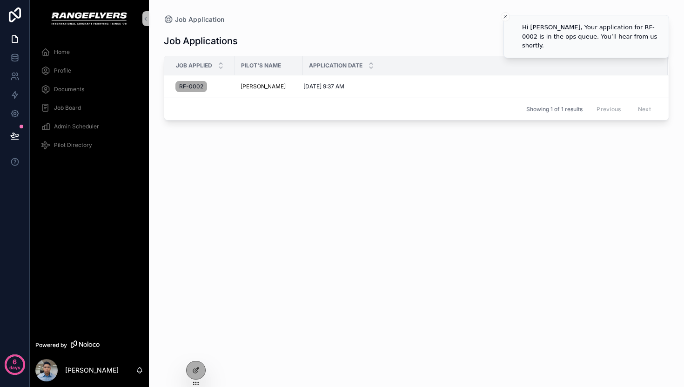
click at [73, 105] on span "Job Board" at bounding box center [67, 107] width 27 height 7
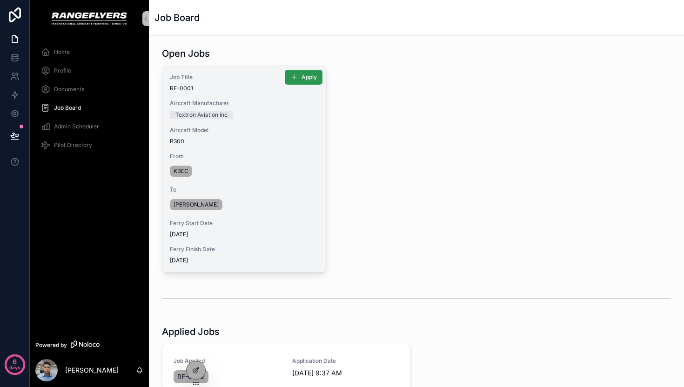
click at [310, 80] on span "Apply" at bounding box center [308, 76] width 15 height 7
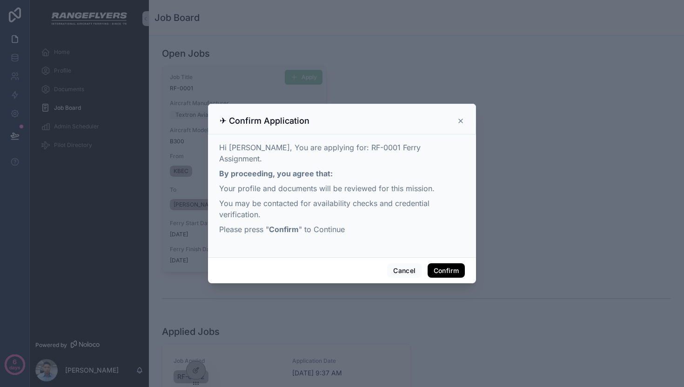
click at [451, 266] on button "Confirm" at bounding box center [445, 270] width 37 height 15
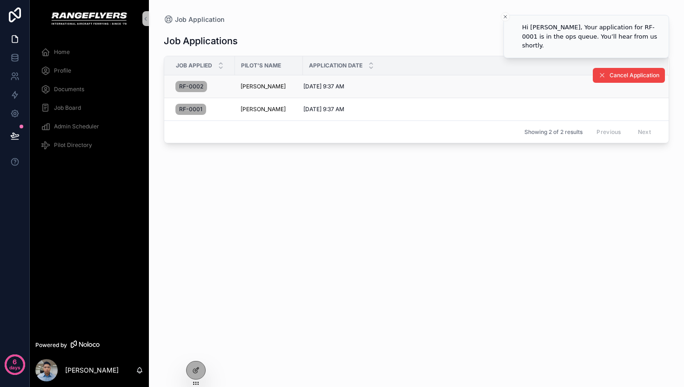
click at [427, 93] on td "[DATE] 9:37 AM [DATE] 9:37 AM" at bounding box center [485, 86] width 365 height 23
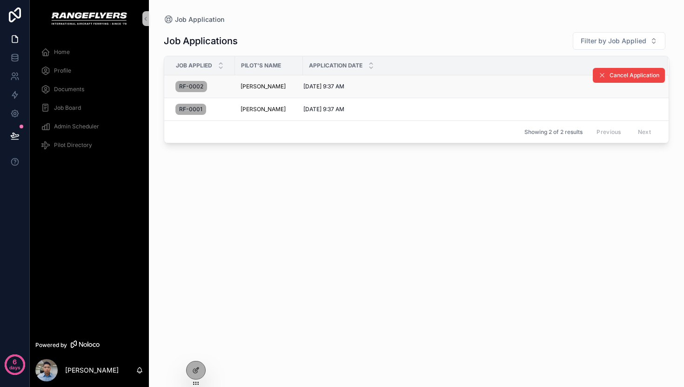
click at [184, 86] on span "RF-0002" at bounding box center [191, 86] width 24 height 7
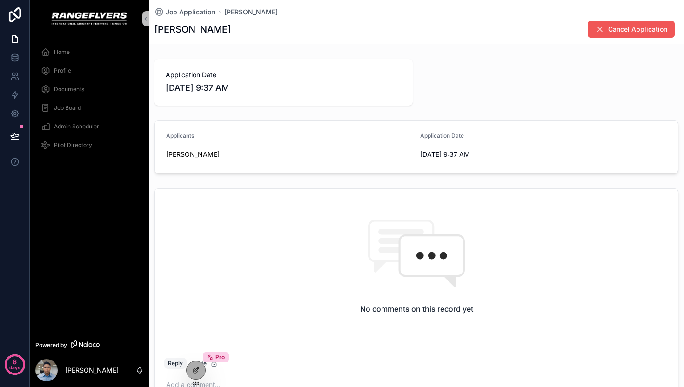
click at [634, 31] on span "Cancel Application" at bounding box center [637, 29] width 59 height 9
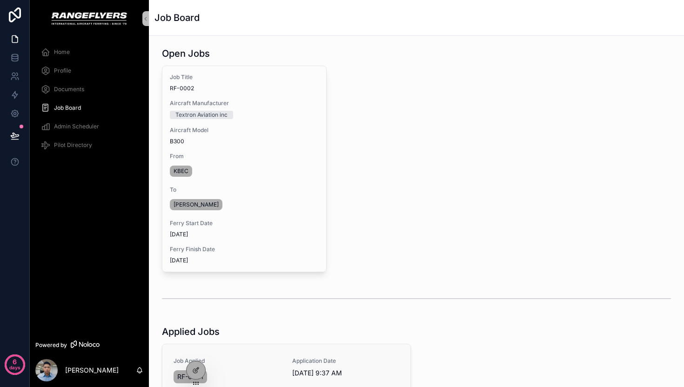
click at [299, 354] on link "Job Applied RF-0001 Application Date [DATE] 9:37 AM" at bounding box center [286, 371] width 248 height 54
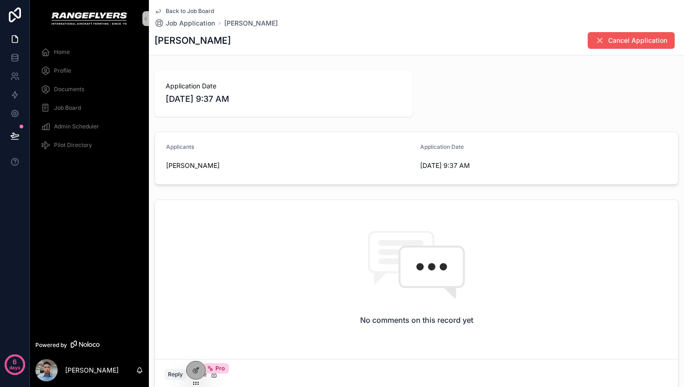
click at [621, 43] on span "Cancel Application" at bounding box center [637, 40] width 59 height 9
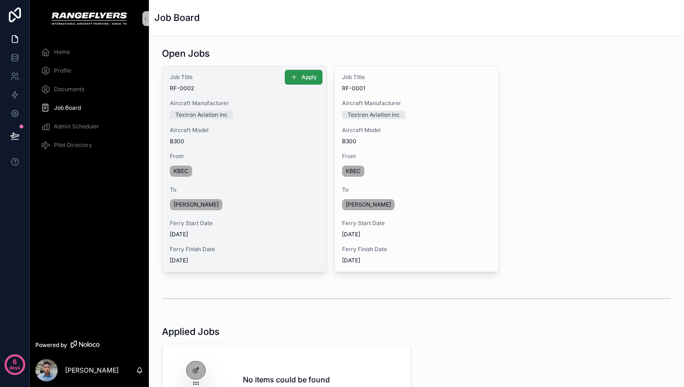
click at [304, 80] on span "Apply" at bounding box center [308, 76] width 15 height 7
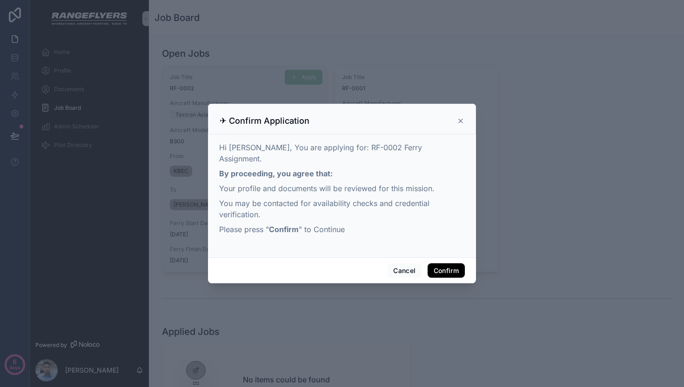
click at [441, 273] on div "Cancel Confirm" at bounding box center [342, 270] width 268 height 27
click at [442, 264] on button "Confirm" at bounding box center [445, 270] width 37 height 15
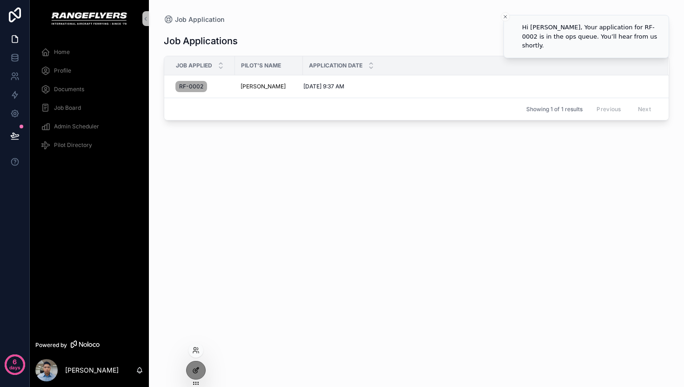
click at [200, 366] on div at bounding box center [195, 370] width 19 height 18
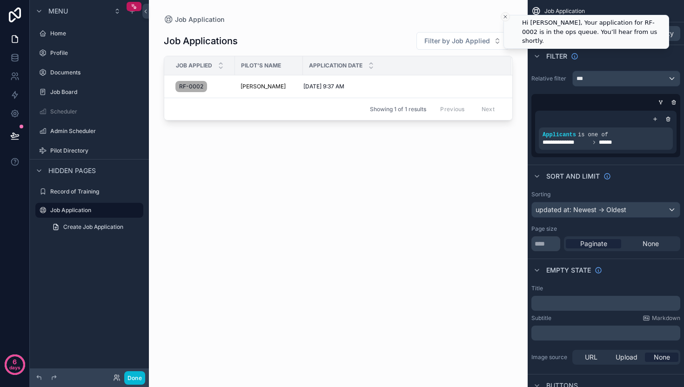
click at [505, 16] on icon "Close toast" at bounding box center [505, 17] width 6 height 6
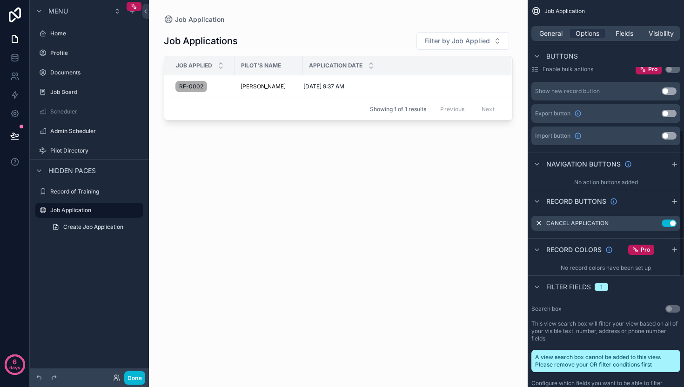
scroll to position [342, 0]
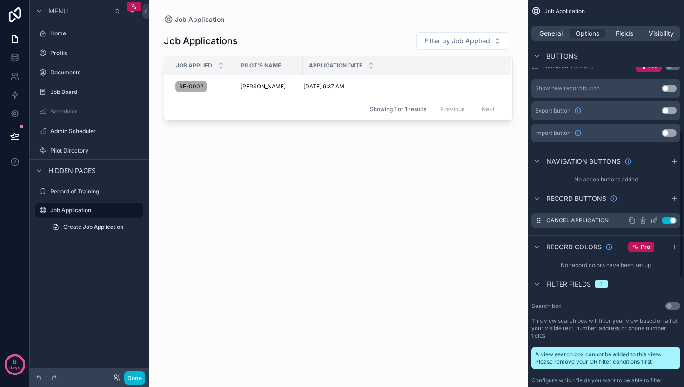
click at [654, 222] on icon "scrollable content" at bounding box center [653, 220] width 7 height 7
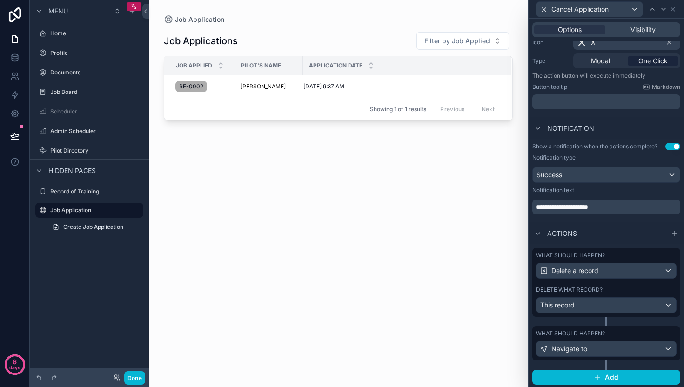
scroll to position [105, 0]
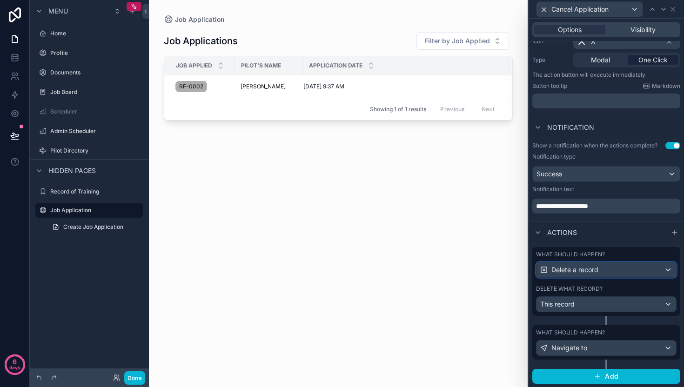
click at [610, 267] on div "Delete a record" at bounding box center [606, 269] width 140 height 15
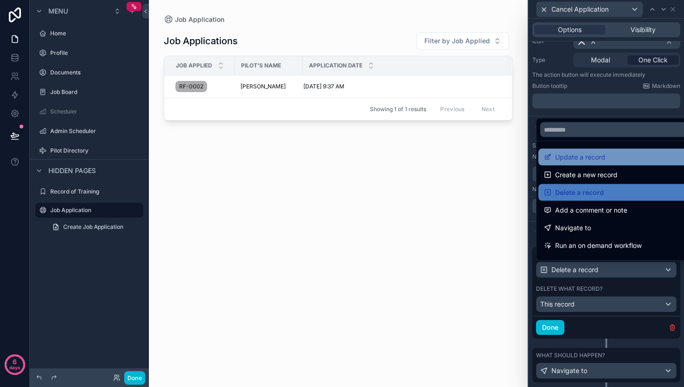
click at [599, 161] on span "Update a record" at bounding box center [580, 157] width 50 height 11
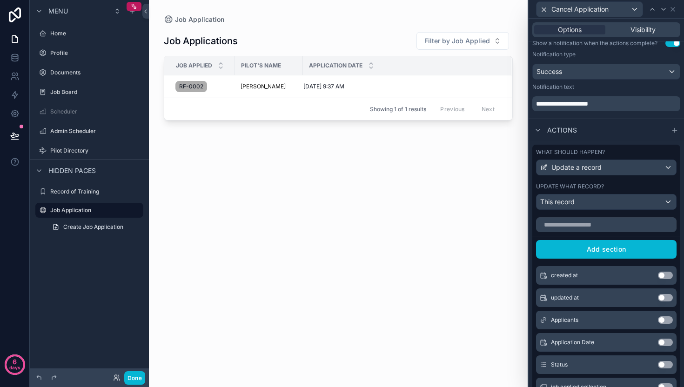
scroll to position [321, 0]
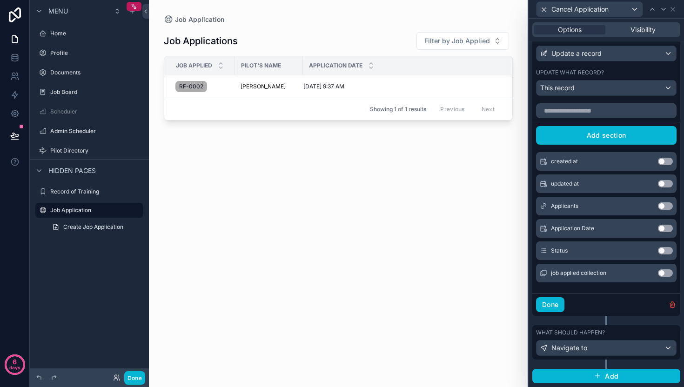
click at [658, 250] on button "Use setting" at bounding box center [665, 250] width 15 height 7
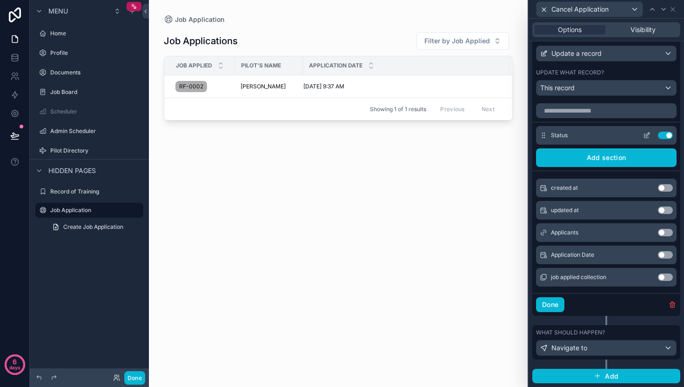
click at [643, 135] on icon at bounding box center [646, 135] width 7 height 7
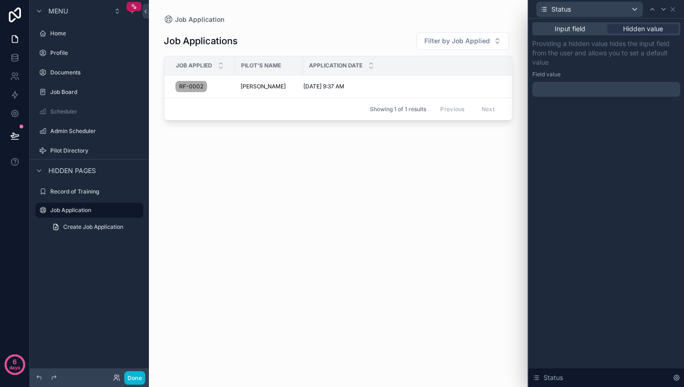
click at [647, 35] on div "Input field Hidden value" at bounding box center [606, 28] width 148 height 13
click at [645, 31] on span "Hidden value" at bounding box center [643, 28] width 40 height 9
click at [634, 32] on span "Hidden value" at bounding box center [643, 28] width 40 height 9
click at [587, 94] on div at bounding box center [606, 89] width 148 height 15
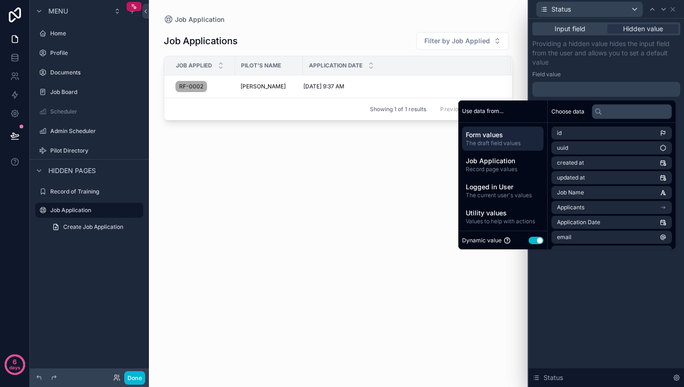
click at [588, 91] on div at bounding box center [606, 89] width 148 height 15
click at [532, 238] on button "Use setting" at bounding box center [535, 240] width 15 height 7
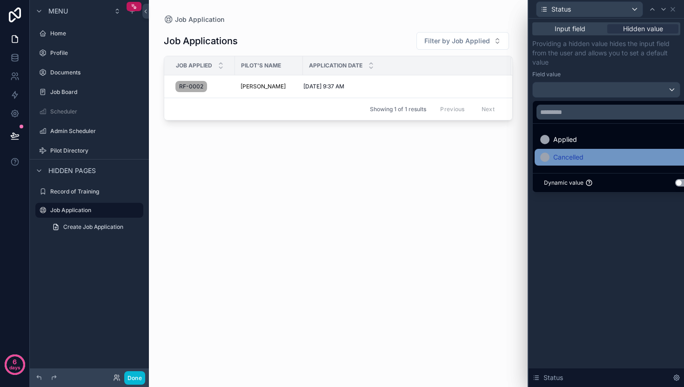
click at [577, 160] on span "Cancelled" at bounding box center [568, 157] width 30 height 11
click at [586, 240] on div "Input field Hidden value Providing a hidden value hides the input field from th…" at bounding box center [605, 203] width 155 height 368
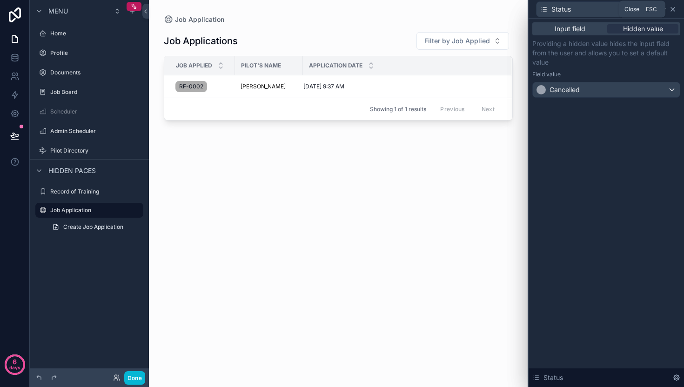
click at [671, 11] on icon at bounding box center [672, 9] width 7 height 7
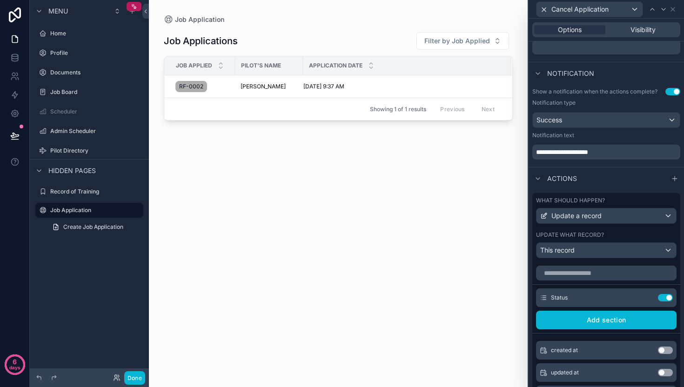
scroll to position [0, 0]
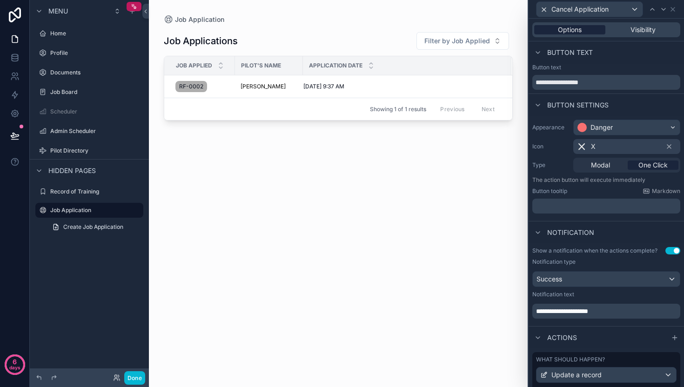
click at [565, 27] on span "Options" at bounding box center [570, 29] width 24 height 9
click at [671, 8] on icon at bounding box center [672, 9] width 7 height 7
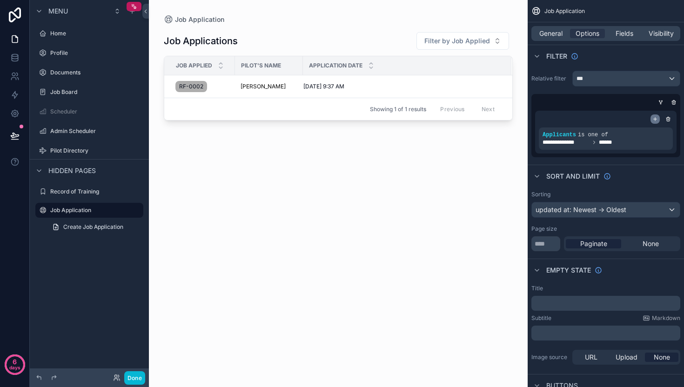
click at [657, 119] on icon "scrollable content" at bounding box center [655, 119] width 6 height 6
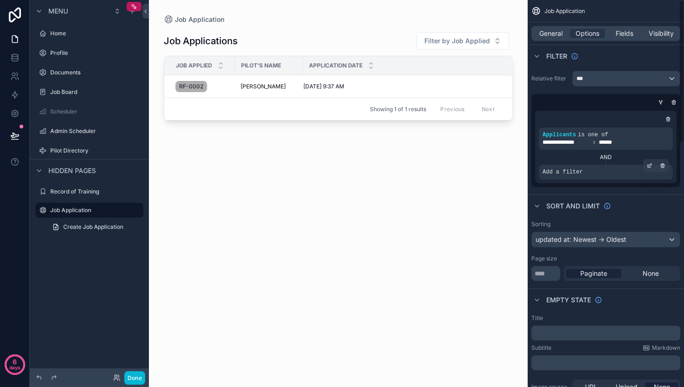
click at [578, 173] on span "Add a filter" at bounding box center [562, 171] width 40 height 7
click at [649, 167] on icon "scrollable content" at bounding box center [648, 166] width 3 height 3
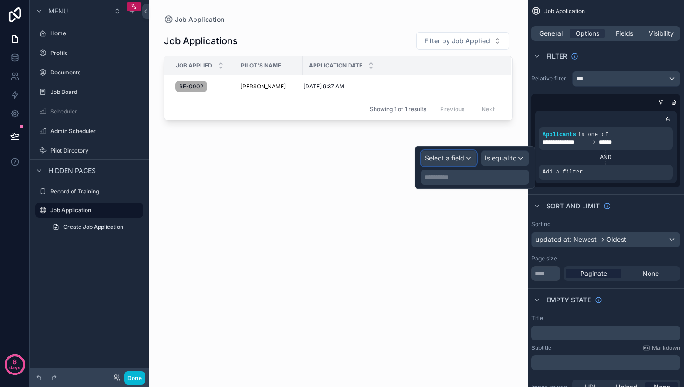
click at [434, 158] on span "Select a field" at bounding box center [445, 158] width 40 height 8
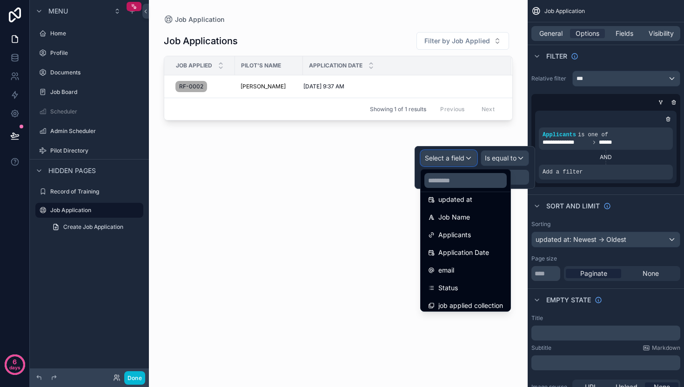
scroll to position [66, 0]
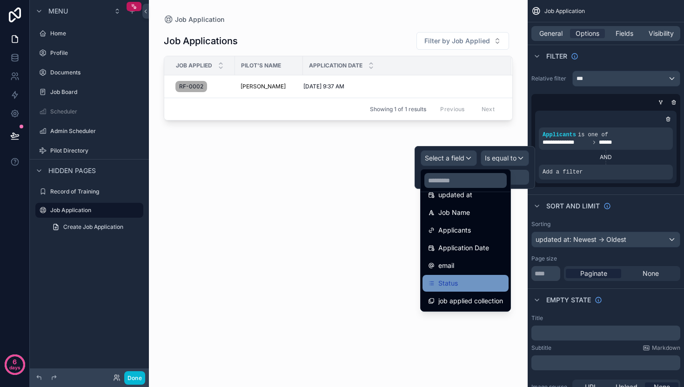
click at [467, 286] on div "Status" at bounding box center [465, 283] width 75 height 11
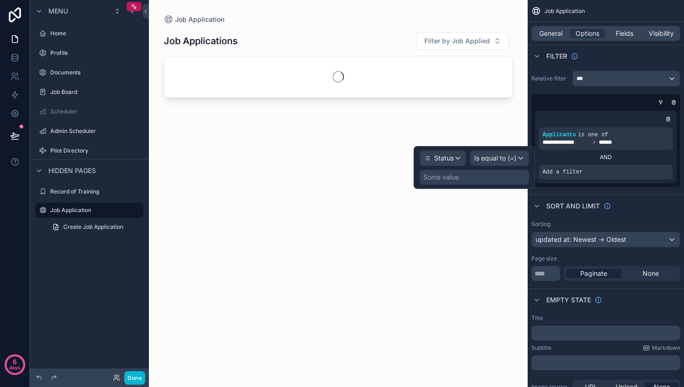
click at [472, 184] on div "Some value" at bounding box center [473, 177] width 109 height 15
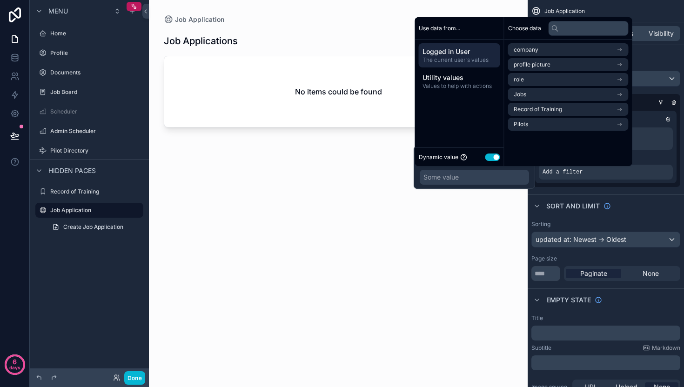
click at [490, 157] on button "Use setting" at bounding box center [492, 156] width 15 height 7
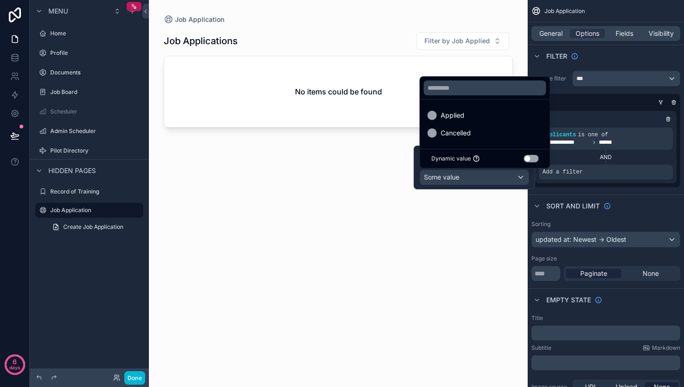
click at [465, 177] on div at bounding box center [473, 168] width 121 height 44
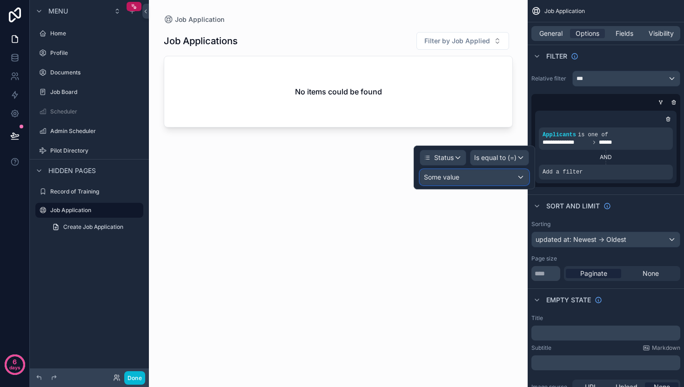
click at [465, 177] on div "Some value" at bounding box center [474, 177] width 108 height 15
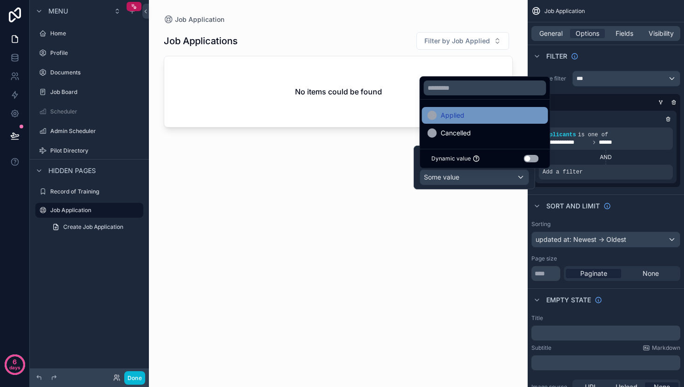
click at [460, 119] on span "Applied" at bounding box center [452, 115] width 24 height 11
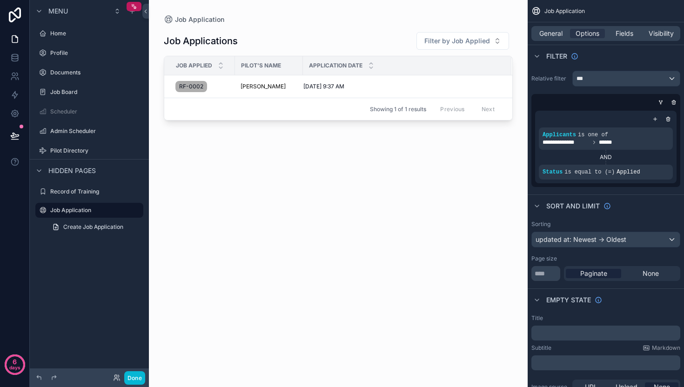
click at [450, 223] on div "scrollable content" at bounding box center [338, 188] width 379 height 376
drag, startPoint x: 131, startPoint y: 378, endPoint x: 140, endPoint y: 375, distance: 8.8
click at [132, 379] on button "Done" at bounding box center [134, 377] width 21 height 13
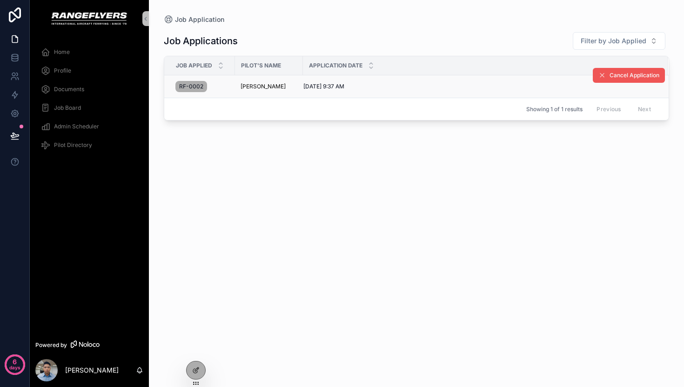
click at [608, 78] on button "Cancel Application" at bounding box center [628, 75] width 72 height 15
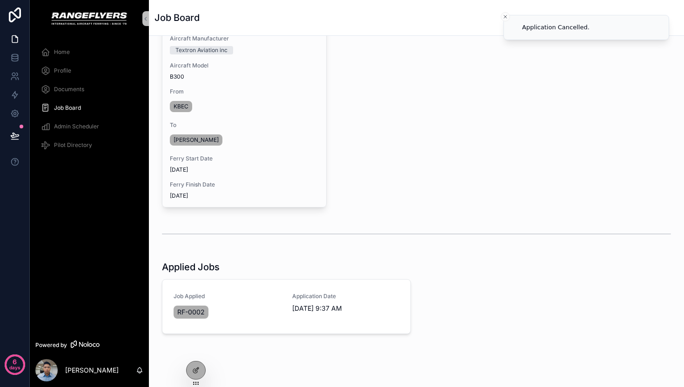
scroll to position [90, 0]
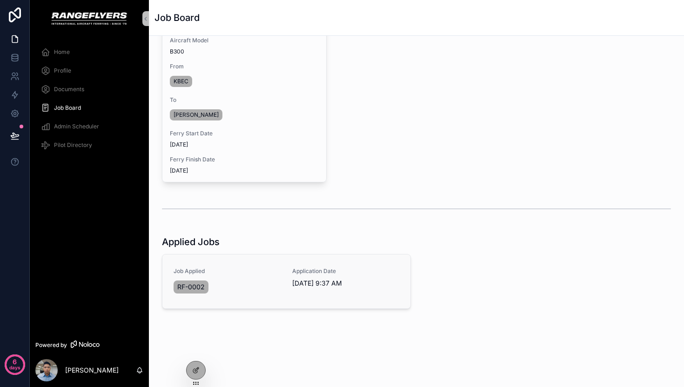
click at [332, 282] on span "[DATE] 9:37 AM" at bounding box center [345, 283] width 107 height 9
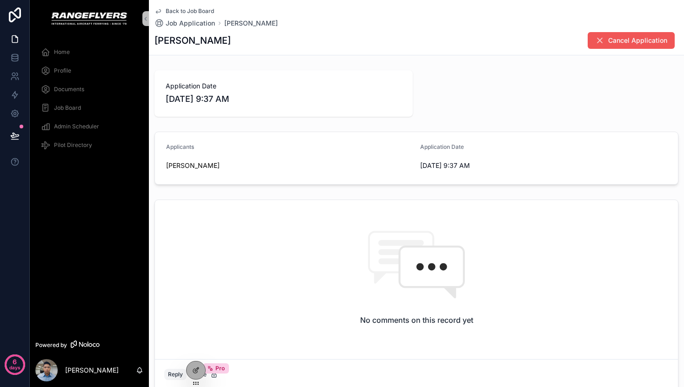
click at [595, 41] on icon "scrollable content" at bounding box center [599, 40] width 9 height 9
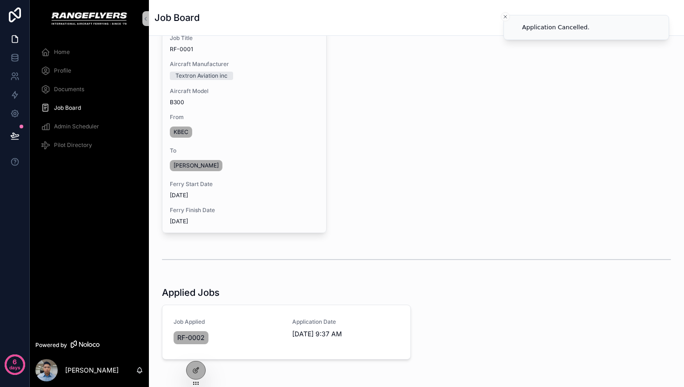
scroll to position [90, 0]
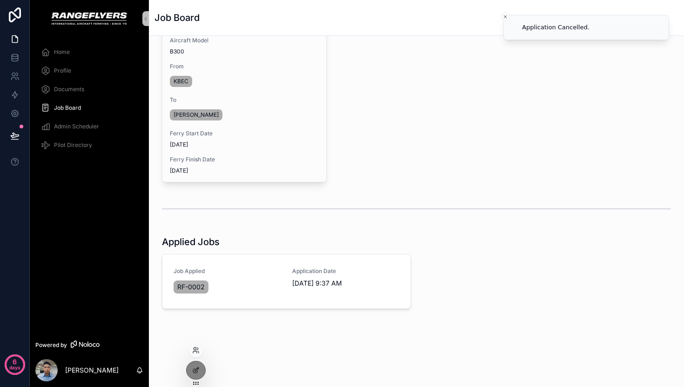
click at [197, 360] on div at bounding box center [195, 352] width 15 height 19
click at [197, 369] on icon at bounding box center [197, 368] width 1 height 1
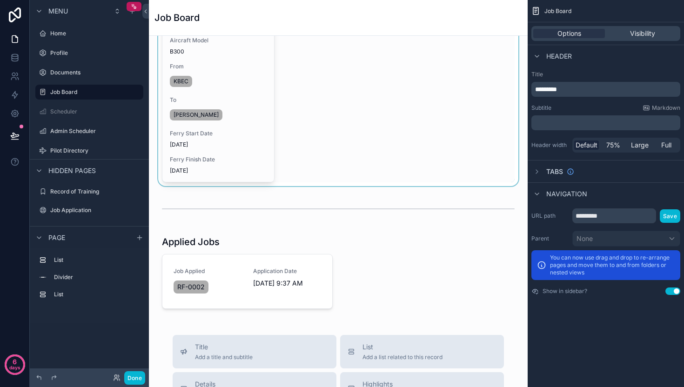
click at [356, 127] on div "scrollable content" at bounding box center [338, 69] width 364 height 233
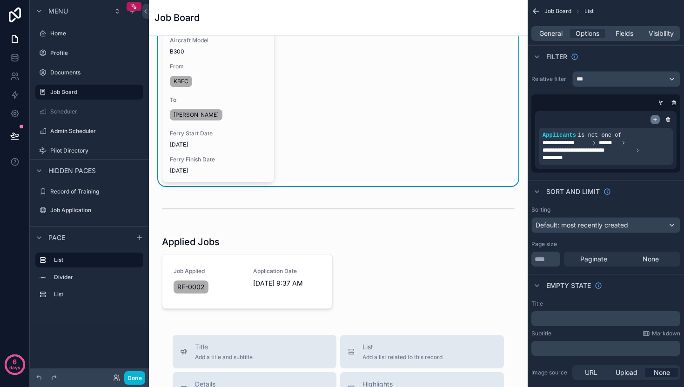
click at [653, 120] on icon "scrollable content" at bounding box center [655, 120] width 6 height 6
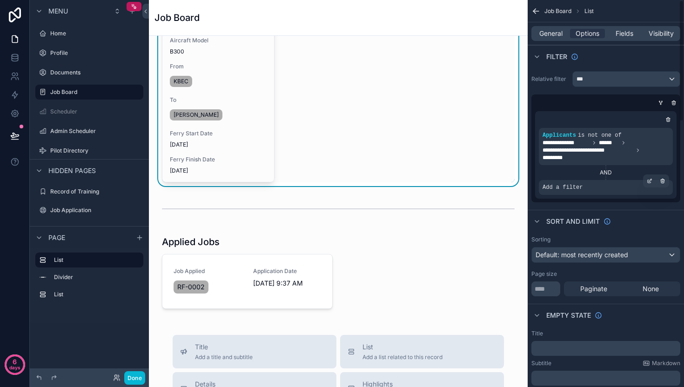
click at [587, 185] on div "Add a filter" at bounding box center [606, 187] width 134 height 15
click at [650, 180] on icon "scrollable content" at bounding box center [649, 181] width 6 height 6
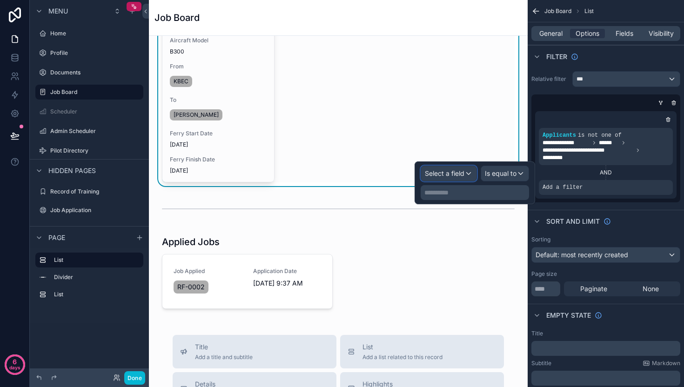
click at [454, 175] on span "Select a field" at bounding box center [445, 173] width 40 height 8
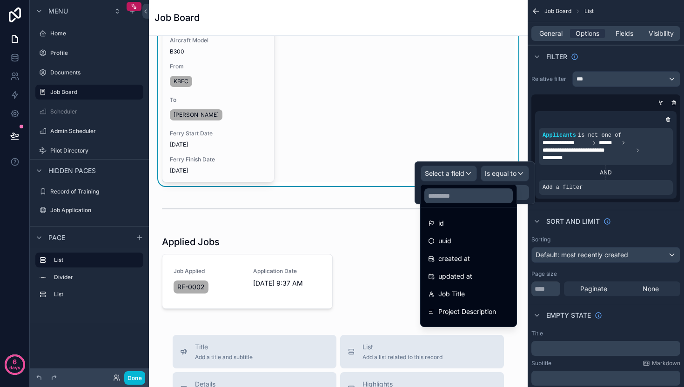
click at [507, 175] on div at bounding box center [474, 182] width 120 height 43
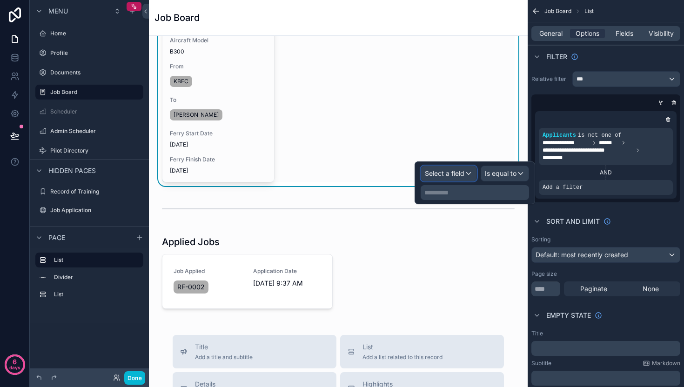
click at [437, 174] on span "Select a field" at bounding box center [445, 173] width 40 height 8
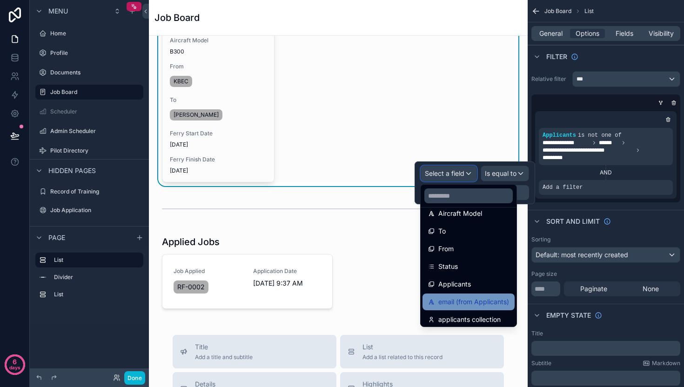
scroll to position [243, 0]
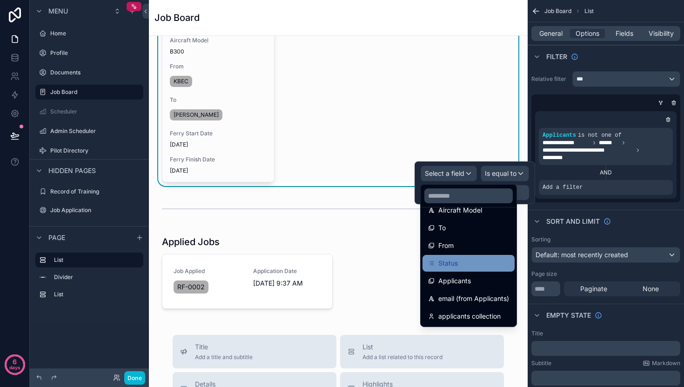
click at [461, 268] on div "Status" at bounding box center [468, 263] width 81 height 11
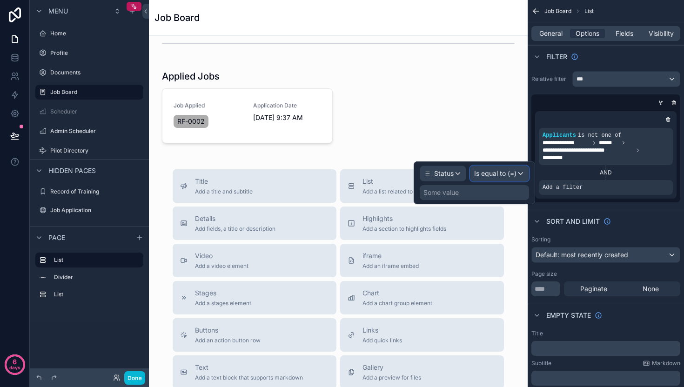
click at [499, 178] on div "Is equal to (=)" at bounding box center [499, 173] width 58 height 15
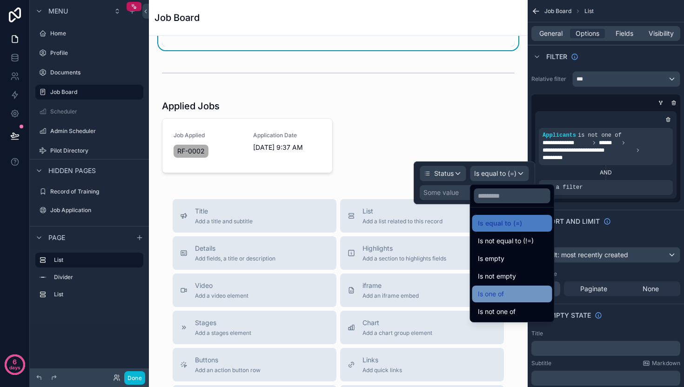
click at [500, 286] on div "Is one of" at bounding box center [512, 294] width 80 height 17
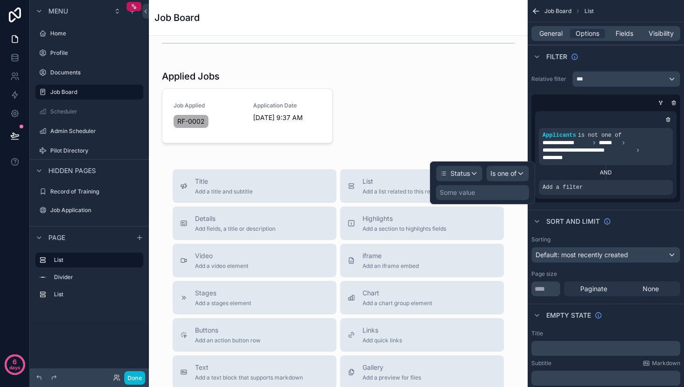
click at [466, 192] on div "Some value" at bounding box center [456, 192] width 35 height 9
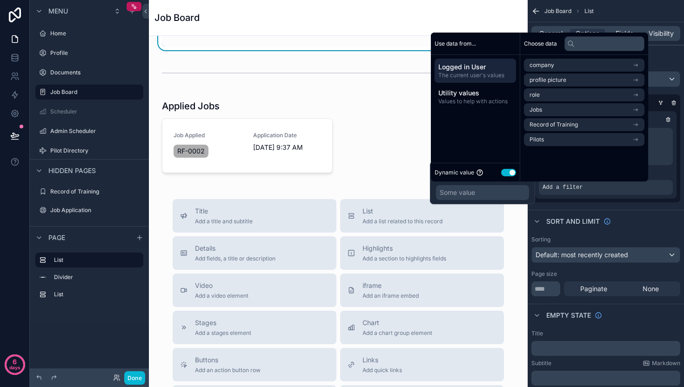
click at [510, 173] on button "Use setting" at bounding box center [508, 172] width 15 height 7
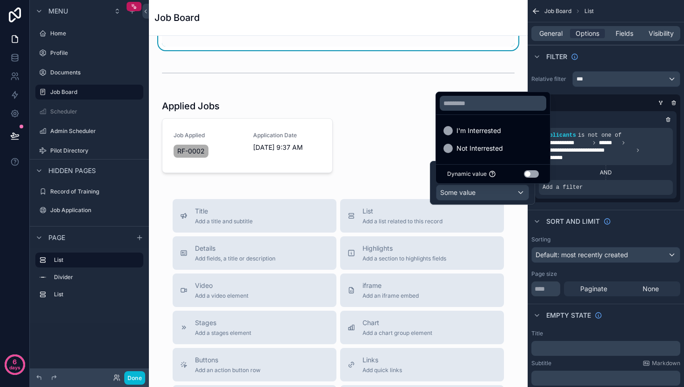
click at [464, 194] on div at bounding box center [482, 183] width 105 height 44
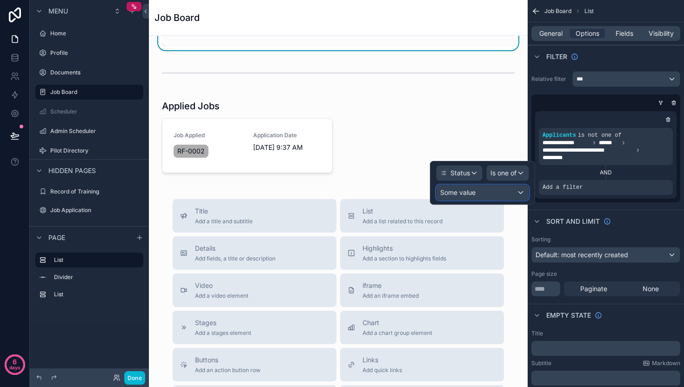
click at [464, 194] on span "Some value" at bounding box center [457, 192] width 35 height 8
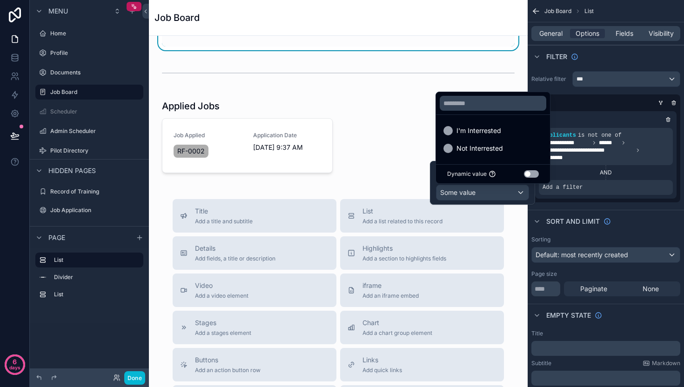
click at [464, 194] on div at bounding box center [482, 183] width 105 height 44
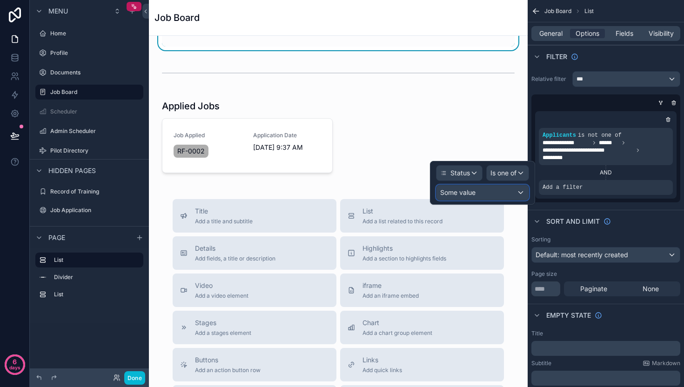
click at [465, 192] on span "Some value" at bounding box center [457, 192] width 35 height 8
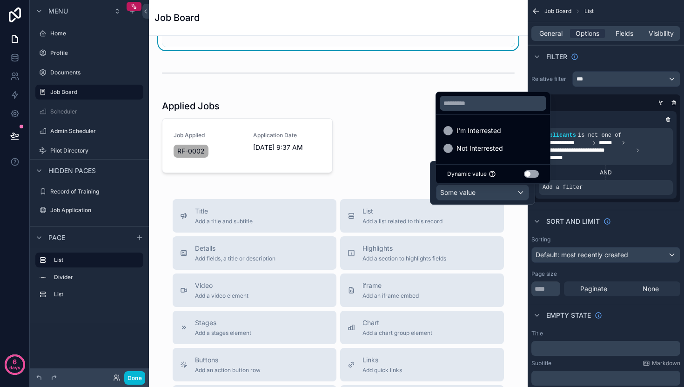
click at [476, 189] on div at bounding box center [482, 183] width 105 height 44
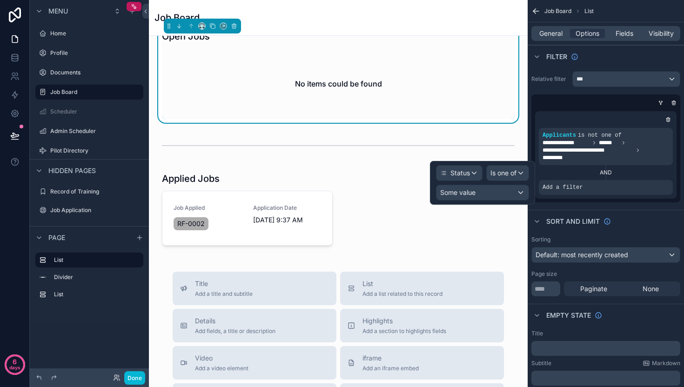
scroll to position [0, 0]
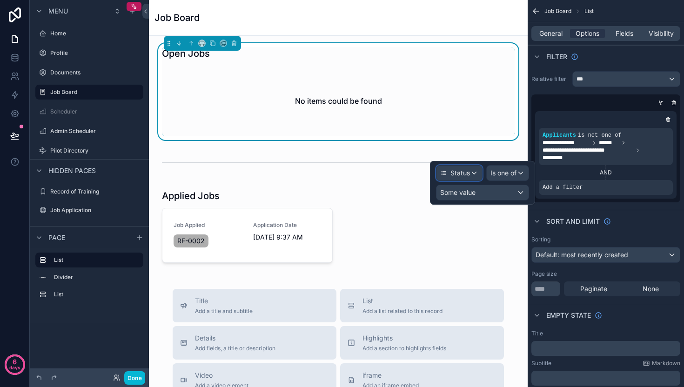
click at [457, 173] on span "Status" at bounding box center [460, 172] width 20 height 9
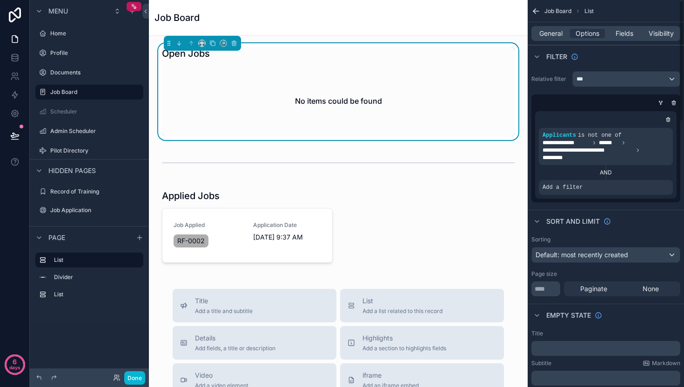
click at [642, 221] on div "Sort And Limit" at bounding box center [605, 221] width 156 height 22
click at [615, 186] on div "Add a filter" at bounding box center [606, 187] width 134 height 15
click at [649, 180] on icon "scrollable content" at bounding box center [650, 180] width 3 height 3
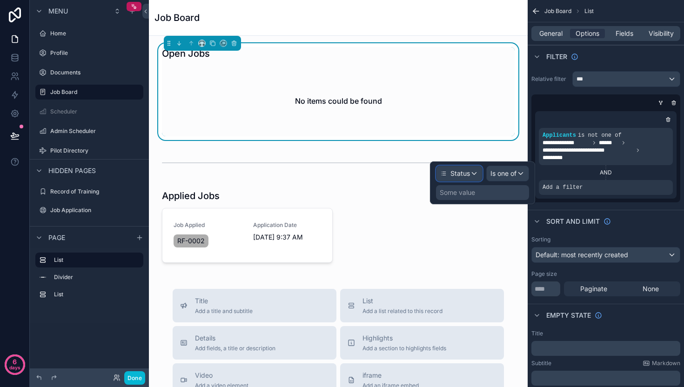
click at [476, 174] on div "Status" at bounding box center [459, 173] width 46 height 15
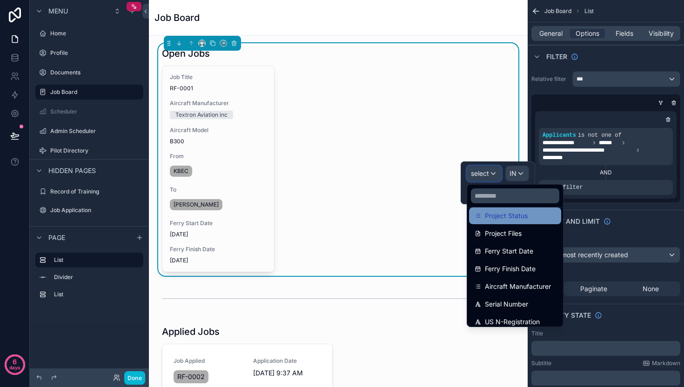
scroll to position [225, 0]
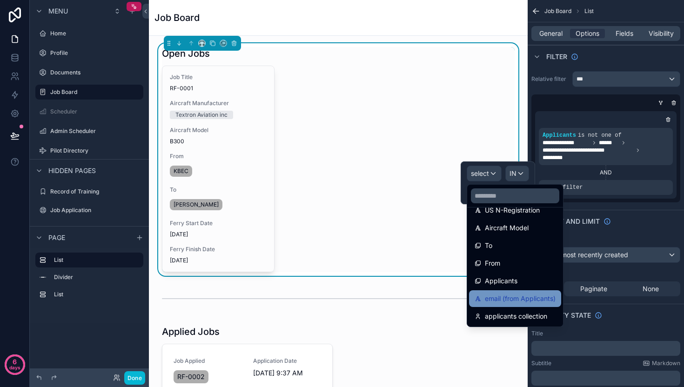
click at [518, 302] on span "email (from Applicants)" at bounding box center [520, 298] width 71 height 11
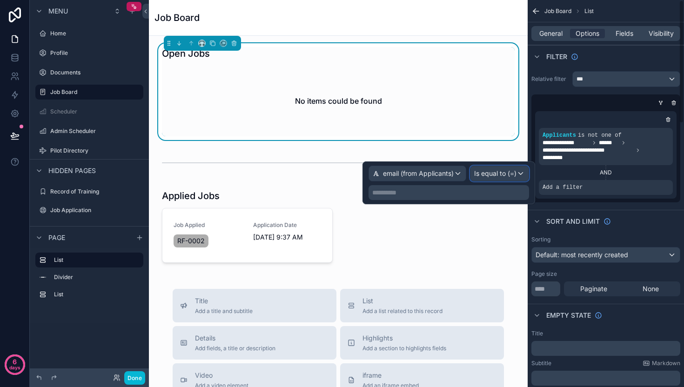
click at [508, 176] on span "Is equal to (=)" at bounding box center [495, 173] width 42 height 9
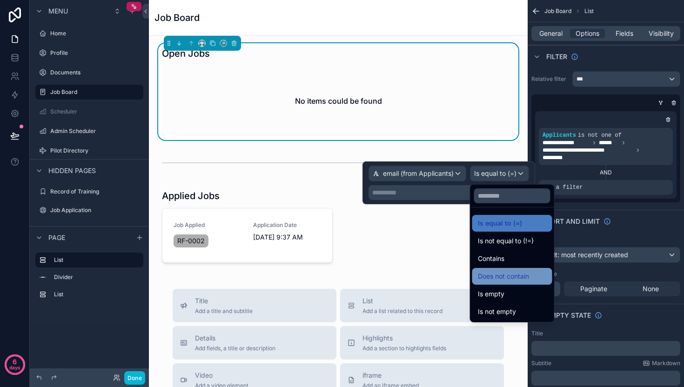
drag, startPoint x: 512, startPoint y: 239, endPoint x: 511, endPoint y: 274, distance: 34.9
click at [511, 274] on ul "Is equal to (=) Is not equal to (!=) Contains Does not contain Is empty Is not …" at bounding box center [512, 264] width 84 height 114
click at [511, 274] on span "Does not contain" at bounding box center [503, 276] width 51 height 11
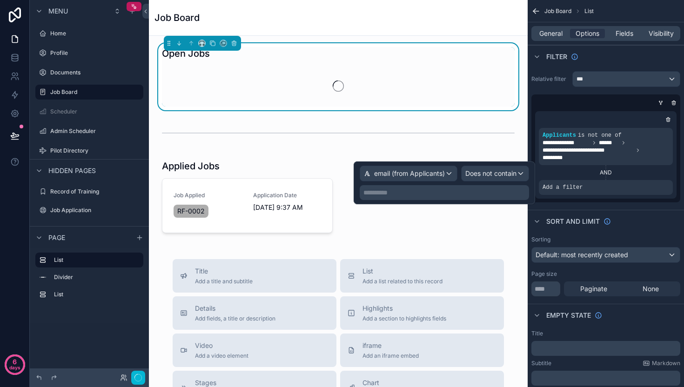
click at [416, 193] on p "**********" at bounding box center [445, 192] width 164 height 9
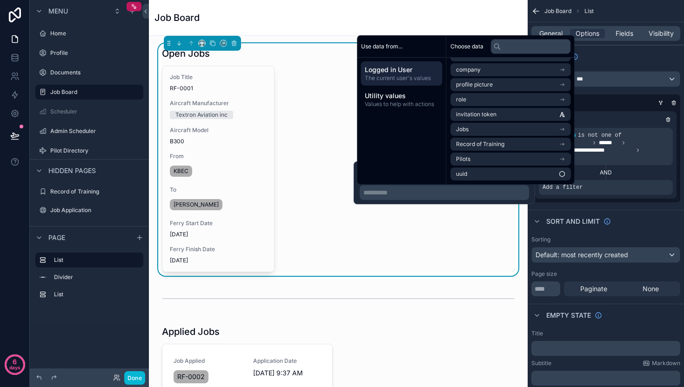
scroll to position [0, 0]
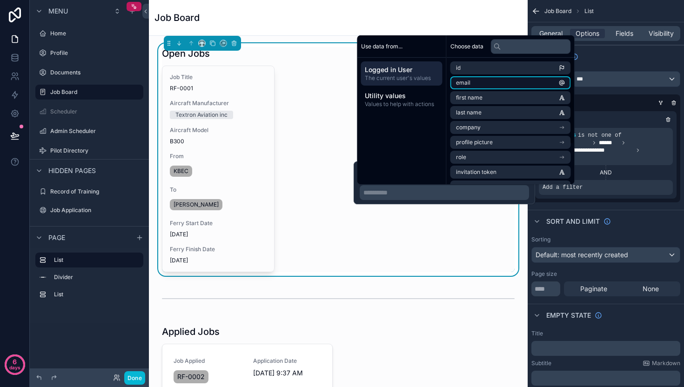
click at [488, 86] on li "email" at bounding box center [510, 82] width 120 height 13
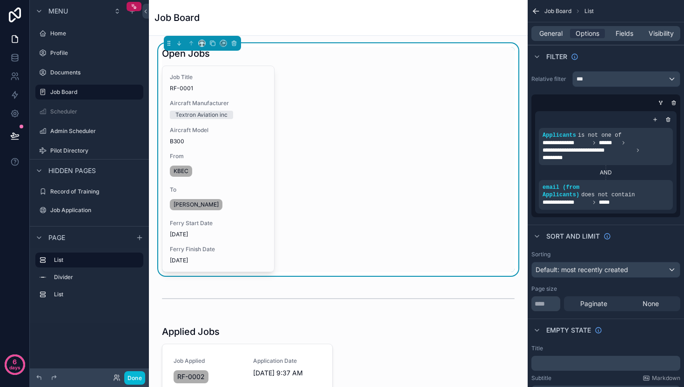
click at [296, 355] on div "scrollable content" at bounding box center [247, 361] width 182 height 81
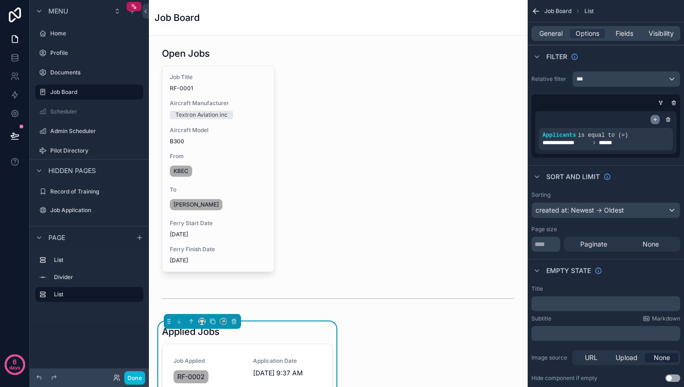
click at [655, 118] on icon "scrollable content" at bounding box center [655, 119] width 0 height 3
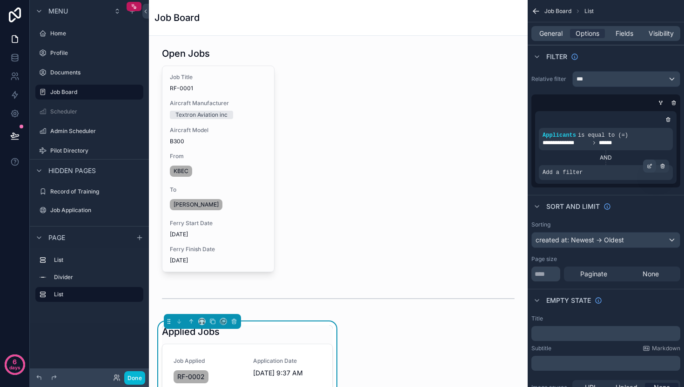
click at [649, 164] on icon "scrollable content" at bounding box center [649, 166] width 6 height 6
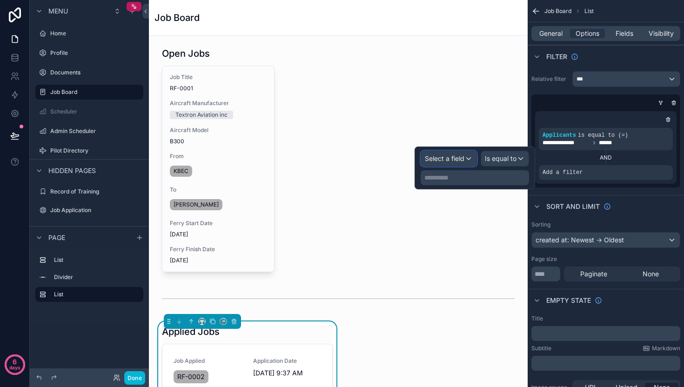
click at [455, 156] on span "Select a field" at bounding box center [445, 158] width 40 height 8
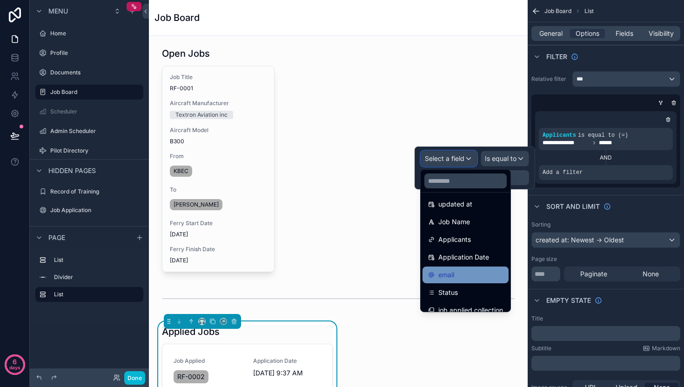
scroll to position [66, 0]
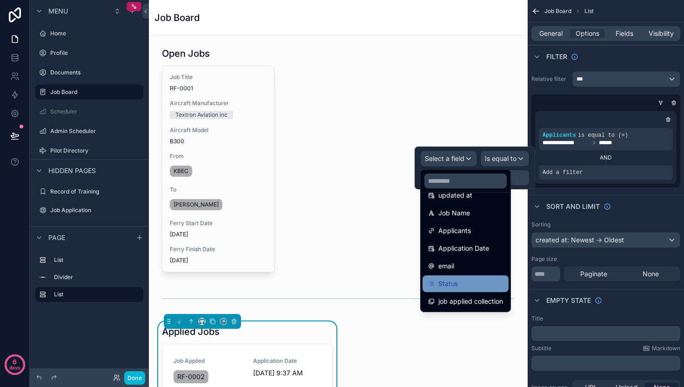
click at [453, 283] on span "Status" at bounding box center [448, 283] width 20 height 11
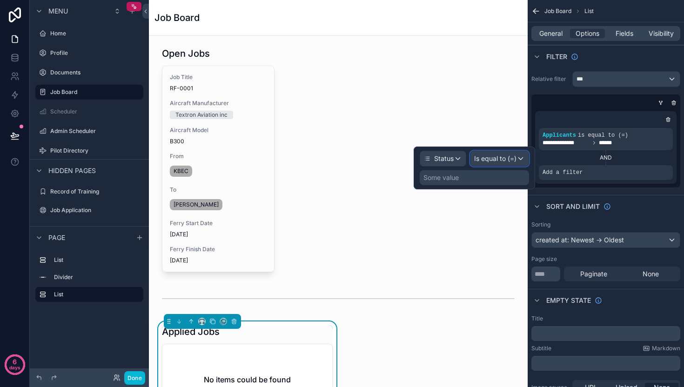
click at [488, 160] on span "Is equal to (=)" at bounding box center [495, 158] width 42 height 9
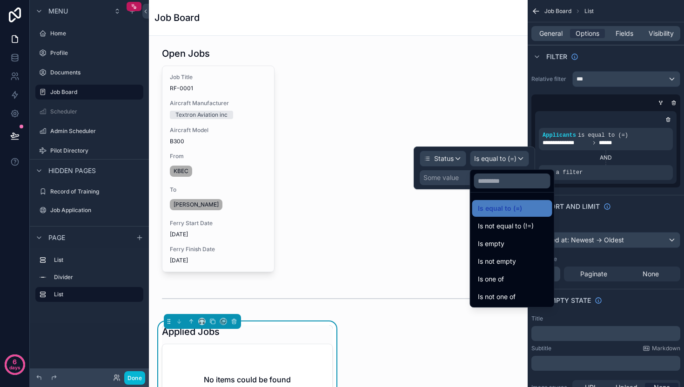
click at [428, 180] on div at bounding box center [473, 167] width 121 height 43
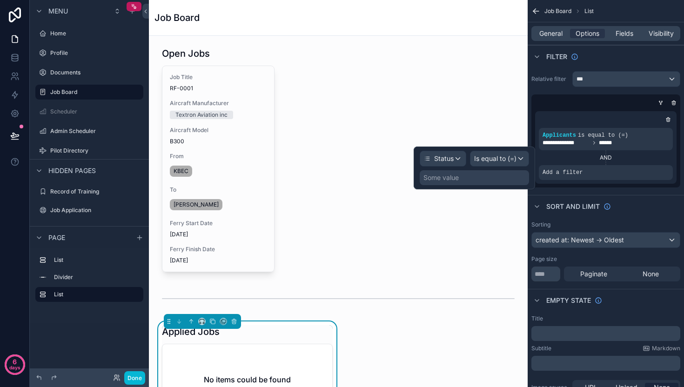
click at [431, 179] on div "Some value" at bounding box center [440, 177] width 35 height 9
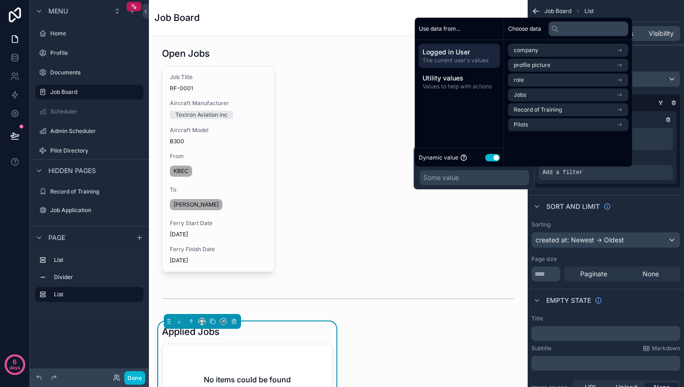
click at [494, 158] on button "Use setting" at bounding box center [492, 157] width 15 height 7
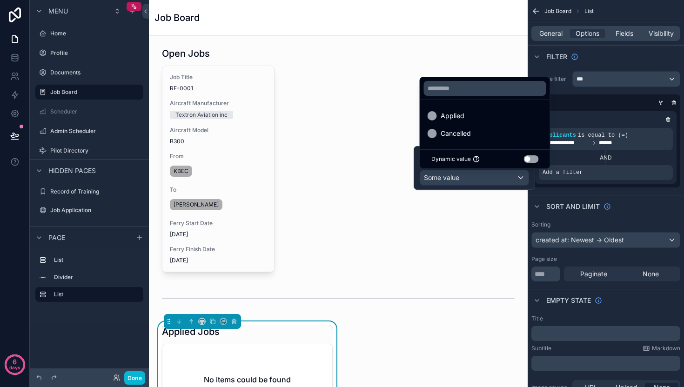
click at [473, 183] on div at bounding box center [473, 168] width 121 height 44
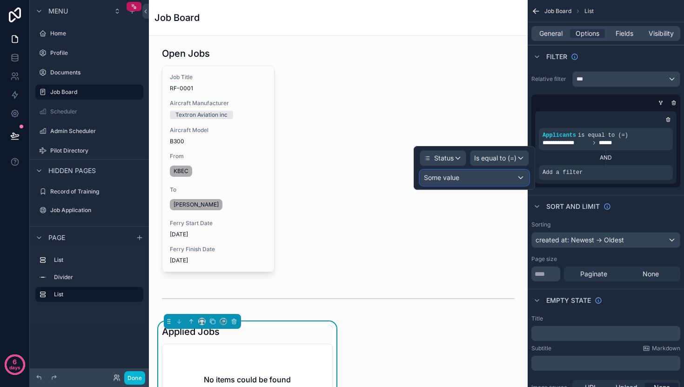
click at [473, 183] on div "Some value" at bounding box center [474, 177] width 108 height 15
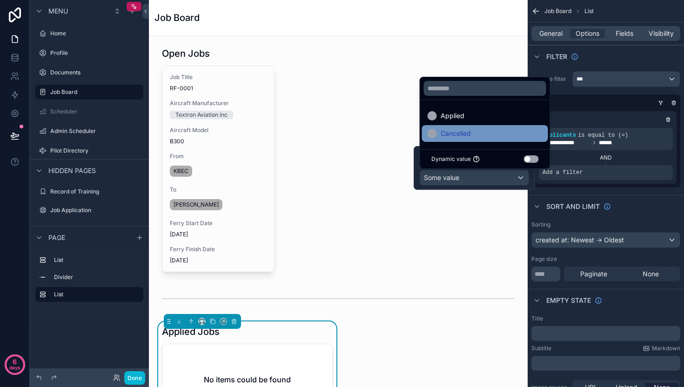
click at [455, 133] on span "Cancelled" at bounding box center [455, 133] width 30 height 11
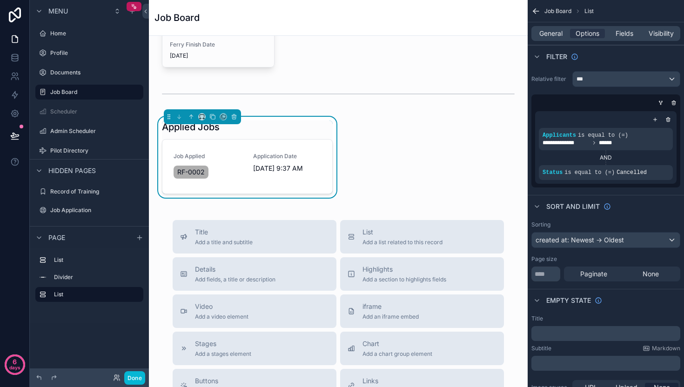
scroll to position [74, 0]
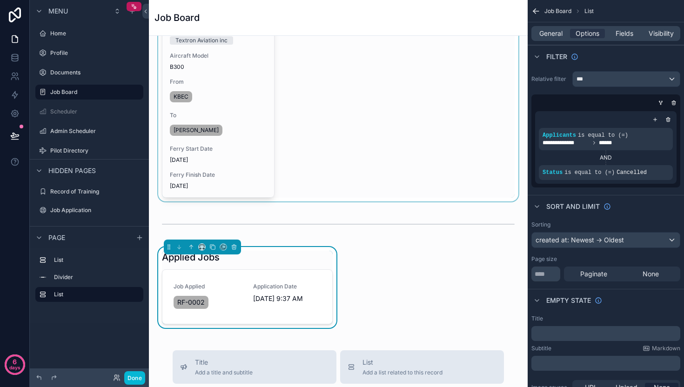
click at [398, 184] on div "scrollable content" at bounding box center [338, 85] width 364 height 233
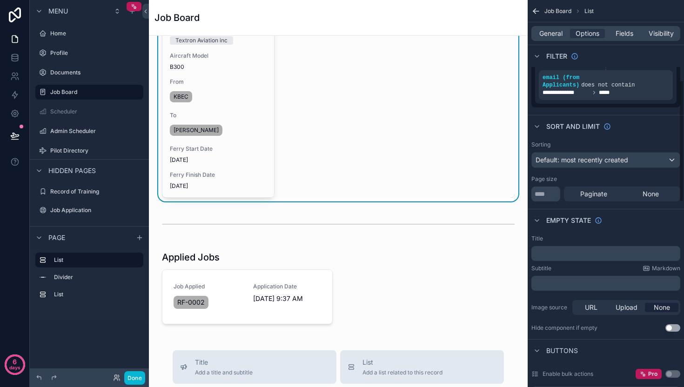
scroll to position [0, 0]
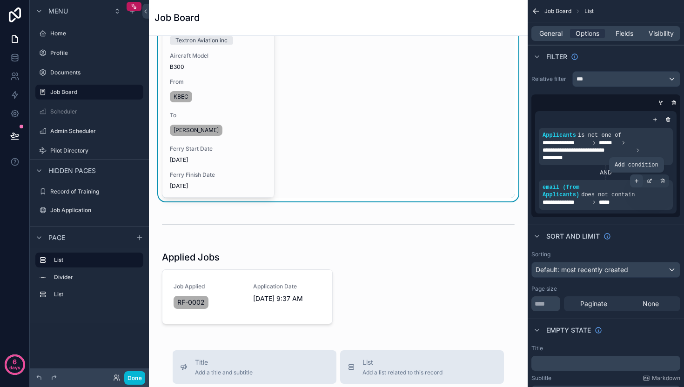
click at [637, 181] on icon "scrollable content" at bounding box center [636, 181] width 6 height 6
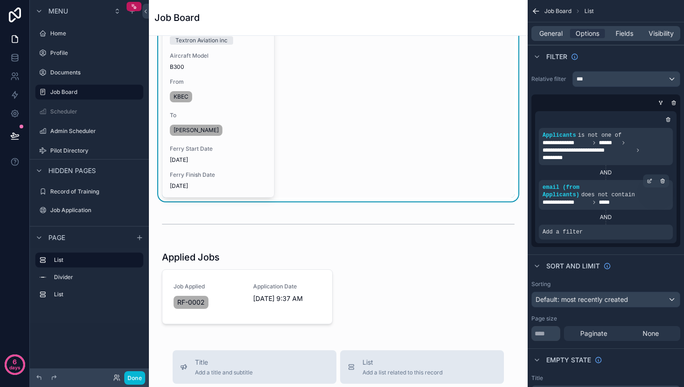
drag, startPoint x: 605, startPoint y: 218, endPoint x: 620, endPoint y: 221, distance: 15.1
click at [605, 218] on div "AND" at bounding box center [606, 216] width 134 height 7
click at [648, 225] on icon "scrollable content" at bounding box center [649, 226] width 6 height 6
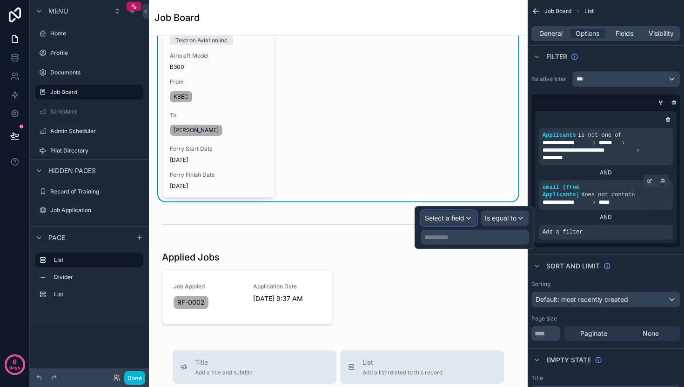
click at [466, 220] on div "Select a field" at bounding box center [448, 218] width 55 height 15
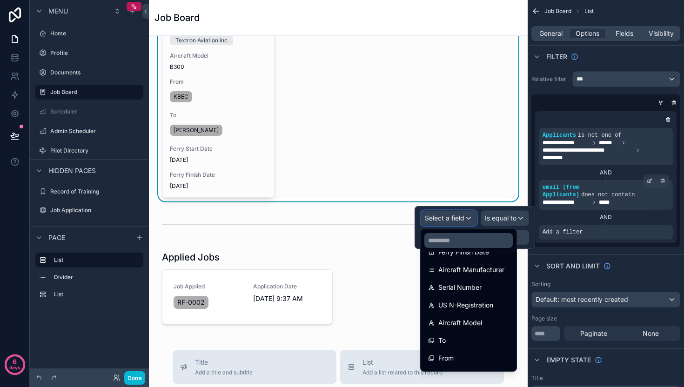
scroll to position [225, 0]
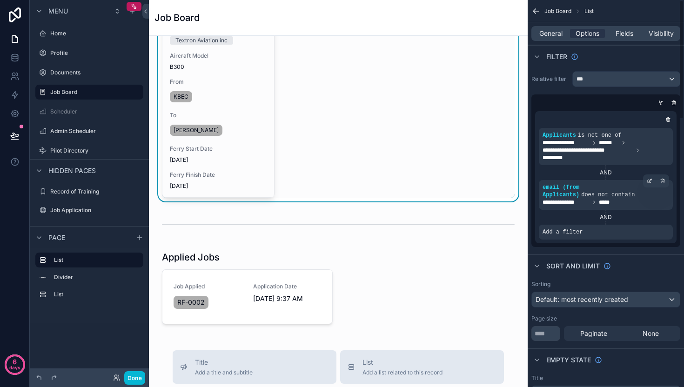
click at [659, 272] on div "Sort And Limit" at bounding box center [605, 265] width 156 height 22
click at [300, 293] on div "scrollable content" at bounding box center [247, 287] width 182 height 81
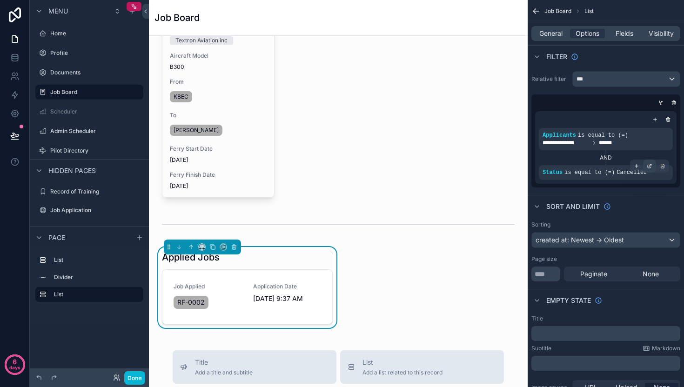
click at [649, 166] on icon "scrollable content" at bounding box center [649, 166] width 6 height 6
click at [620, 186] on div "**********" at bounding box center [605, 147] width 149 height 80
click at [638, 165] on icon "scrollable content" at bounding box center [636, 166] width 6 height 6
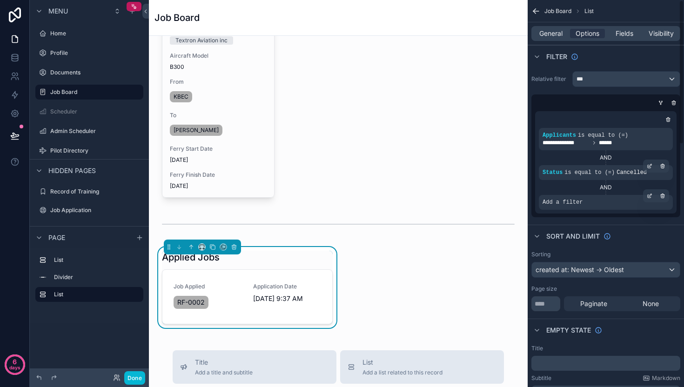
click at [592, 201] on div "Add a filter" at bounding box center [606, 202] width 134 height 15
click at [649, 196] on icon "scrollable content" at bounding box center [649, 196] width 6 height 6
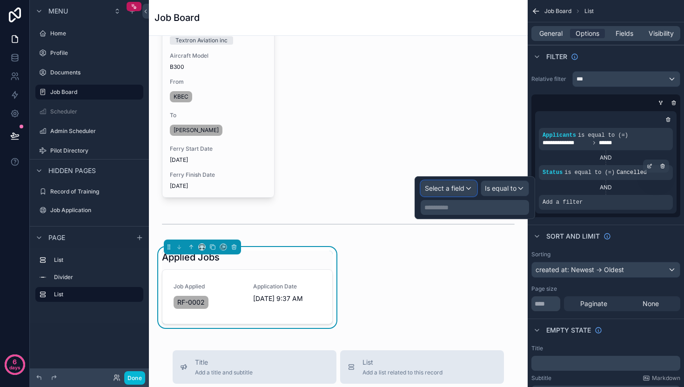
click at [446, 191] on span "Select a field" at bounding box center [445, 188] width 40 height 8
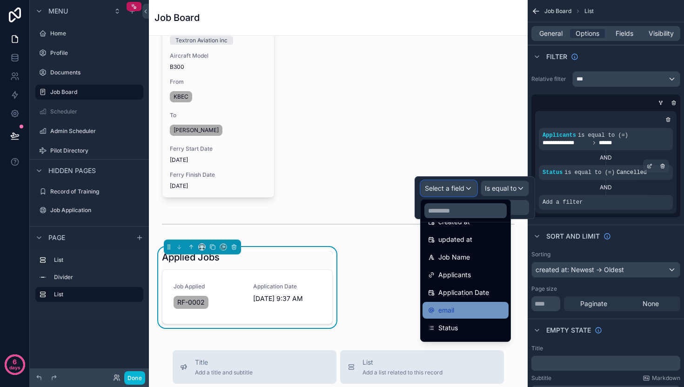
scroll to position [66, 0]
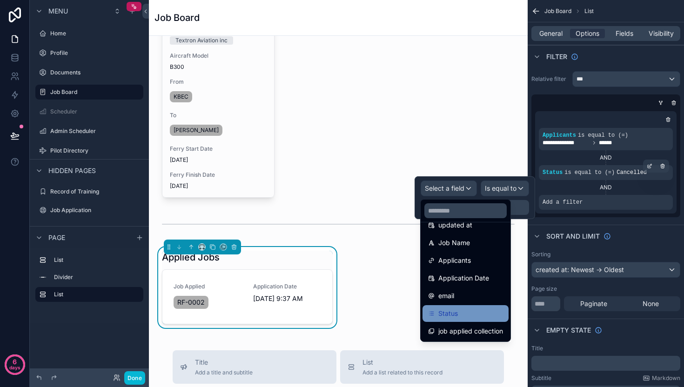
click at [460, 309] on div "Status" at bounding box center [465, 313] width 75 height 11
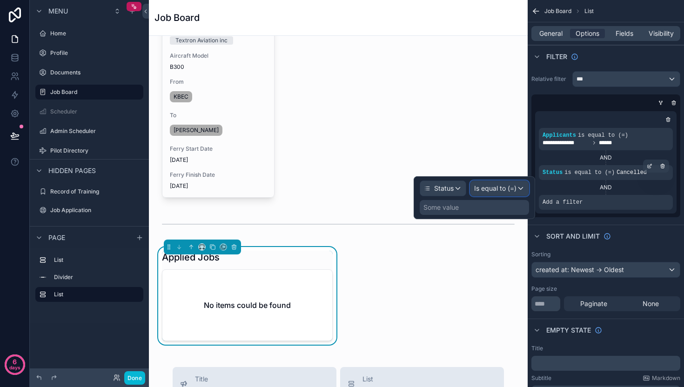
click at [511, 194] on div "Is equal to (=)" at bounding box center [499, 188] width 58 height 15
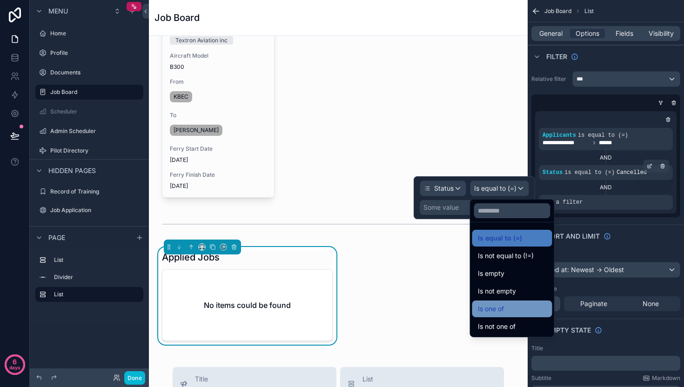
click at [511, 310] on div "Is one of" at bounding box center [512, 308] width 69 height 11
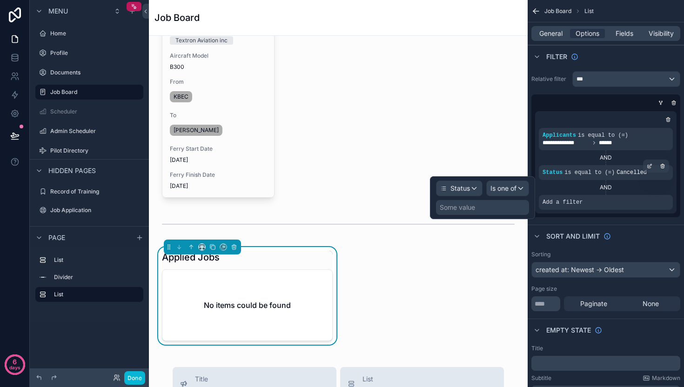
click at [476, 210] on div "Some value" at bounding box center [482, 207] width 93 height 15
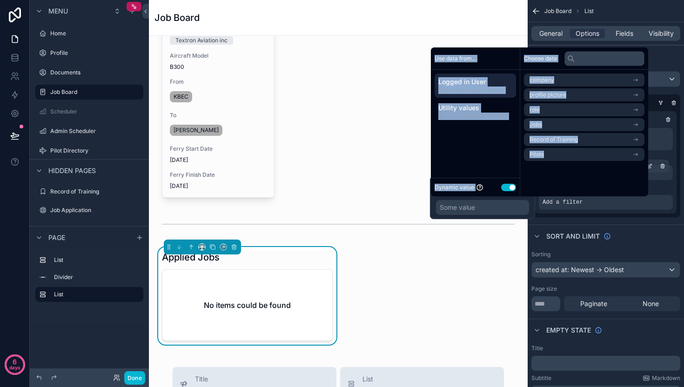
click at [476, 210] on div "Some value" at bounding box center [482, 207] width 93 height 15
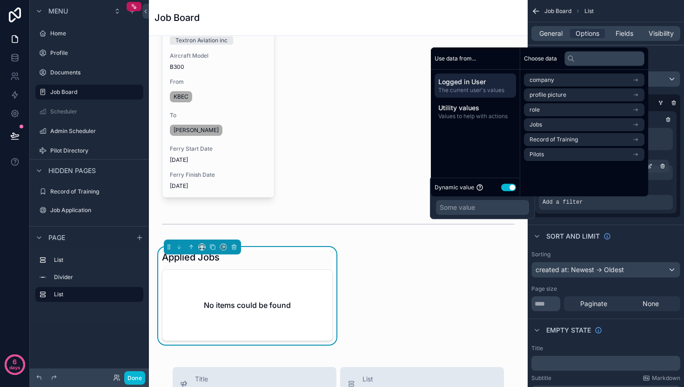
click at [510, 191] on div "Dynamic value Use setting" at bounding box center [474, 187] width 81 height 11
click at [509, 188] on button "Use setting" at bounding box center [508, 187] width 15 height 7
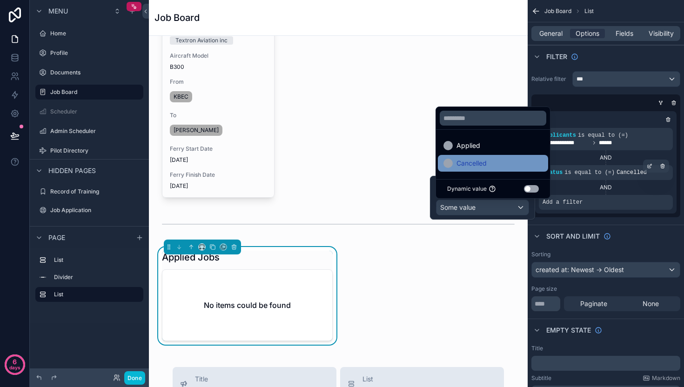
click at [479, 162] on span "Cancelled" at bounding box center [471, 163] width 30 height 11
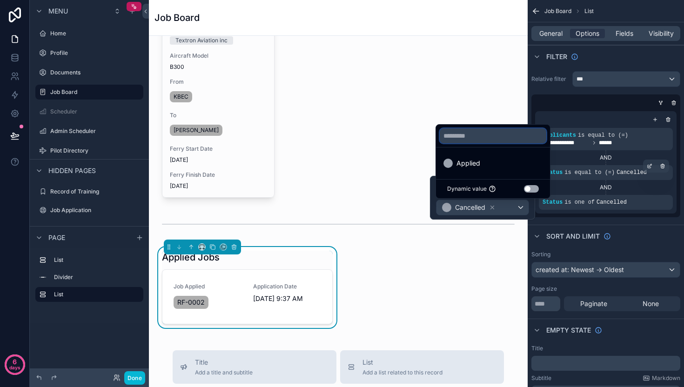
click at [509, 141] on input "text" at bounding box center [492, 135] width 106 height 15
type input "**"
click at [541, 135] on icon "button" at bounding box center [538, 134] width 8 height 8
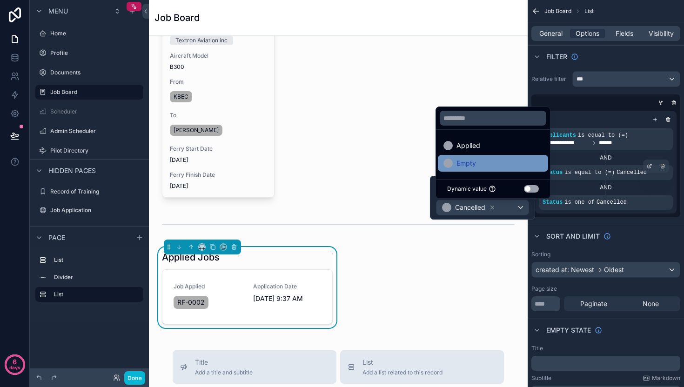
click at [481, 171] on div "Empty" at bounding box center [493, 163] width 110 height 17
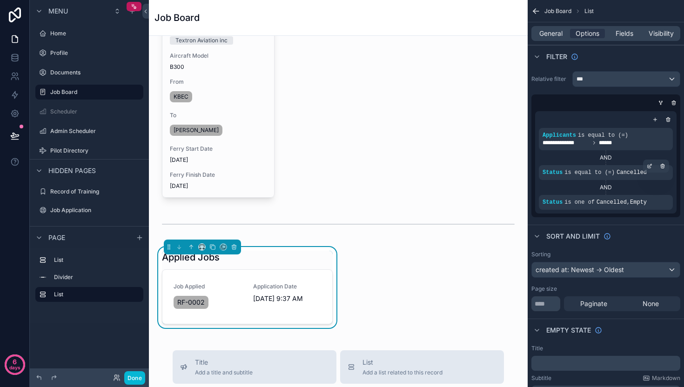
click at [636, 230] on div "Sort And Limit" at bounding box center [605, 236] width 156 height 22
click at [661, 165] on icon "scrollable content" at bounding box center [662, 166] width 3 height 3
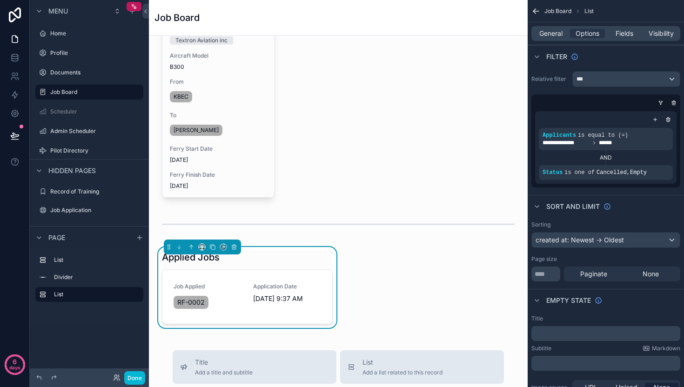
click at [418, 264] on div "Open Jobs Job Title RF-0001 Aircraft Manufacturer Textron Aviation inc Aircraft…" at bounding box center [338, 358] width 379 height 794
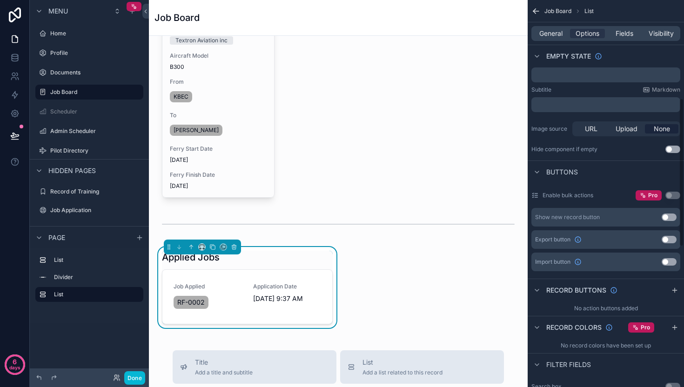
scroll to position [260, 0]
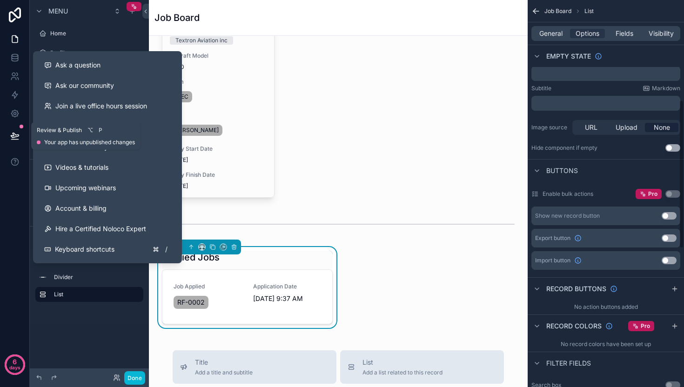
click at [20, 134] on button at bounding box center [15, 136] width 20 height 26
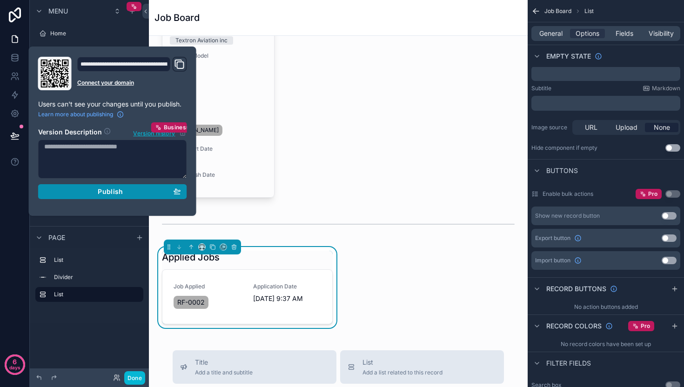
click at [106, 195] on button "Publish" at bounding box center [112, 191] width 149 height 15
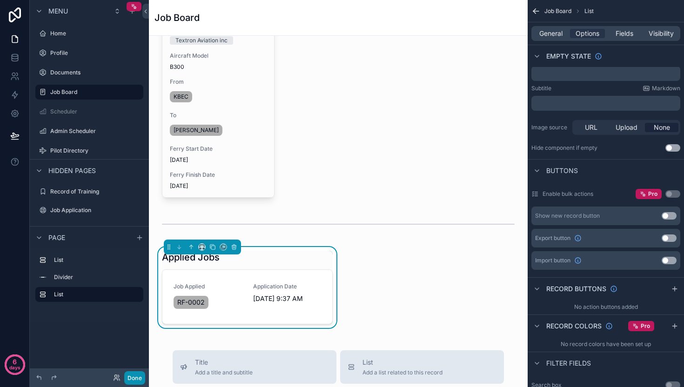
click at [139, 375] on button "Done" at bounding box center [134, 377] width 21 height 13
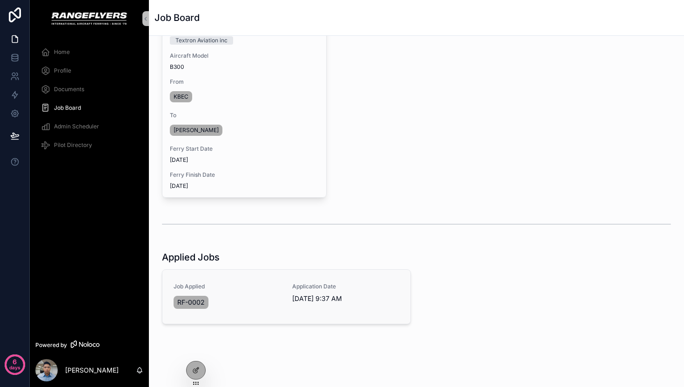
click at [253, 309] on div "RF-0002" at bounding box center [226, 302] width 107 height 17
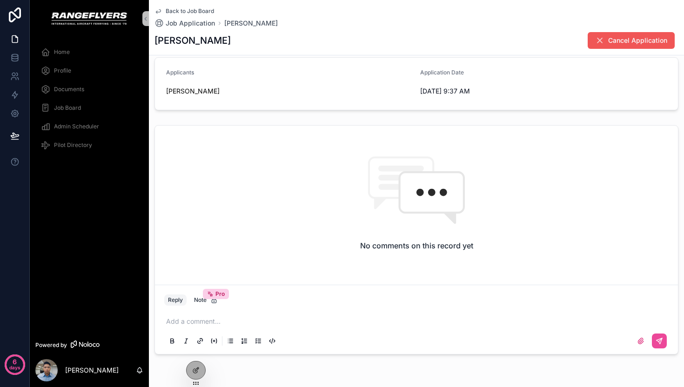
click at [612, 41] on span "Cancel Application" at bounding box center [637, 40] width 59 height 9
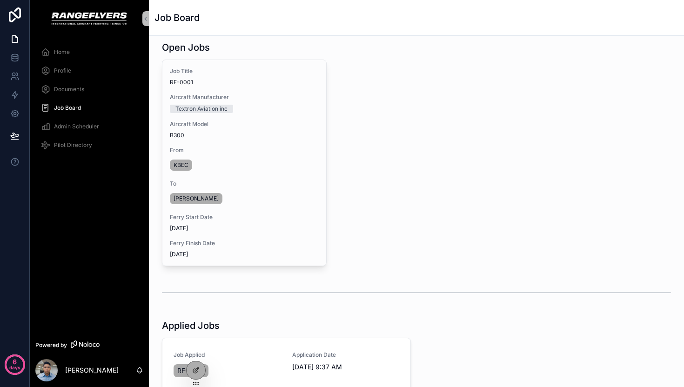
scroll to position [90, 0]
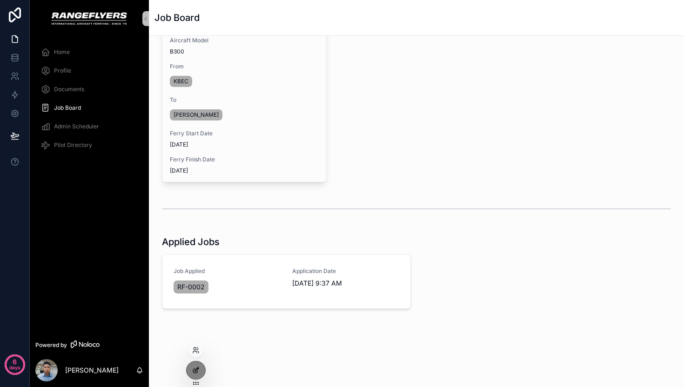
click at [201, 365] on div at bounding box center [195, 370] width 19 height 18
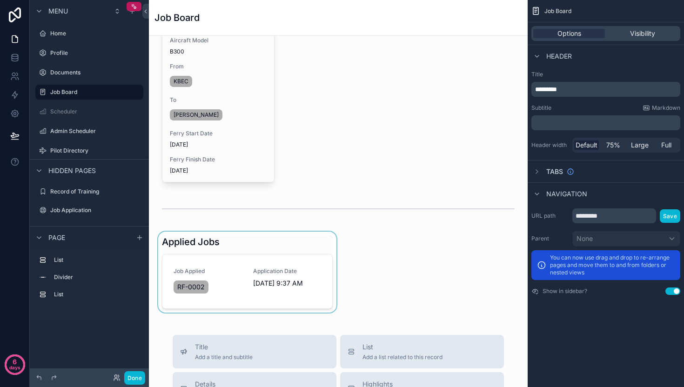
click at [314, 295] on div "scrollable content" at bounding box center [247, 272] width 182 height 81
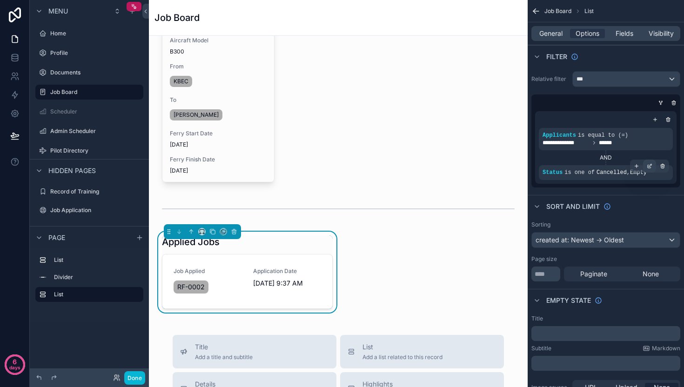
click at [647, 166] on icon "scrollable content" at bounding box center [649, 166] width 6 height 6
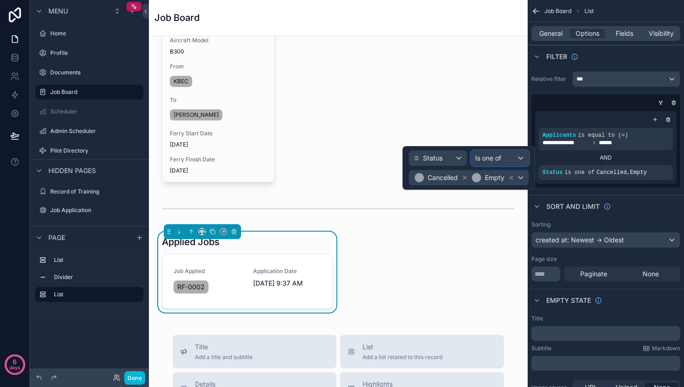
click at [499, 160] on span "Is one of" at bounding box center [488, 157] width 26 height 9
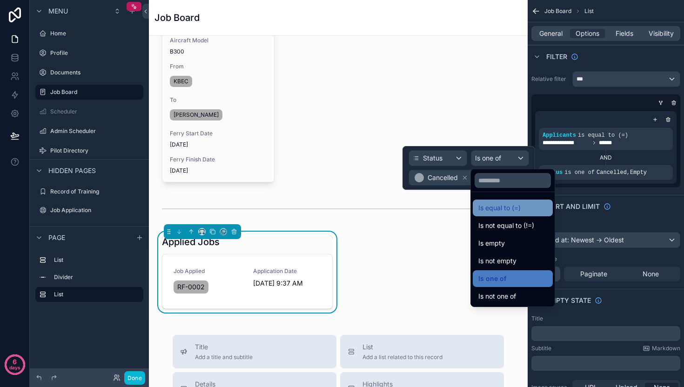
click at [503, 208] on span "Is equal to (=)" at bounding box center [499, 207] width 42 height 11
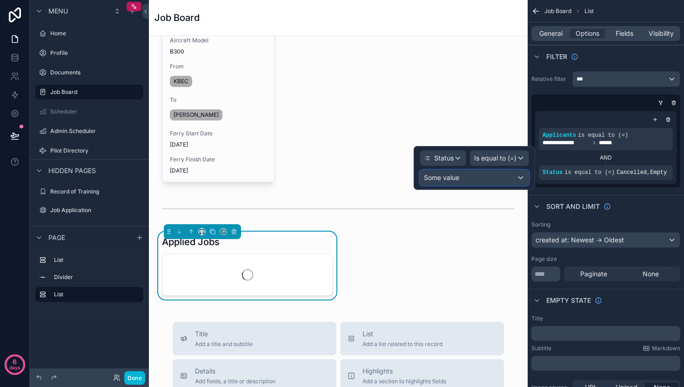
click at [439, 180] on span "Some value" at bounding box center [441, 177] width 35 height 8
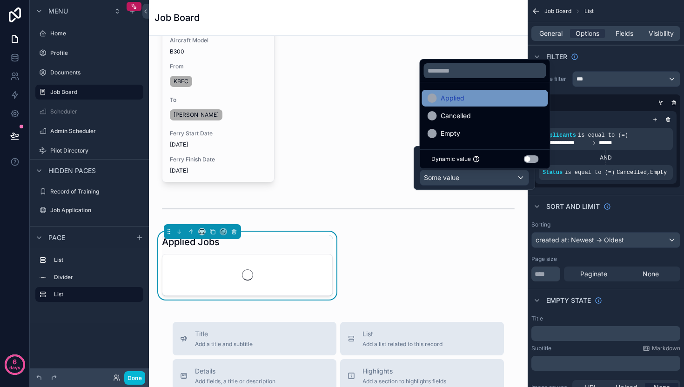
click at [455, 104] on div "Applied" at bounding box center [485, 98] width 126 height 17
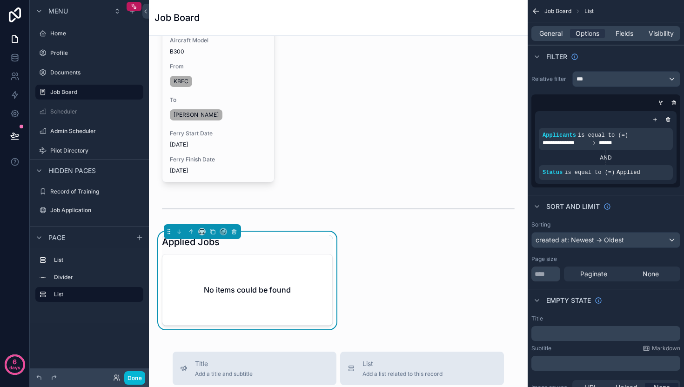
click at [439, 262] on div "Open Jobs Job Title RF-0001 Aircraft Manufacturer Textron Aviation inc Aircraft…" at bounding box center [338, 351] width 379 height 811
click at [299, 125] on div "scrollable content" at bounding box center [338, 69] width 364 height 233
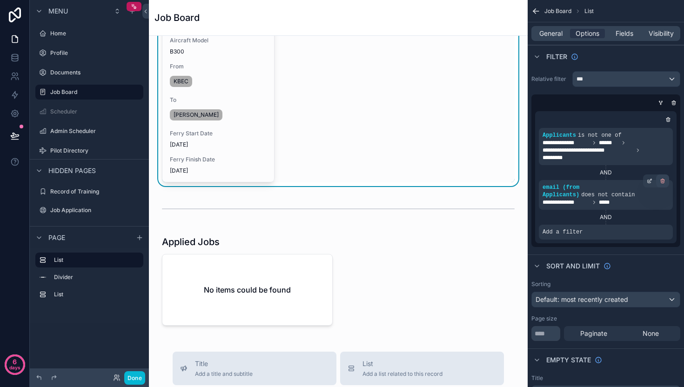
click at [661, 184] on div "scrollable content" at bounding box center [662, 180] width 13 height 13
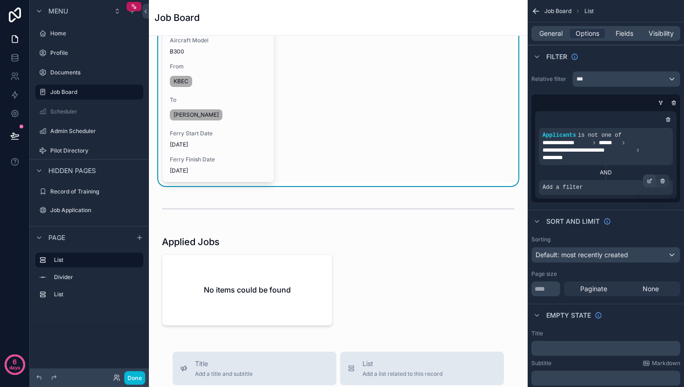
click at [646, 182] on icon "scrollable content" at bounding box center [649, 181] width 6 height 6
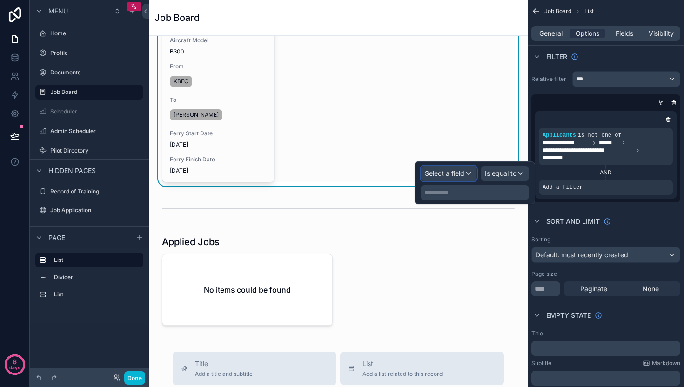
click at [453, 173] on span "Select a field" at bounding box center [445, 173] width 40 height 8
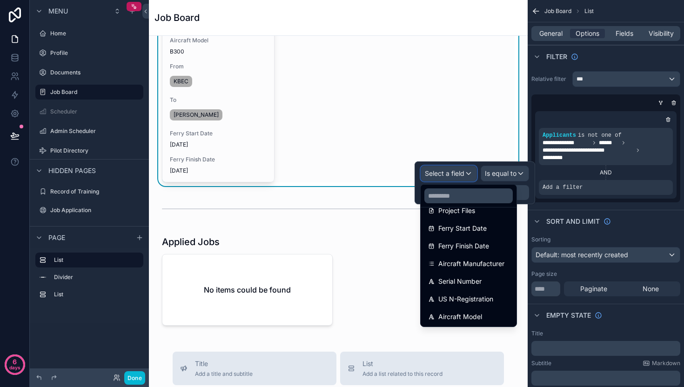
scroll to position [225, 0]
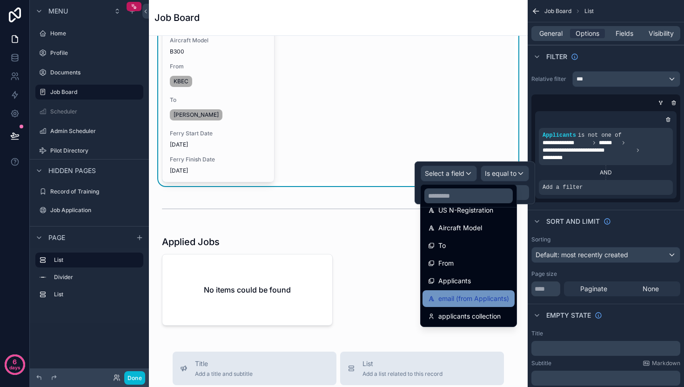
click at [463, 298] on span "email (from Applicants)" at bounding box center [473, 298] width 71 height 11
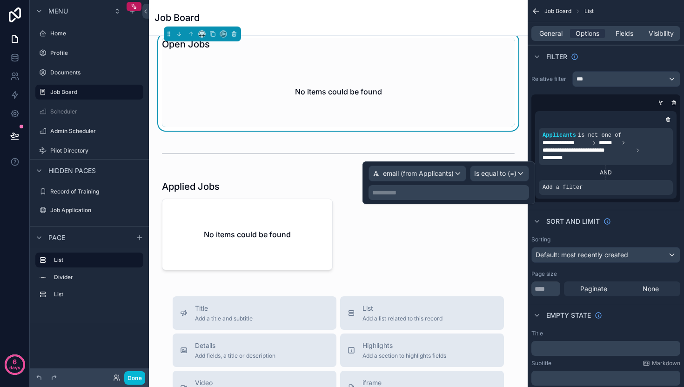
scroll to position [0, 0]
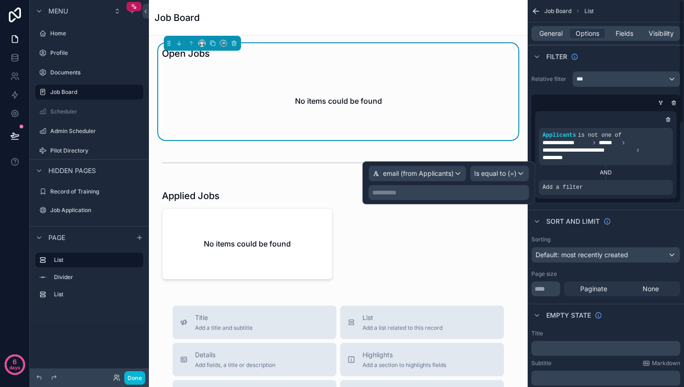
click at [634, 199] on div "**********" at bounding box center [605, 154] width 149 height 95
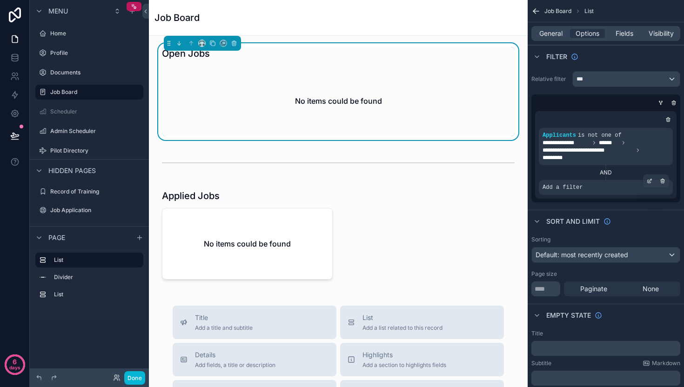
click at [589, 184] on div "Add a filter" at bounding box center [606, 187] width 134 height 15
click at [650, 129] on icon "scrollable content" at bounding box center [649, 129] width 6 height 6
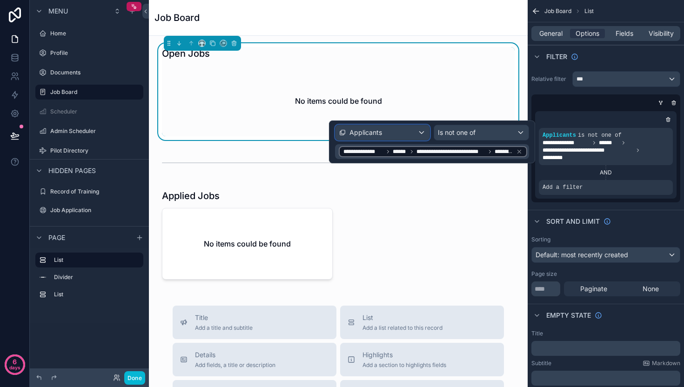
click at [398, 136] on div "Applicants" at bounding box center [382, 132] width 94 height 15
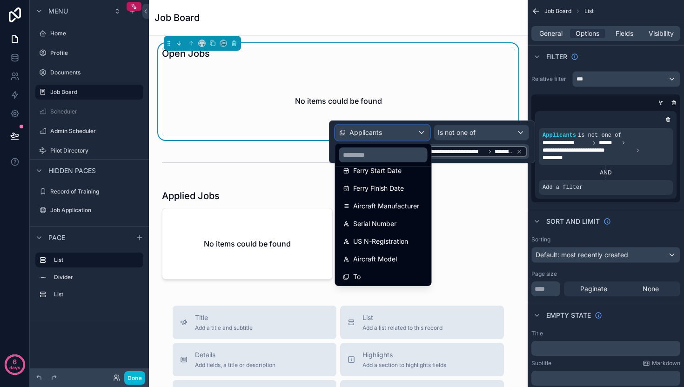
scroll to position [225, 0]
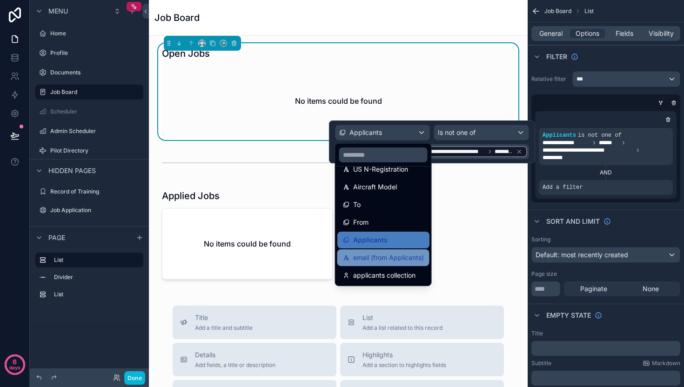
click at [392, 260] on span "email (from Applicants)" at bounding box center [388, 257] width 71 height 11
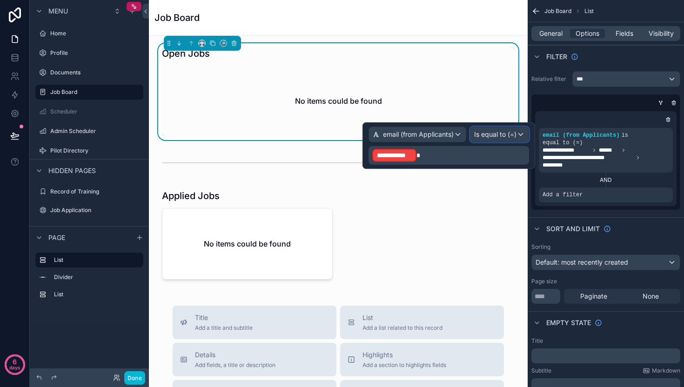
click at [483, 137] on span "Is equal to (=)" at bounding box center [495, 134] width 42 height 9
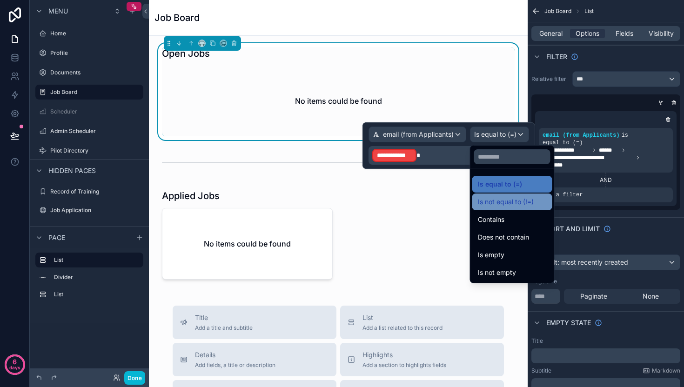
click at [505, 200] on span "Is not equal to (!=)" at bounding box center [506, 201] width 56 height 11
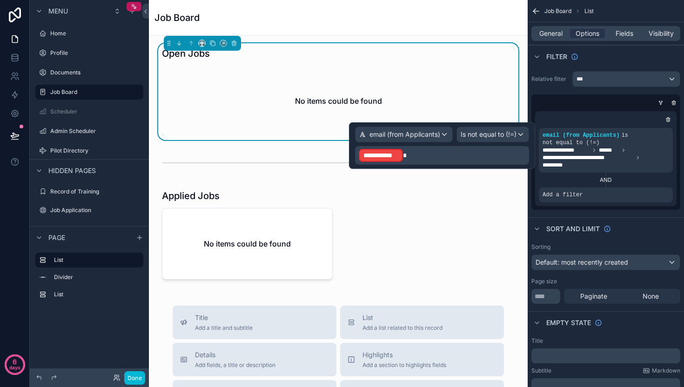
click at [408, 155] on p "**********" at bounding box center [443, 155] width 168 height 15
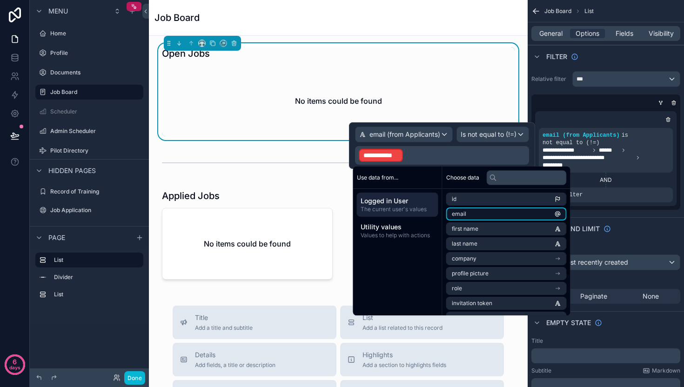
click at [485, 215] on li "email" at bounding box center [506, 213] width 120 height 13
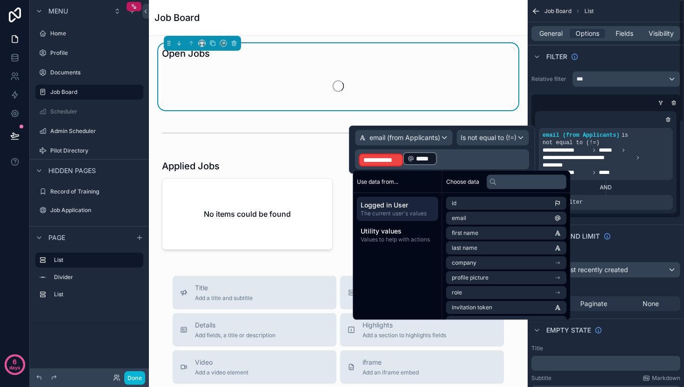
click at [633, 227] on div "Sort And Limit" at bounding box center [605, 236] width 156 height 22
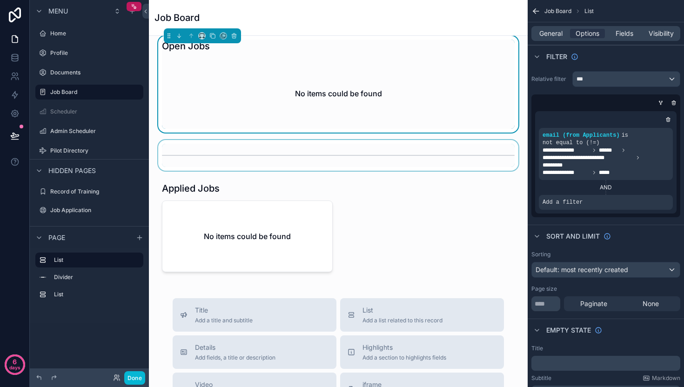
scroll to position [0, 0]
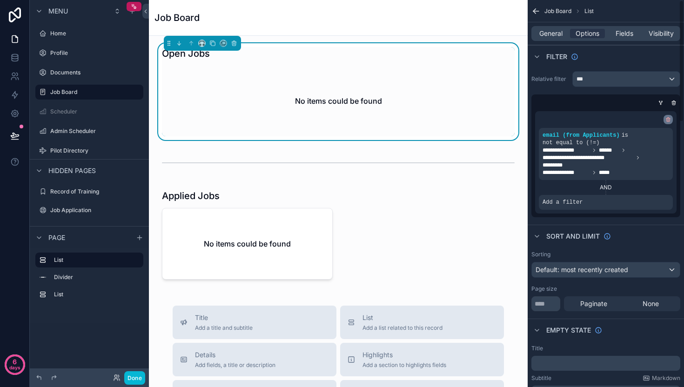
click at [666, 120] on icon "scrollable content" at bounding box center [668, 120] width 6 height 6
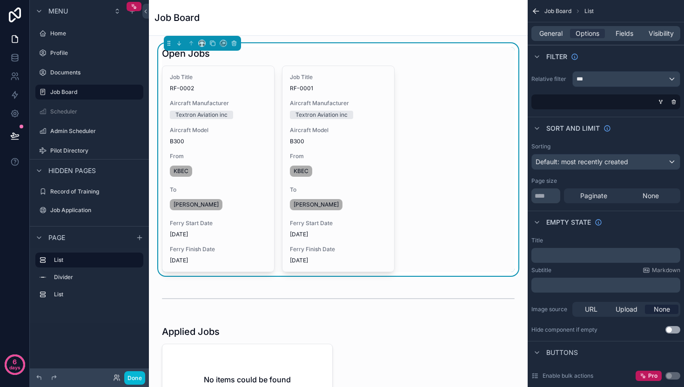
click at [609, 104] on div "scrollable content" at bounding box center [603, 101] width 149 height 15
click at [667, 98] on div "scrollable content" at bounding box center [603, 101] width 149 height 15
click at [655, 102] on div "scrollable content" at bounding box center [603, 101] width 149 height 15
drag, startPoint x: 659, startPoint y: 101, endPoint x: 624, endPoint y: 104, distance: 35.5
click at [659, 101] on icon "scrollable content" at bounding box center [660, 101] width 2 height 1
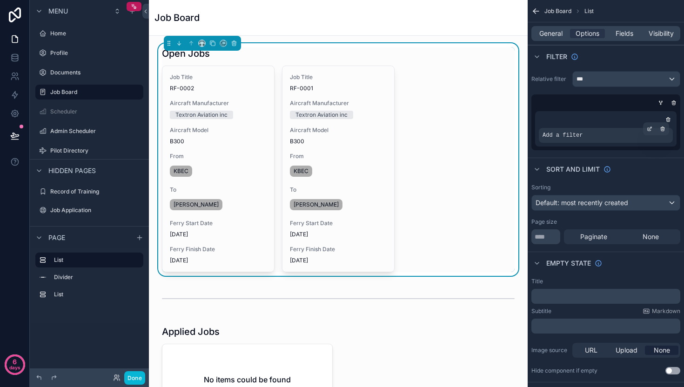
click at [576, 134] on span "Add a filter" at bounding box center [562, 135] width 40 height 7
click at [650, 128] on icon "scrollable content" at bounding box center [649, 129] width 6 height 6
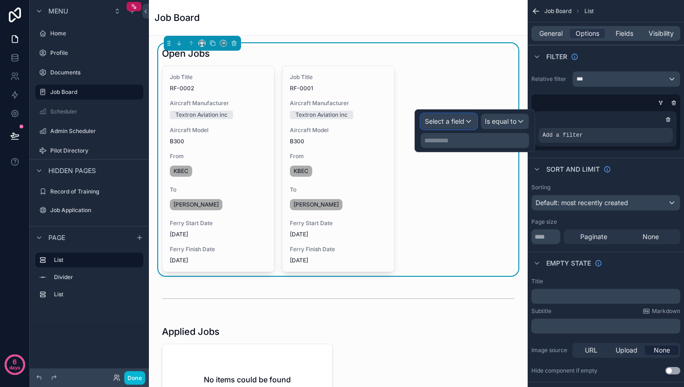
click at [459, 122] on span "Select a field" at bounding box center [445, 121] width 40 height 8
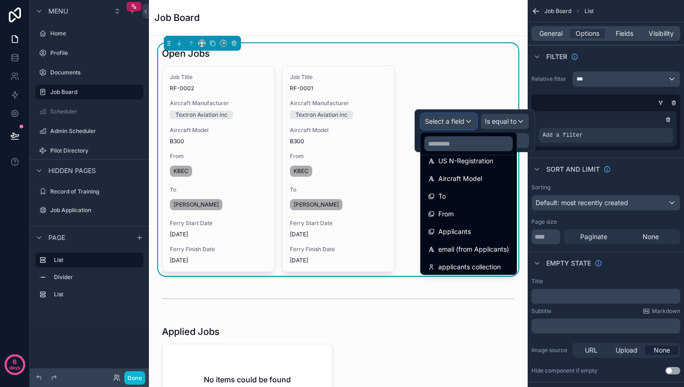
scroll to position [225, 0]
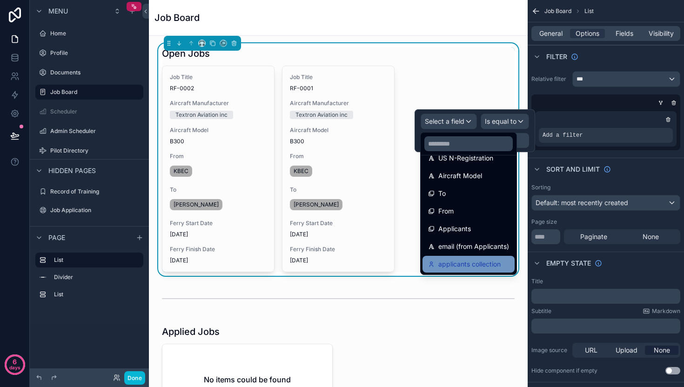
drag, startPoint x: 468, startPoint y: 266, endPoint x: 468, endPoint y: 261, distance: 5.1
click at [468, 261] on span "applicants collection" at bounding box center [469, 264] width 62 height 11
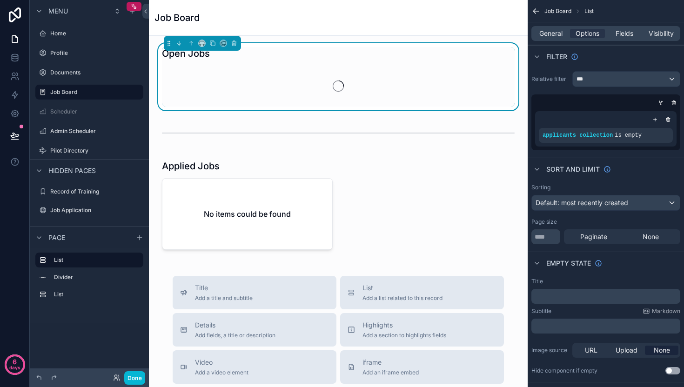
drag, startPoint x: 468, startPoint y: 261, endPoint x: 655, endPoint y: 100, distance: 247.0
click at [468, 243] on div "Open Jobs Applied Jobs No items could be found Title Add a title and subtitle L…" at bounding box center [338, 358] width 379 height 645
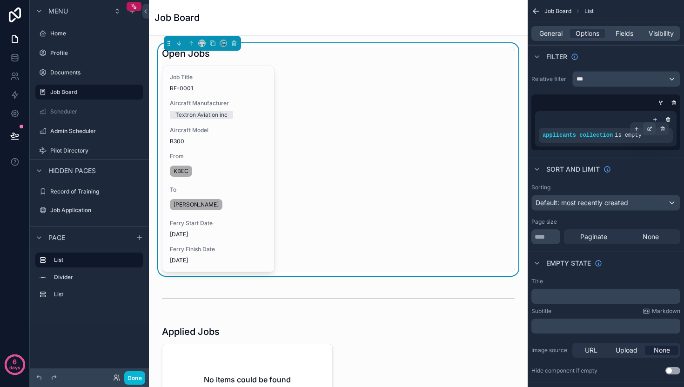
click at [649, 128] on icon "scrollable content" at bounding box center [650, 127] width 3 height 3
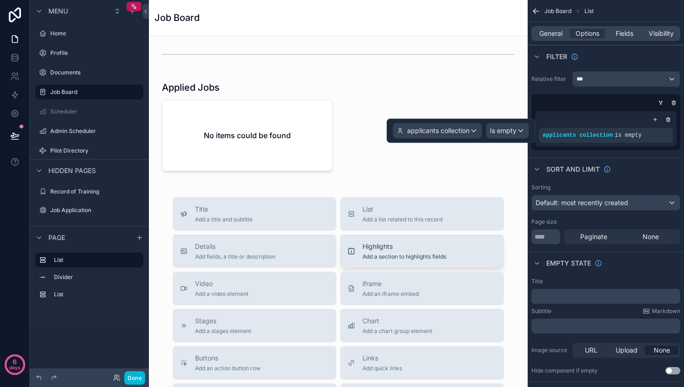
scroll to position [287, 0]
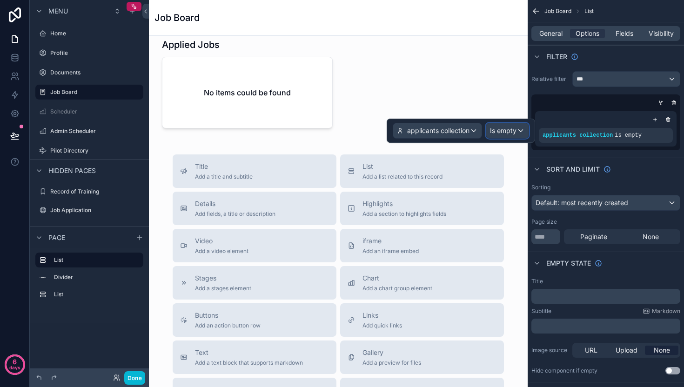
click at [507, 127] on span "Is empty" at bounding box center [503, 130] width 27 height 9
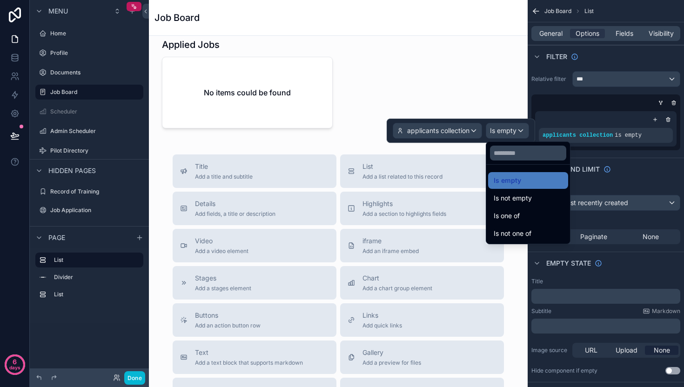
click at [442, 131] on div at bounding box center [460, 131] width 148 height 24
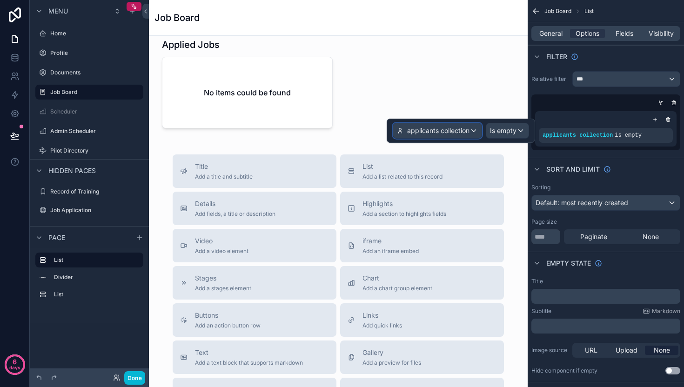
click at [442, 131] on span "applicants collection" at bounding box center [438, 130] width 62 height 9
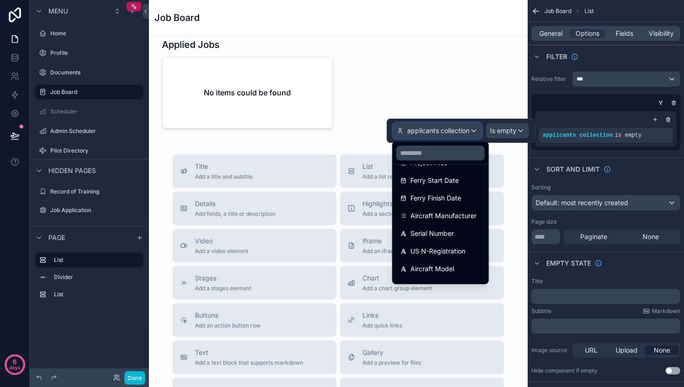
scroll to position [225, 0]
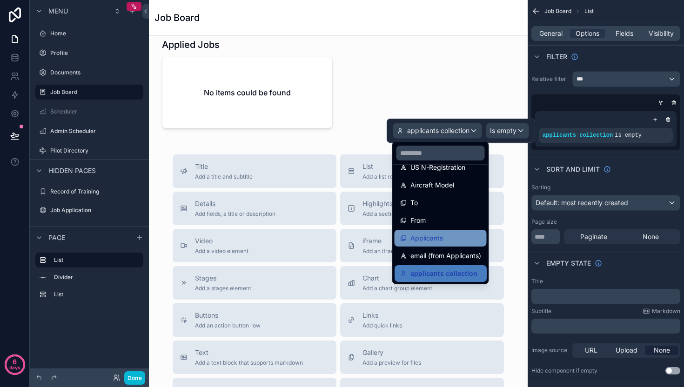
click at [434, 243] on span "Applicants" at bounding box center [426, 238] width 33 height 11
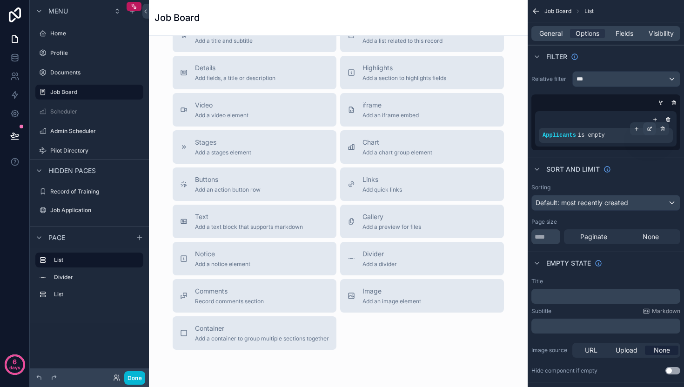
click at [647, 129] on icon "scrollable content" at bounding box center [649, 129] width 6 height 6
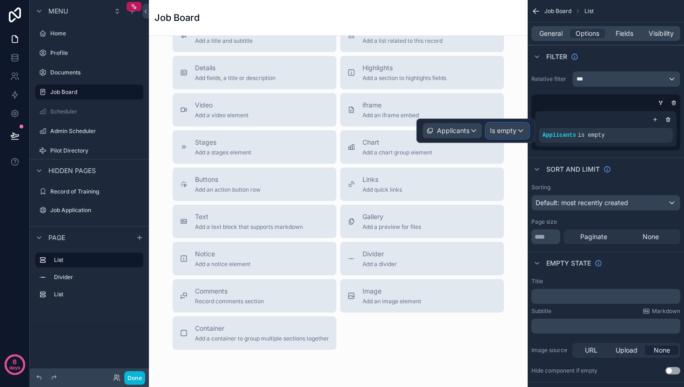
click at [502, 131] on span "Is empty" at bounding box center [503, 130] width 27 height 9
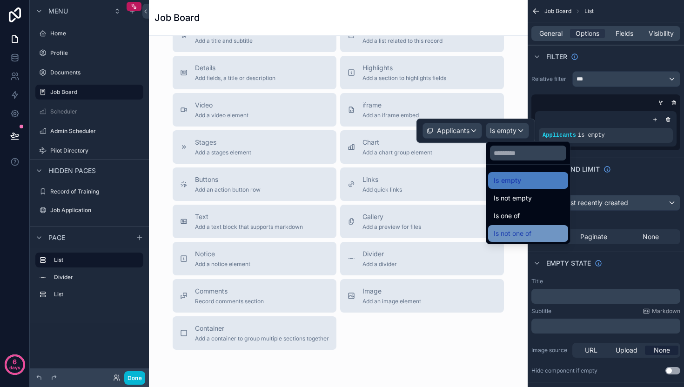
click at [519, 226] on div "Is not one of" at bounding box center [528, 233] width 80 height 17
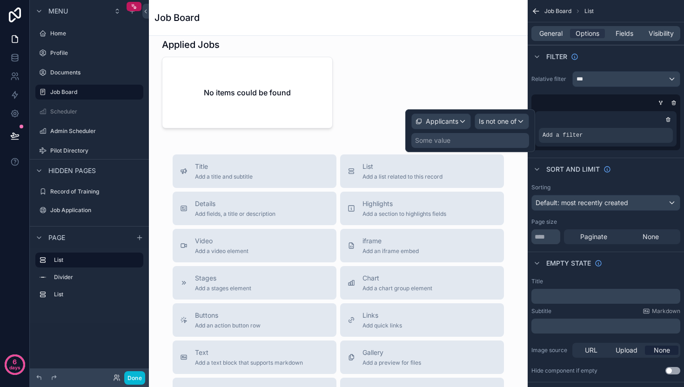
click at [467, 140] on div "Some value" at bounding box center [470, 140] width 118 height 15
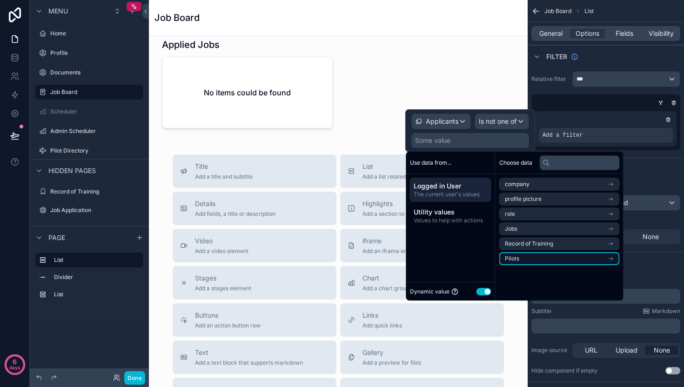
click at [537, 257] on li "Pilots" at bounding box center [559, 258] width 120 height 13
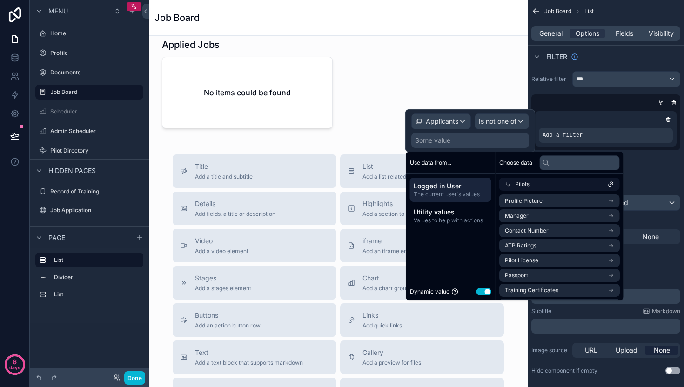
click at [552, 183] on div "Pilots" at bounding box center [559, 184] width 120 height 13
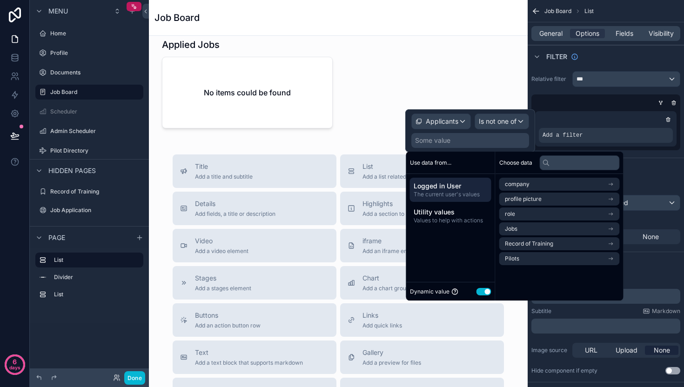
click at [552, 183] on li "company" at bounding box center [559, 184] width 120 height 13
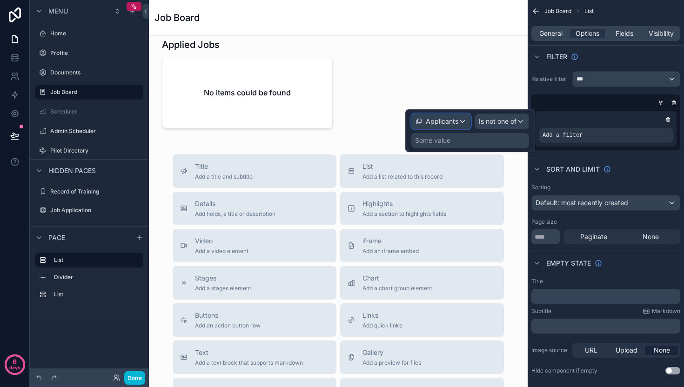
click at [429, 120] on span "Applicants" at bounding box center [442, 121] width 33 height 9
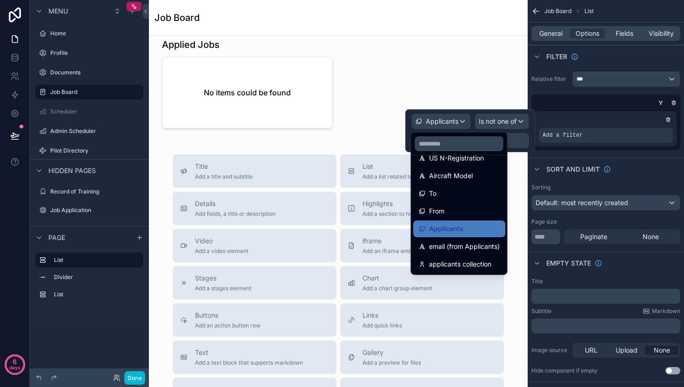
drag, startPoint x: 457, startPoint y: 246, endPoint x: 486, endPoint y: 148, distance: 102.8
click at [457, 246] on span "email (from Applicants)" at bounding box center [464, 246] width 71 height 11
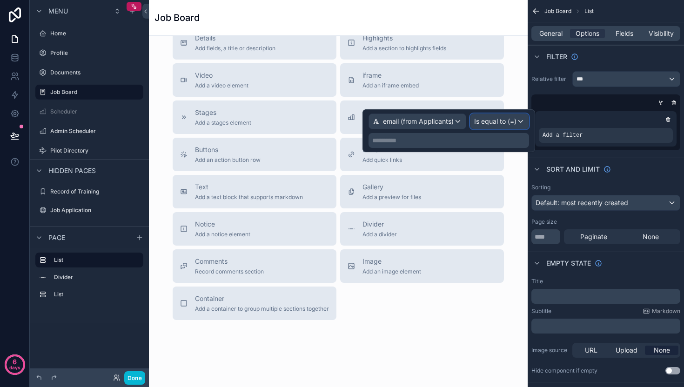
click at [492, 120] on span "Is equal to (=)" at bounding box center [495, 121] width 42 height 9
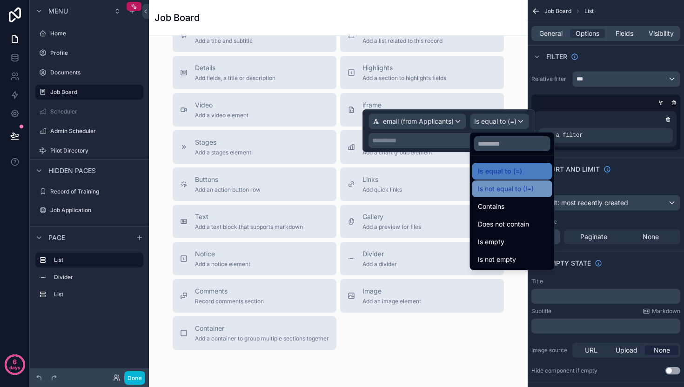
click at [500, 192] on span "Is not equal to (!=)" at bounding box center [506, 188] width 56 height 11
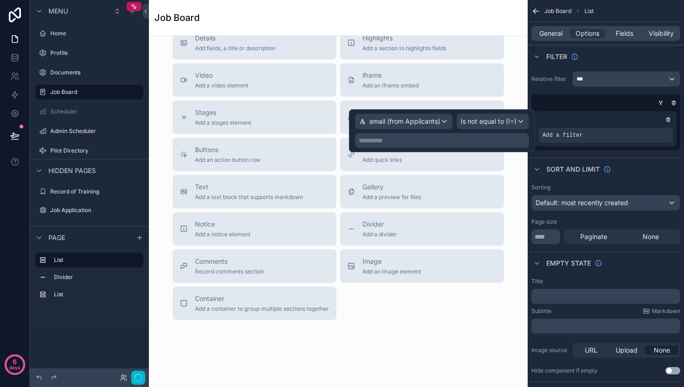
click at [460, 140] on p "**********" at bounding box center [443, 140] width 168 height 9
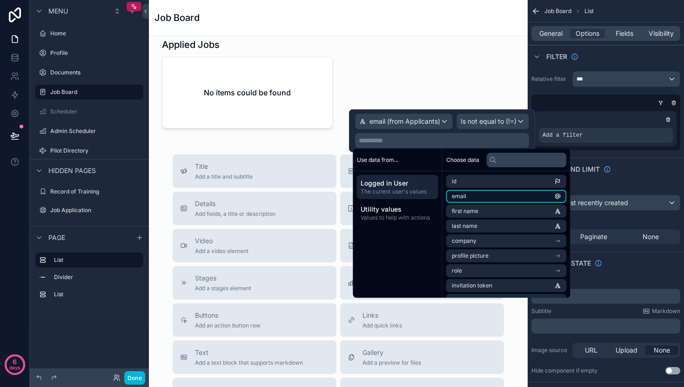
click at [492, 197] on li "email" at bounding box center [506, 196] width 120 height 13
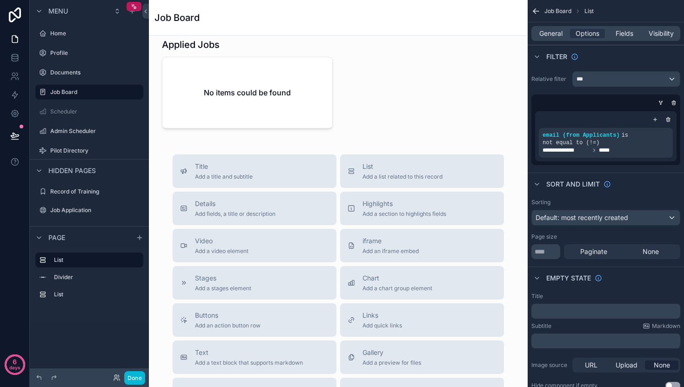
click at [633, 180] on div "Sort And Limit" at bounding box center [605, 184] width 156 height 22
click at [116, 377] on icon at bounding box center [115, 376] width 2 height 2
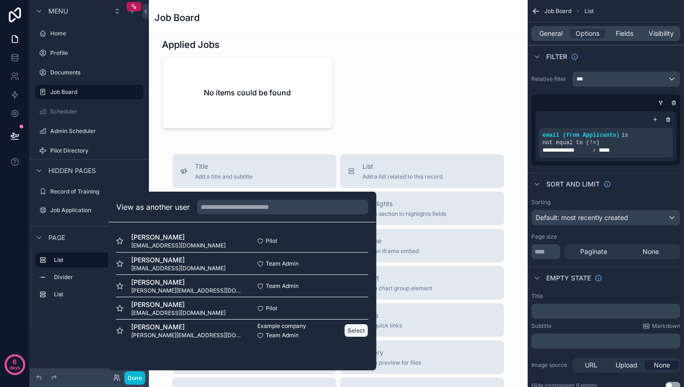
click at [360, 329] on button "Select" at bounding box center [356, 330] width 24 height 13
